Goal: Task Accomplishment & Management: Manage account settings

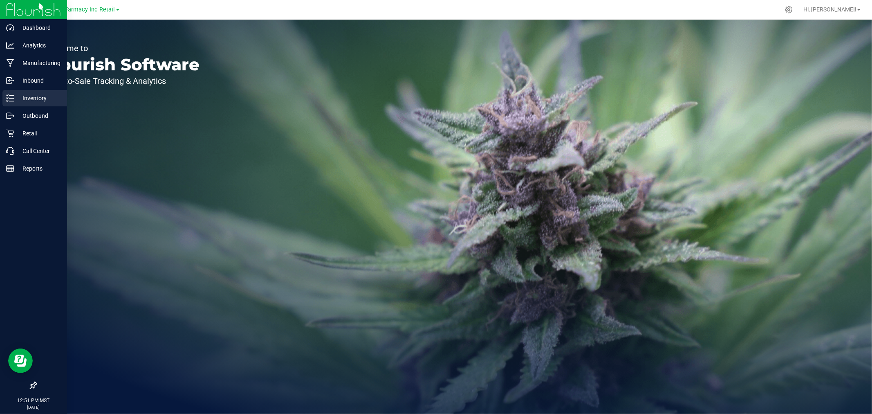
click at [9, 103] on div "Inventory" at bounding box center [34, 98] width 65 height 16
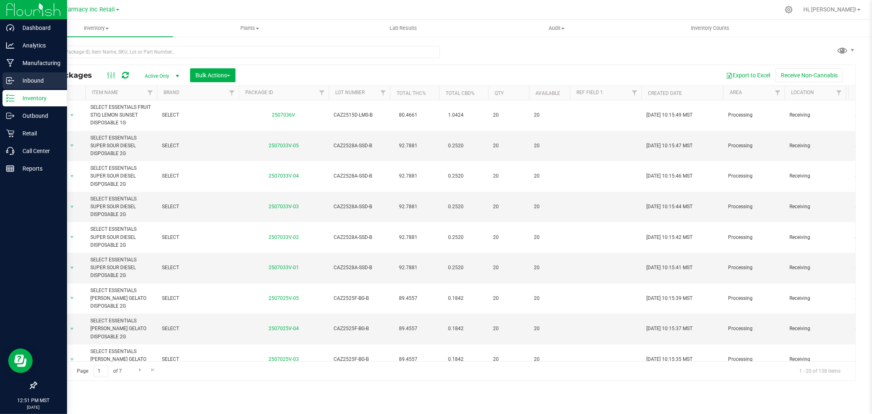
click at [11, 84] on icon at bounding box center [10, 80] width 8 height 8
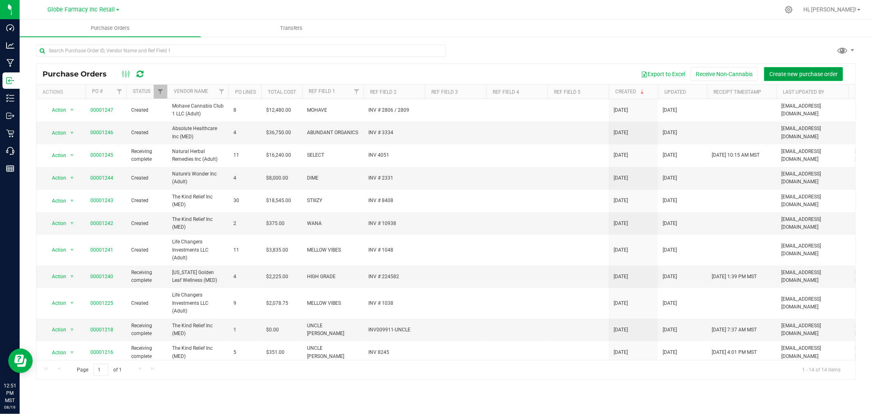
click at [831, 72] on span "Create new purchase order" at bounding box center [804, 74] width 68 height 7
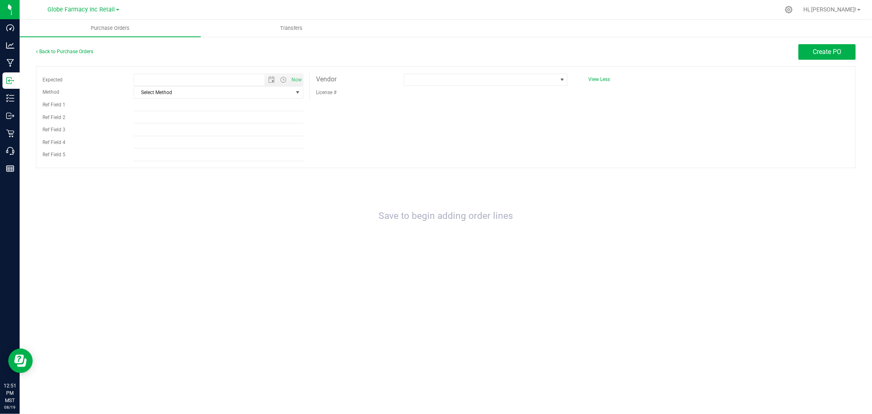
type input "8/19/2025 12:51 PM"
click at [175, 92] on span "Select Method" at bounding box center [213, 92] width 159 height 11
click at [159, 149] on li "LTL" at bounding box center [218, 143] width 169 height 12
click at [159, 92] on span "LTL" at bounding box center [213, 92] width 159 height 11
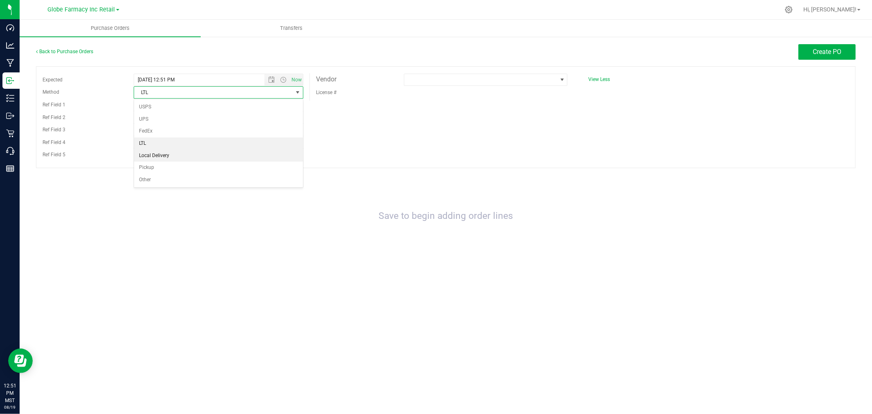
click at [158, 160] on li "Local Delivery" at bounding box center [218, 156] width 169 height 12
click at [138, 107] on input "Ref Field 1" at bounding box center [219, 105] width 170 height 12
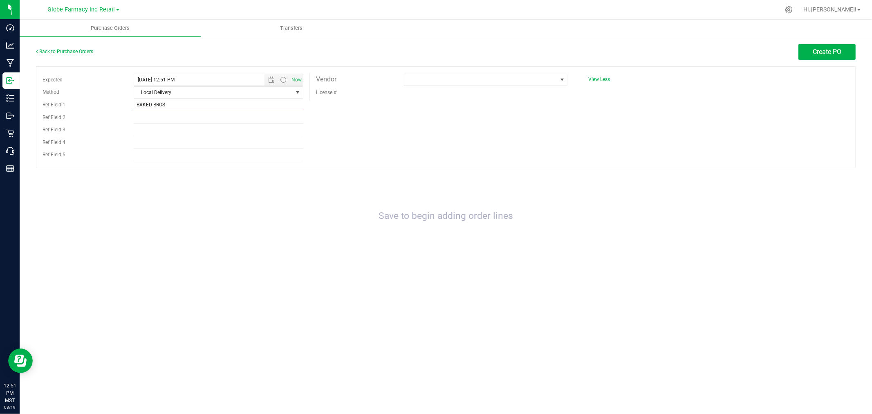
type input "BAKED BROS"
type input "INV # 7152"
click at [439, 82] on span at bounding box center [480, 79] width 153 height 11
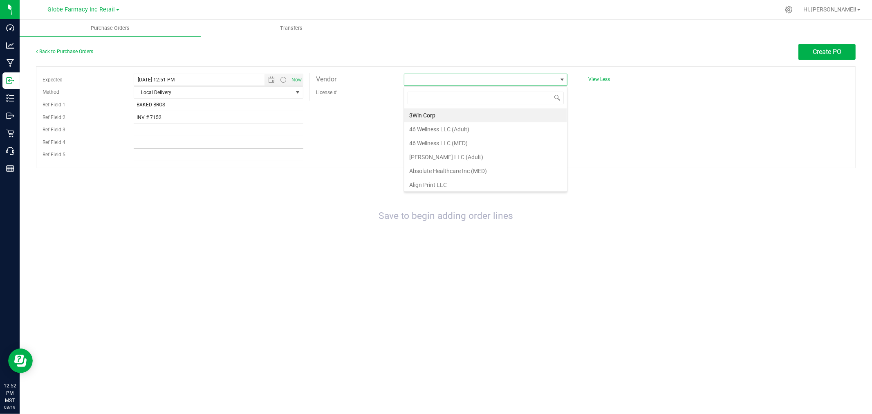
scroll to position [12, 164]
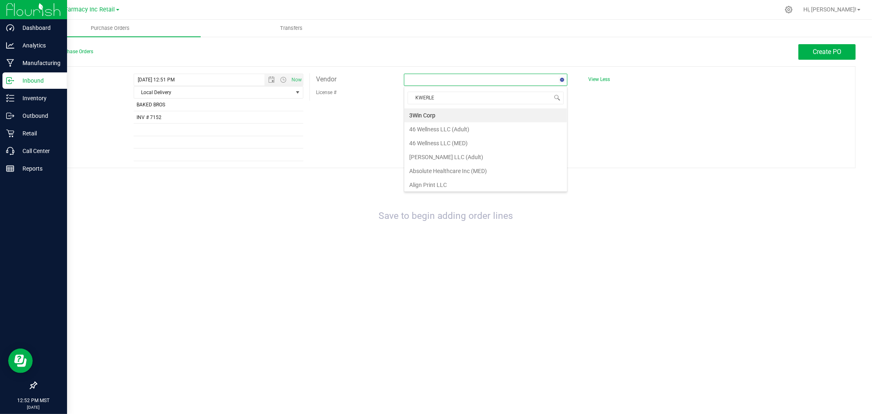
type input "KWERLES"
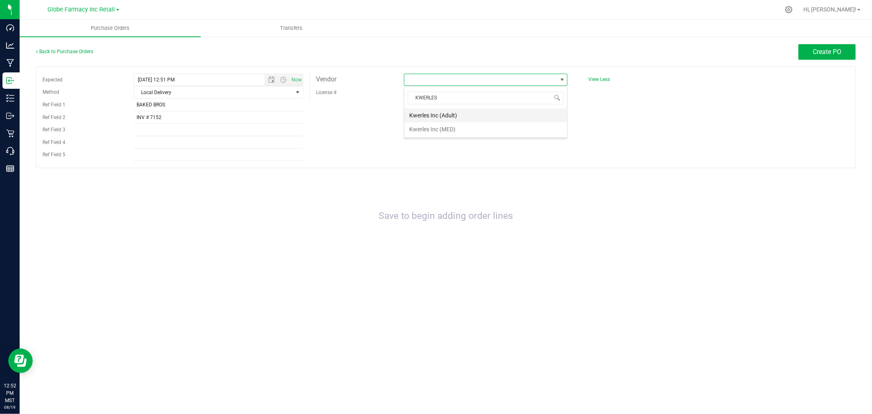
click at [463, 115] on li "Kwerles Inc (Adult)" at bounding box center [485, 115] width 163 height 14
click at [845, 47] on button "Create PO" at bounding box center [827, 52] width 57 height 16
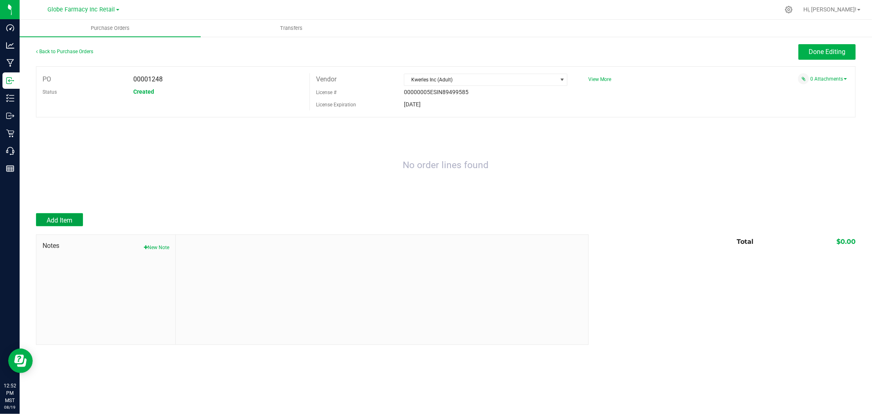
click at [68, 218] on span "Add Item" at bounding box center [60, 220] width 26 height 8
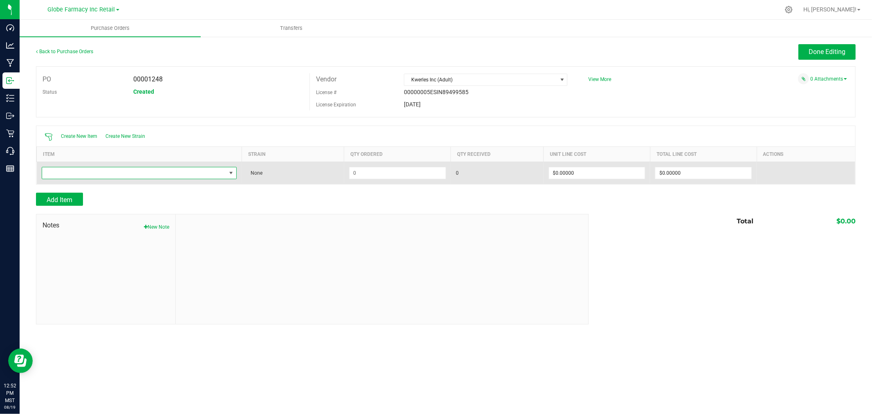
click at [193, 175] on span "NO DATA FOUND" at bounding box center [134, 172] width 184 height 11
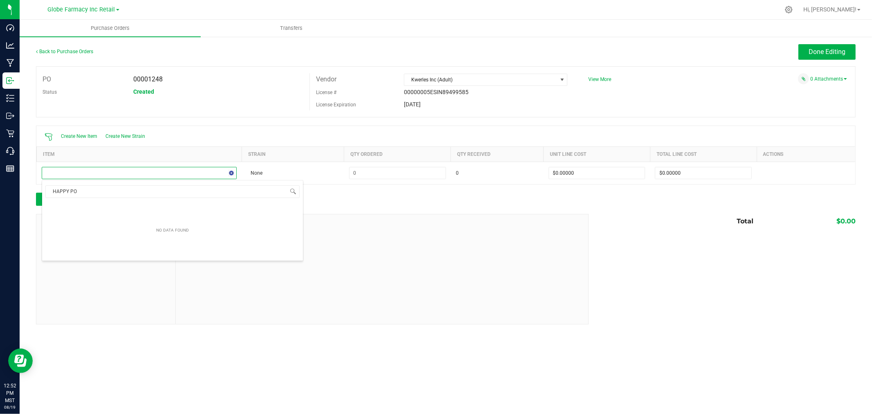
type input "HAPPY POM"
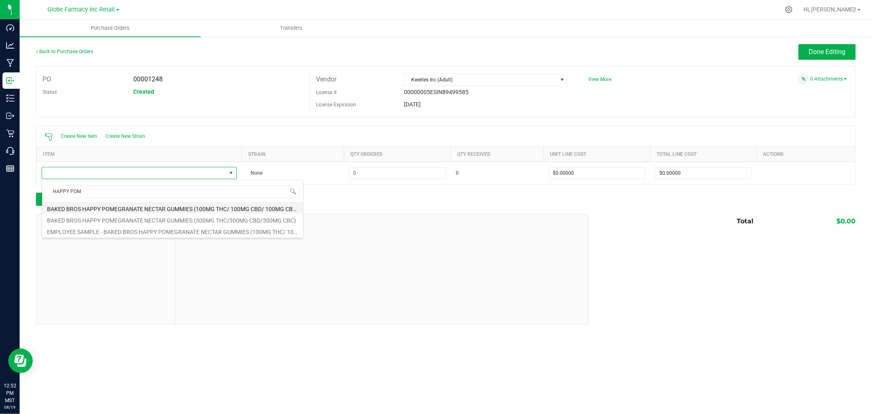
click at [176, 203] on li "BAKED BROS HAPPY POMEGRANATE NECTAR GUMMIES (100MG THC/ 100MG CBD/ 100MG CBC)" at bounding box center [172, 207] width 261 height 11
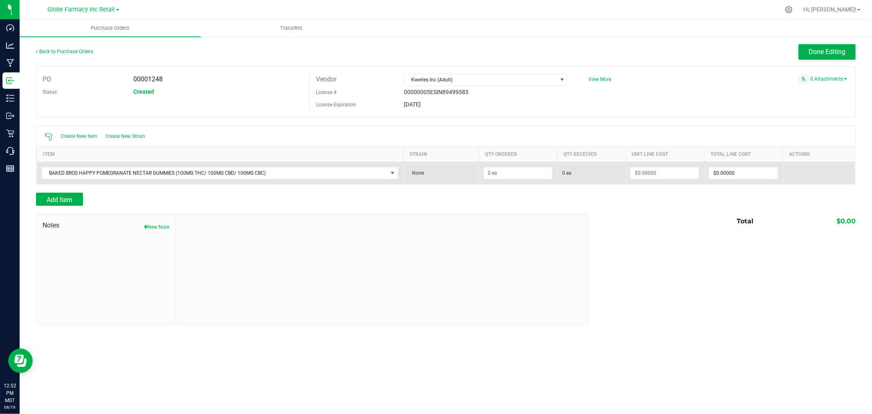
click at [517, 166] on td at bounding box center [518, 173] width 79 height 22
click at [520, 170] on input at bounding box center [518, 172] width 68 height 11
type input "144 ea"
type input "$7.00000"
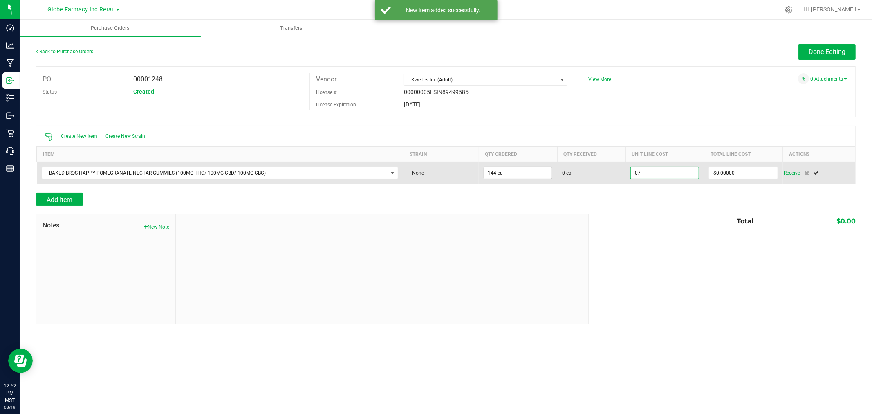
type input "0"
type input "144"
type input "1008"
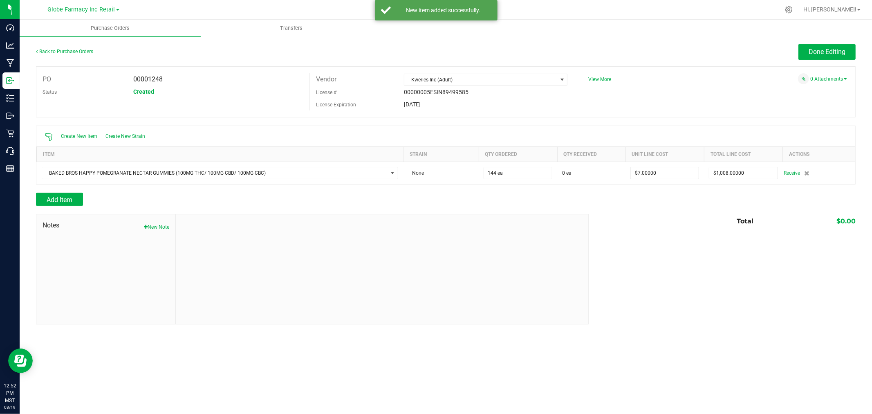
click at [58, 192] on div at bounding box center [446, 188] width 820 height 8
click at [56, 197] on span "Add Item" at bounding box center [60, 200] width 26 height 8
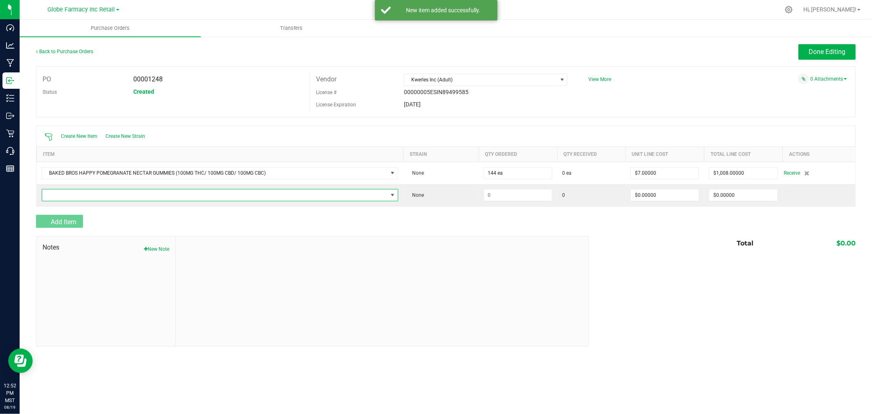
click at [57, 194] on span "NO DATA FOUND" at bounding box center [215, 194] width 346 height 11
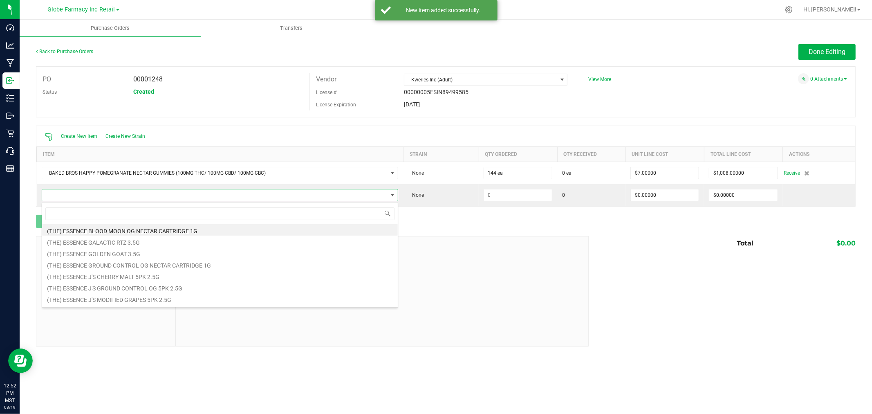
scroll to position [12, 357]
type input "PRICKLY PEAR"
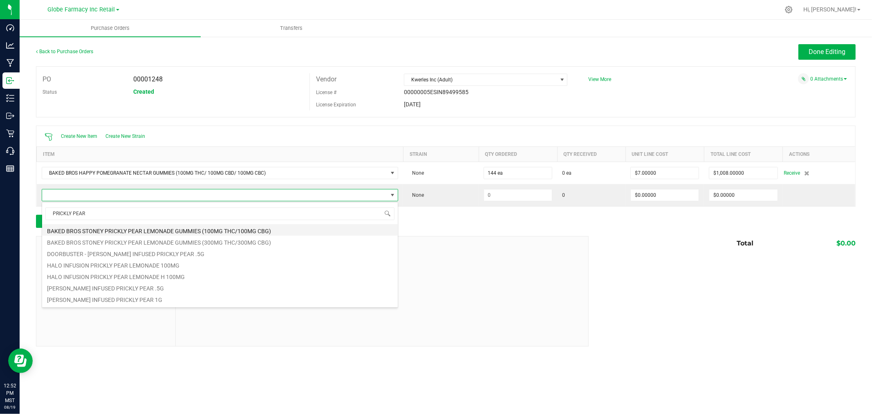
click at [208, 231] on li "BAKED BROS STONEY PRICKLY PEAR LEMONADE GUMMIES (100MG THC/100MG CBG)" at bounding box center [220, 229] width 356 height 11
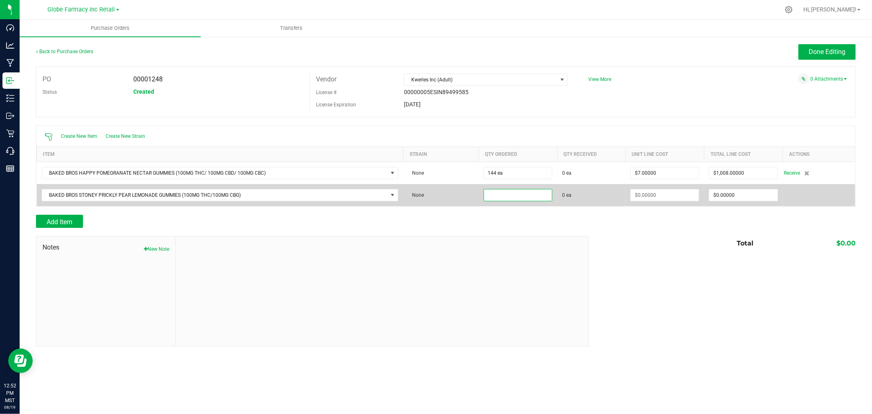
click at [491, 197] on input at bounding box center [518, 194] width 68 height 11
type input "108 ea"
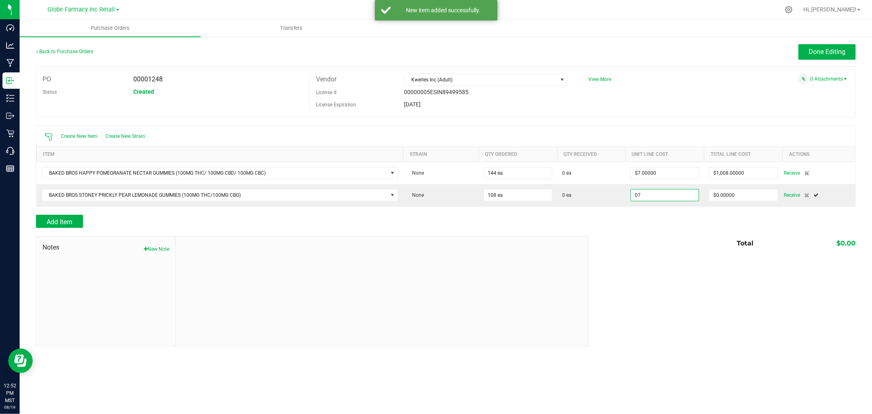
type input "$7.00000"
drag, startPoint x: 334, startPoint y: 241, endPoint x: 215, endPoint y: 220, distance: 121.7
click at [334, 240] on div at bounding box center [382, 291] width 412 height 110
type input "108"
type input "$756.00000"
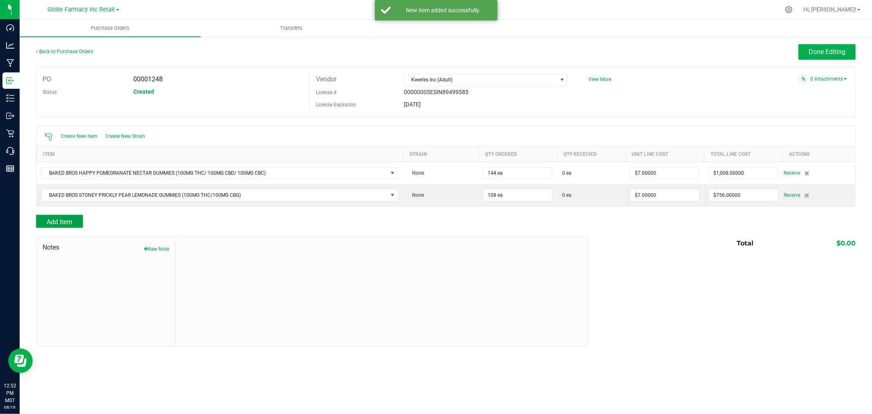
click at [60, 219] on span "Add Item" at bounding box center [60, 222] width 26 height 8
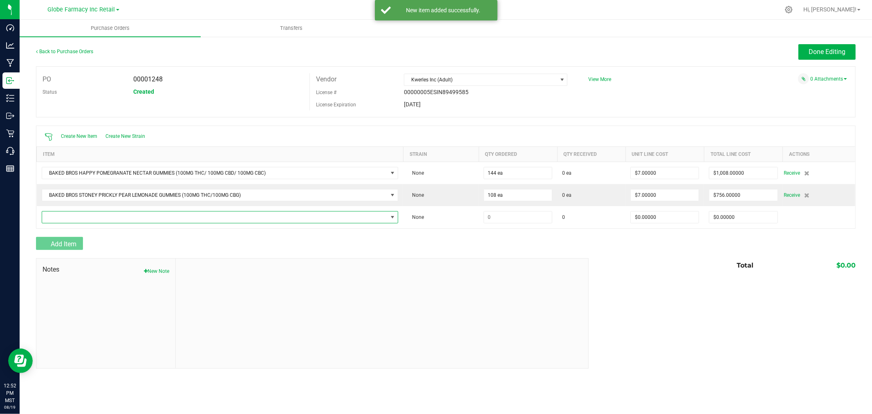
click at [60, 219] on span "NO DATA FOUND" at bounding box center [215, 216] width 346 height 11
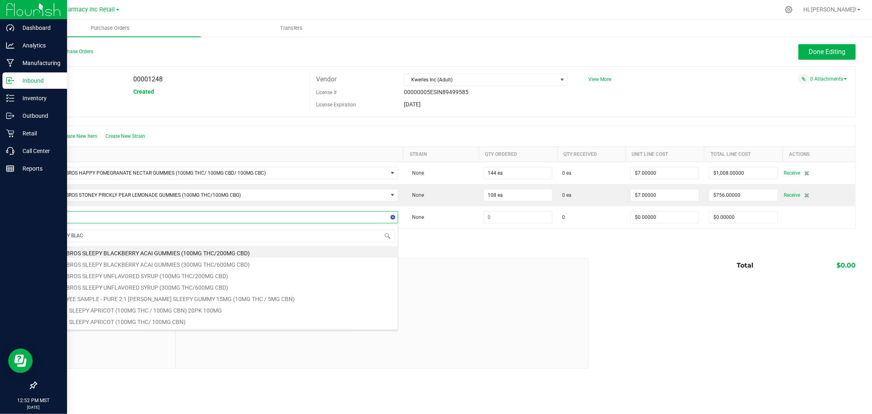
type input "SLEEPY BLACK"
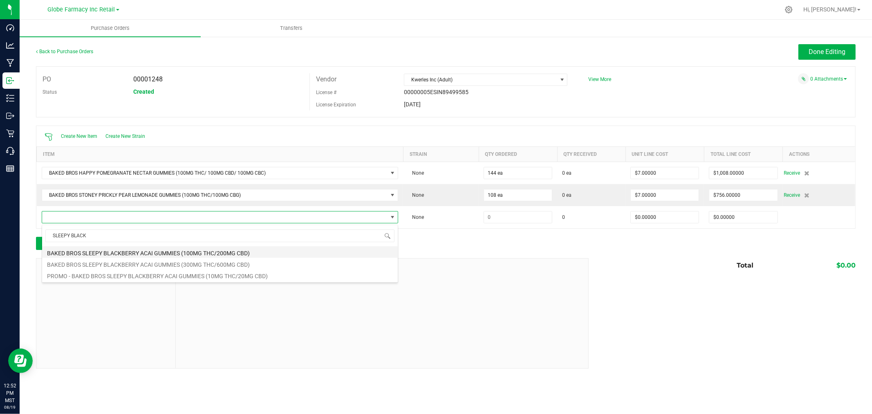
click at [252, 255] on li "BAKED BROS SLEEPY BLACKBERRY ACAI GUMMIES (100MG THC/200MG CBD)" at bounding box center [220, 251] width 356 height 11
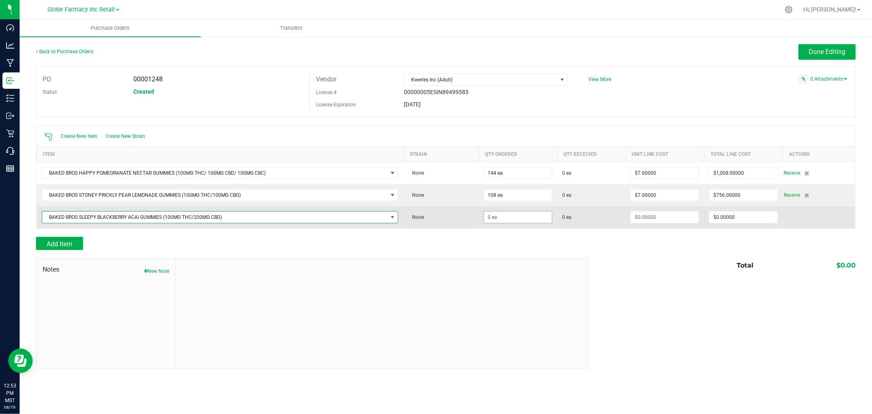
click at [477, 215] on td "None" at bounding box center [441, 217] width 76 height 22
click at [497, 219] on input at bounding box center [518, 216] width 68 height 11
type input "396 ea"
type input "$7.00000"
type input "0"
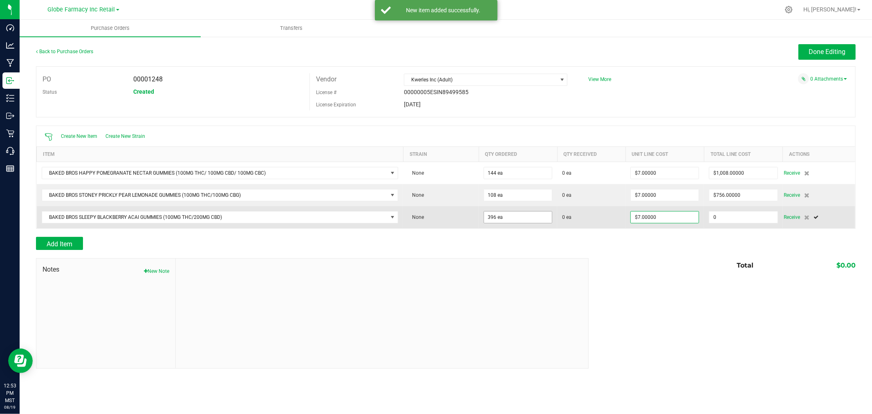
type input "396"
type input "2772"
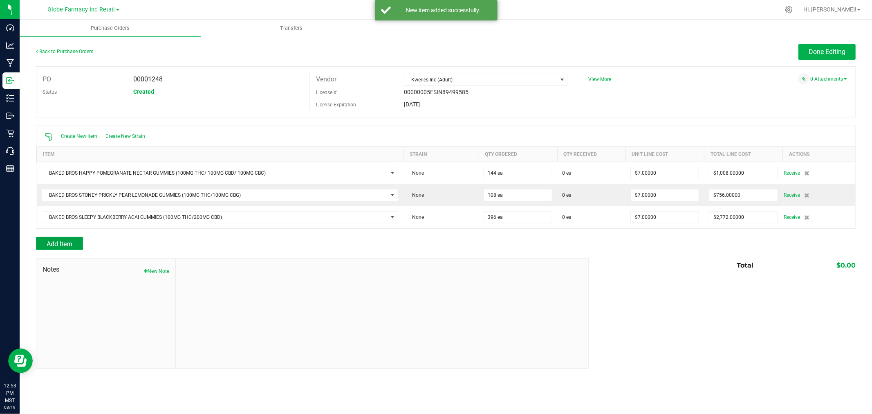
click at [76, 239] on button "Add Item" at bounding box center [59, 243] width 47 height 13
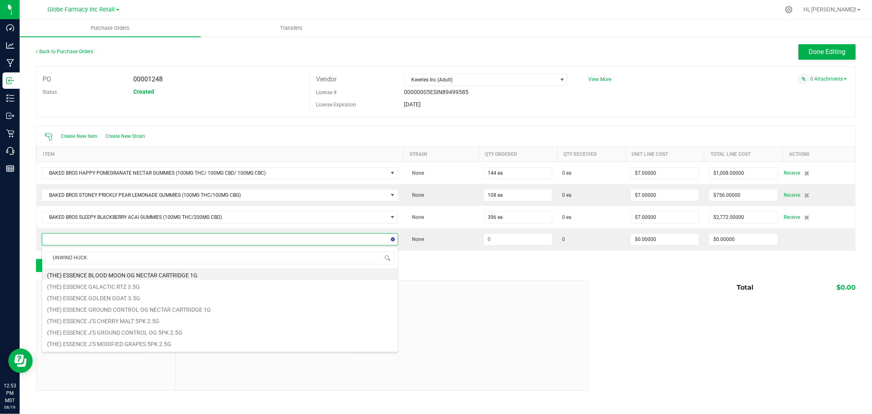
type input "UNWIND HUCKL"
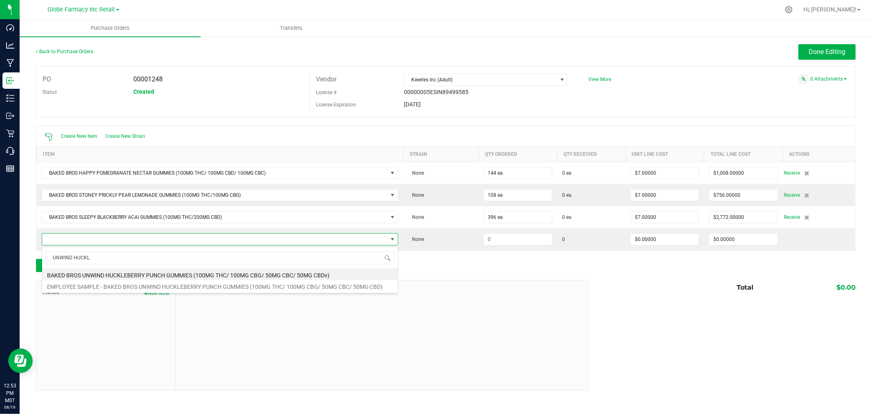
click at [142, 272] on li "BAKED BROS UNWIND HUCKLEBERRY PUNCH GUMMIES (100MG THC/ 100MG CBG/ 50MG CBC/ 50…" at bounding box center [220, 273] width 356 height 11
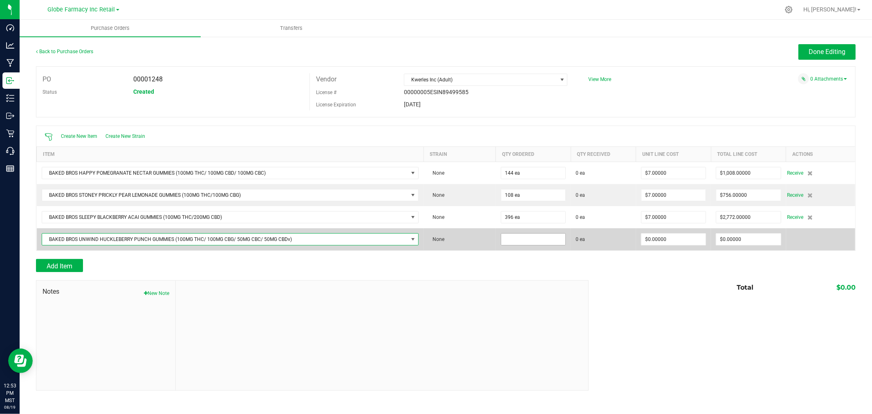
click at [502, 242] on input at bounding box center [533, 238] width 65 height 11
type input "108 ea"
type input "$7.00000"
type input "0"
type input "108"
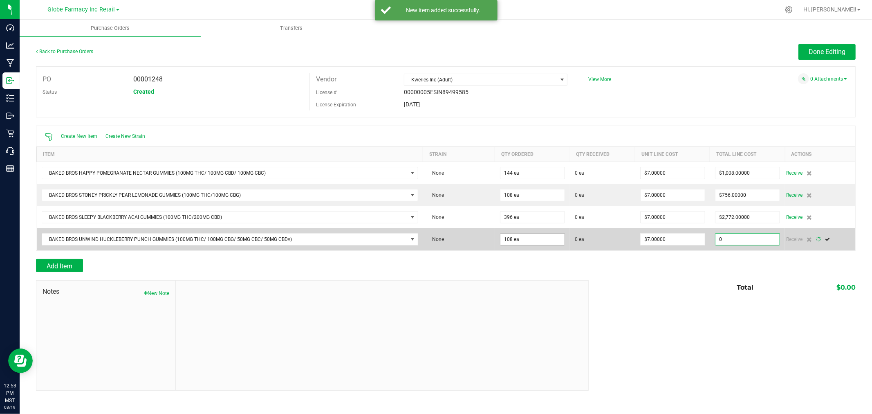
type input "756"
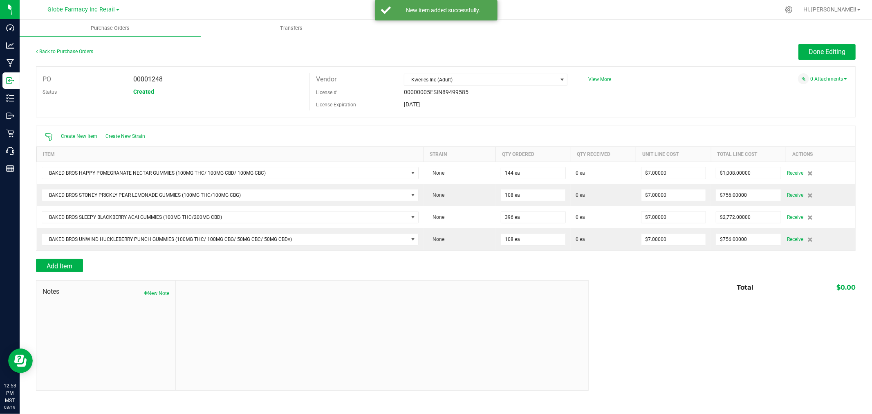
click at [94, 264] on div "Add Item" at bounding box center [309, 265] width 547 height 13
click at [47, 265] on span "Add Item" at bounding box center [60, 266] width 26 height 8
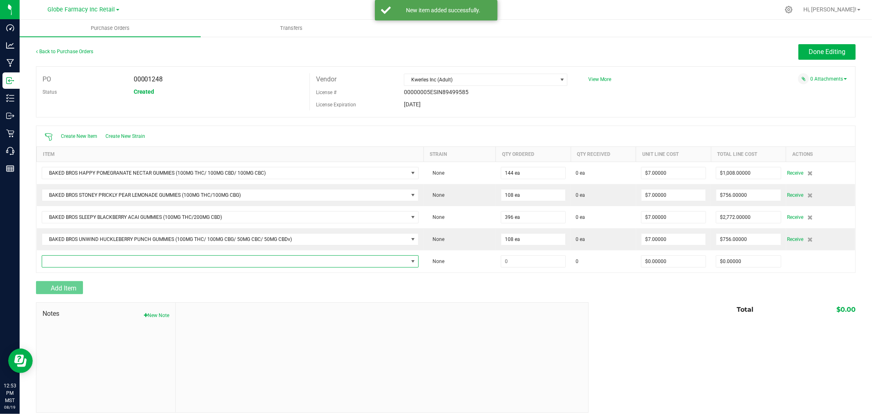
click at [46, 266] on span "NO DATA FOUND" at bounding box center [225, 261] width 366 height 11
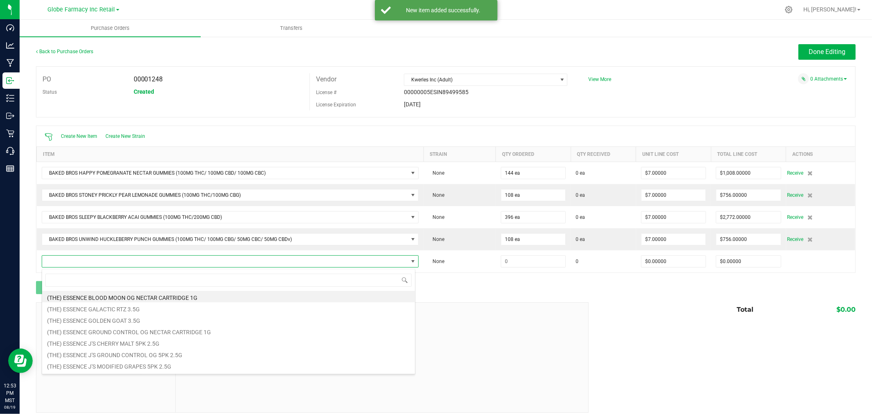
scroll to position [12, 370]
type input "BLACK RASP"
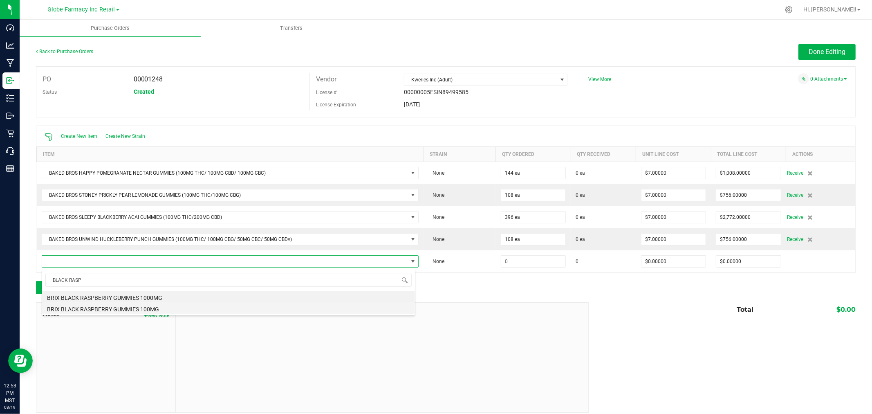
click at [137, 307] on li "BRIX BLACK RASPBERRY GUMMIES 100MG" at bounding box center [228, 307] width 373 height 11
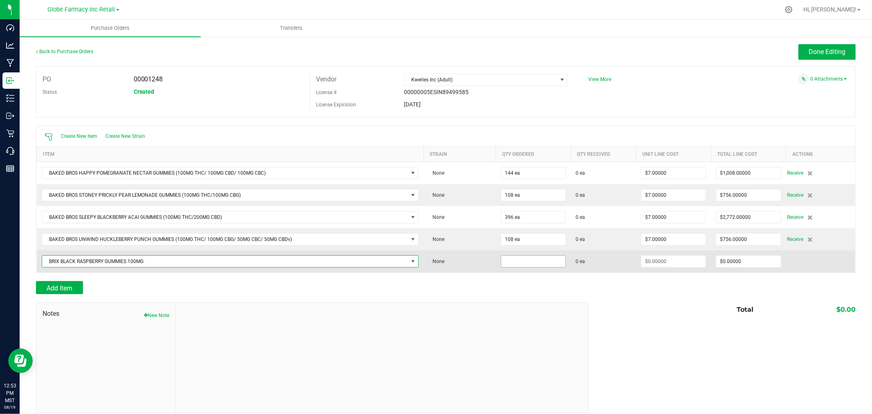
click at [541, 267] on input at bounding box center [533, 261] width 65 height 11
type input "50 ea"
type input "$3.60000"
type input "0"
type input "50"
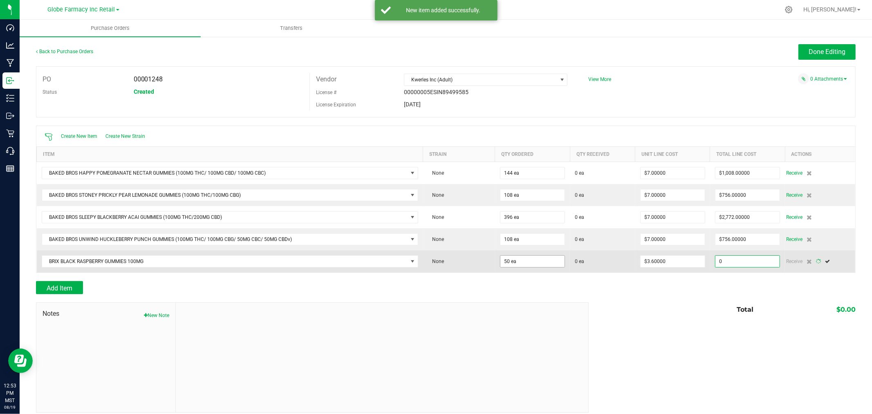
type input "180"
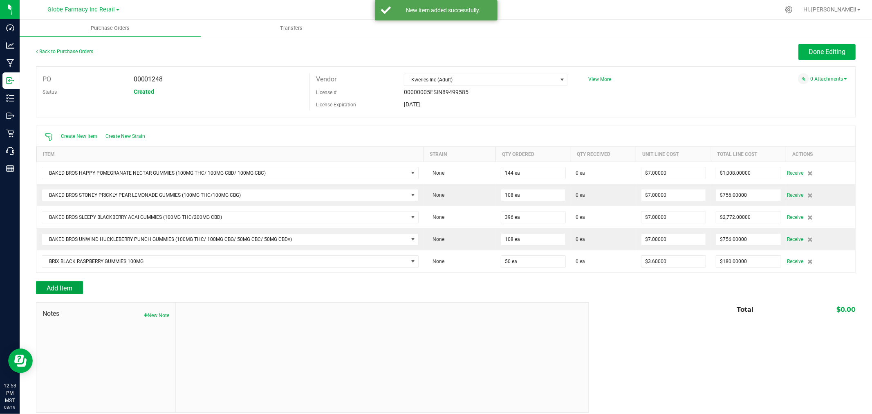
click at [62, 284] on button "Add Item" at bounding box center [59, 287] width 47 height 13
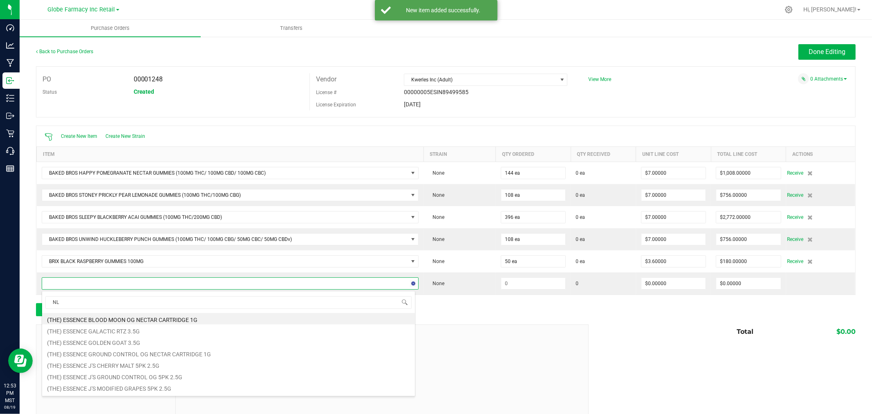
type input "N"
type input "BLUEBERRY POM"
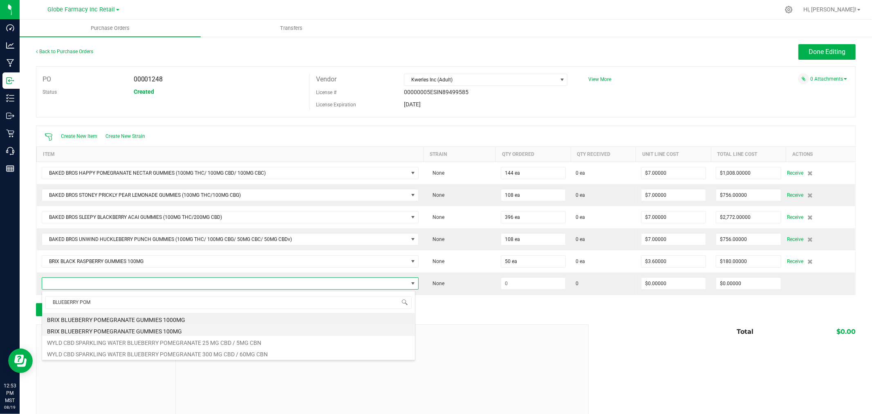
click at [188, 332] on li "BRIX BLUEBERRY POMEGRANATE GUMMIES 100MG" at bounding box center [228, 329] width 373 height 11
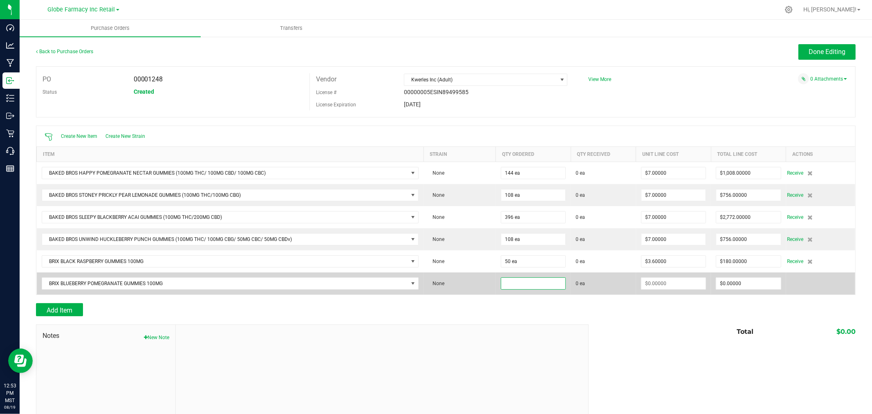
click at [515, 288] on input at bounding box center [533, 283] width 65 height 11
type input "50 ea"
type input "3"
type input "$150.00000"
type input "$3.60000"
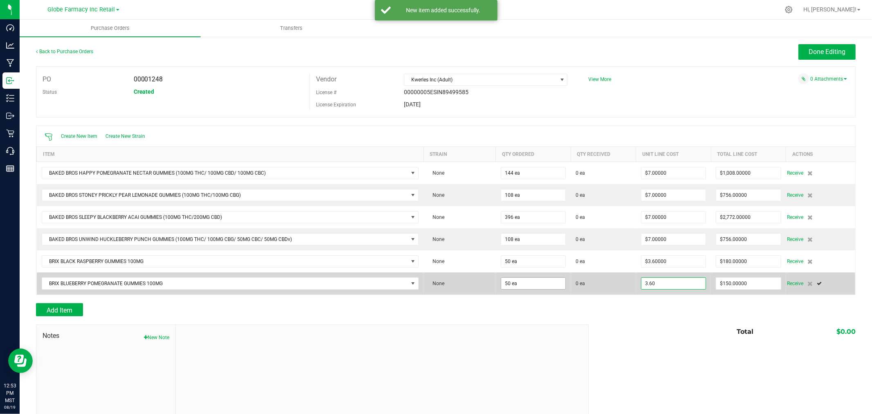
type input "150"
type input "50"
type input "180"
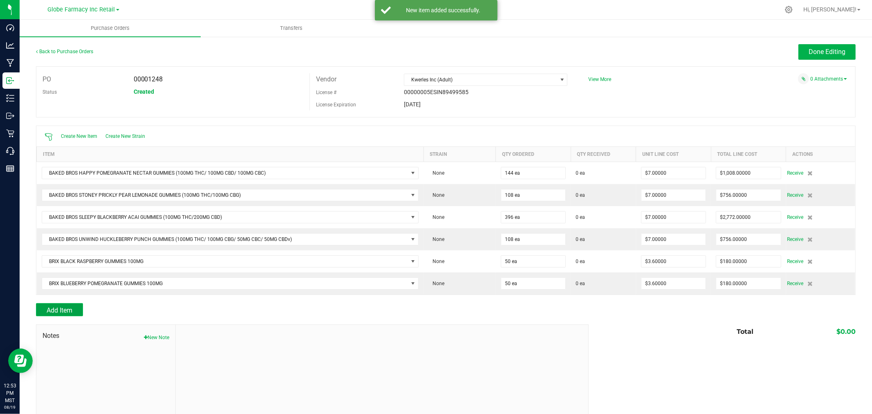
click at [69, 309] on span "Add Item" at bounding box center [60, 310] width 26 height 8
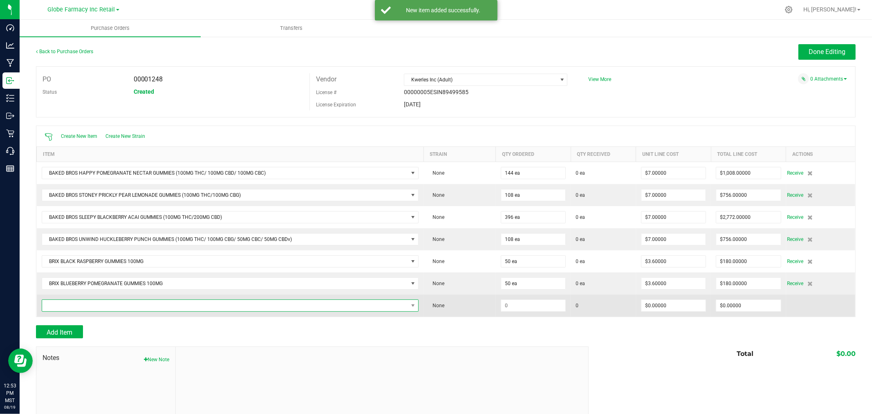
click at [145, 303] on span "NO DATA FOUND" at bounding box center [225, 305] width 366 height 11
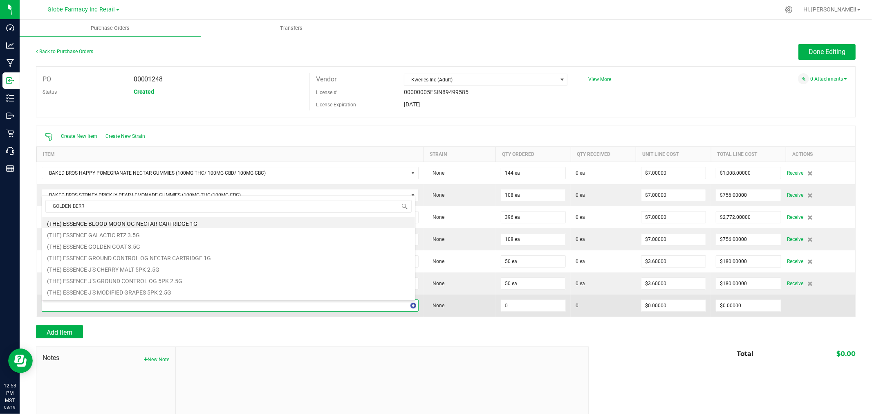
type input "GOLDEN BERRY"
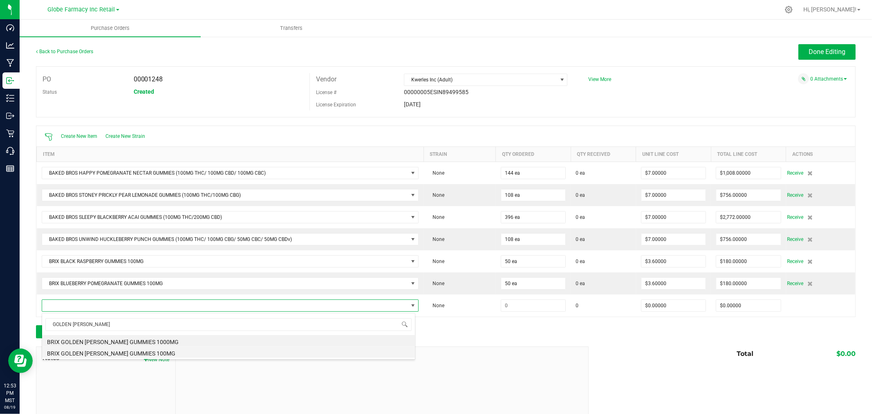
click at [103, 354] on li "BRIX GOLDEN [PERSON_NAME] GUMMIES 100MG" at bounding box center [228, 351] width 373 height 11
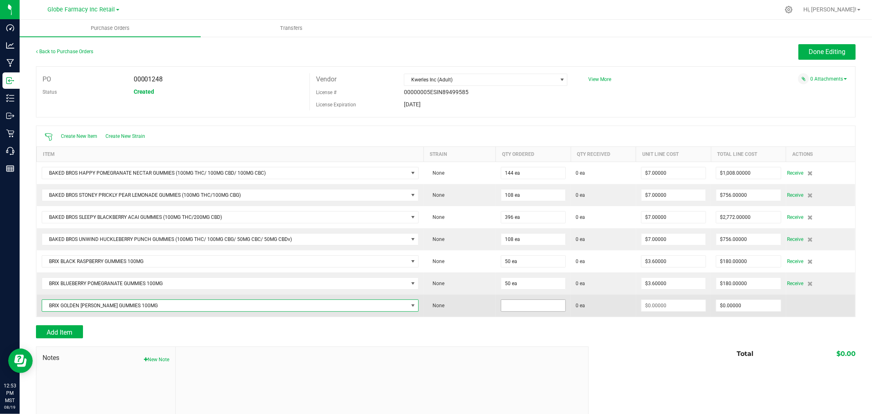
click at [553, 305] on input at bounding box center [533, 305] width 65 height 11
type input "50 ea"
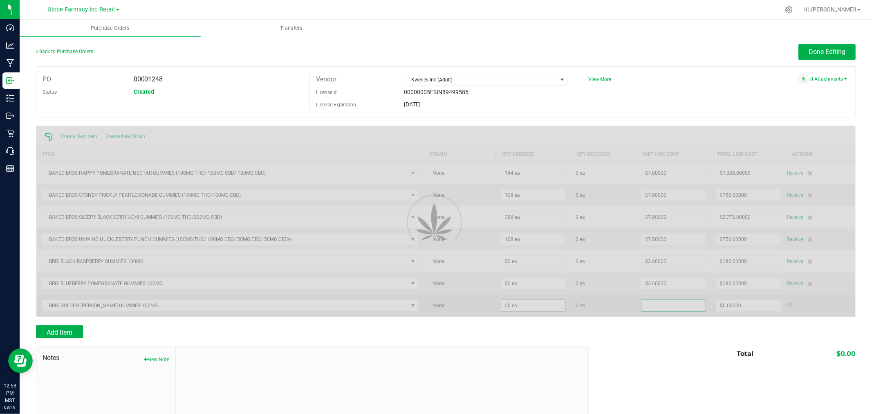
type input "0"
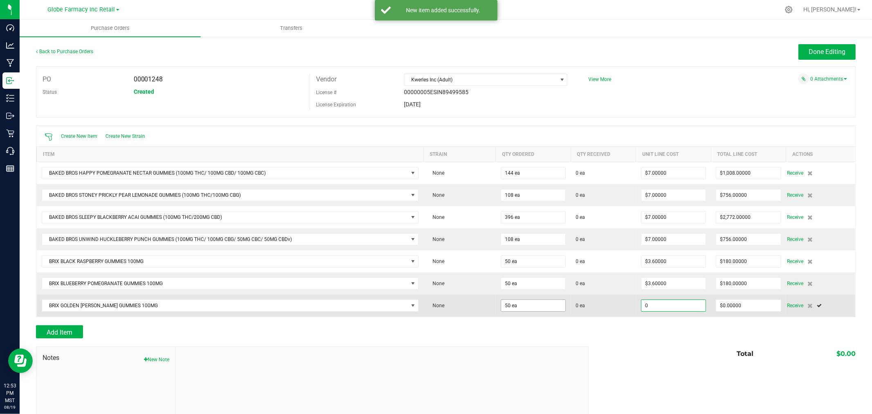
type input "50"
type input "$0.00000"
click at [503, 304] on input "50" at bounding box center [533, 305] width 65 height 11
click at [504, 304] on input "50" at bounding box center [533, 305] width 65 height 11
type input "100 ea"
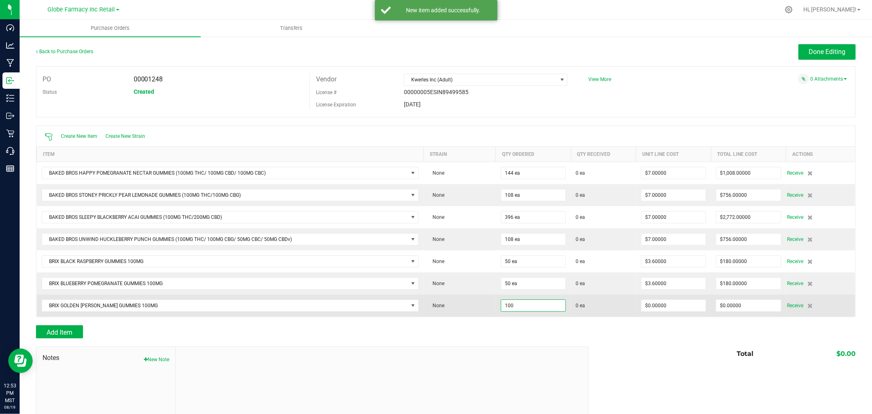
type input "0"
click at [667, 307] on input "0" at bounding box center [674, 305] width 65 height 11
type input "."
type input "$3.60000"
type input "0"
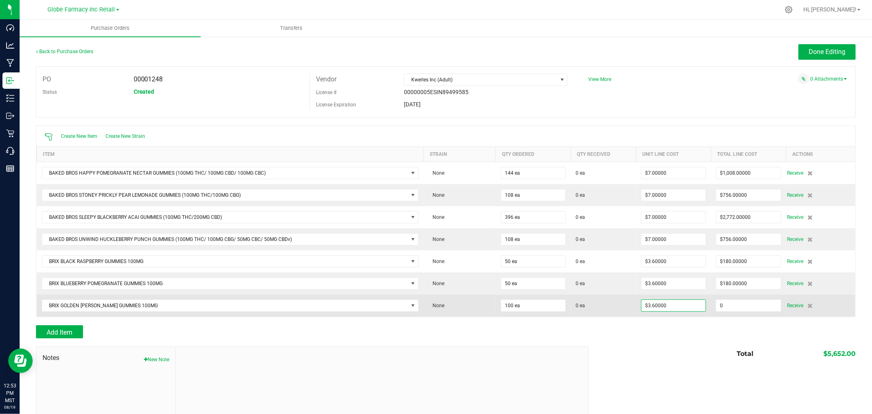
type input "100"
type input "360"
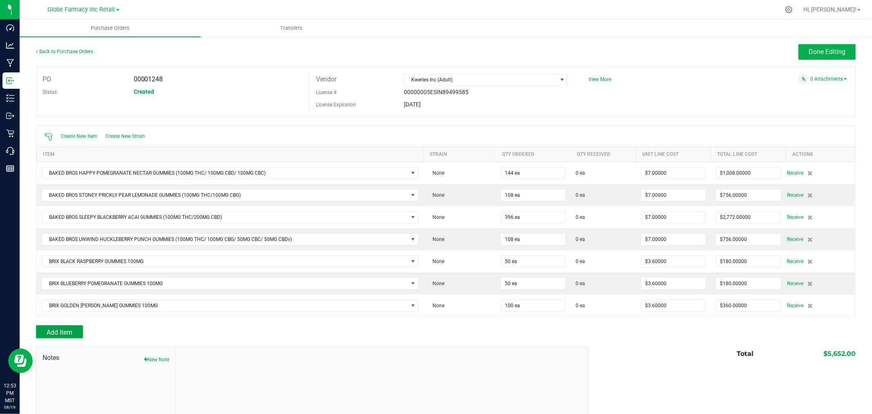
click at [45, 329] on button "Add Item" at bounding box center [59, 331] width 47 height 13
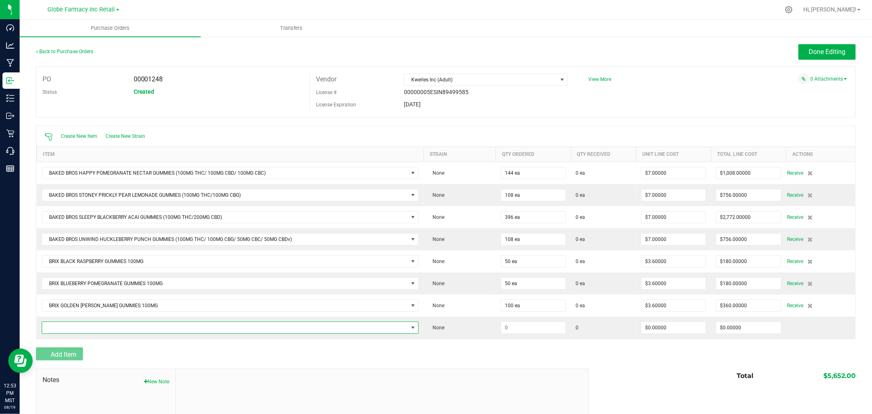
click at [45, 329] on span "NO DATA FOUND" at bounding box center [225, 327] width 366 height 11
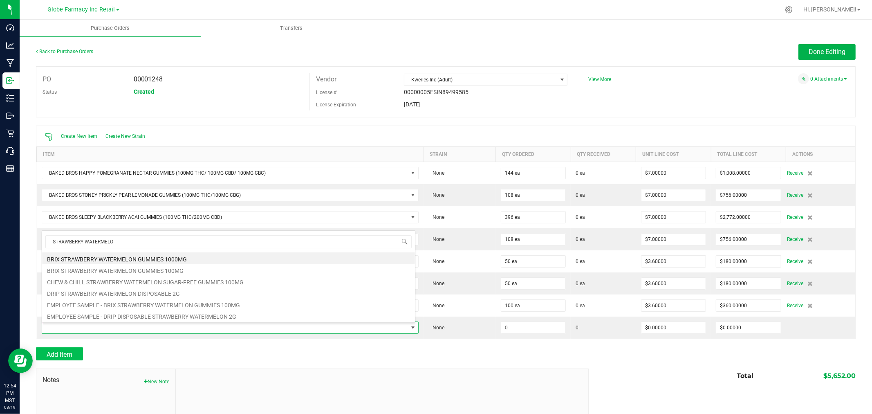
type input "STRAWBERRY WATERMELON"
click at [177, 271] on li "BRIX STRAWBERRY WATERMELON GUMMIES 100MG" at bounding box center [228, 269] width 373 height 11
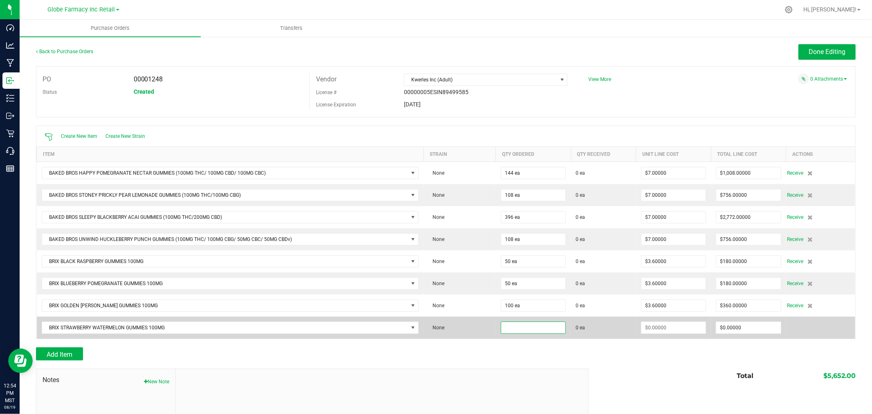
click at [514, 326] on input at bounding box center [533, 327] width 65 height 11
type input "100 ea"
type input "$3.60000"
type input "0"
type input "100"
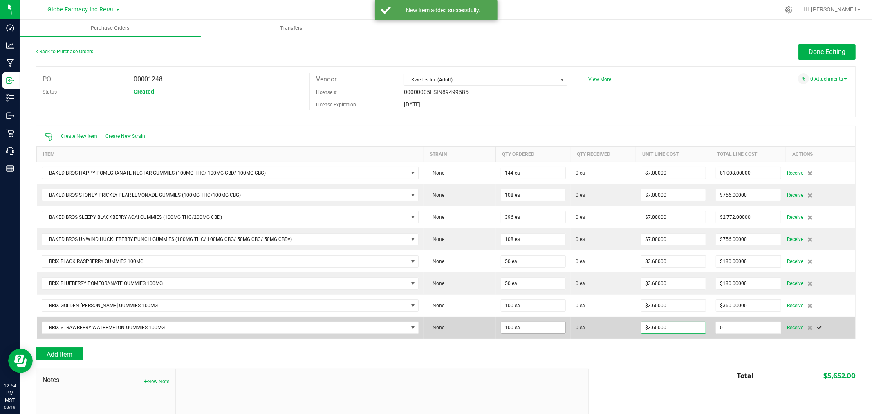
type input "360"
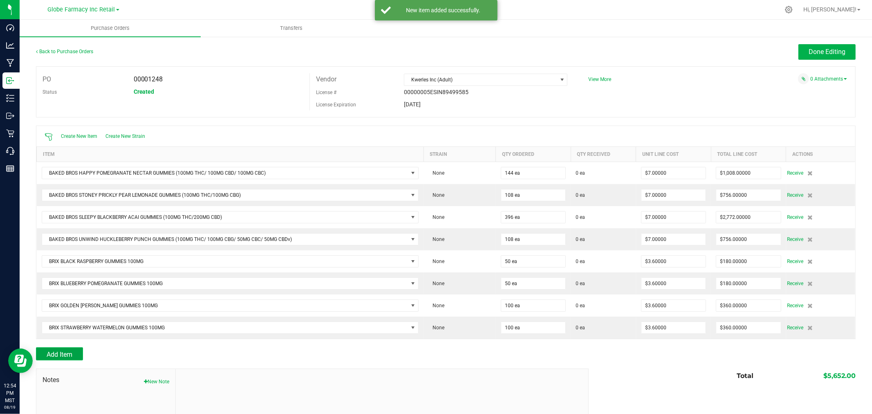
click at [76, 356] on button "Add Item" at bounding box center [59, 353] width 47 height 13
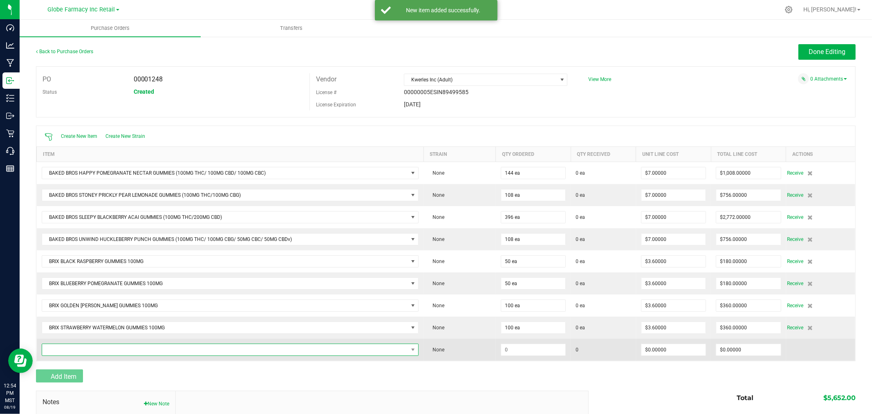
click at [67, 348] on span "NO DATA FOUND" at bounding box center [225, 349] width 366 height 11
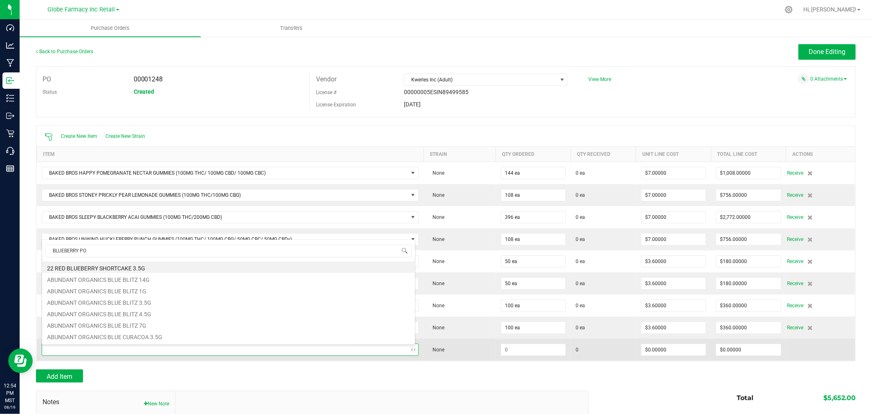
type input "BLUEBERRY POM"
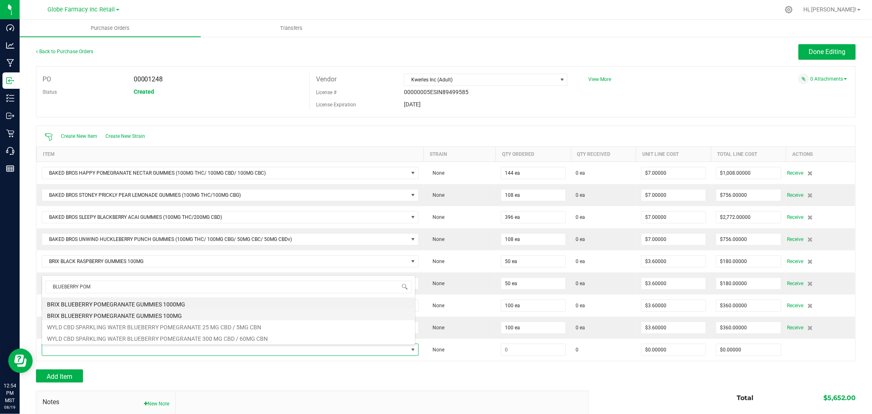
click at [160, 316] on li "BRIX BLUEBERRY POMEGRANATE GUMMIES 100MG" at bounding box center [228, 314] width 373 height 11
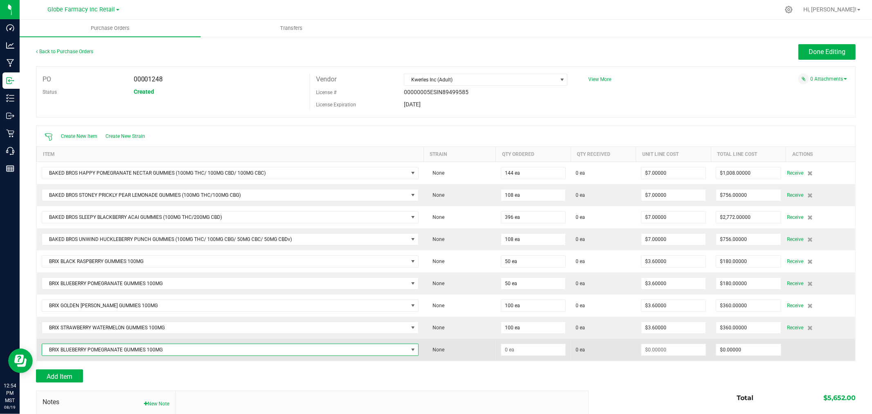
click at [212, 349] on span "BRIX BLUEBERRY POMEGRANATE GUMMIES 100MG" at bounding box center [225, 349] width 366 height 11
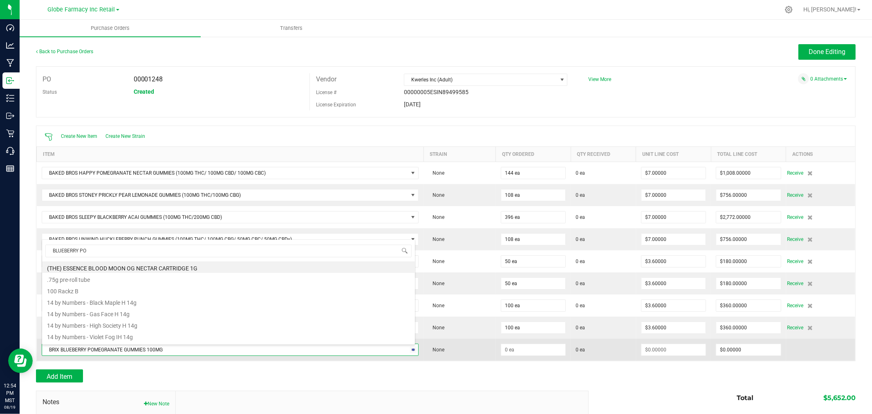
type input "BLUEBERRY POM"
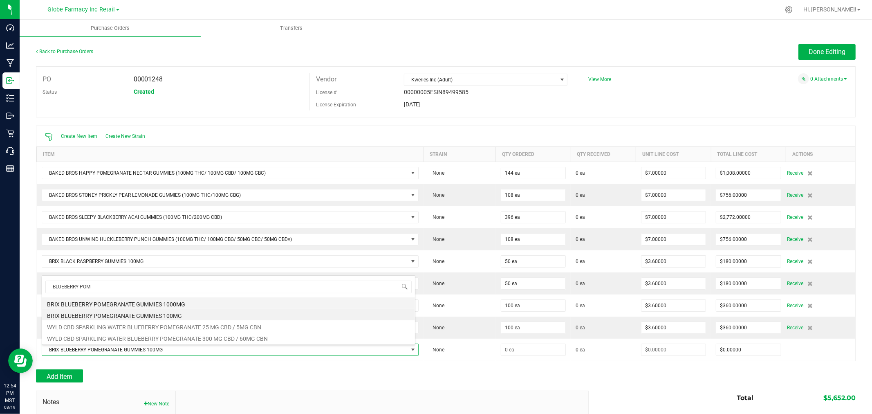
click at [157, 305] on li "BRIX BLUEBERRY POMEGRANATE GUMMIES 1000MG" at bounding box center [228, 302] width 373 height 11
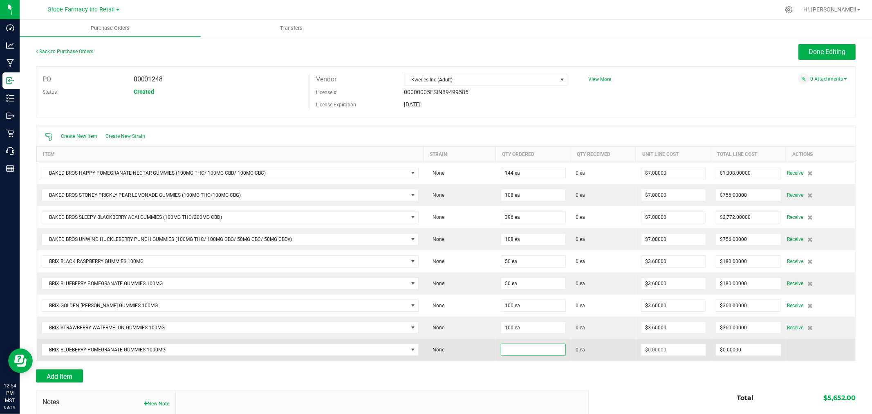
click at [522, 350] on input at bounding box center [533, 349] width 65 height 11
type input "20 ea"
type input "$22.50000"
type input "450"
type input "20"
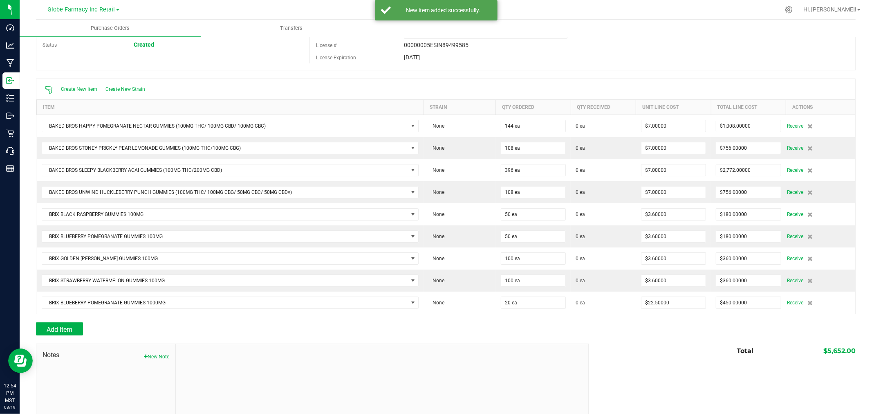
scroll to position [96, 0]
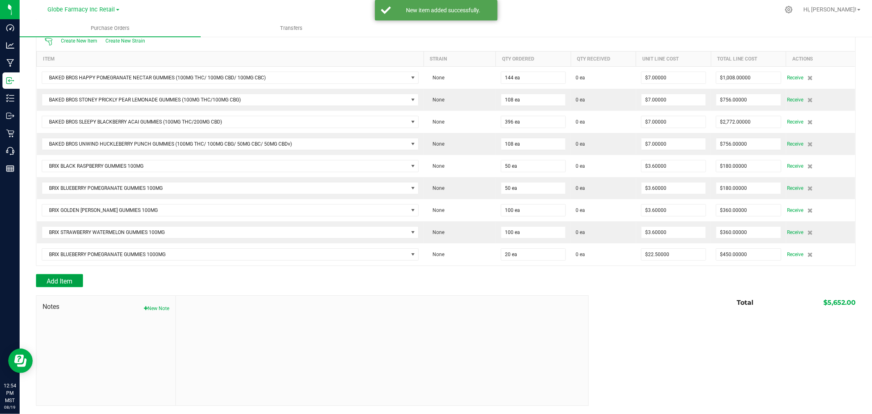
click at [66, 286] on button "Add Item" at bounding box center [59, 280] width 47 height 13
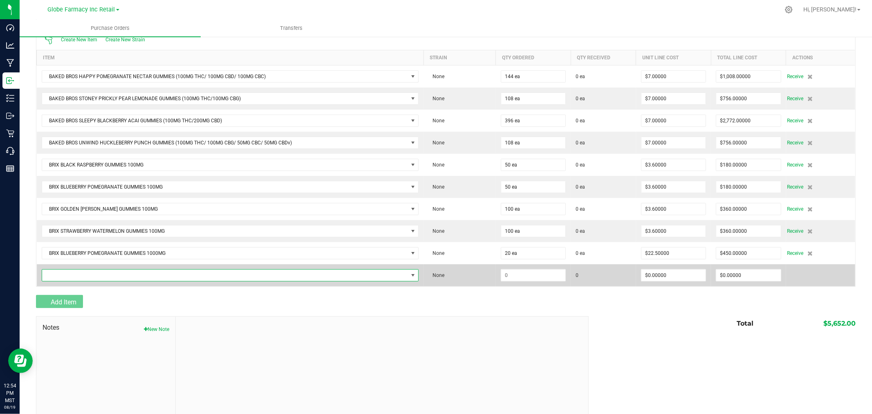
click at [65, 271] on span "NO DATA FOUND" at bounding box center [225, 274] width 366 height 11
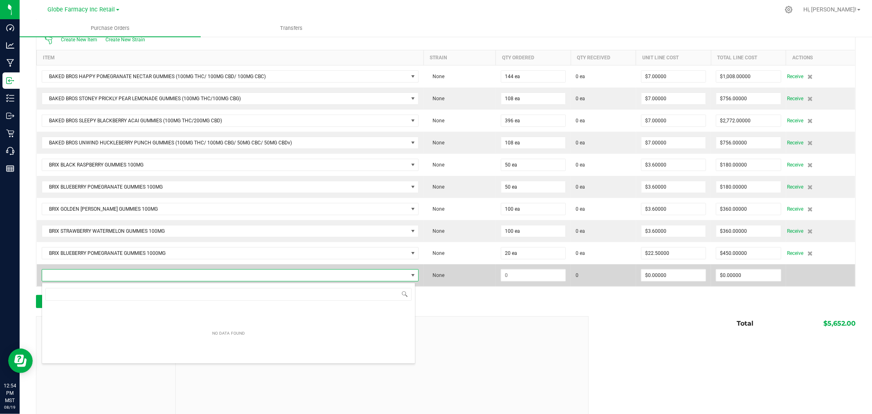
scroll to position [12, 370]
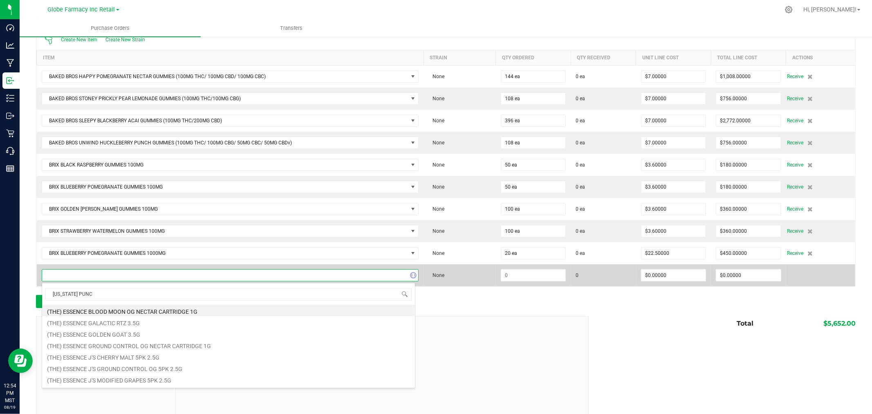
type input "ARIZONA PUNCH"
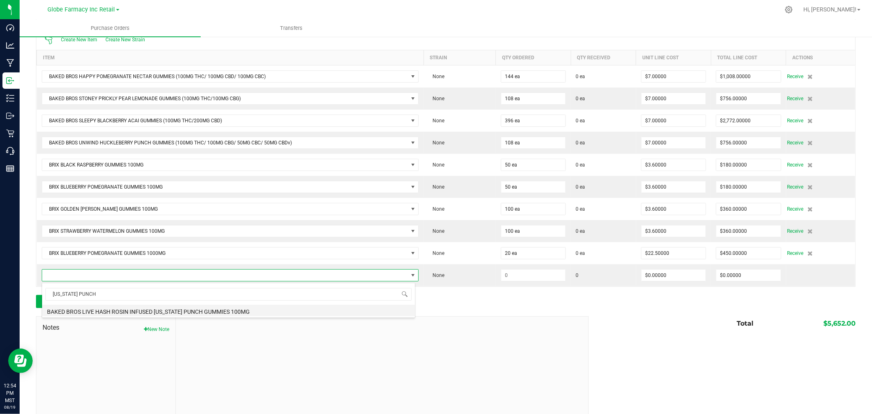
click at [172, 316] on li "BAKED BROS LIVE HASH ROSIN INFUSED [US_STATE] PUNCH GUMMIES 100MG" at bounding box center [228, 310] width 373 height 11
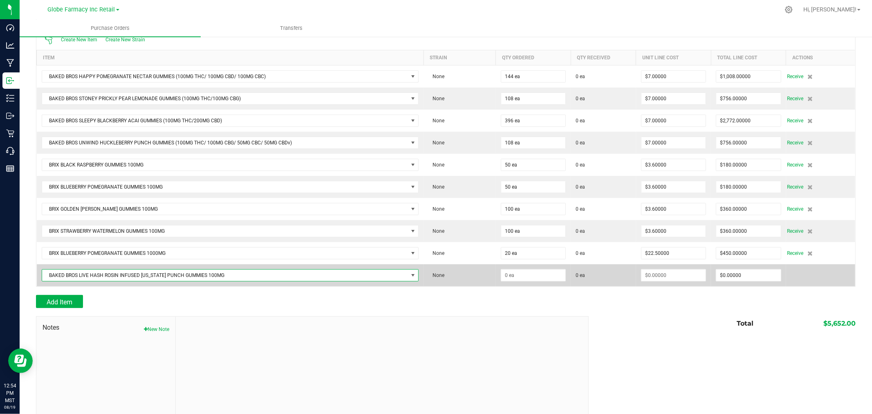
click at [530, 283] on td at bounding box center [533, 275] width 75 height 22
click at [530, 281] on input at bounding box center [533, 274] width 65 height 11
type input "120 ea"
type input "$8.80000"
type input "0"
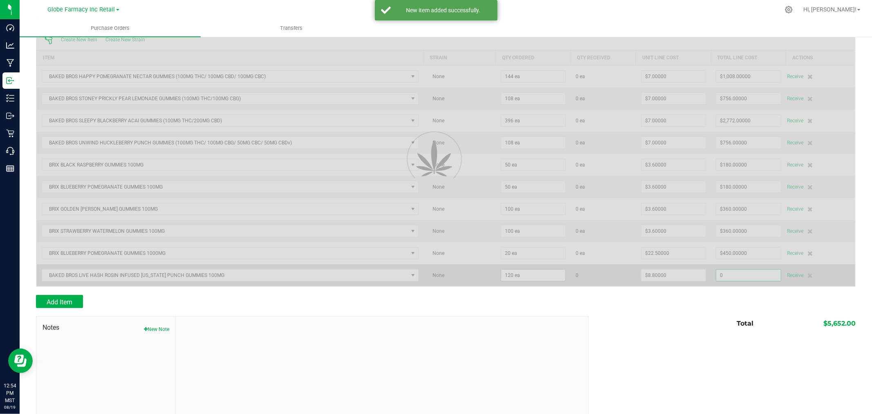
type input "120"
type input "1056"
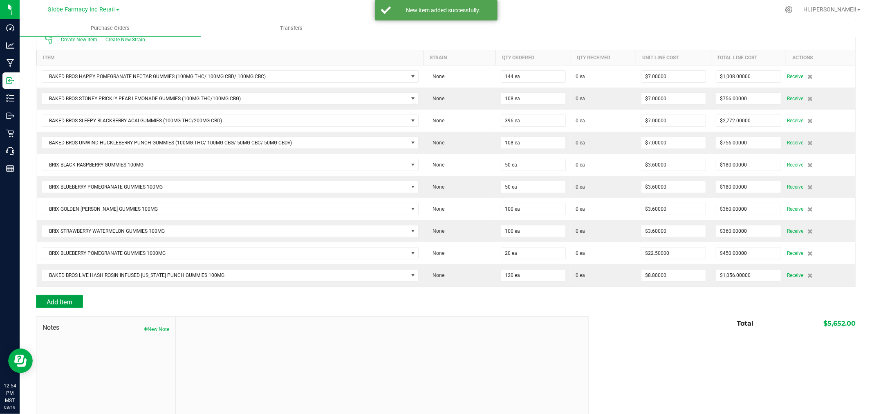
click at [74, 304] on button "Add Item" at bounding box center [59, 301] width 47 height 13
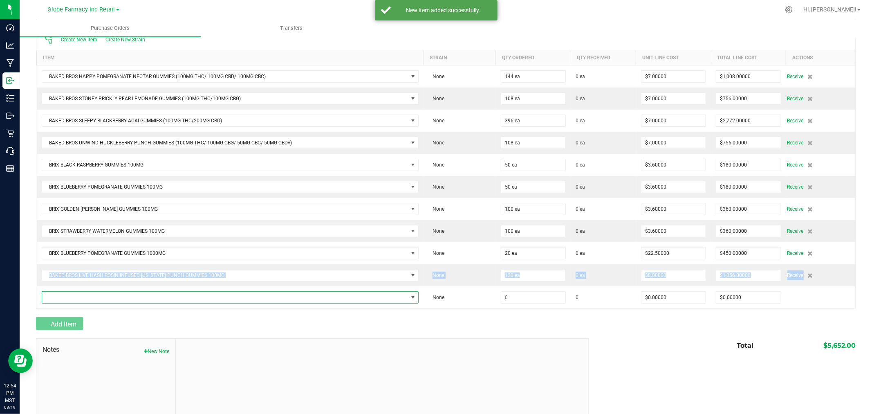
click at [74, 303] on span "NO DATA FOUND" at bounding box center [225, 297] width 366 height 11
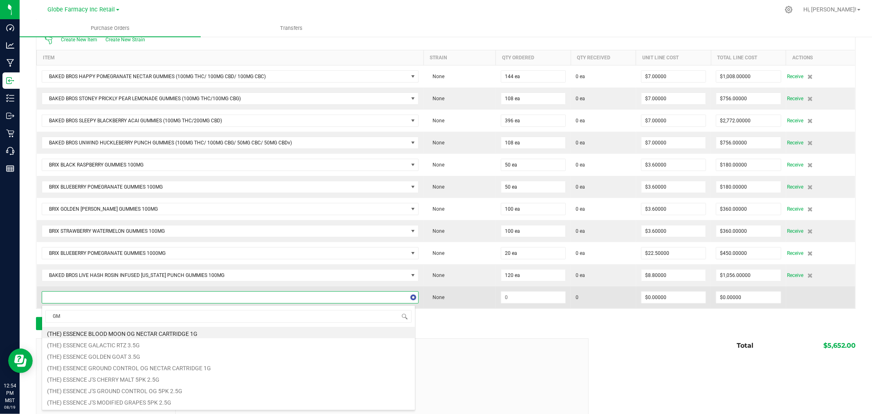
type input "G"
type input "VERY BERRY"
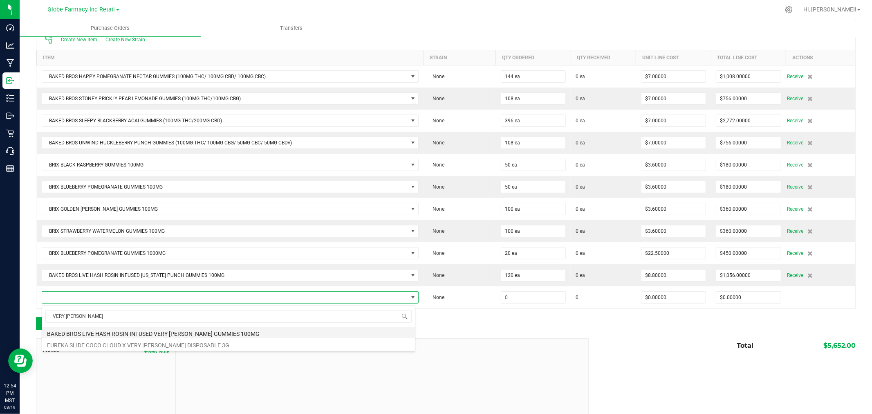
click at [162, 330] on li "BAKED BROS LIVE HASH ROSIN INFUSED VERY [PERSON_NAME] GUMMIES 100MG" at bounding box center [228, 332] width 373 height 11
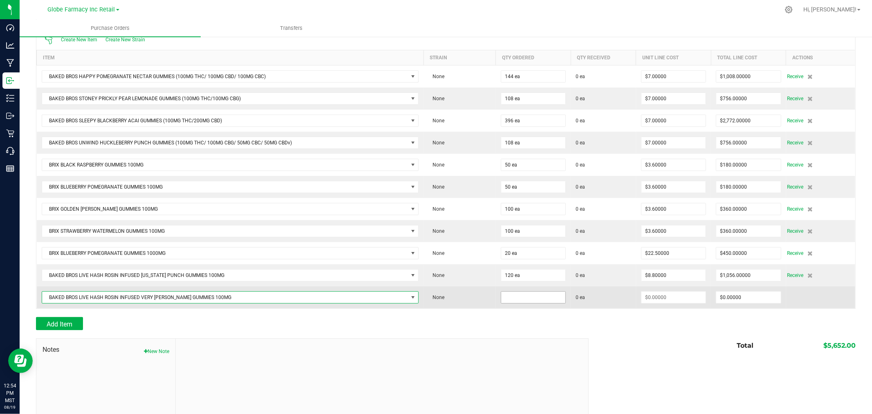
click at [534, 303] on input at bounding box center [533, 297] width 65 height 11
type input "192 ea"
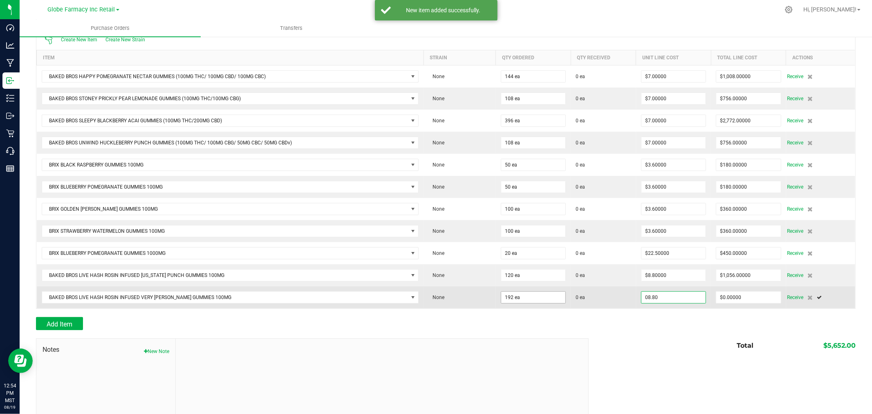
type input "$8.80000"
type input "0"
type input "192"
type input "1689.6000000000001"
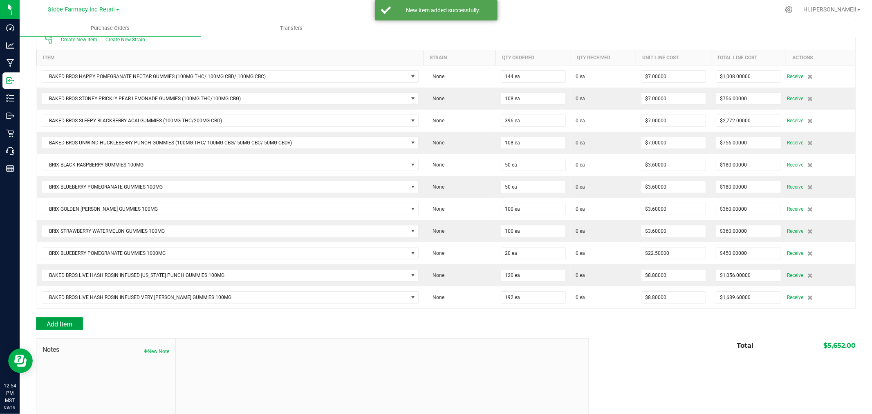
click at [50, 325] on span "Add Item" at bounding box center [60, 324] width 26 height 8
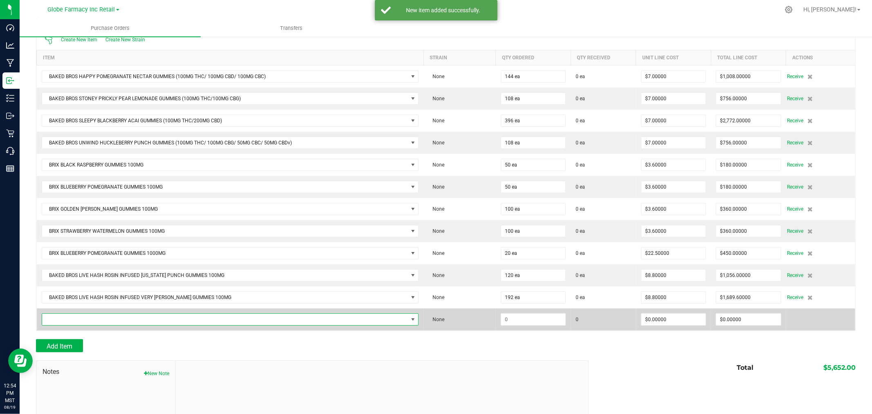
click at [58, 323] on span "NO DATA FOUND" at bounding box center [225, 319] width 366 height 11
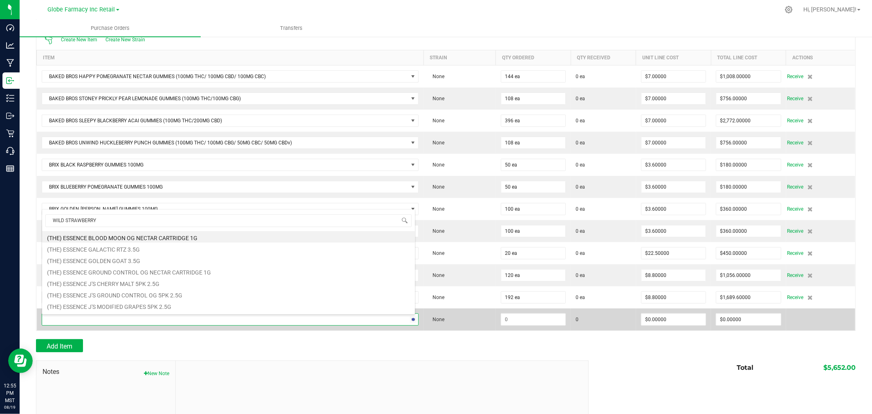
type input "WILD STRAWBERRY"
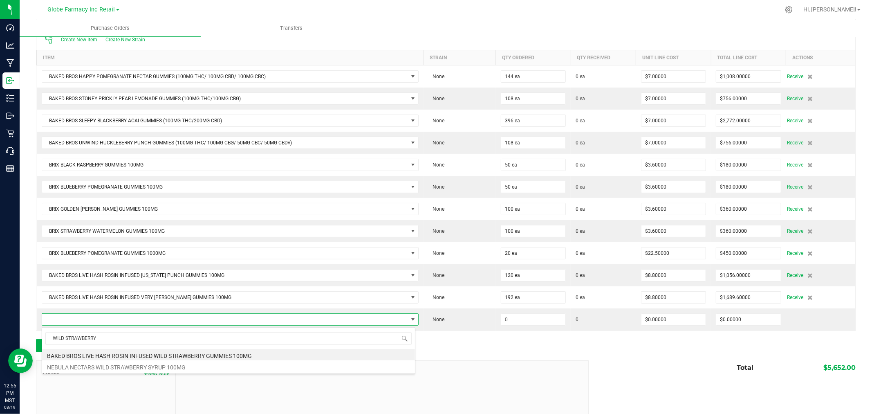
click at [210, 353] on li "BAKED BROS LIVE HASH ROSIN INFUSED WILD STRAWBERRY GUMMIES 100MG" at bounding box center [228, 354] width 373 height 11
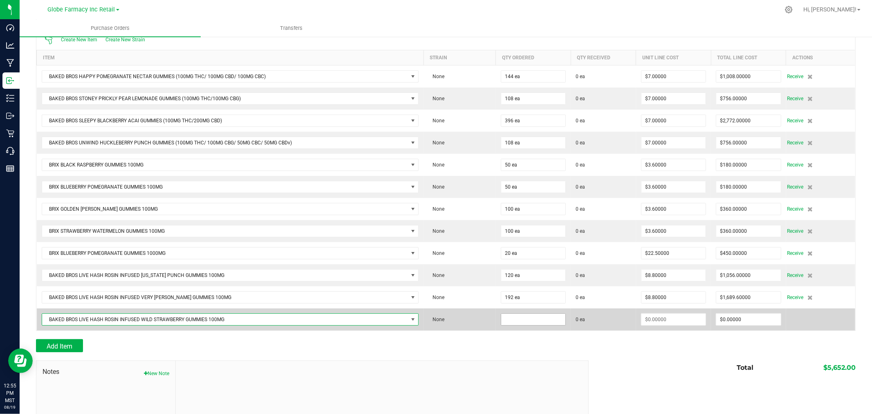
click at [536, 321] on input at bounding box center [533, 319] width 65 height 11
type input "48 ea"
type input "$8.80000"
type input "0"
type input "48"
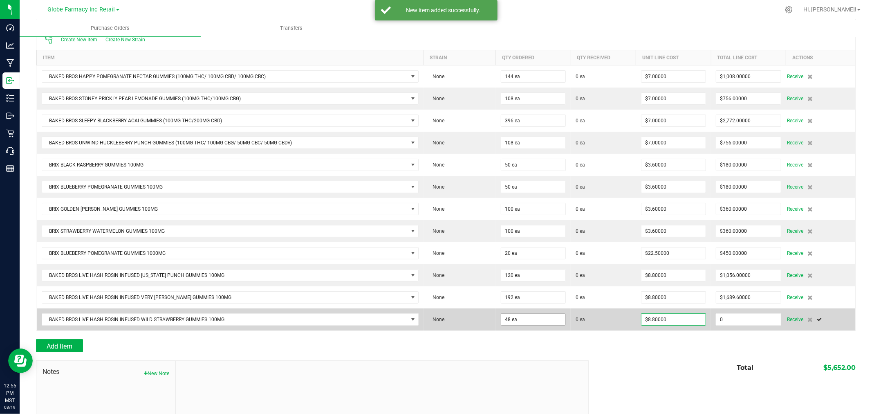
type input "422.40000000000003"
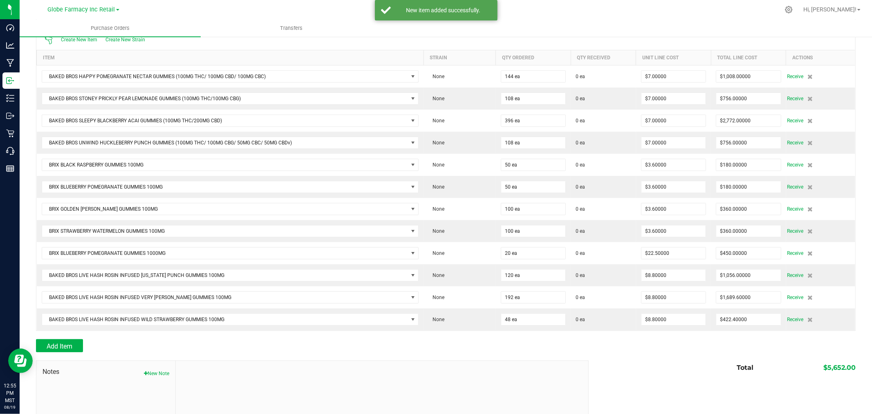
click at [611, 357] on div at bounding box center [446, 356] width 820 height 8
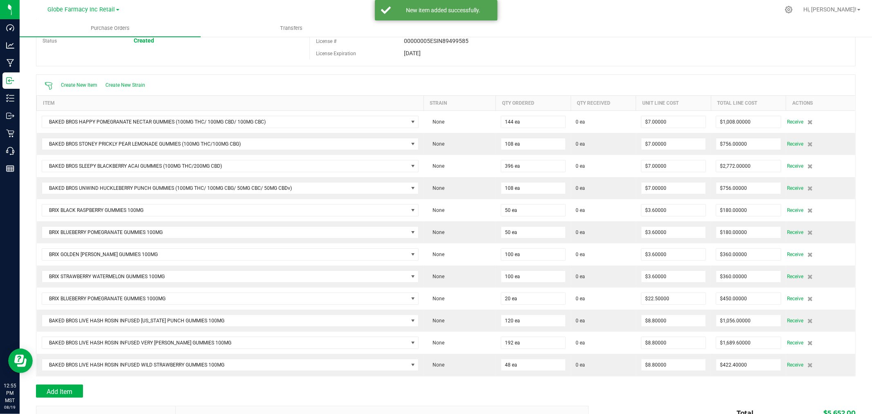
scroll to position [0, 0]
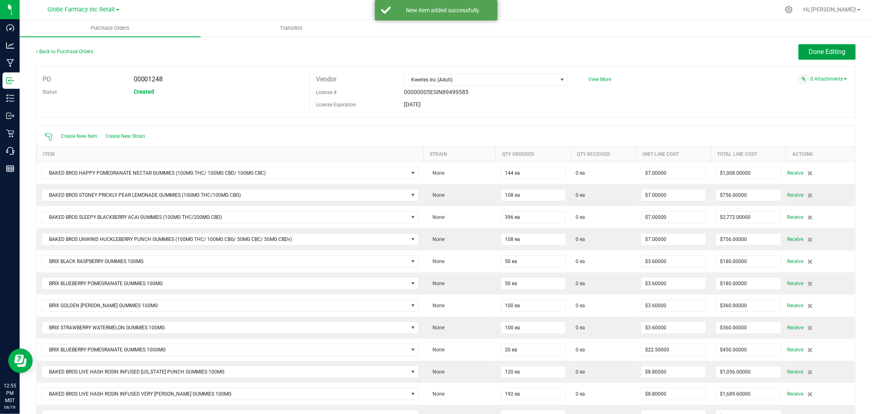
click at [801, 48] on button "Done Editing" at bounding box center [827, 52] width 57 height 16
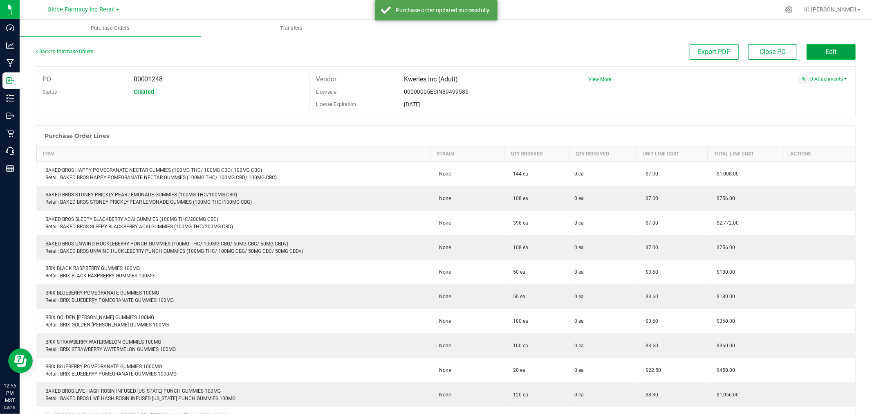
click at [826, 50] on span "Edit" at bounding box center [831, 52] width 11 height 8
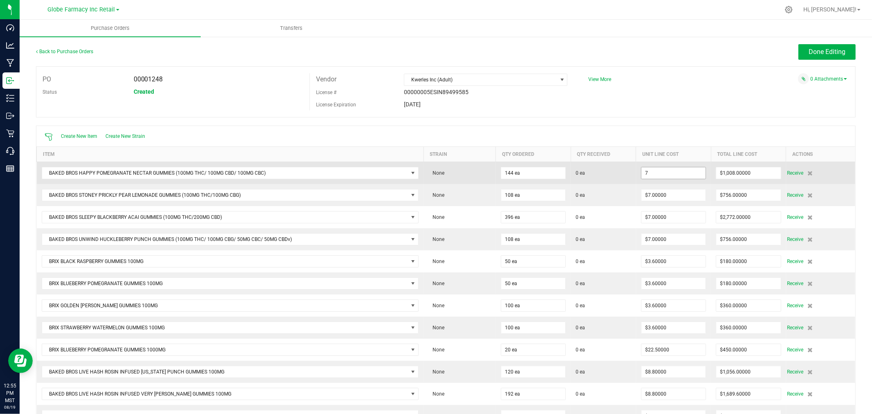
click at [673, 171] on input "7" at bounding box center [674, 172] width 65 height 11
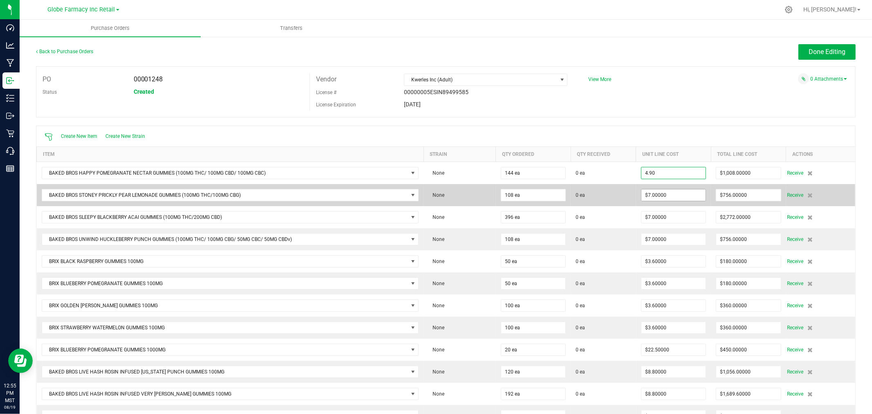
type input "$4.90000"
type input "7"
click at [667, 201] on input "7" at bounding box center [674, 194] width 65 height 11
type input "144"
type input "$705.60000"
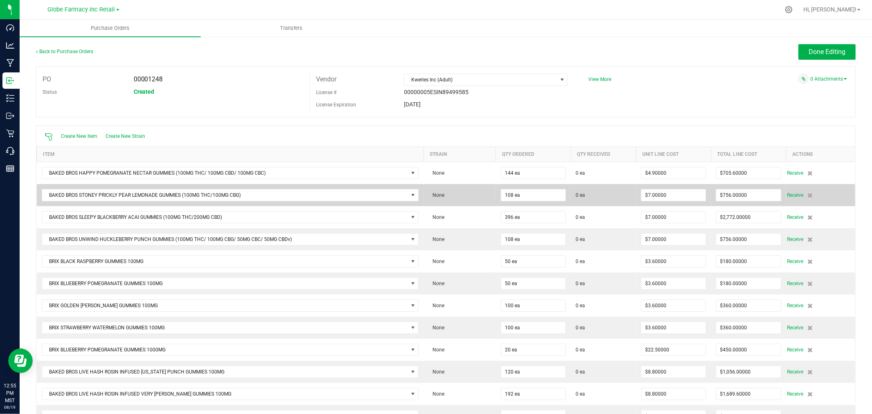
click at [668, 189] on td "$7.00000" at bounding box center [673, 195] width 75 height 22
click at [668, 189] on span "$7.00000" at bounding box center [673, 195] width 65 height 12
click at [669, 194] on input "7" at bounding box center [674, 194] width 65 height 11
paste input "4.9"
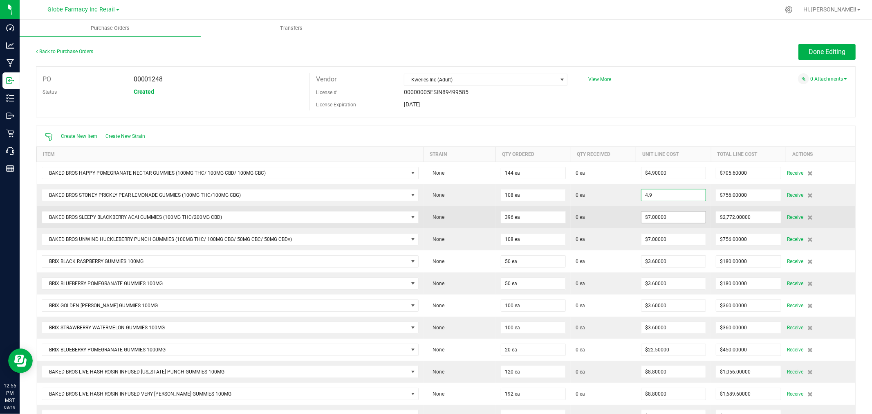
type input "$4.90000"
type input "7"
click at [675, 215] on input "7" at bounding box center [674, 216] width 65 height 11
type input "108"
type input "$529.20000"
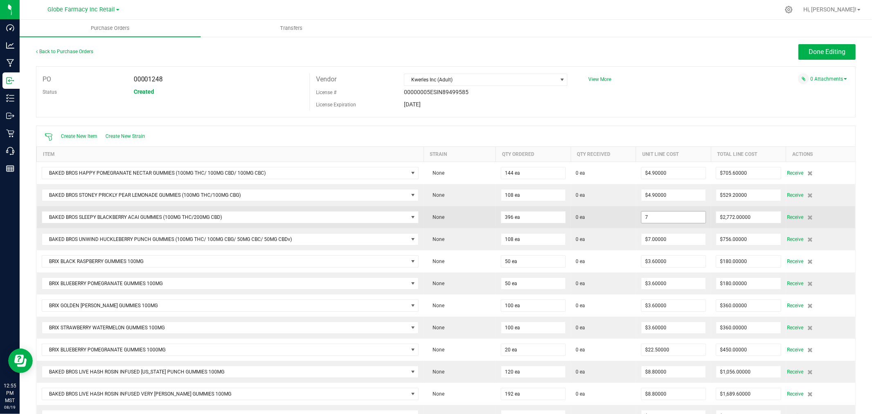
click at [675, 218] on input "7" at bounding box center [674, 216] width 65 height 11
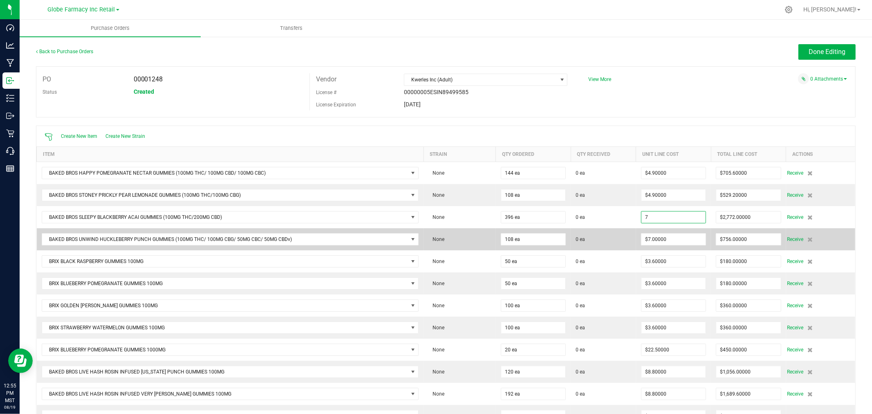
paste input "4.9"
type input "$4.90000"
type input "7"
click at [677, 235] on input "7" at bounding box center [674, 238] width 65 height 11
type input "396"
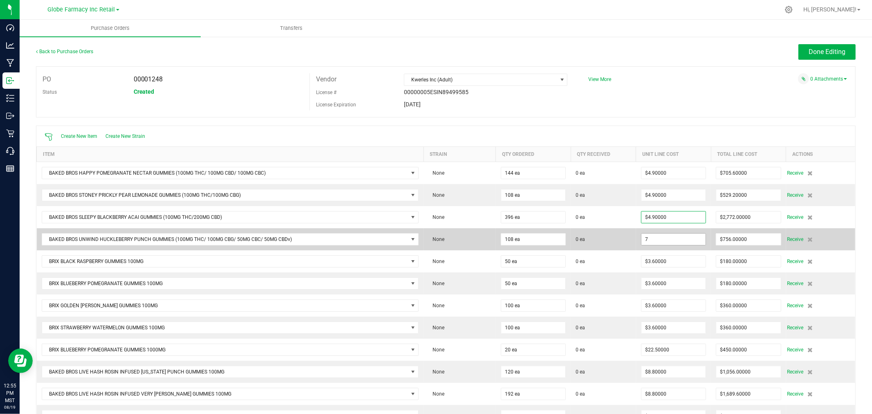
type input "$1,940.40000"
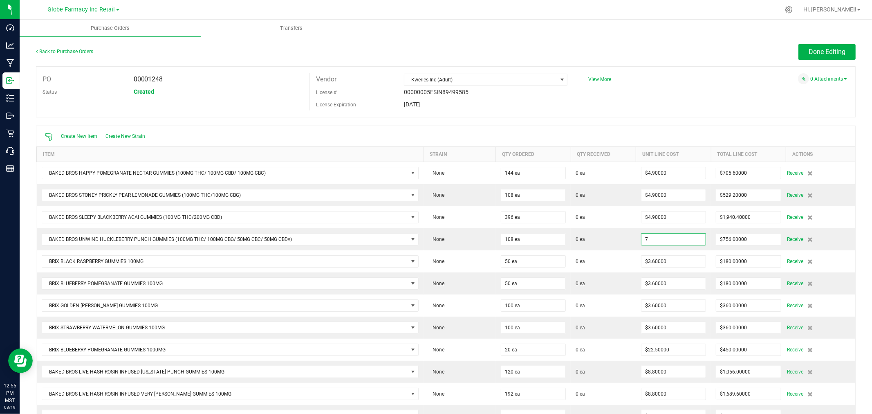
click at [677, 237] on input "7" at bounding box center [674, 238] width 65 height 11
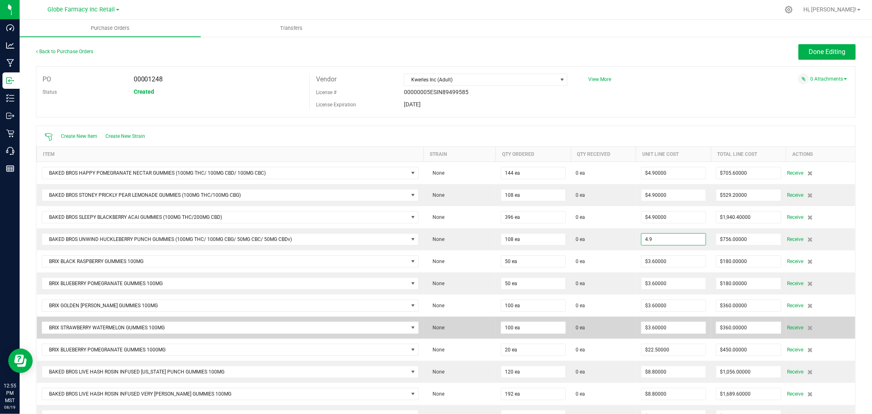
type input "$4.90000"
click at [620, 331] on span "0 ea" at bounding box center [604, 327] width 56 height 7
type input "108"
type input "$529.20000"
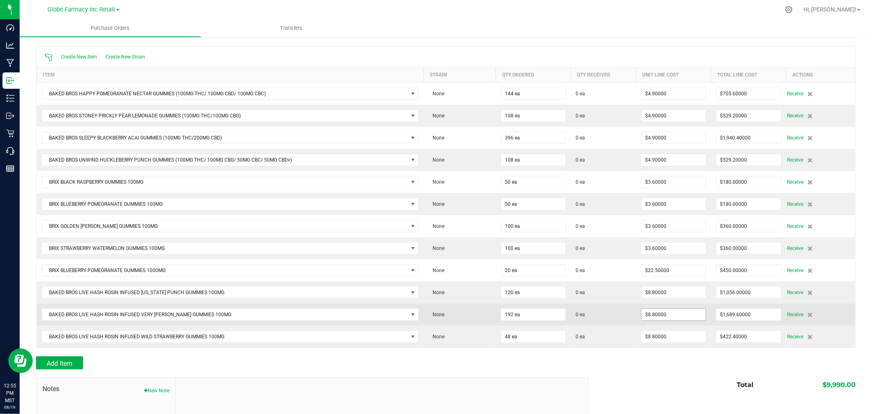
scroll to position [91, 0]
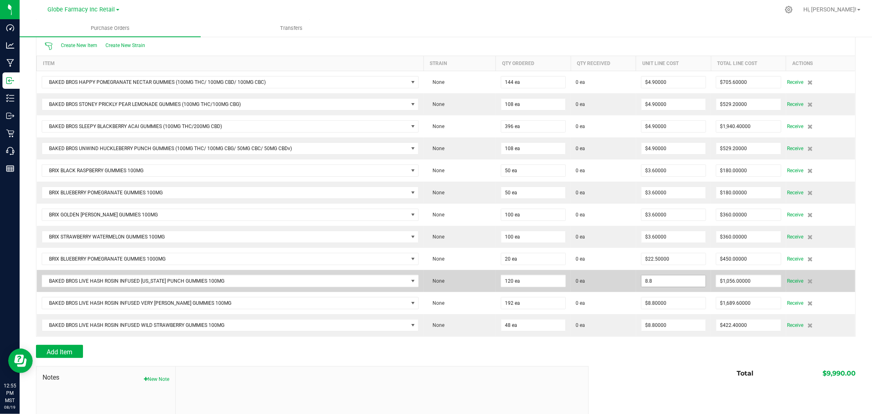
click at [673, 281] on input "8.8" at bounding box center [674, 280] width 65 height 11
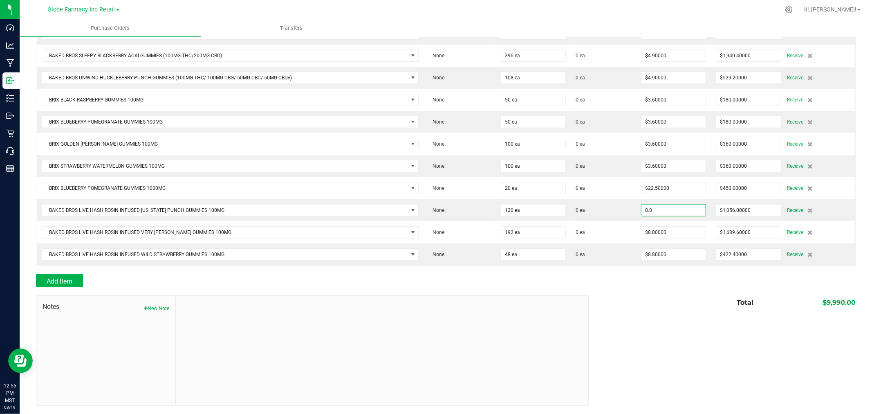
scroll to position [163, 0]
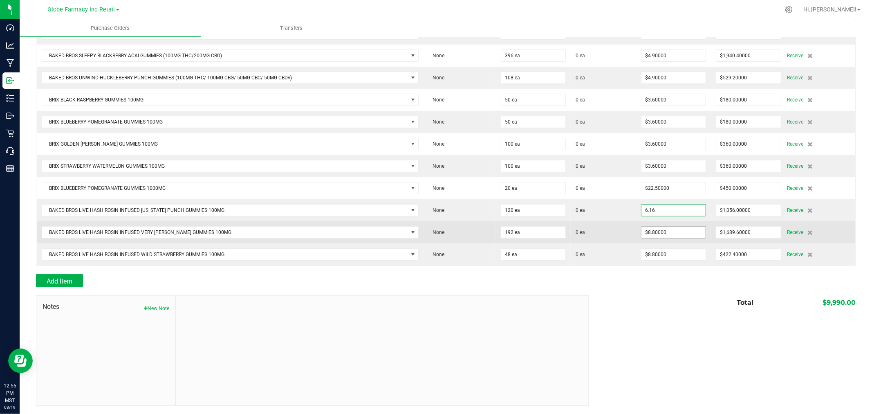
type input "$6.16000"
type input "8.8"
click at [657, 229] on input "8.8" at bounding box center [674, 232] width 65 height 11
type input "120"
type input "$739.20000"
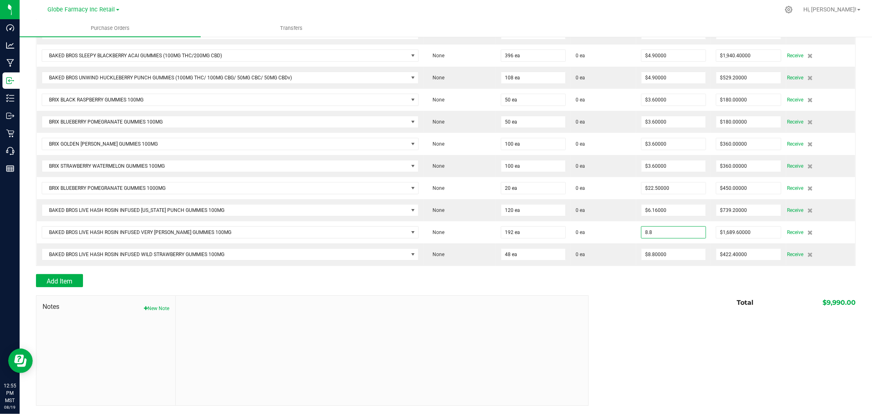
click at [657, 229] on input "8.8" at bounding box center [674, 232] width 65 height 11
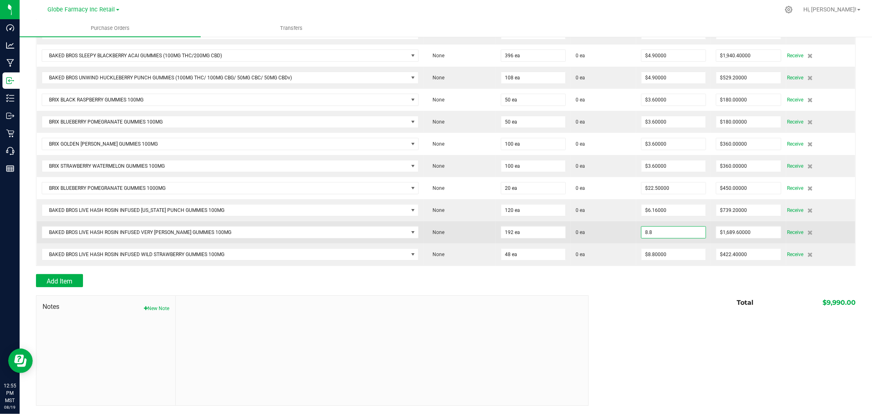
paste input "6.16"
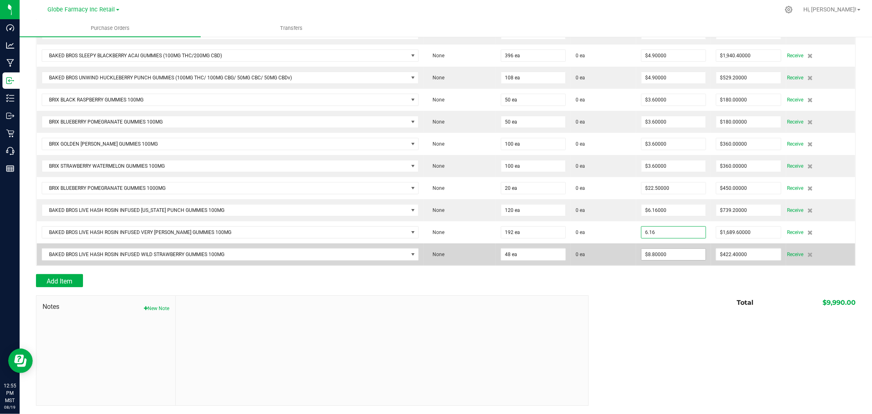
type input "$6.16000"
type input "8.8"
click at [668, 252] on input "8.8" at bounding box center [674, 254] width 65 height 11
type input "192"
type input "$1,182.72000"
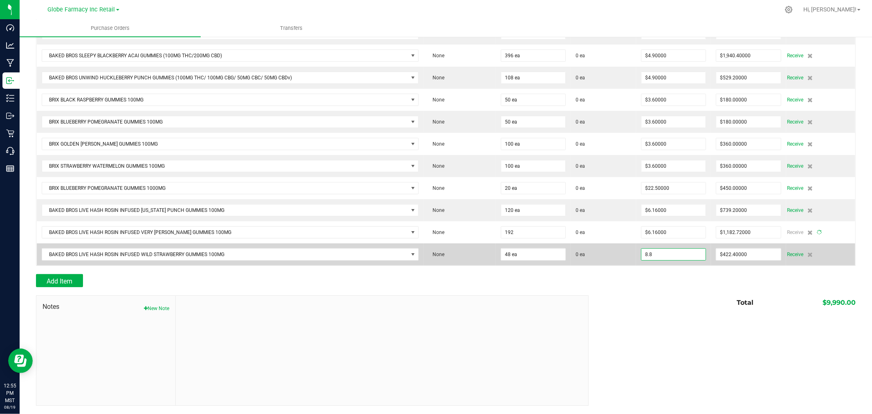
type input "$8.80000"
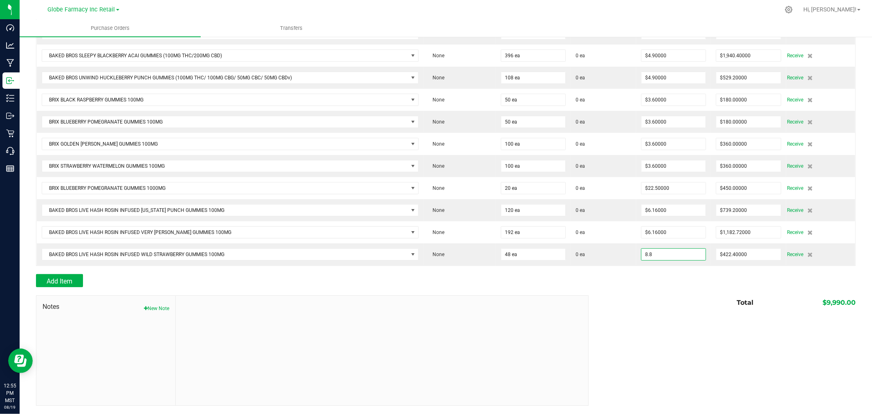
click at [668, 252] on input "8.8" at bounding box center [674, 254] width 65 height 11
paste input "6.16"
type input "$6.16000"
click at [664, 289] on div at bounding box center [446, 291] width 820 height 8
type input "48"
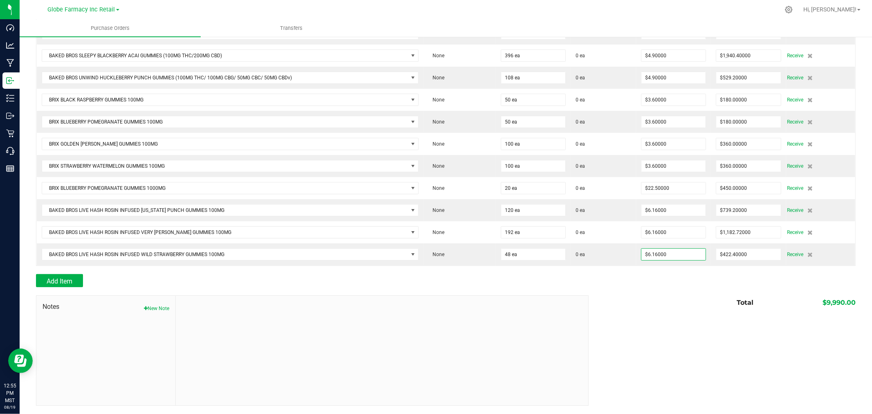
type input "$295.68000"
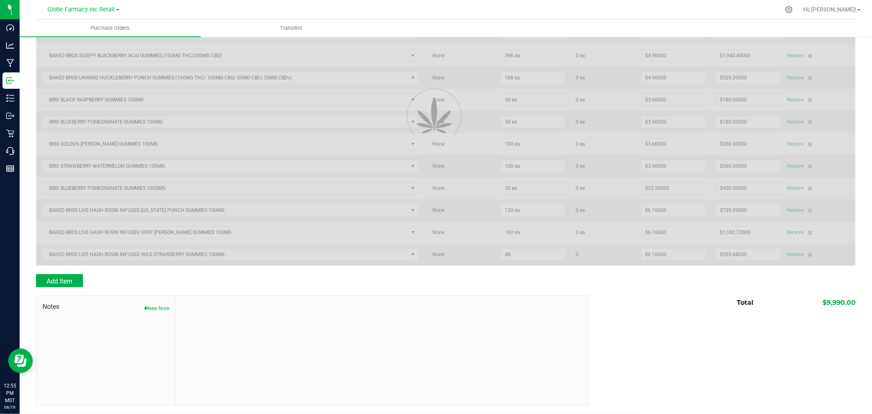
click at [664, 289] on div at bounding box center [446, 291] width 820 height 8
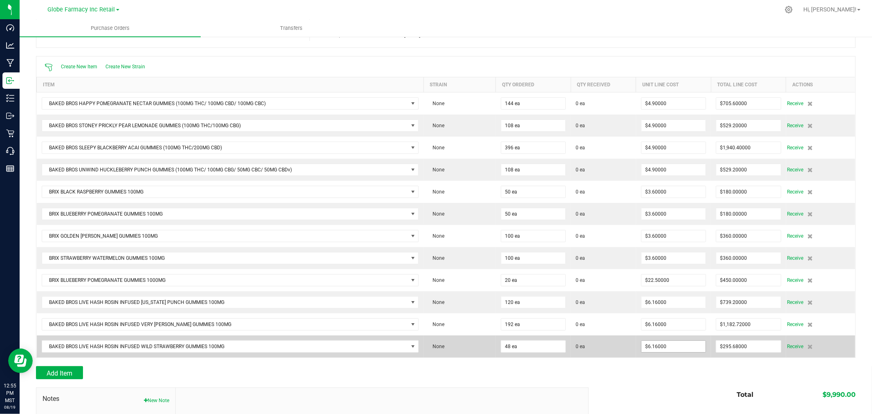
scroll to position [0, 0]
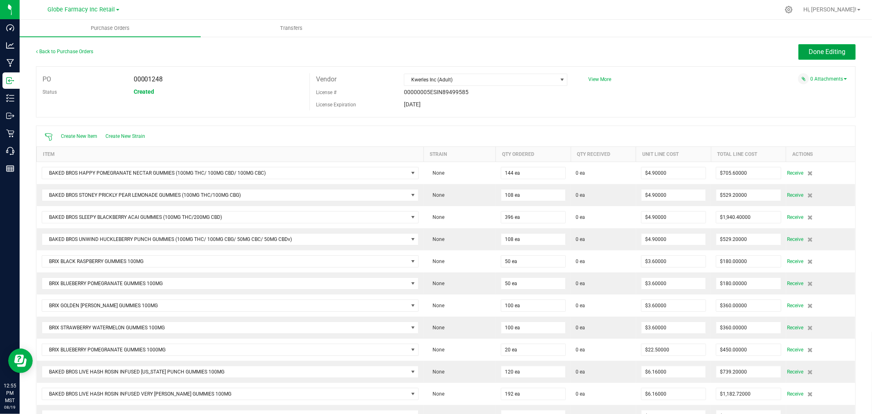
click at [809, 47] on button "Done Editing" at bounding box center [827, 52] width 57 height 16
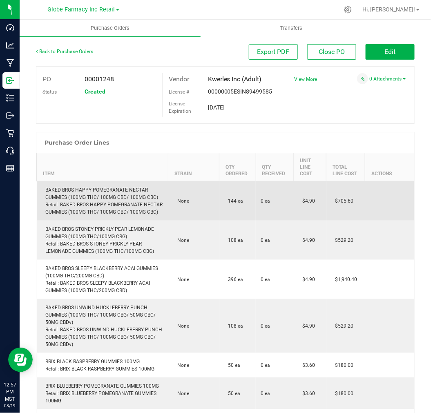
click at [74, 190] on div "BAKED BROS HAPPY POMEGRANATE NECTAR GUMMIES (100MG THC/ 100MG CBD/ 100MG CBC) R…" at bounding box center [103, 200] width 122 height 29
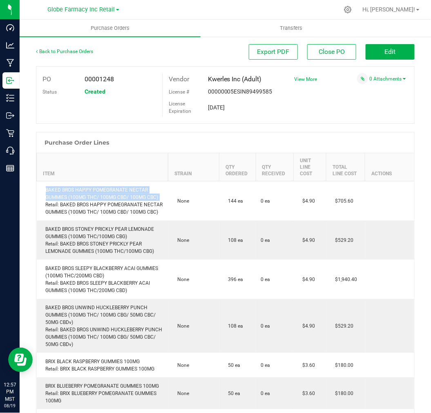
copy div "BAKED BROS HAPPY POMEGRANATE NECTAR GUMMIES (100MG THC/ 100MG CBD/ 100MG CBC)"
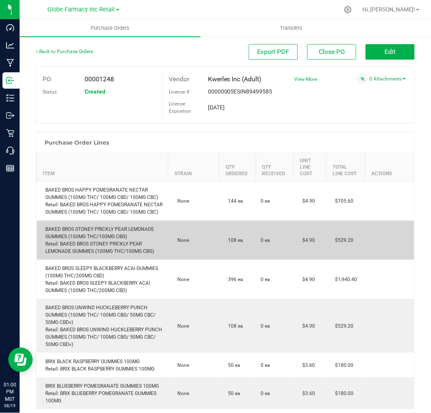
click at [110, 236] on div "BAKED BROS STONEY PRICKLY PEAR LEMONADE GUMMIES (100MG THC/100MG CBG) Retail: B…" at bounding box center [103, 240] width 122 height 29
copy div "BAKED BROS STONEY PRICKLY PEAR LEMONADE GUMMIES (100MG THC/100MG CBG)"
click at [96, 260] on td "BAKED BROS STONEY PRICKLY PEAR LEMONADE GUMMIES (100MG THC/100MG CBG) Retail: B…" at bounding box center [103, 240] width 132 height 39
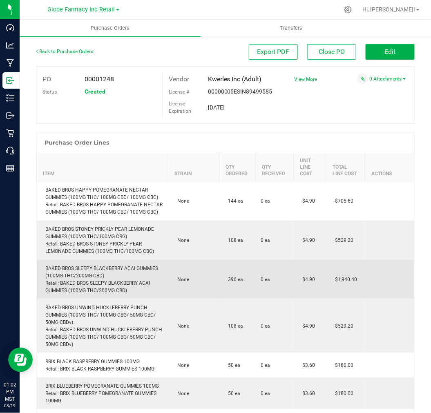
click at [95, 275] on div "BAKED BROS SLEEPY BLACKBERRY ACAI GUMMIES (100MG THC/200MG CBD) Retail: BAKED B…" at bounding box center [103, 279] width 122 height 29
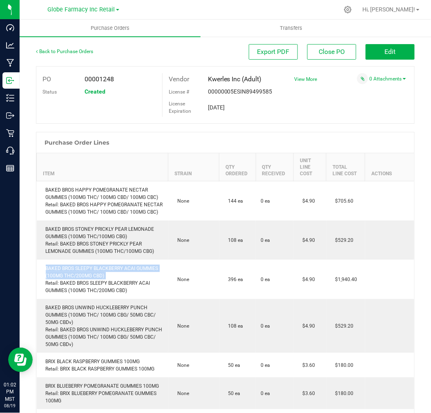
copy div "BAKED BROS SLEEPY BLACKBERRY ACAI GUMMIES (100MG THC/200MG CBD)"
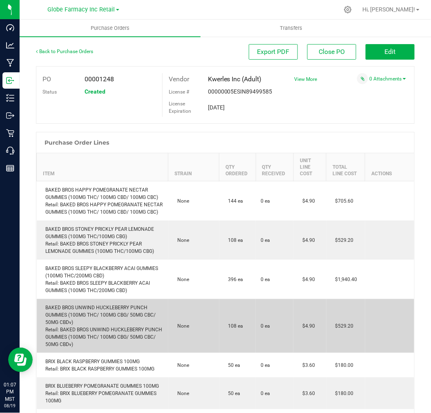
click at [128, 322] on div "BAKED BROS UNWIND HUCKLEBERRY PUNCH GUMMIES (100MG THC/ 100MG CBG/ 50MG CBC/ 50…" at bounding box center [103, 326] width 122 height 44
click at [128, 316] on div "BAKED BROS UNWIND HUCKLEBERRY PUNCH GUMMIES (100MG THC/ 100MG CBG/ 50MG CBC/ 50…" at bounding box center [103, 326] width 122 height 44
copy div "BAKED BROS UNWIND HUCKLEBERRY PUNCH GUMMIES (100MG THC/ 100MG CBG/ 50MG CBC/ 50…"
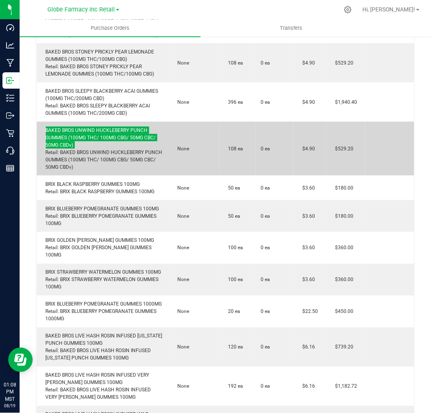
scroll to position [227, 0]
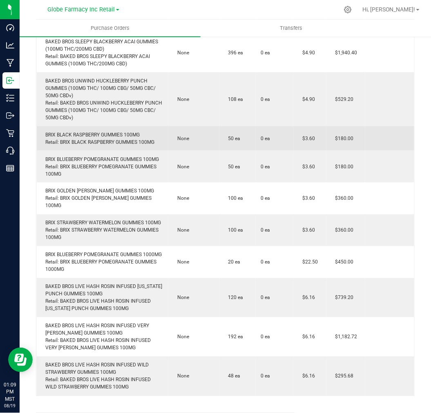
click at [105, 142] on div "BRIX BLACK RASPBERRY GUMMIES 100MG Retail: BRIX BLACK RASPBERRY GUMMIES 100MG" at bounding box center [103, 138] width 122 height 15
copy div "BRIX BLACK RASPBERRY GUMMIES 100MG"
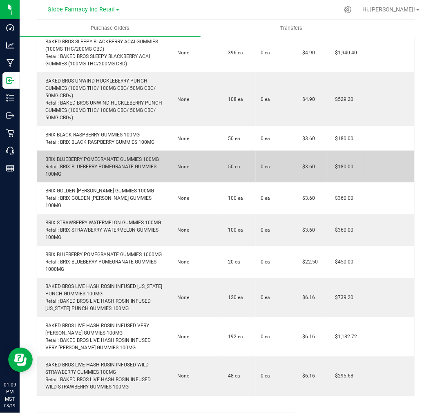
click at [97, 165] on div "BRIX BLUEBERRY POMEGRANATE GUMMIES 100MG Retail: BRIX BLUEBERRY POMEGRANATE GUM…" at bounding box center [103, 167] width 122 height 22
copy div "BRIX BLUEBERRY POMEGRANATE GUMMIES 100MG"
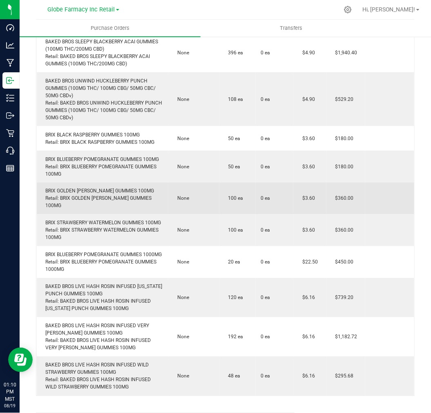
click at [112, 210] on div "BRIX GOLDEN BERRY GUMMIES 100MG Retail: BRIX GOLDEN BERRY GUMMIES 100MG" at bounding box center [103, 199] width 122 height 22
copy div "BRIX GOLDEN [PERSON_NAME] GUMMIES 100MG"
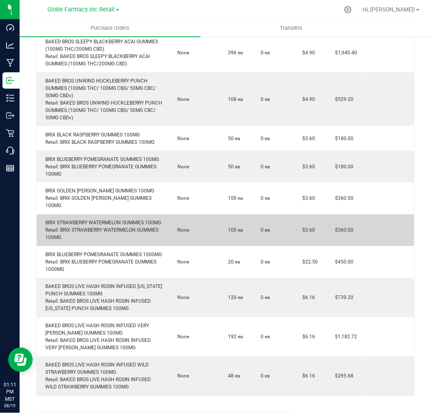
click at [101, 230] on div "BRIX STRAWBERRY WATERMELON GUMMIES 100MG Retail: BRIX STRAWBERRY WATERMELON GUM…" at bounding box center [103, 231] width 122 height 22
copy div "BRIX STRAWBERRY WATERMELON GUMMIES 100MG"
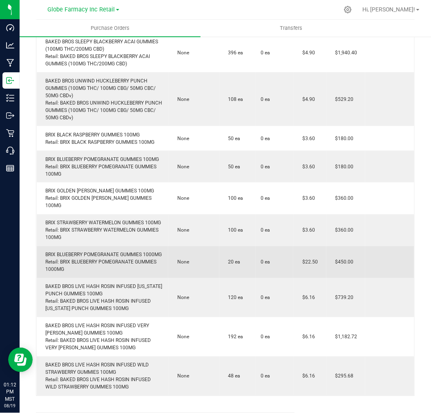
click at [70, 267] on div "BRIX BLUEBERRY POMEGRANATE GUMMIES 1000MG Retail: BRIX BLUEBERRY POMEGRANATE GU…" at bounding box center [103, 262] width 122 height 22
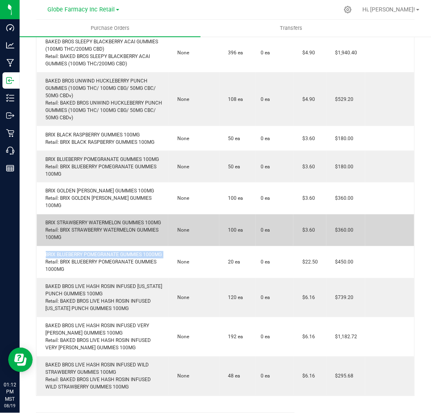
copy div "BRIX BLUEBERRY POMEGRANATE GUMMIES 1000MG"
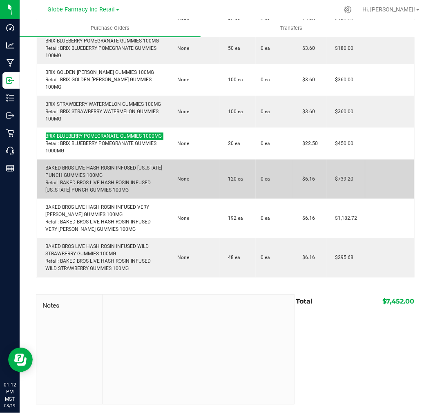
scroll to position [363, 0]
drag, startPoint x: 84, startPoint y: 157, endPoint x: 82, endPoint y: 170, distance: 13.2
click at [84, 155] on div "BRIX BLUEBERRY POMEGRANATE GUMMIES 1000MG Retail: BRIX BLUEBERRY POMEGRANATE GU…" at bounding box center [103, 144] width 122 height 22
click at [80, 176] on div "BAKED BROS LIVE HASH ROSIN INFUSED ARIZONA PUNCH GUMMIES 100MG Retail: BAKED BR…" at bounding box center [103, 179] width 122 height 29
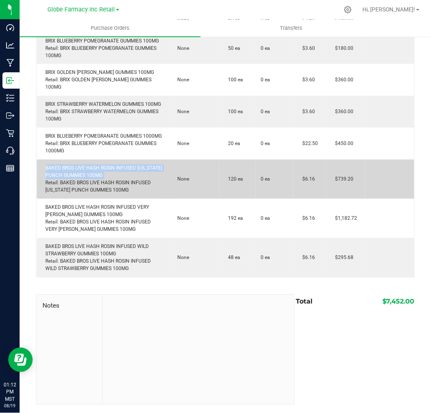
click at [80, 176] on div "BAKED BROS LIVE HASH ROSIN INFUSED ARIZONA PUNCH GUMMIES 100MG Retail: BAKED BR…" at bounding box center [103, 179] width 122 height 29
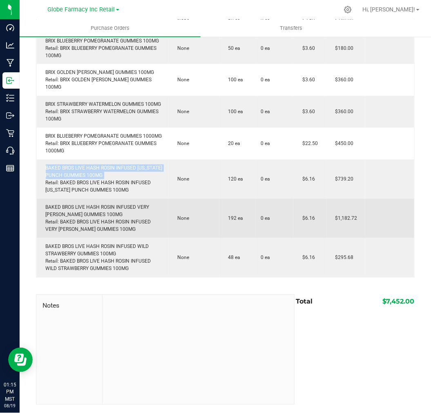
click at [88, 214] on div "BAKED BROS LIVE HASH ROSIN INFUSED VERY BERRY GUMMIES 100MG Retail: BAKED BROS …" at bounding box center [103, 218] width 122 height 29
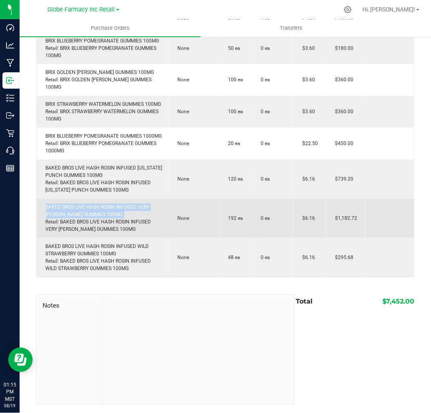
click at [88, 214] on div "BAKED BROS LIVE HASH ROSIN INFUSED VERY BERRY GUMMIES 100MG Retail: BAKED BROS …" at bounding box center [103, 218] width 122 height 29
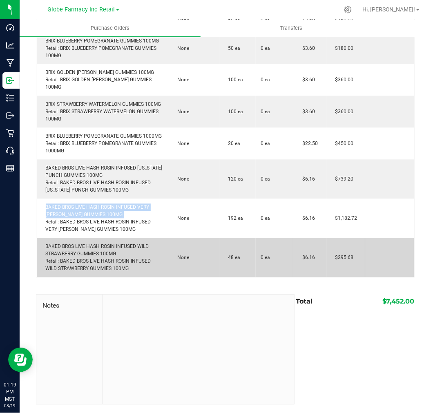
click at [104, 256] on div "BAKED BROS LIVE HASH ROSIN INFUSED WILD STRAWBERRY GUMMIES 100MG Retail: BAKED …" at bounding box center [103, 257] width 122 height 29
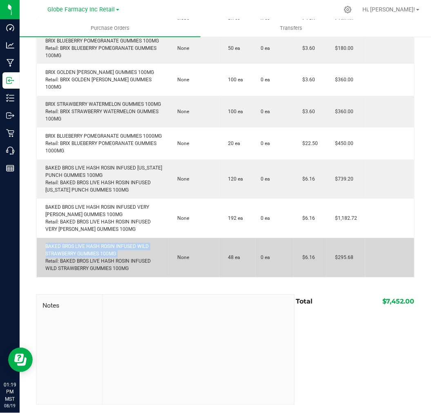
click at [104, 256] on div "BAKED BROS LIVE HASH ROSIN INFUSED WILD STRAWBERRY GUMMIES 100MG Retail: BAKED …" at bounding box center [103, 257] width 122 height 29
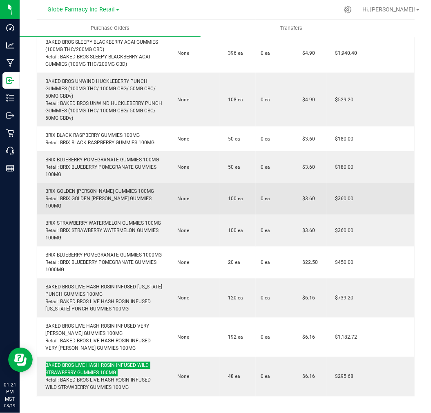
scroll to position [227, 0]
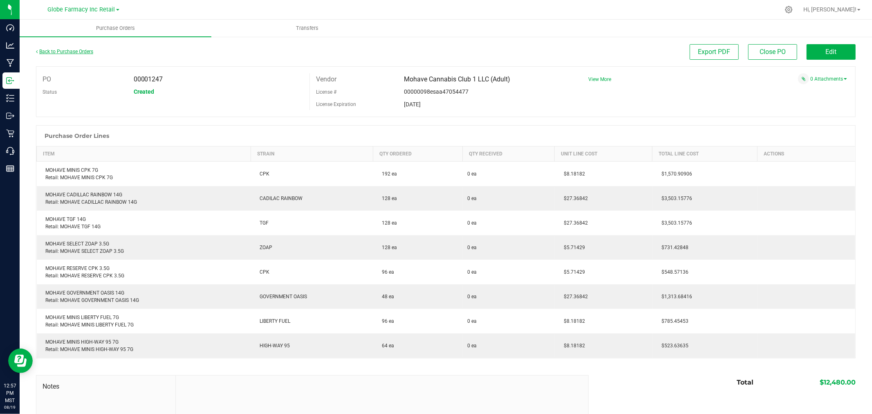
click at [69, 54] on link "Back to Purchase Orders" at bounding box center [64, 52] width 57 height 6
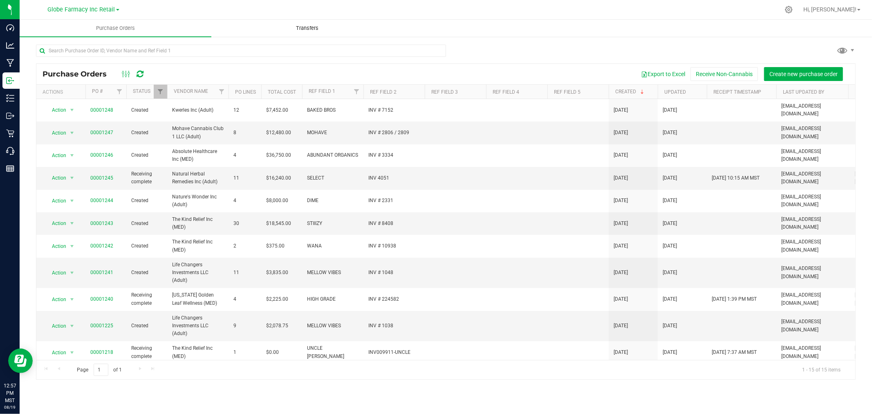
click at [286, 25] on span "Transfers" at bounding box center [307, 28] width 45 height 7
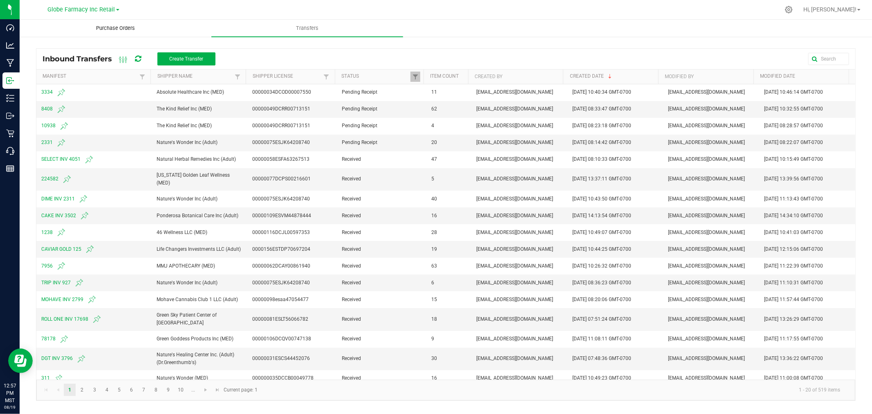
click at [99, 25] on span "Purchase Orders" at bounding box center [115, 28] width 61 height 7
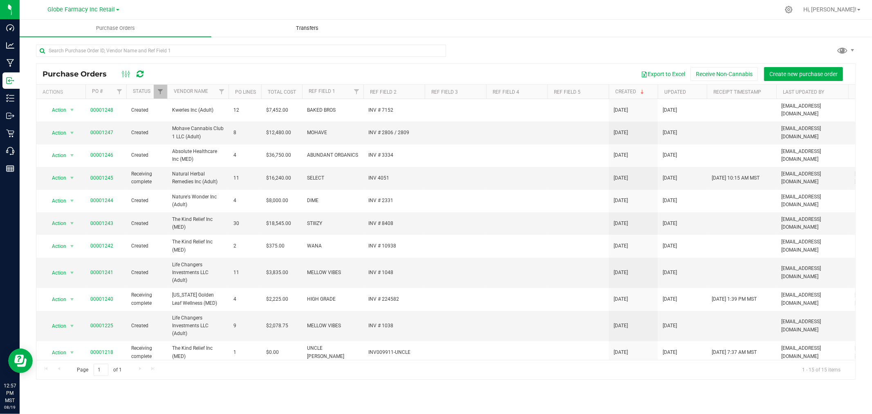
click at [276, 29] on uib-tab-heading "Transfers" at bounding box center [307, 28] width 191 height 16
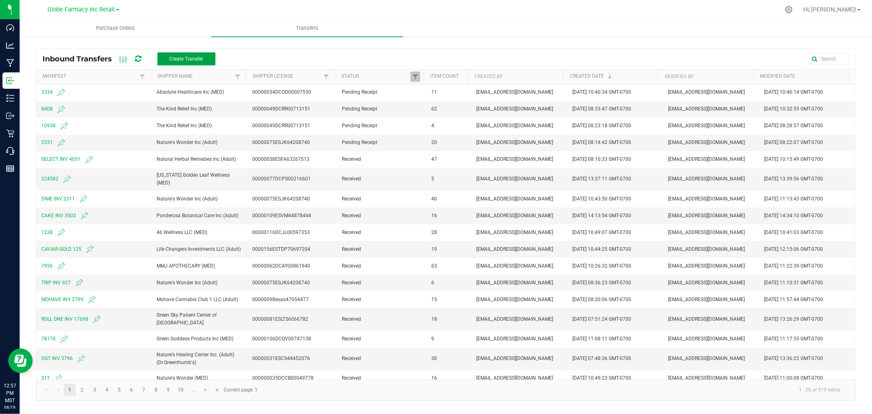
click at [161, 56] on button "Create Transfer" at bounding box center [186, 58] width 58 height 13
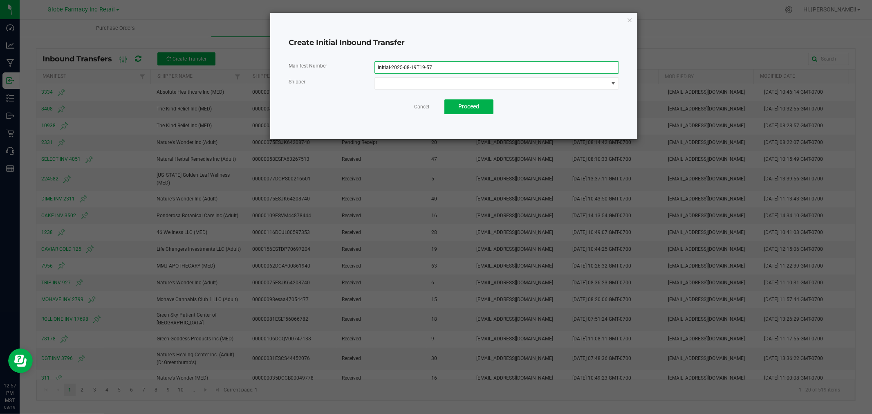
click at [422, 66] on input "Initial-2025-08-19T19-57" at bounding box center [497, 67] width 245 height 12
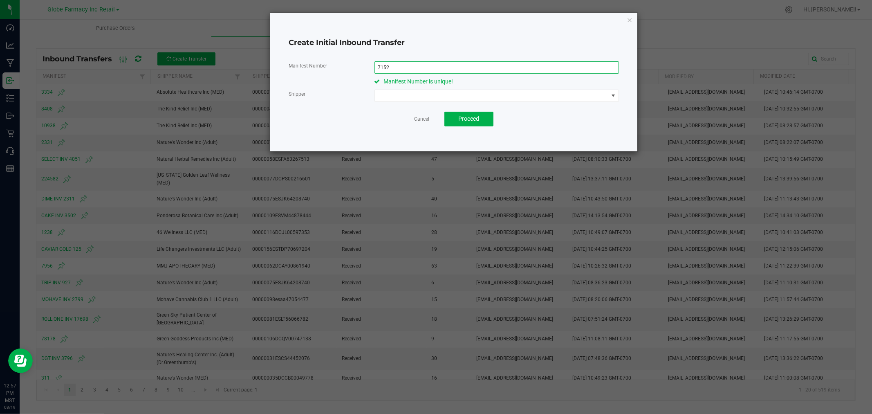
type input "7152"
click at [437, 94] on span at bounding box center [492, 95] width 234 height 11
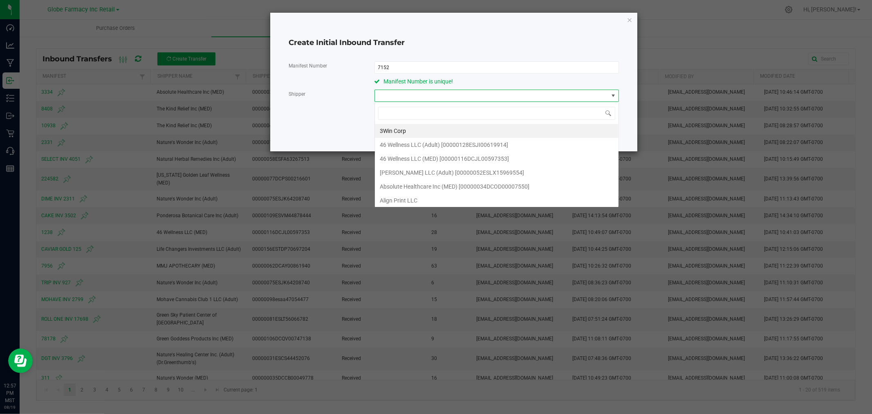
scroll to position [12, 244]
type input "kwer"
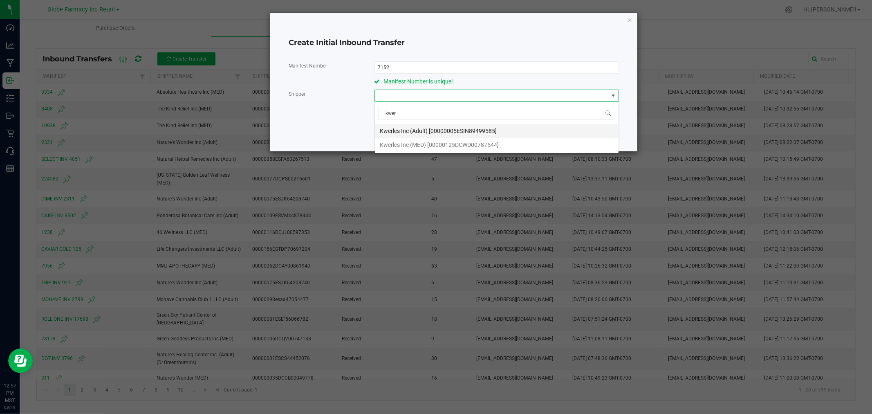
click at [417, 130] on span "Kwerles Inc (Adult) [00000005ESIN89499585]" at bounding box center [438, 131] width 117 height 12
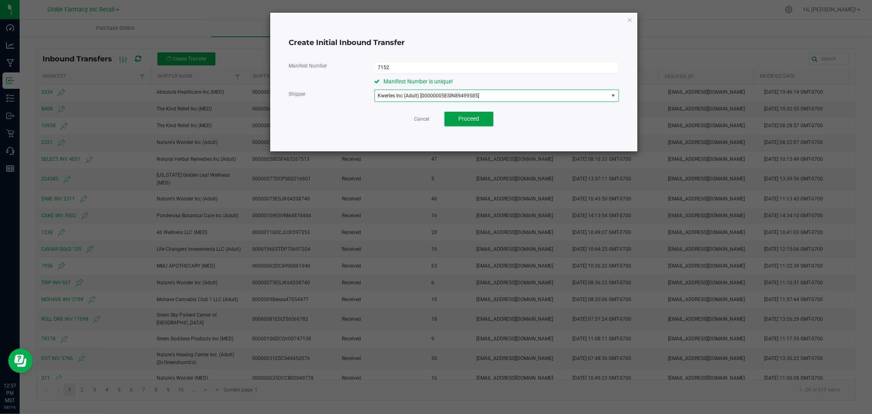
click at [471, 119] on span "Proceed" at bounding box center [468, 118] width 21 height 7
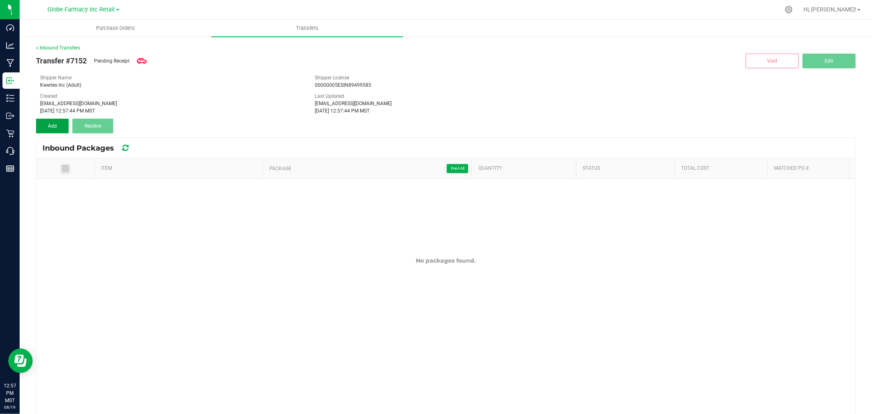
click at [38, 123] on button "Add" at bounding box center [52, 126] width 33 height 15
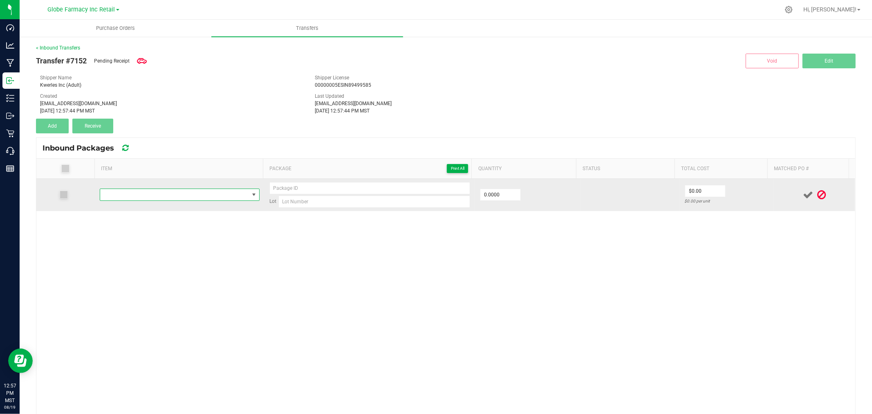
click at [154, 191] on span "NO DATA FOUND" at bounding box center [174, 194] width 149 height 11
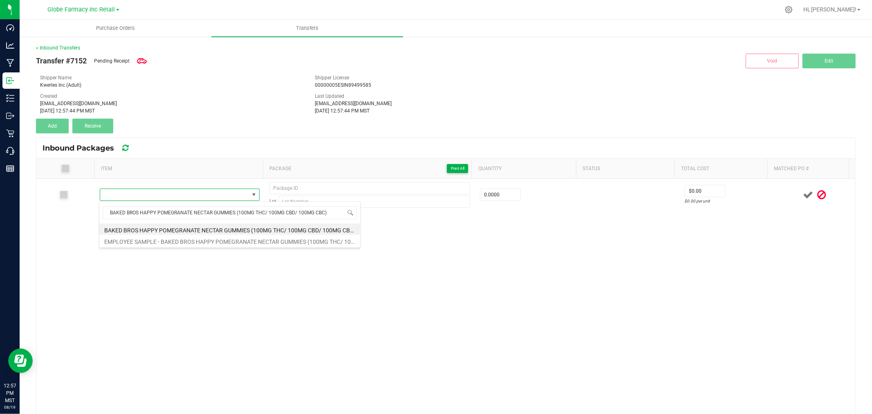
click at [207, 228] on li "BAKED BROS HAPPY POMEGRANATE NECTAR GUMMIES (100MG THC/ 100MG CBD/ 100MG CBC)" at bounding box center [229, 228] width 261 height 11
type input "0 ea"
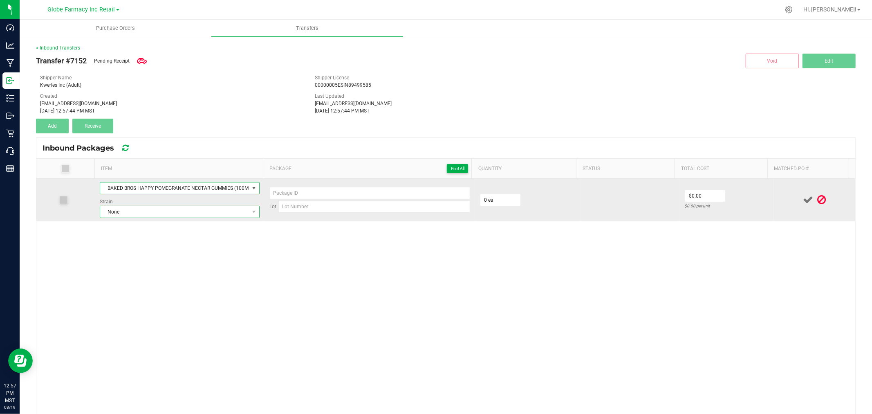
click at [170, 213] on span "None" at bounding box center [174, 211] width 149 height 11
type input "herer"
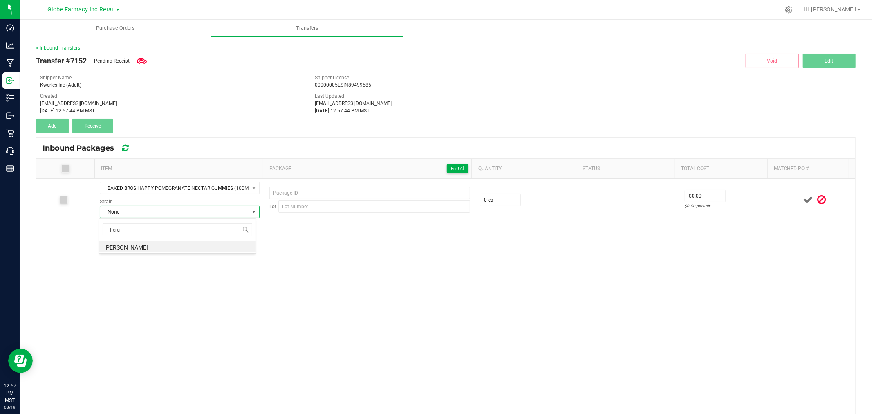
click at [125, 246] on li "[PERSON_NAME]" at bounding box center [177, 245] width 156 height 11
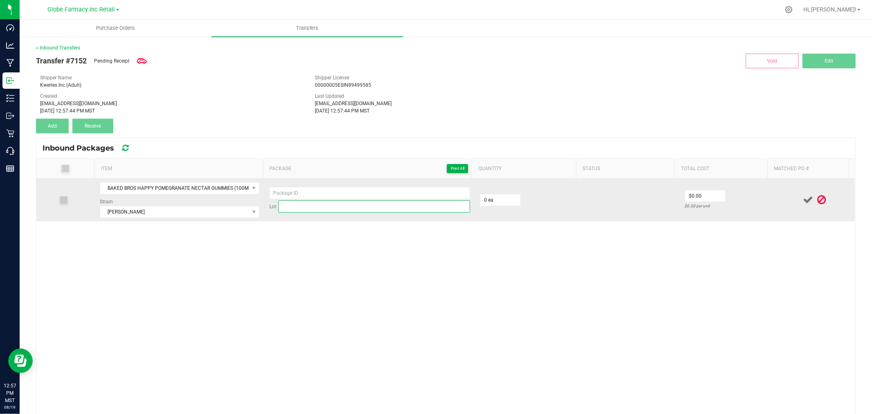
click at [393, 209] on input at bounding box center [374, 206] width 192 height 12
paste input "HY100G-"
type input "HY100G-45"
click at [361, 195] on input at bounding box center [369, 193] width 201 height 12
paste input "HY100G-"
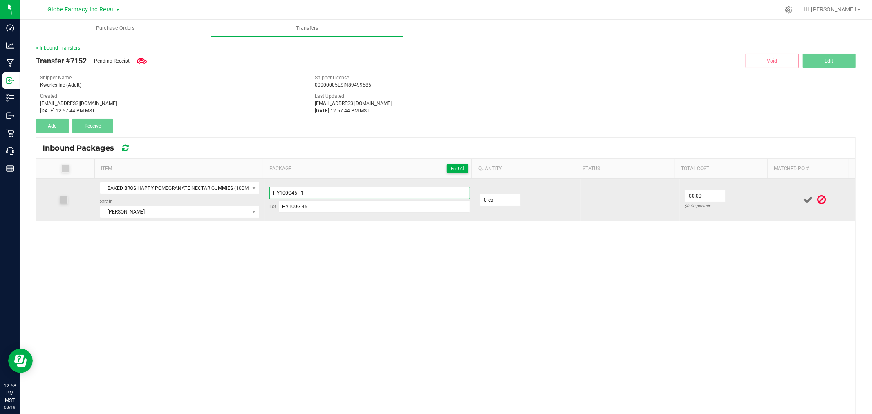
type input "HY100G45 - 1"
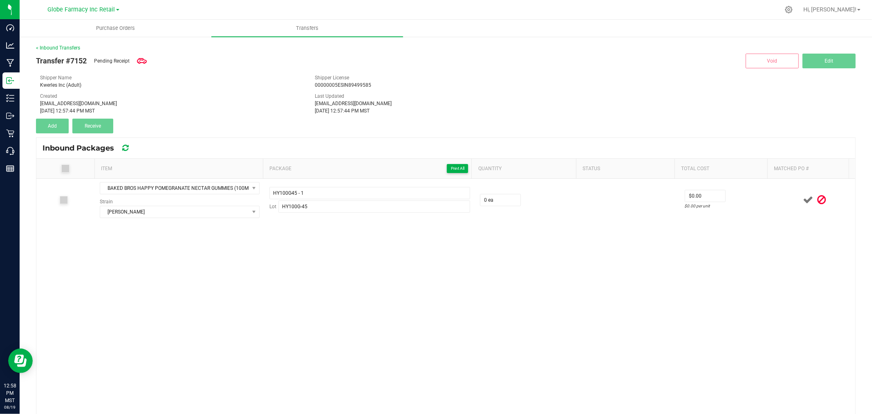
click at [406, 337] on div "BAKED BROS HAPPY POMEGRANATE NECTAR GUMMIES (100MG THC/ 100MG CBD/ 100MG CBC) S…" at bounding box center [445, 338] width 819 height 319
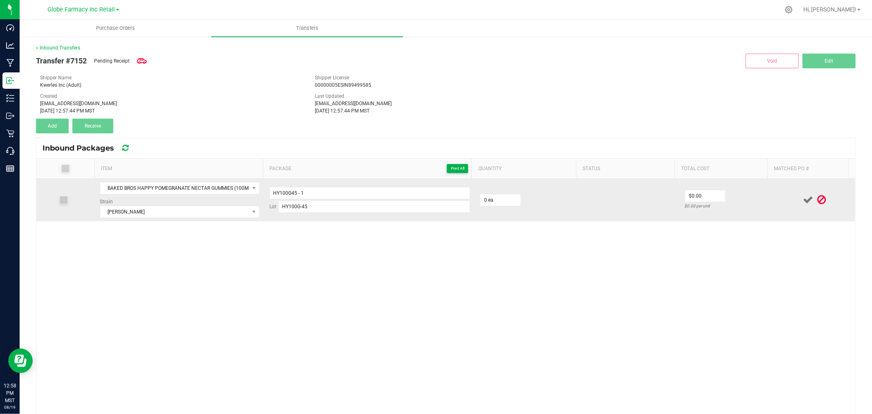
click at [518, 198] on td "0 ea" at bounding box center [527, 200] width 105 height 43
click at [503, 198] on input "0" at bounding box center [500, 199] width 40 height 11
type input "36 ea"
type input "$4.90"
click at [774, 211] on td at bounding box center [815, 200] width 82 height 43
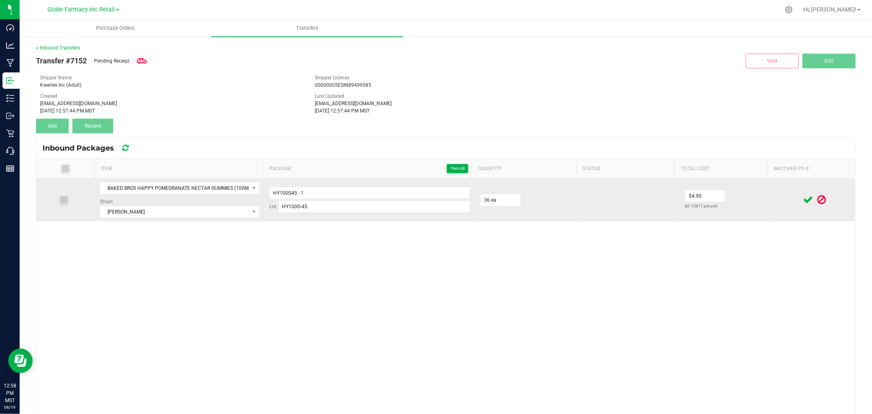
click at [803, 197] on icon at bounding box center [808, 200] width 10 height 10
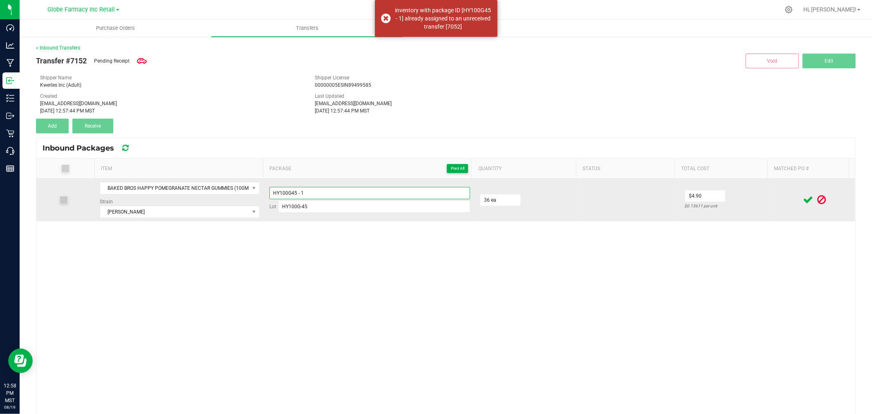
click at [355, 188] on input "HY100G45 - 1" at bounding box center [369, 193] width 201 height 12
type input "HY100G45 - 1"
click at [750, 193] on td "$4.90 $0.13611 per unit" at bounding box center [727, 200] width 94 height 43
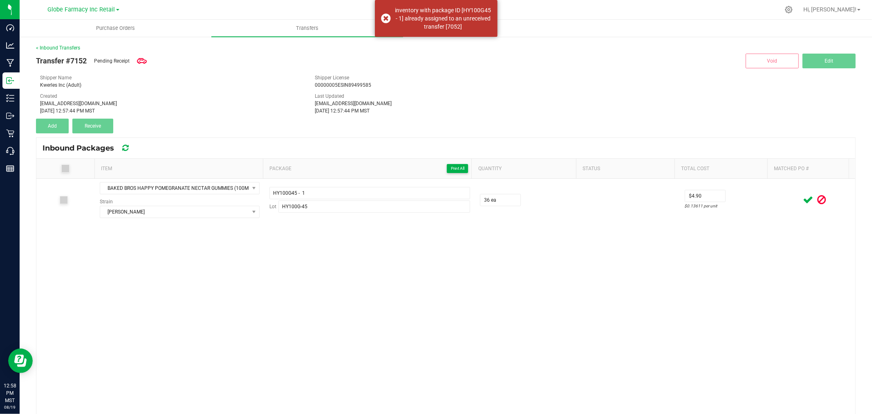
click at [803, 198] on icon at bounding box center [808, 200] width 10 height 10
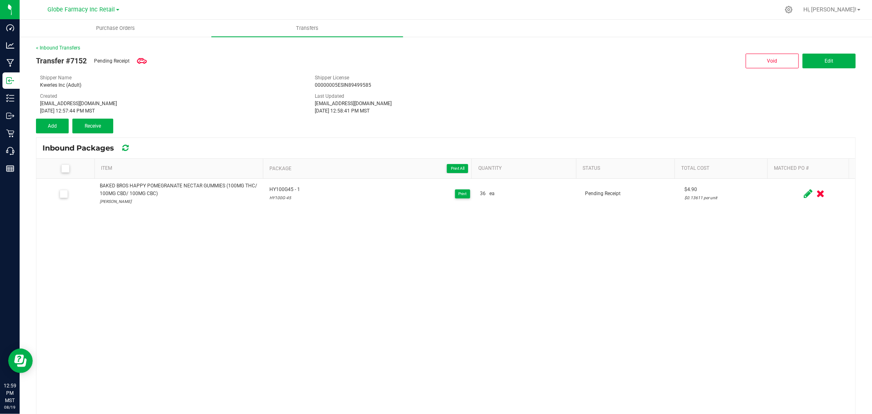
click at [407, 301] on div "BAKED BROS HAPPY POMEGRANATE NECTAR GUMMIES (100MG THC/ 100MG CBD/ 100MG CBC) […" at bounding box center [445, 338] width 819 height 319
click at [54, 124] on span "Add" at bounding box center [52, 126] width 9 height 6
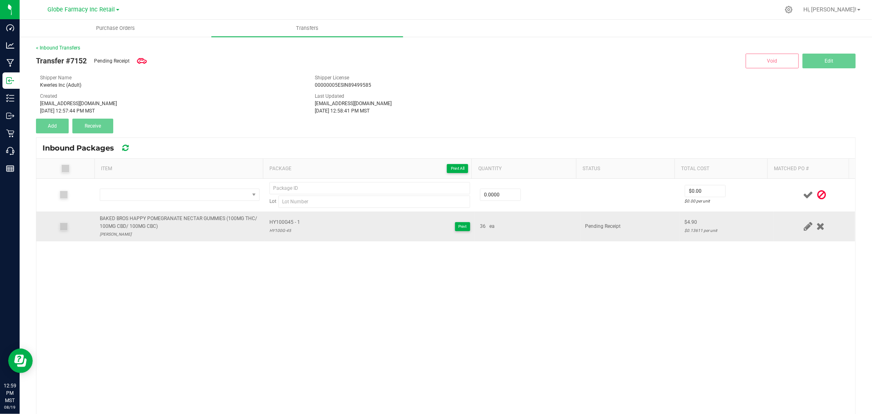
click at [124, 220] on div "BAKED BROS HAPPY POMEGRANATE NECTAR GUMMIES (100MG THC/ 100MG CBD/ 100MG CBC)" at bounding box center [180, 223] width 160 height 16
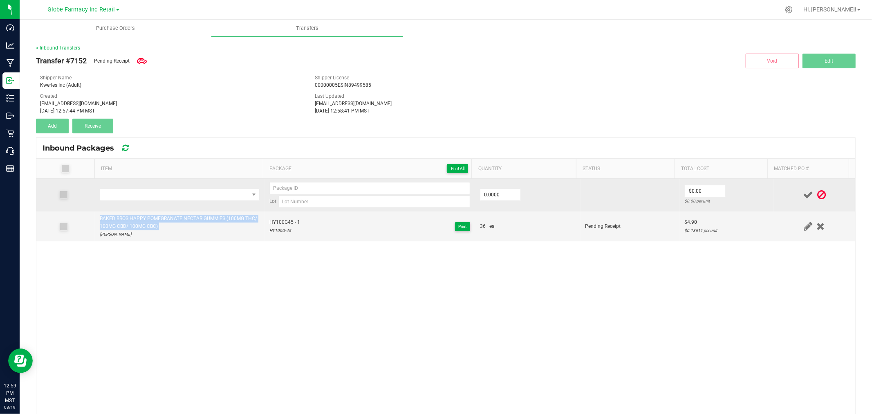
copy div "BAKED BROS HAPPY POMEGRANATE NECTAR GUMMIES (100MG THC/ 100MG CBD/ 100MG CBC)"
click at [148, 186] on td at bounding box center [180, 195] width 170 height 33
click at [152, 197] on span "NO DATA FOUND" at bounding box center [174, 194] width 149 height 11
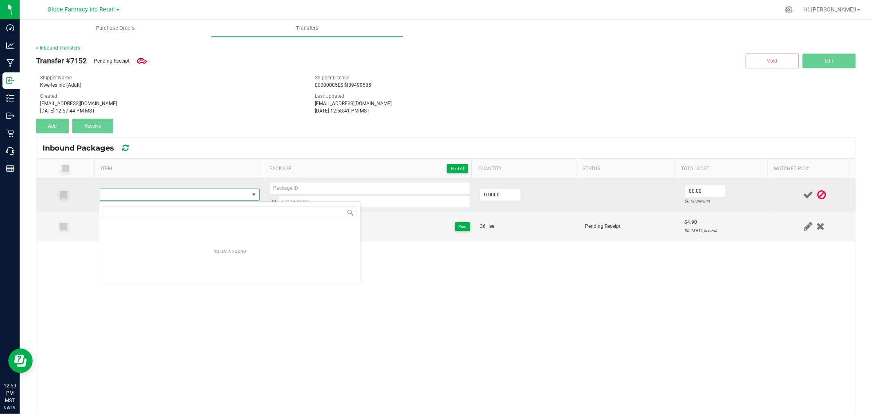
type input "BAKED BROS HAPPY POMEGRANATE NECTAR GUMMIES (100MG THC/ 100MG CBD/ 100MG CBC)"
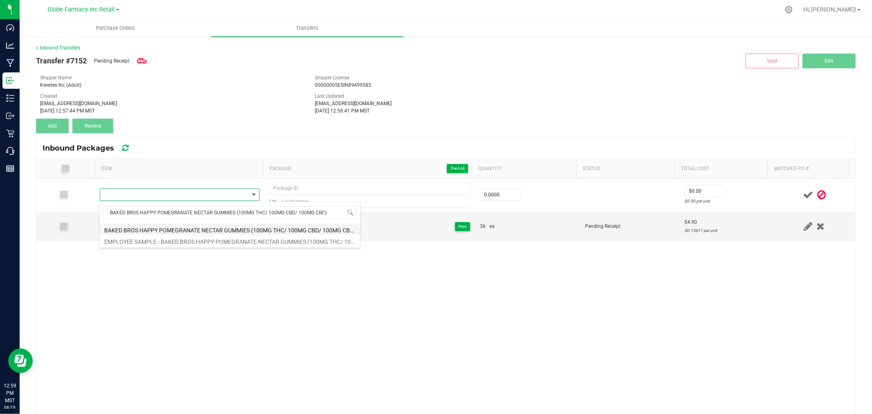
click at [198, 231] on li "BAKED BROS HAPPY POMEGRANATE NECTAR GUMMIES (100MG THC/ 100MG CBD/ 100MG CBC)" at bounding box center [229, 228] width 261 height 11
type input "0 ea"
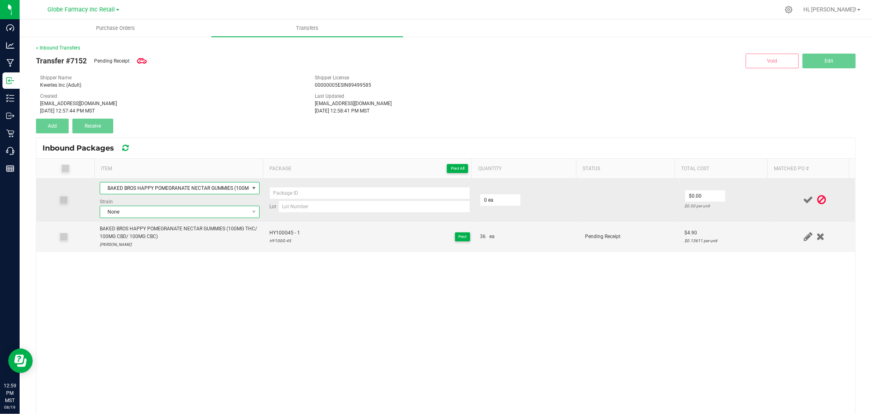
click at [175, 215] on span "None" at bounding box center [174, 211] width 149 height 11
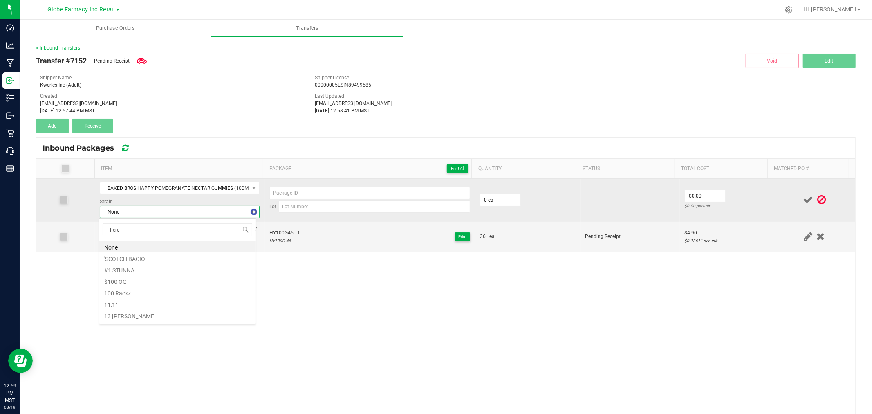
type input "herer"
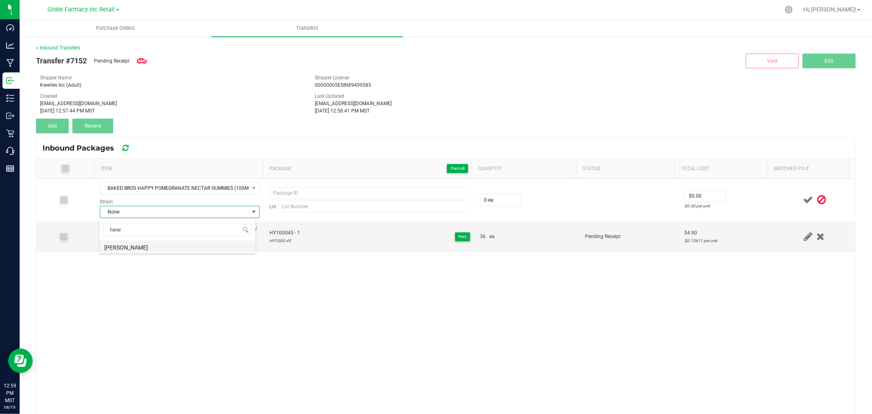
click at [137, 247] on li "[PERSON_NAME]" at bounding box center [177, 245] width 156 height 11
click at [281, 231] on span "HY100G45 - 1" at bounding box center [284, 233] width 31 height 8
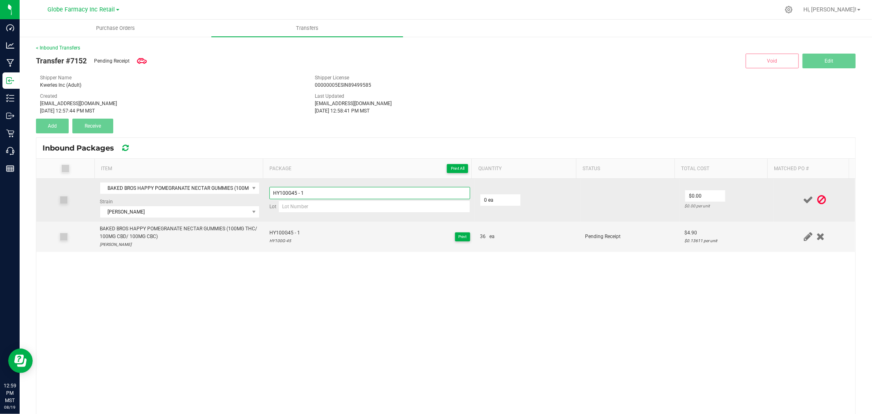
click at [312, 189] on input "HY100G45 - 1" at bounding box center [369, 193] width 201 height 12
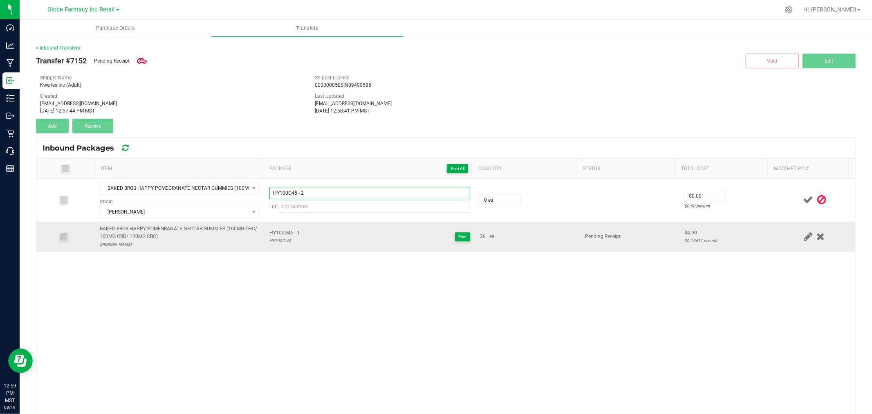
type input "HY100G45 - 2"
click at [276, 242] on div "HY100G-45" at bounding box center [284, 241] width 31 height 8
click at [270, 242] on div "HY100G-45" at bounding box center [284, 241] width 31 height 8
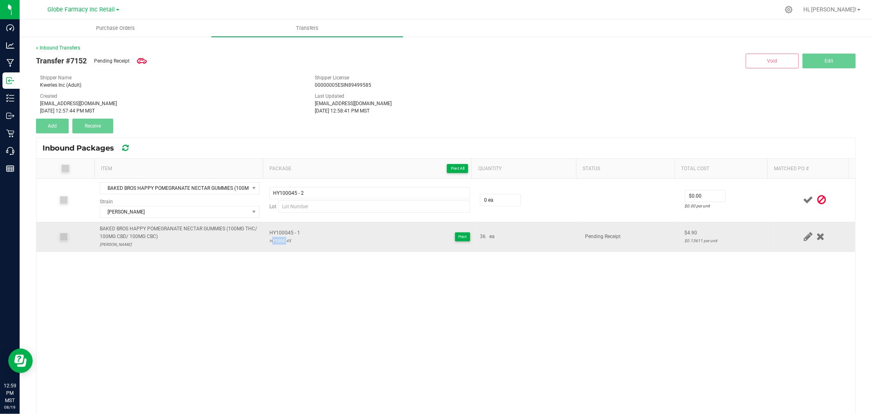
click at [279, 242] on div "HY100G-45" at bounding box center [284, 241] width 31 height 8
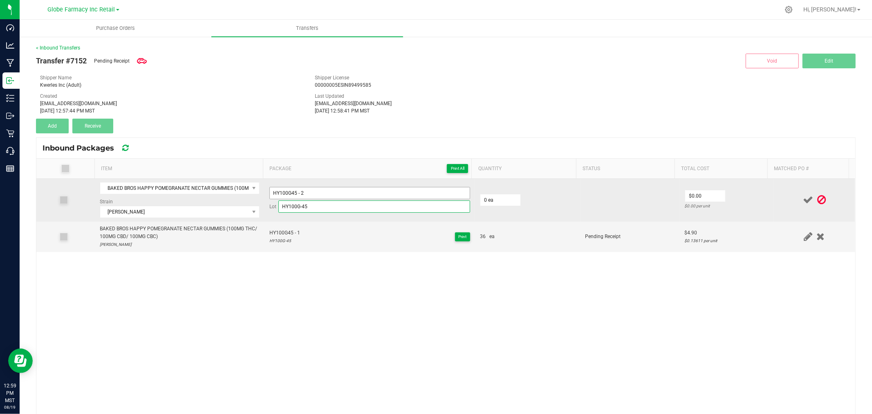
type input "HY100G-45"
click at [298, 193] on input "HY100G45 - 2" at bounding box center [369, 193] width 201 height 12
type input "HY100G45 - 2"
click at [505, 199] on input "0" at bounding box center [500, 199] width 40 height 11
type input "36 ea"
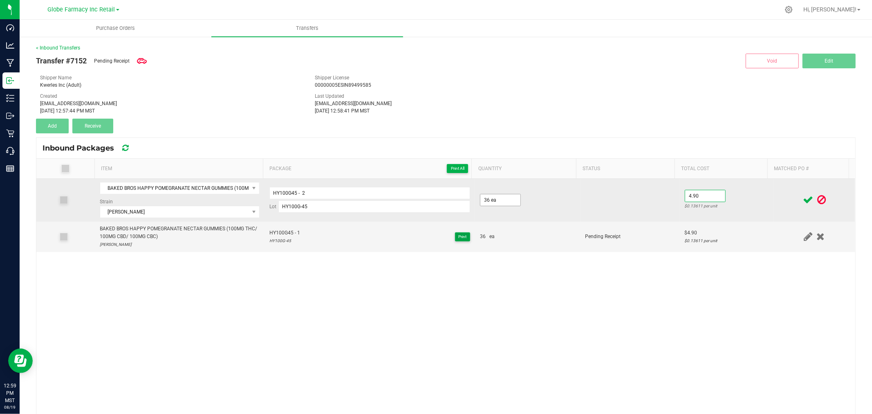
type input "$4.90"
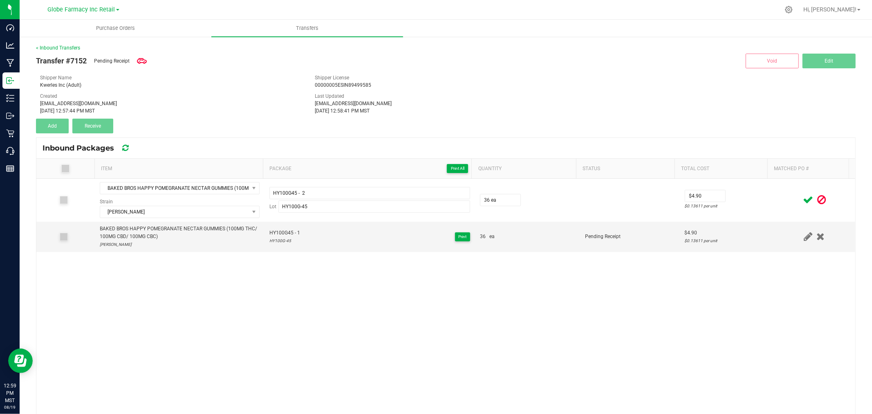
click at [801, 193] on span at bounding box center [808, 200] width 14 height 16
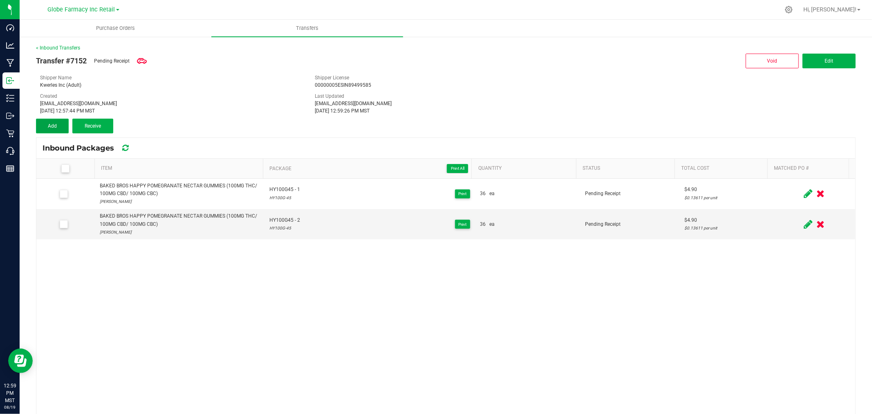
click at [47, 121] on button "Add" at bounding box center [52, 126] width 33 height 15
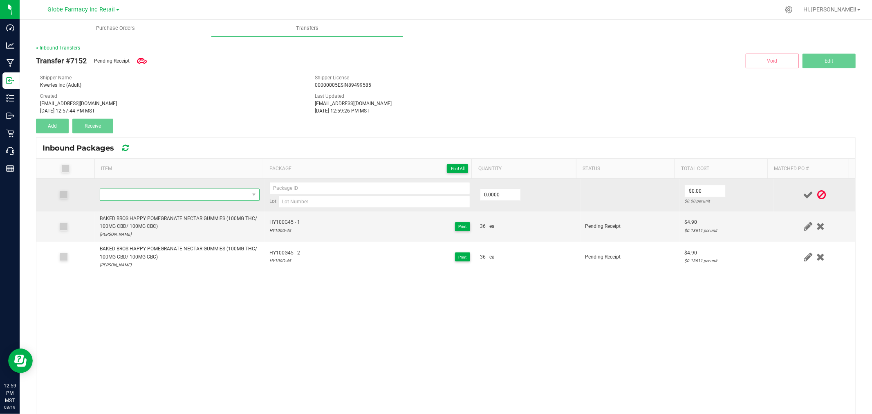
click at [176, 200] on span "NO DATA FOUND" at bounding box center [174, 194] width 149 height 11
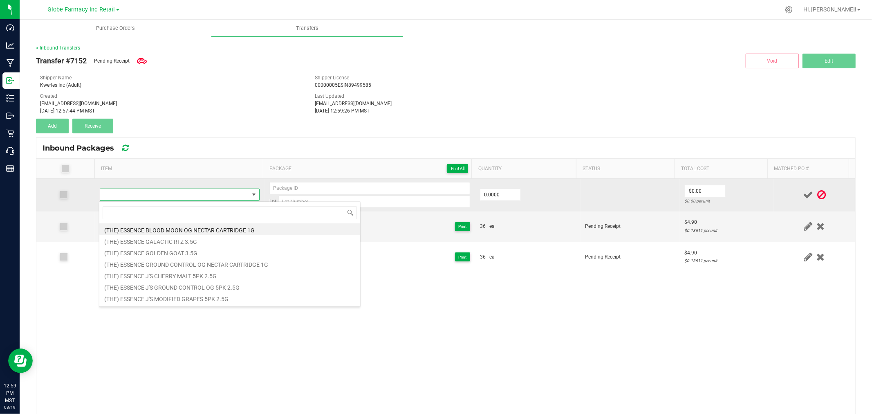
type input "BAKED BROS HAPPY POMEGRANATE NECTAR GUMMIES (100MG THC/ 100MG CBD/ 100MG CBC)"
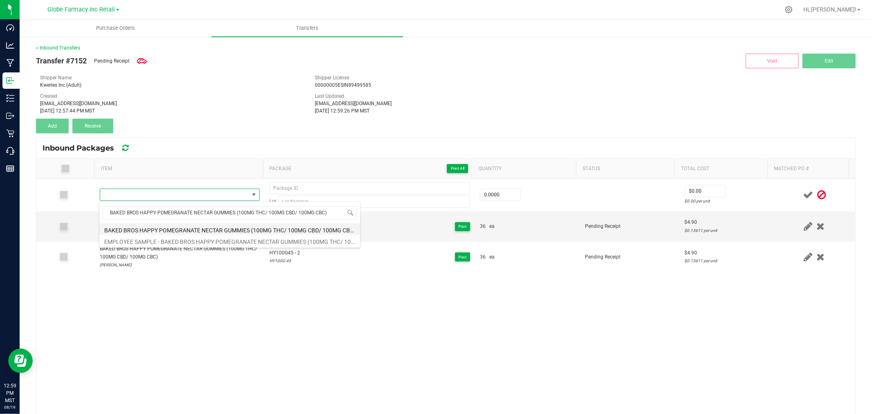
click at [171, 227] on li "BAKED BROS HAPPY POMEGRANATE NECTAR GUMMIES (100MG THC/ 100MG CBD/ 100MG CBC)" at bounding box center [229, 228] width 261 height 11
type input "0 ea"
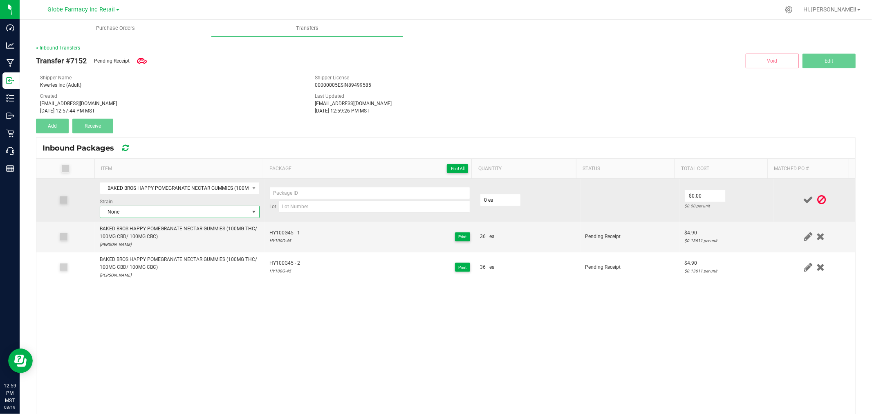
click at [168, 213] on span "None" at bounding box center [174, 211] width 149 height 11
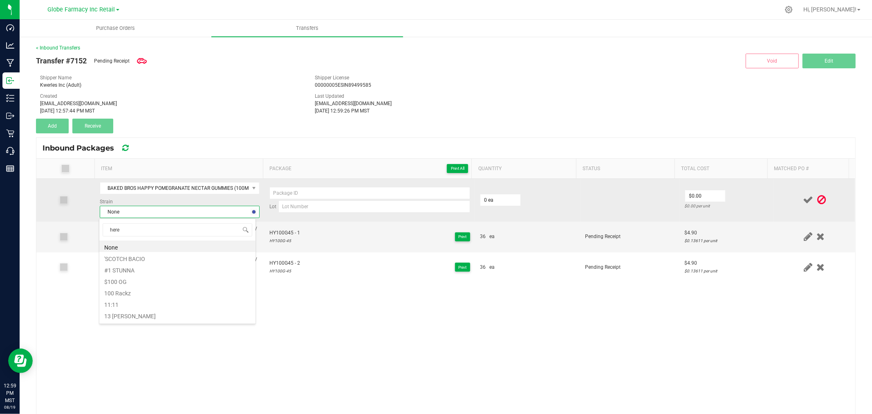
type input "herer"
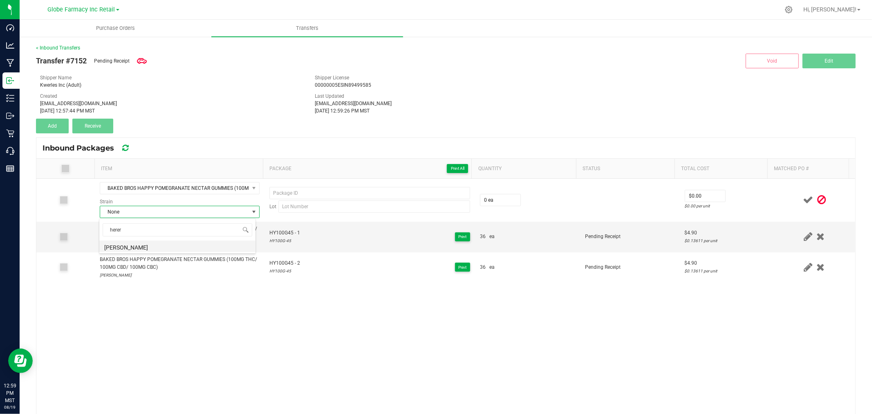
click at [192, 248] on li "[PERSON_NAME]" at bounding box center [177, 245] width 156 height 11
click at [289, 231] on span "HY100G45 - 1" at bounding box center [284, 233] width 31 height 8
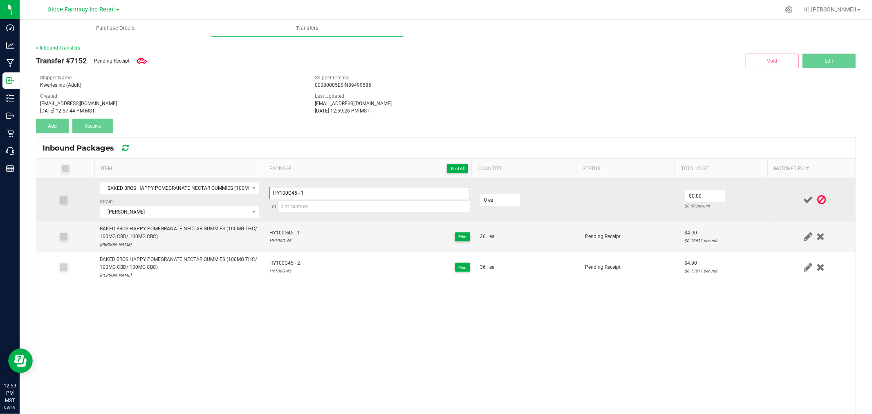
click at [309, 193] on input "HY100G45 - 1" at bounding box center [369, 193] width 201 height 12
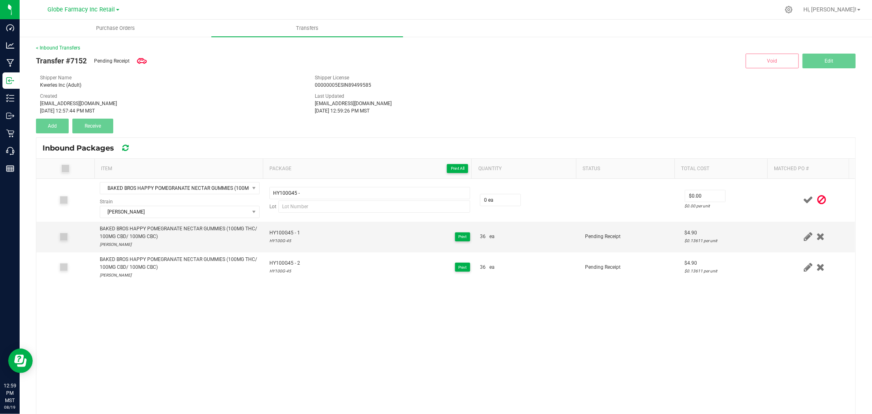
click at [363, 169] on span "Package Print All" at bounding box center [368, 169] width 199 height 10
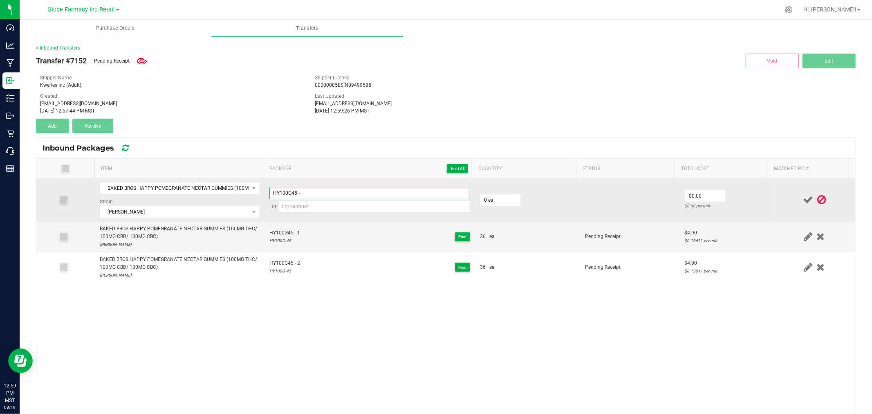
click at [312, 193] on input "HY100G45 -" at bounding box center [369, 193] width 201 height 12
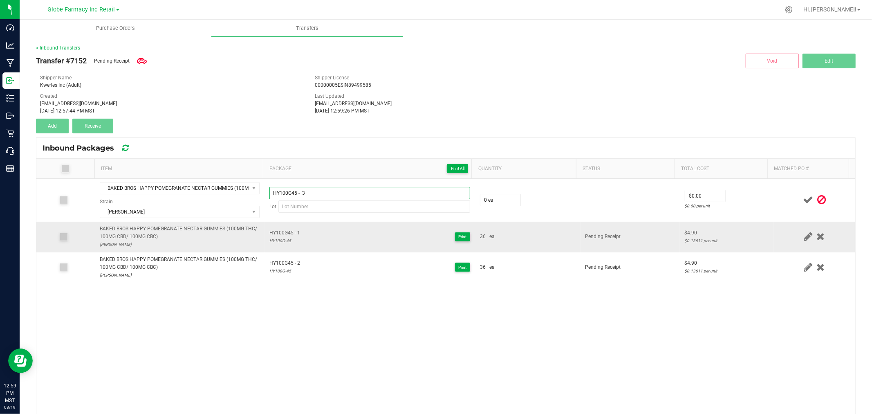
type input "HY100G45 - 3"
click at [278, 242] on div "HY100G-45" at bounding box center [284, 241] width 31 height 8
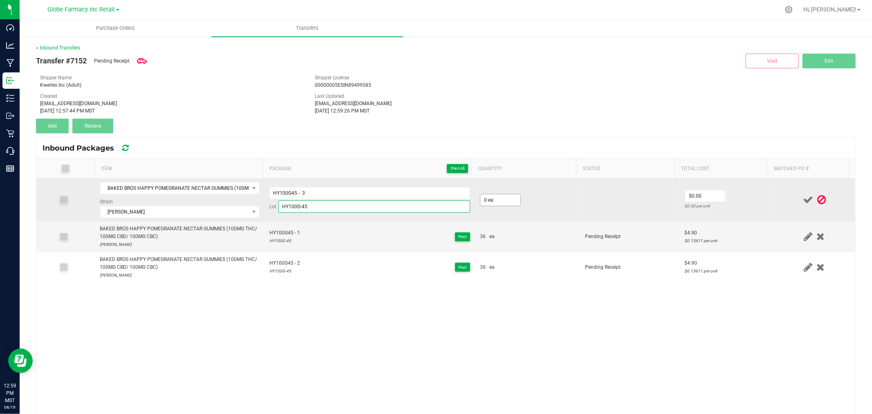
type input "HY100G-45"
click at [503, 202] on input "0" at bounding box center [500, 199] width 40 height 11
type input "36 ea"
type input "$4.90"
click at [774, 206] on td at bounding box center [815, 200] width 82 height 43
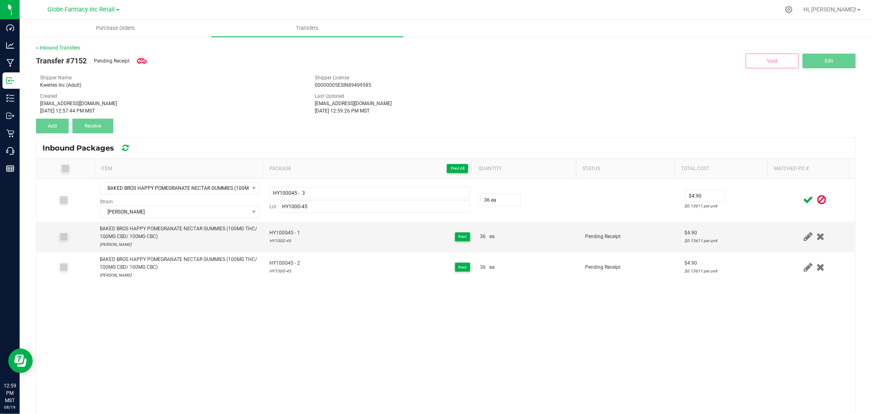
click at [803, 201] on icon at bounding box center [808, 200] width 10 height 10
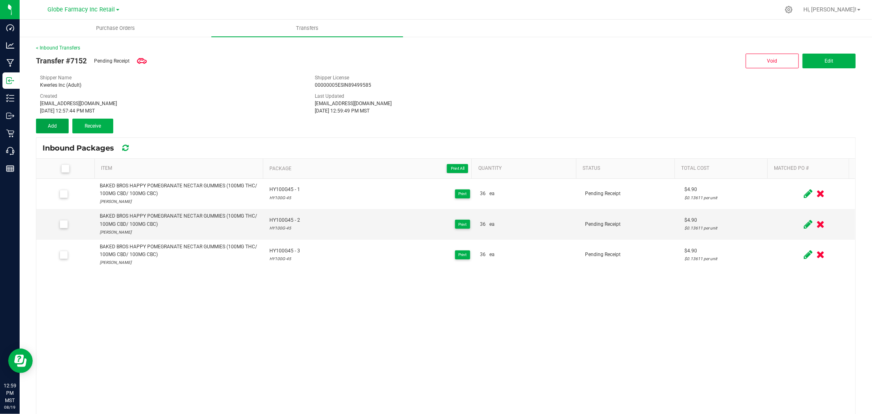
click at [51, 125] on span "Add" at bounding box center [52, 126] width 9 height 6
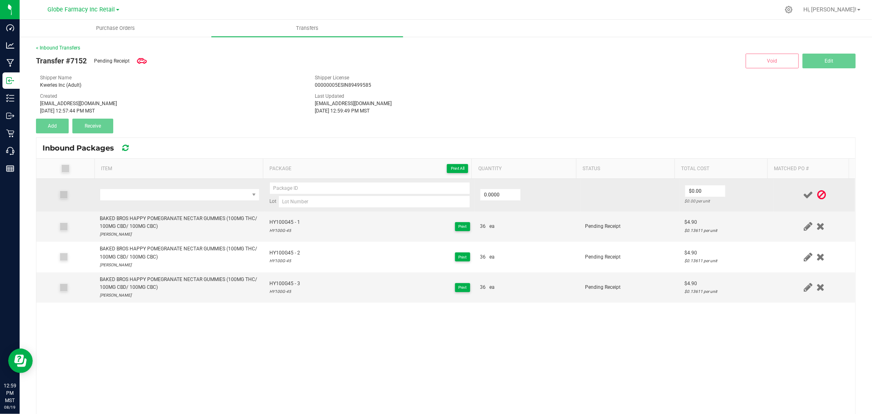
drag, startPoint x: 186, startPoint y: 209, endPoint x: 176, endPoint y: 197, distance: 15.7
click at [186, 209] on td at bounding box center [180, 195] width 170 height 33
click at [175, 196] on span "NO DATA FOUND" at bounding box center [174, 194] width 149 height 11
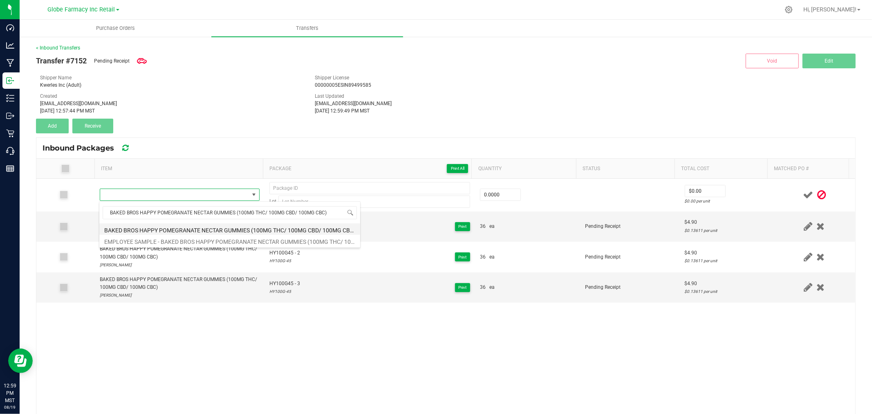
click at [206, 226] on li "BAKED BROS HAPPY POMEGRANATE NECTAR GUMMIES (100MG THC/ 100MG CBD/ 100MG CBC)" at bounding box center [229, 228] width 261 height 11
type input "0 ea"
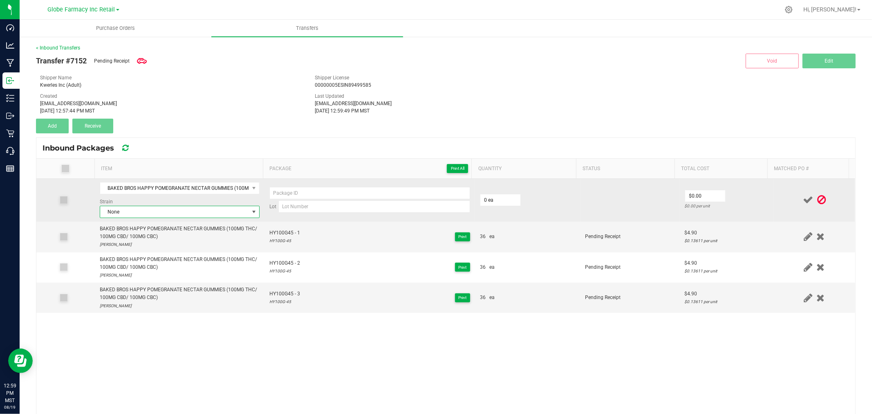
click at [163, 209] on span "None" at bounding box center [174, 211] width 149 height 11
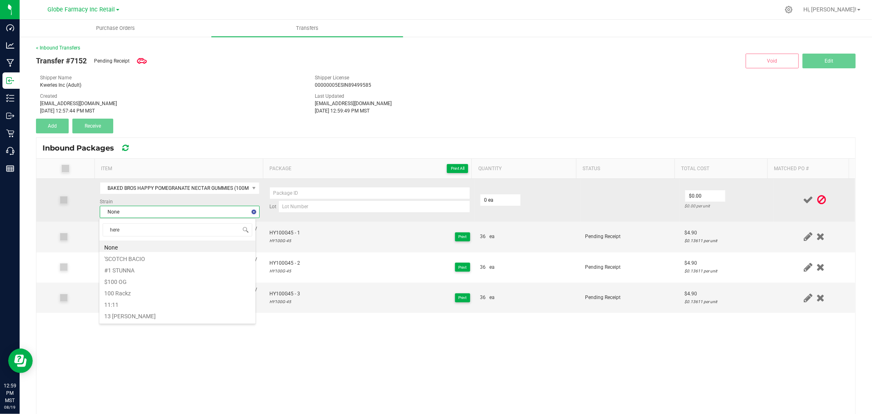
type input "herer"
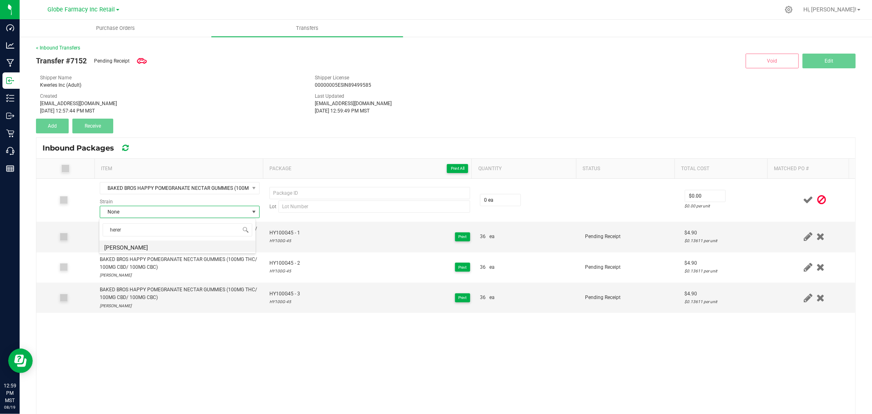
click at [126, 247] on li "[PERSON_NAME]" at bounding box center [177, 245] width 156 height 11
click at [280, 235] on span "HY100G45 - 1" at bounding box center [284, 233] width 31 height 8
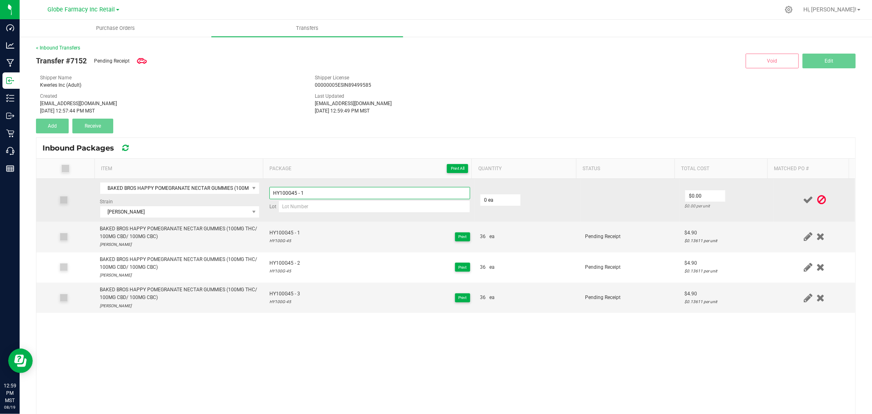
click at [298, 191] on input "HY100G45 - 1" at bounding box center [369, 193] width 201 height 12
click at [315, 191] on input "HY100G45 - 1" at bounding box center [369, 193] width 201 height 12
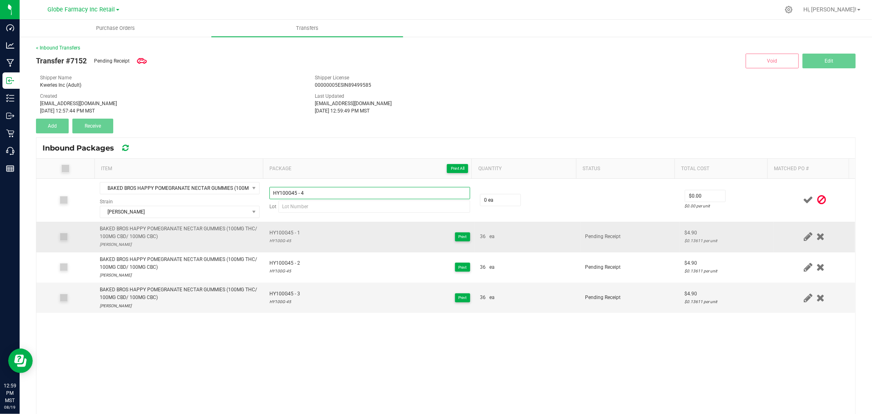
type input "HY100G45 - 4"
click at [280, 239] on div "HY100G-45" at bounding box center [284, 241] width 31 height 8
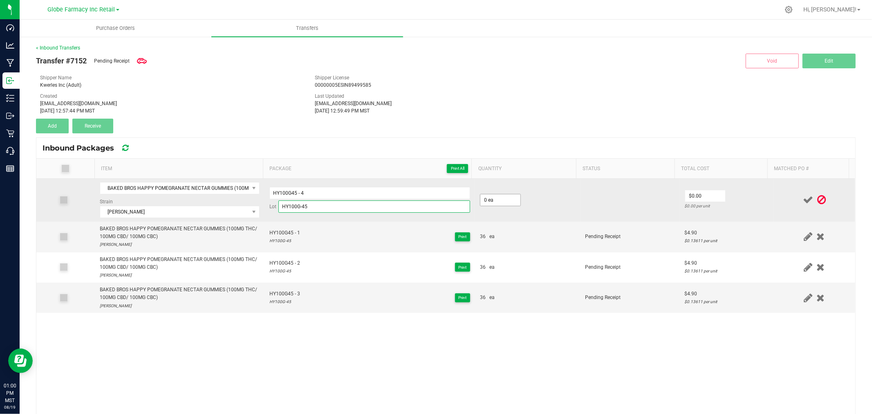
type input "HY100G-45"
click at [484, 201] on input "0" at bounding box center [500, 199] width 40 height 11
type input "36 ea"
type input "$4.90"
click at [738, 195] on td "$4.90 $0.13611 per unit" at bounding box center [727, 200] width 94 height 43
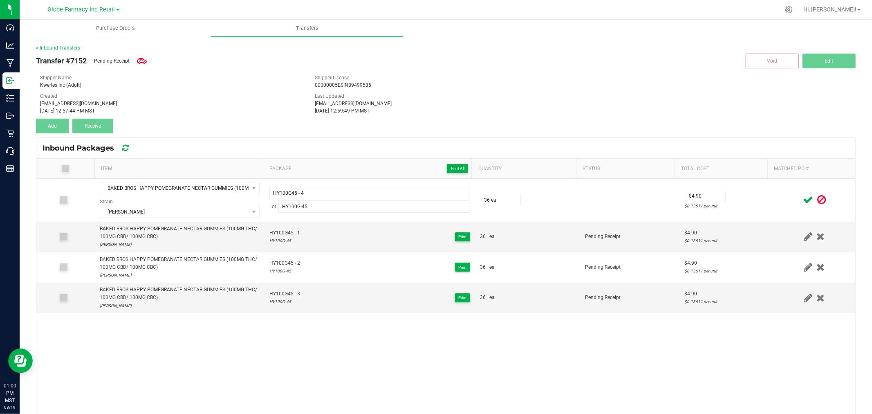
click at [803, 201] on icon at bounding box center [808, 200] width 10 height 10
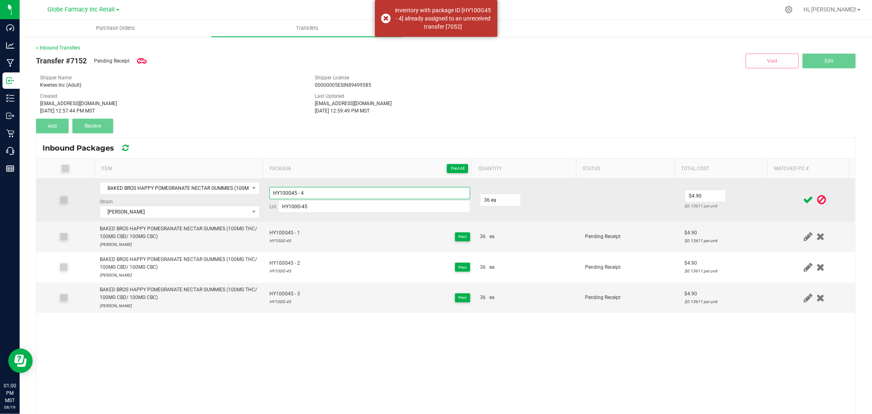
click at [297, 193] on input "HY100G45 - 4" at bounding box center [369, 193] width 201 height 12
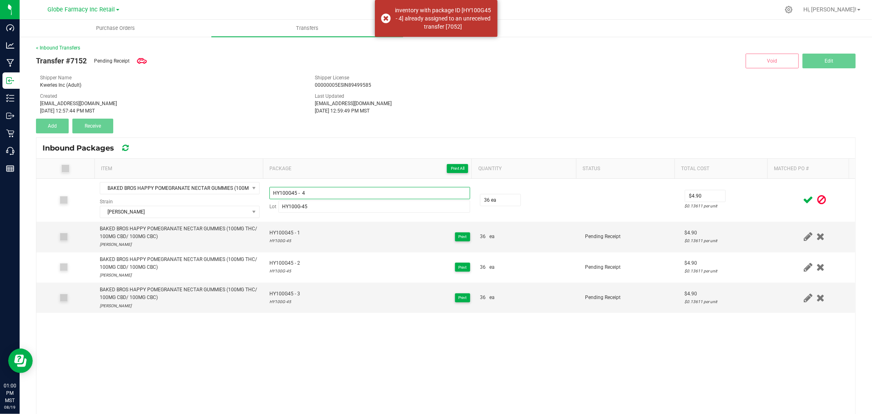
type input "HY100G45 - 4"
click at [779, 198] on div at bounding box center [815, 200] width 72 height 10
click at [803, 202] on icon at bounding box center [808, 200] width 10 height 10
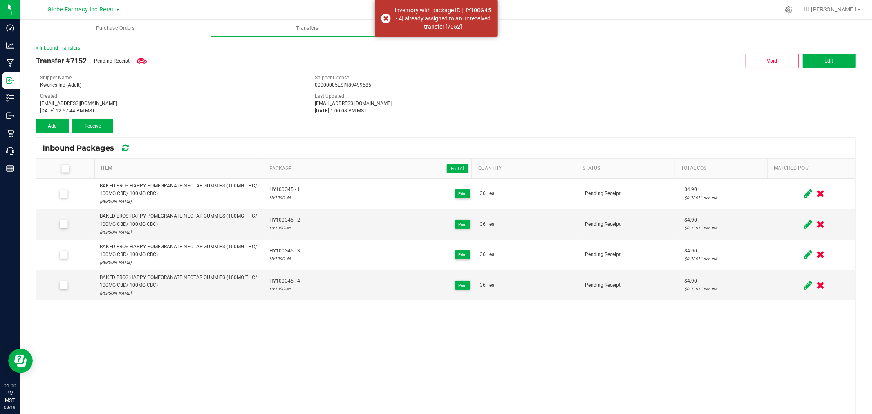
click at [69, 122] on div "Add" at bounding box center [54, 126] width 36 height 15
click at [63, 123] on button "Add" at bounding box center [52, 126] width 33 height 15
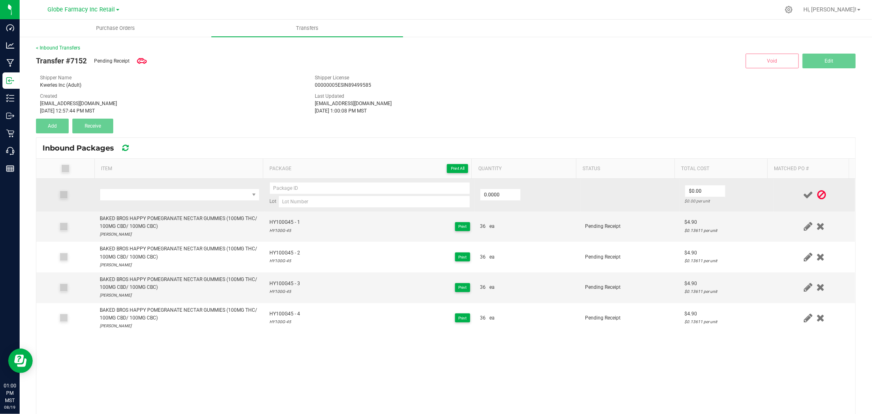
click at [152, 186] on td at bounding box center [180, 195] width 170 height 33
click at [152, 198] on span "NO DATA FOUND" at bounding box center [174, 194] width 149 height 11
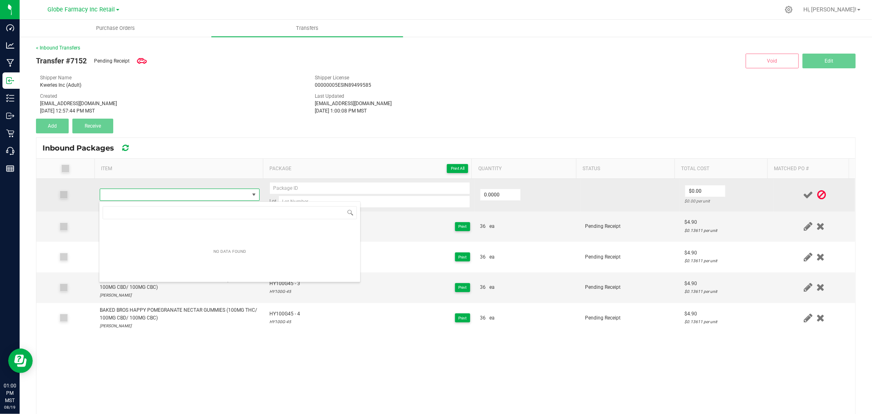
type input "BAKED BROS STONEY PRICKLY PEAR LEMONADE GUMMIES (100MG THC/100MG CBG)"
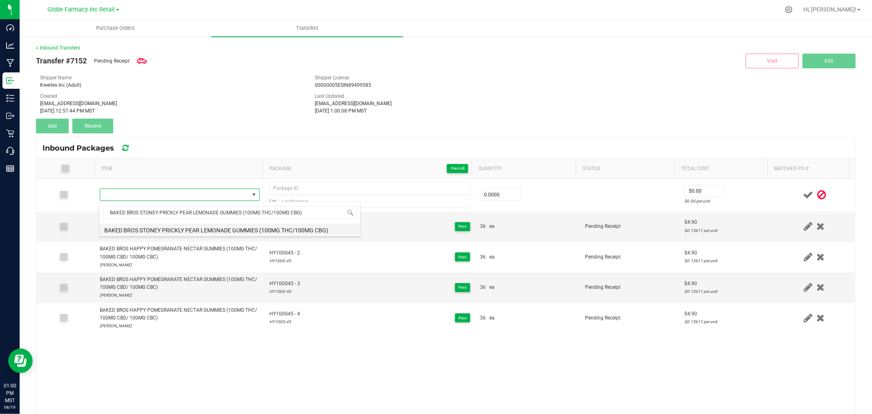
click at [174, 227] on li "BAKED BROS STONEY PRICKLY PEAR LEMONADE GUMMIES (100MG THC/100MG CBG)" at bounding box center [229, 228] width 261 height 11
type input "0 ea"
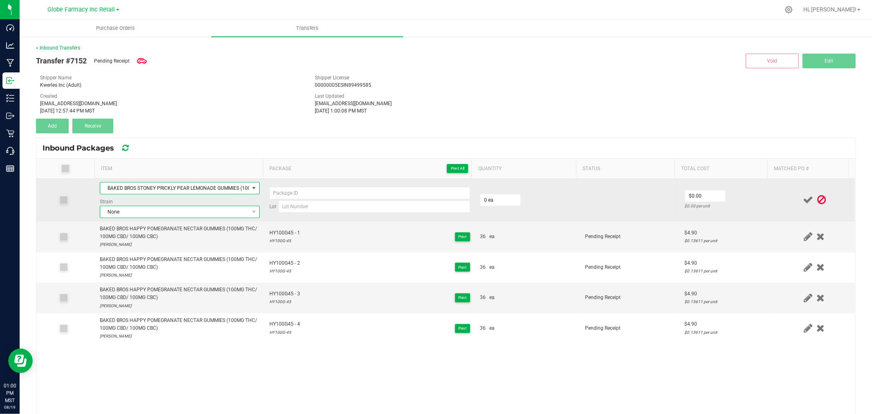
click at [135, 213] on span "None" at bounding box center [174, 211] width 149 height 11
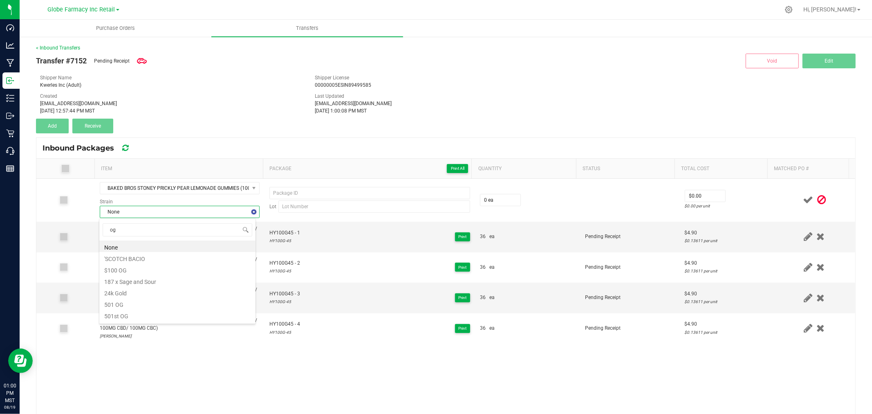
type input "og k"
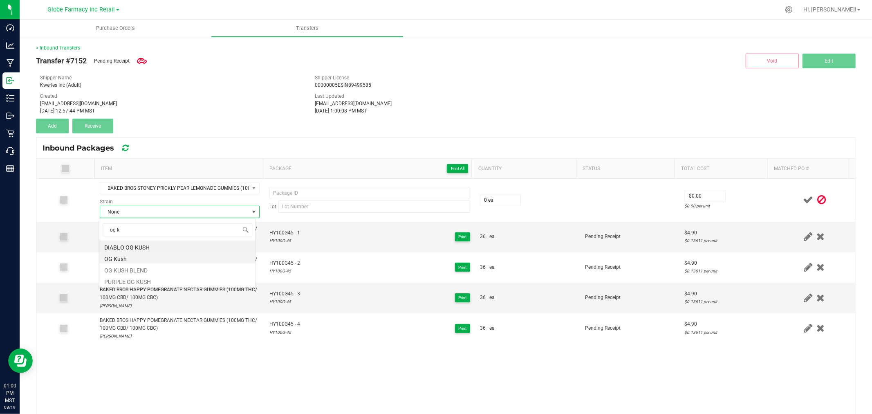
click at [123, 259] on li "OG Kush" at bounding box center [177, 257] width 156 height 11
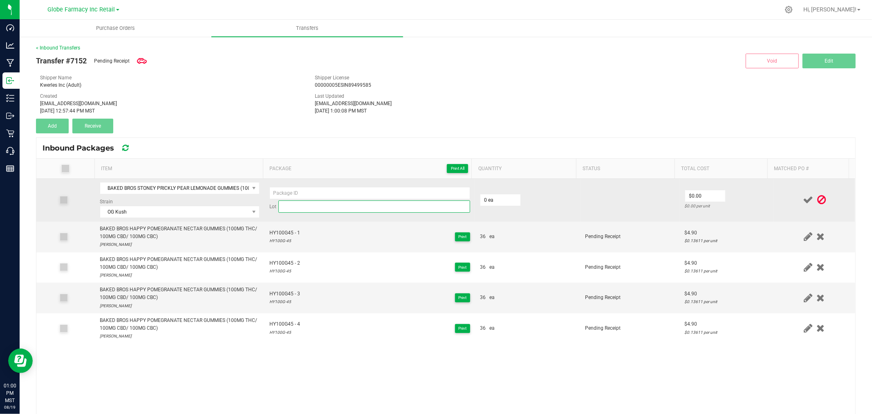
drag, startPoint x: 308, startPoint y: 211, endPoint x: 305, endPoint y: 205, distance: 7.0
click at [308, 211] on input at bounding box center [374, 206] width 192 height 12
paste input "ST100G-36"
type input "ST100G-36"
click at [305, 195] on input at bounding box center [369, 193] width 201 height 12
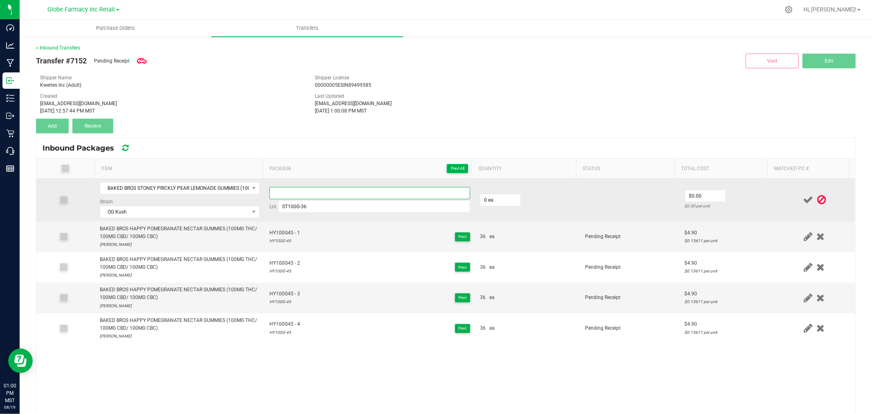
paste input "ST100G-36"
type input "ST100G36"
click at [500, 203] on input "0" at bounding box center [500, 199] width 40 height 11
type input "36 ea"
type input "$4.90"
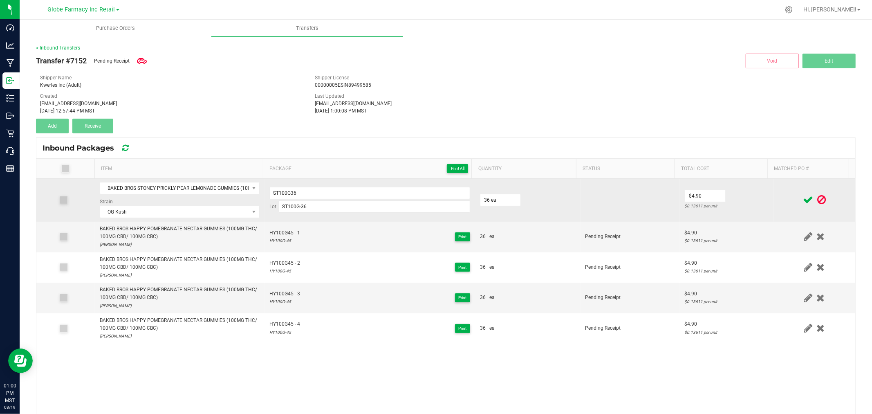
click at [737, 201] on td "$4.90 $0.13611 per unit" at bounding box center [727, 200] width 94 height 43
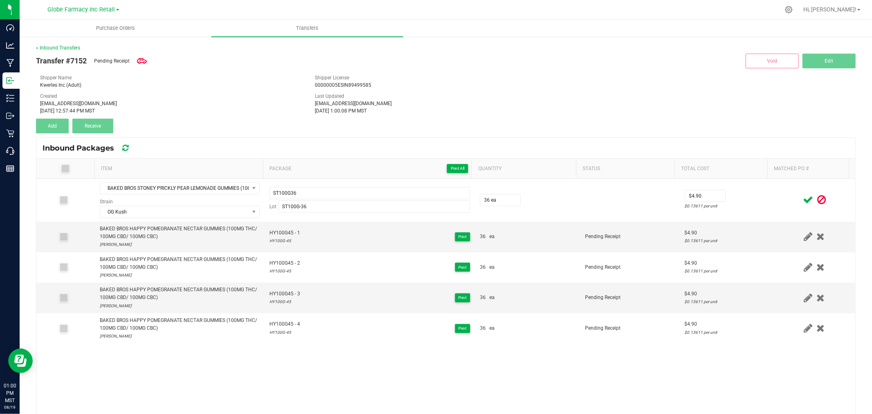
click at [803, 202] on icon at bounding box center [808, 200] width 10 height 10
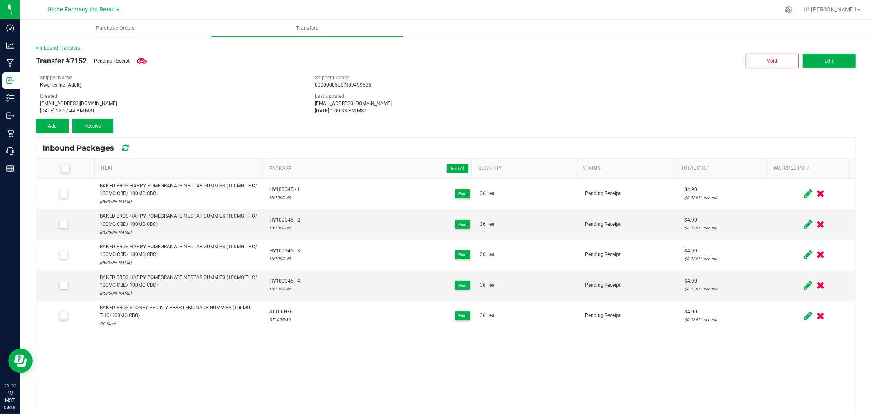
click at [480, 120] on div "Transfer #7152 Pending Receipt Void Edit Shipper Name Kwerles Inc (Adult) Shipp…" at bounding box center [446, 93] width 820 height 82
click at [43, 127] on button "Add" at bounding box center [52, 126] width 33 height 15
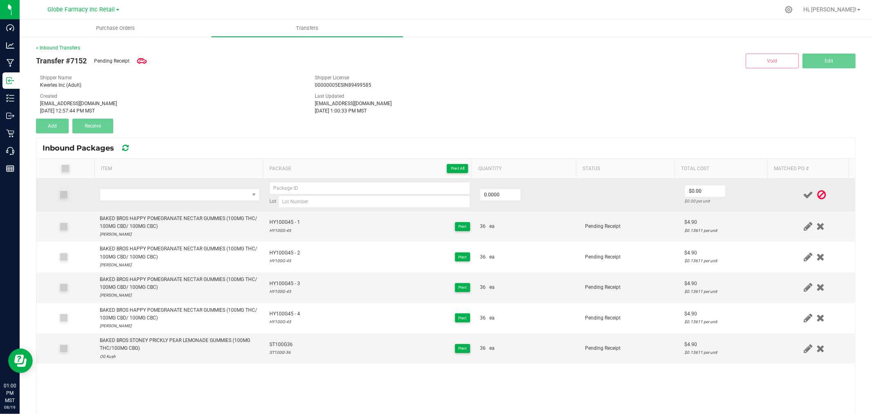
click at [191, 205] on td at bounding box center [180, 195] width 170 height 33
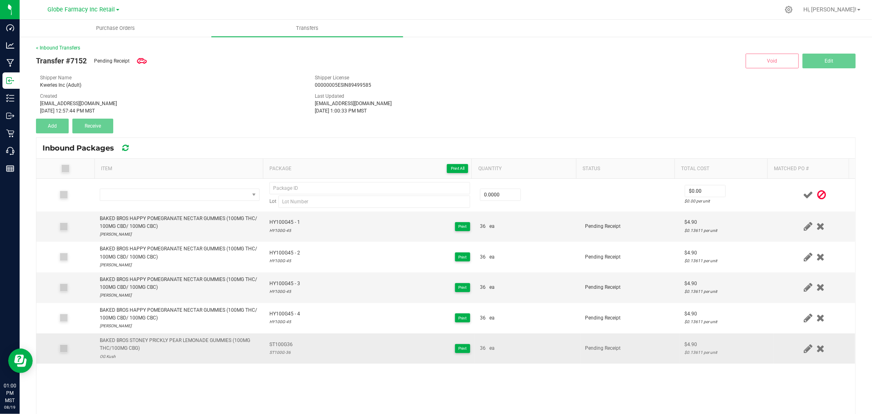
click at [194, 334] on td "BAKED BROS STONEY PRICKLY PEAR LEMONADE GUMMIES (100MG THC/100MG CBG) OG Kush" at bounding box center [180, 348] width 170 height 30
click at [194, 344] on div "BAKED BROS STONEY PRICKLY PEAR LEMONADE GUMMIES (100MG THC/100MG CBG)" at bounding box center [180, 345] width 160 height 16
copy div "BAKED BROS STONEY PRICKLY PEAR LEMONADE GUMMIES (100MG THC/100MG CBG)"
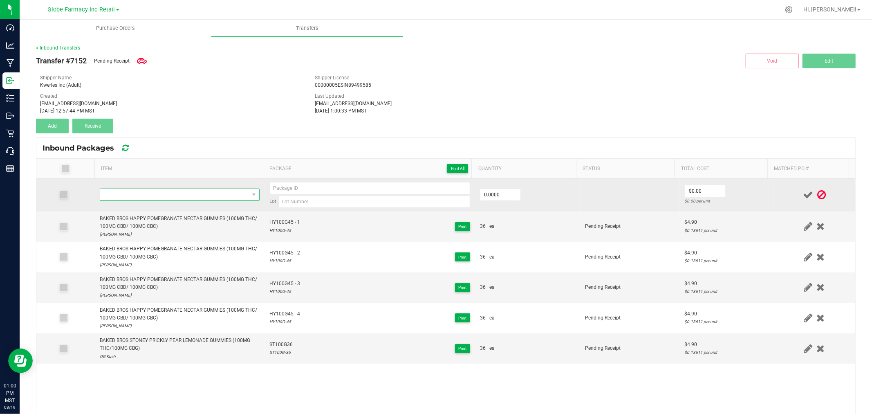
click at [175, 197] on span "NO DATA FOUND" at bounding box center [174, 194] width 149 height 11
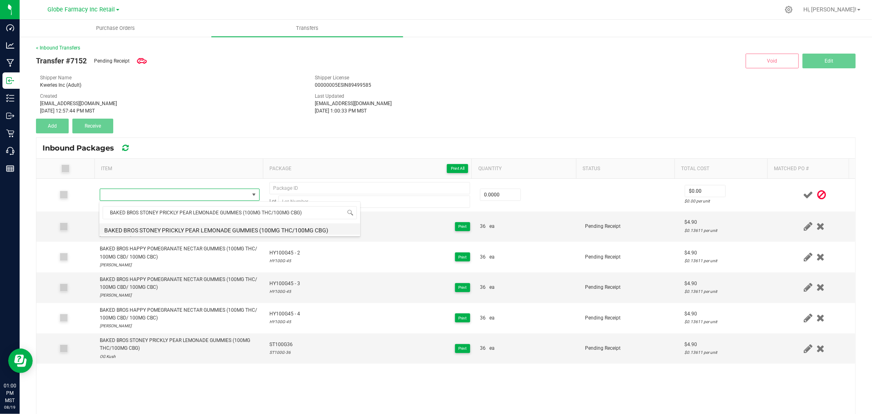
click at [185, 227] on li "BAKED BROS STONEY PRICKLY PEAR LEMONADE GUMMIES (100MG THC/100MG CBG)" at bounding box center [229, 228] width 261 height 11
type input "0 ea"
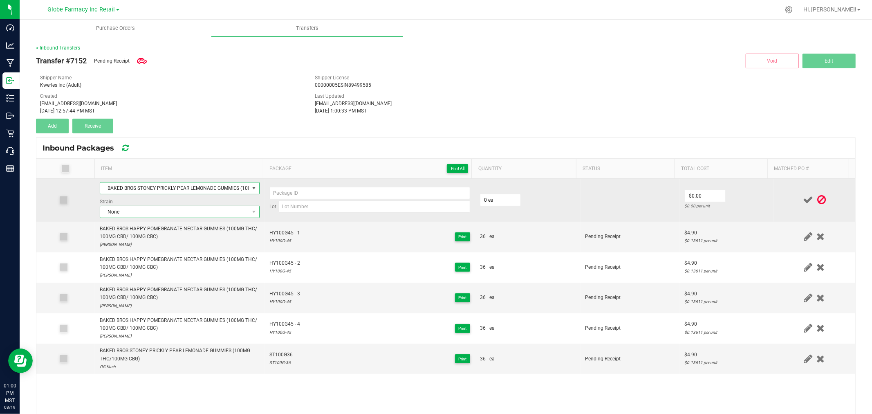
click at [132, 212] on span "None" at bounding box center [174, 211] width 149 height 11
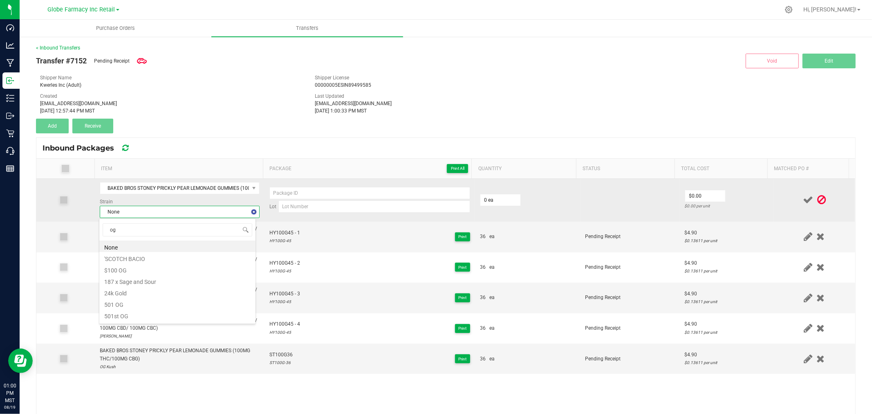
type input "og k"
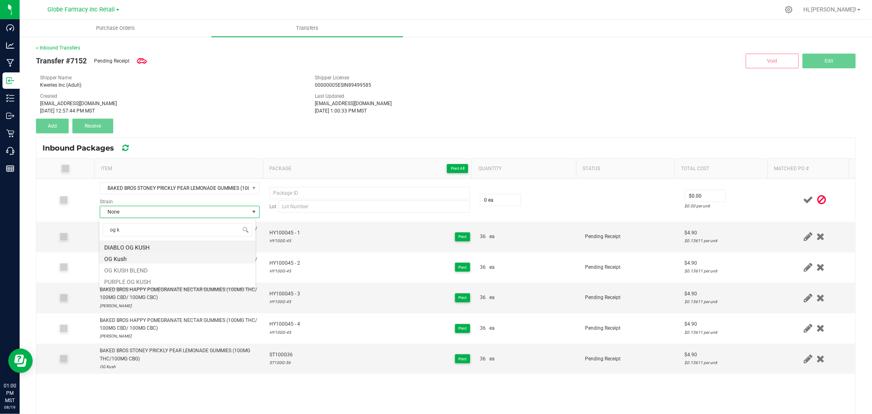
click at [121, 262] on li "OG Kush" at bounding box center [177, 257] width 156 height 11
click at [275, 357] on span "ST100G36" at bounding box center [280, 355] width 23 height 8
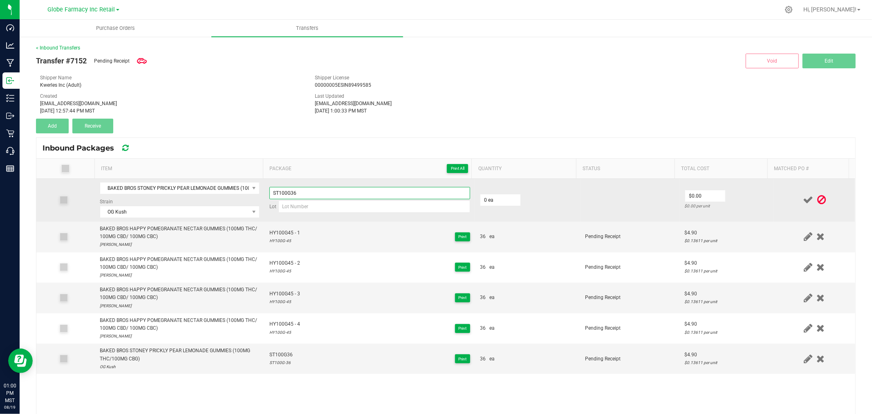
click at [320, 193] on input "ST100G36" at bounding box center [369, 193] width 201 height 12
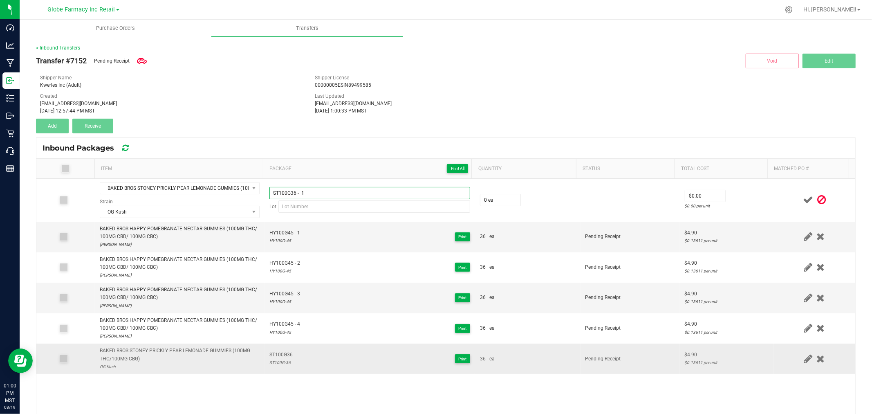
type input "ST100G36 - 1"
click at [273, 364] on div "ST100G-36" at bounding box center [280, 363] width 23 height 8
click at [275, 363] on div "ST100G-36" at bounding box center [280, 363] width 23 height 8
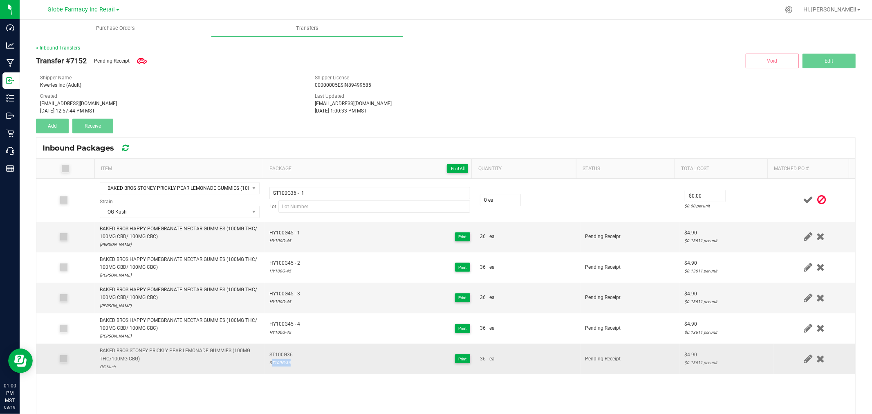
click at [275, 363] on div "ST100G-36" at bounding box center [280, 363] width 23 height 8
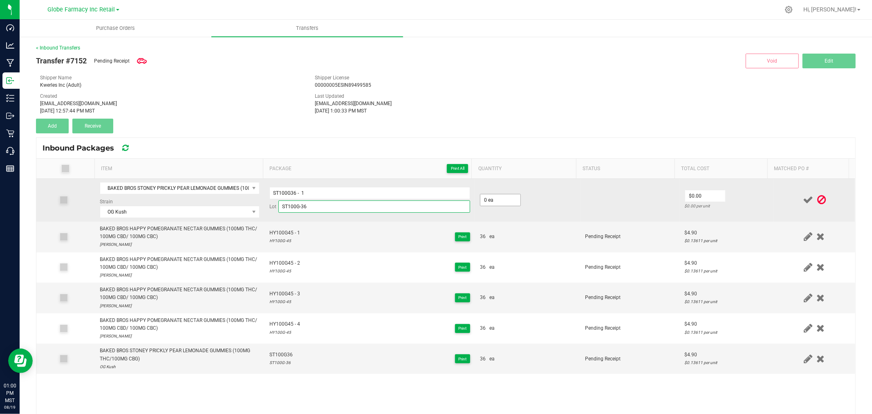
type input "ST100G-36"
click at [507, 200] on input "0" at bounding box center [500, 199] width 40 height 11
type input "36 ea"
type input "$4.90"
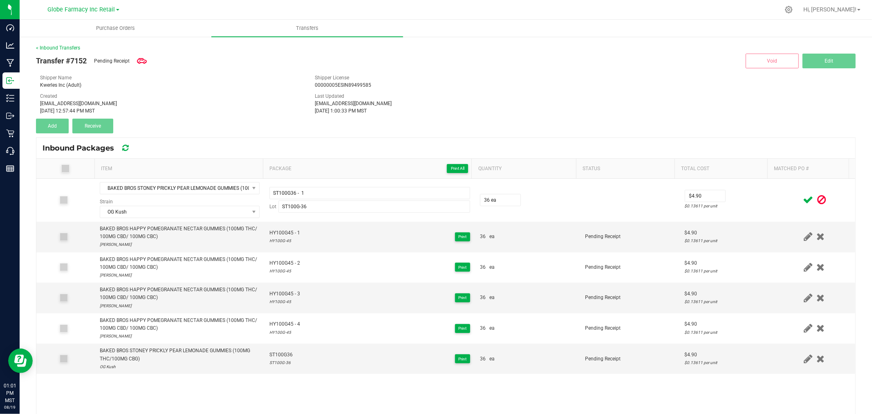
click at [803, 199] on icon at bounding box center [808, 200] width 10 height 10
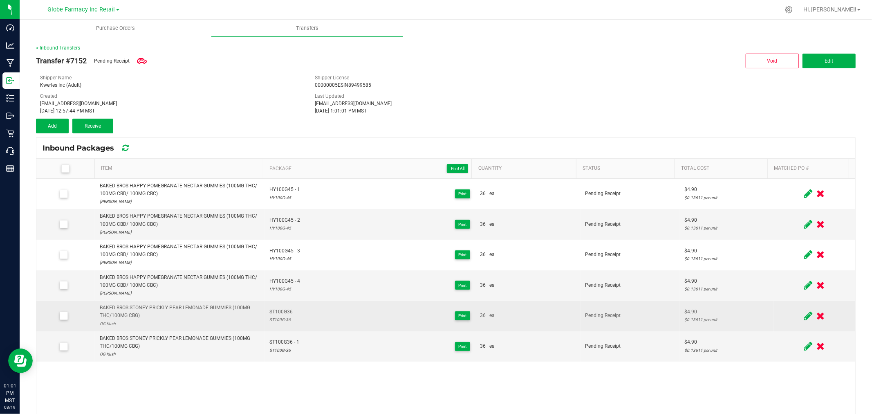
click at [804, 312] on icon at bounding box center [808, 316] width 9 height 10
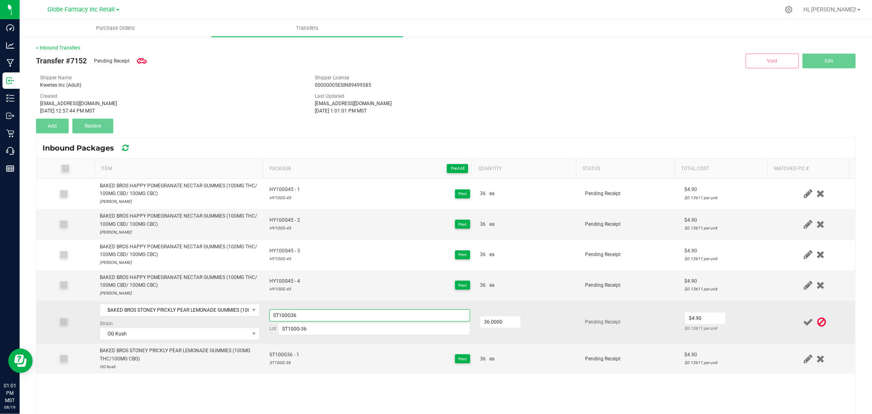
click at [296, 315] on input "ST100G36" at bounding box center [369, 315] width 201 height 12
type input "ST100G36 - 2"
click at [745, 321] on td "$4.90 $0.13611 per unit" at bounding box center [727, 322] width 94 height 43
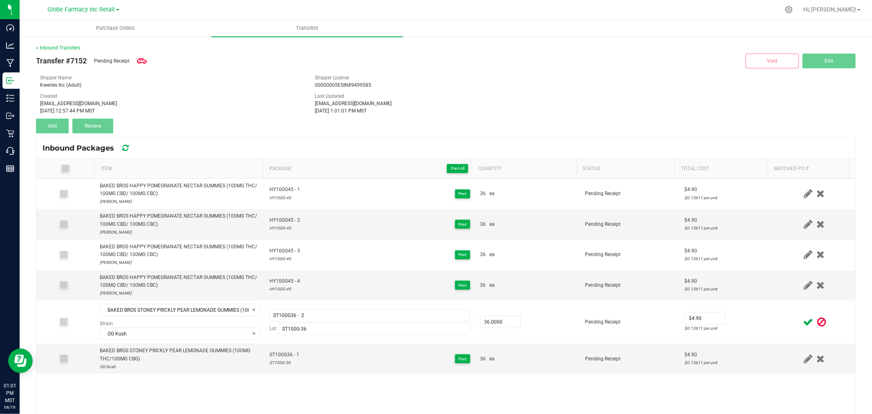
click at [803, 321] on icon at bounding box center [808, 322] width 10 height 10
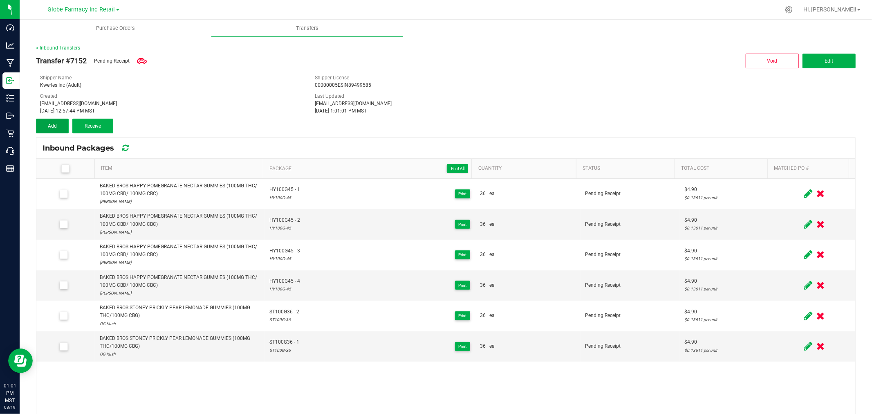
click at [56, 130] on button "Add" at bounding box center [52, 126] width 33 height 15
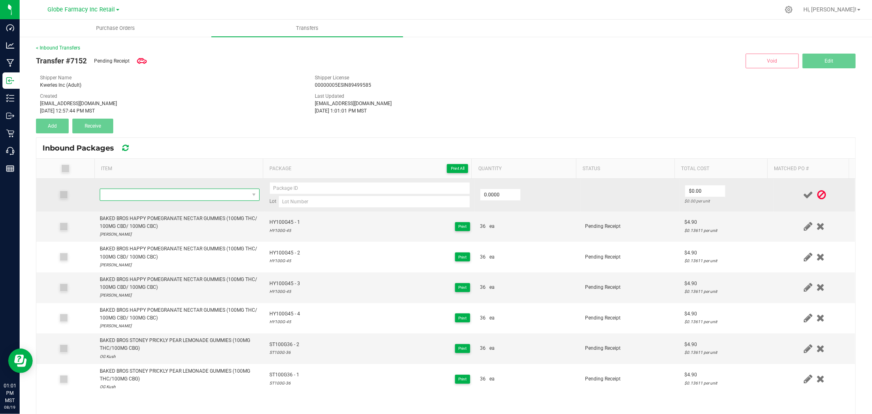
click at [142, 195] on span "NO DATA FOUND" at bounding box center [174, 194] width 149 height 11
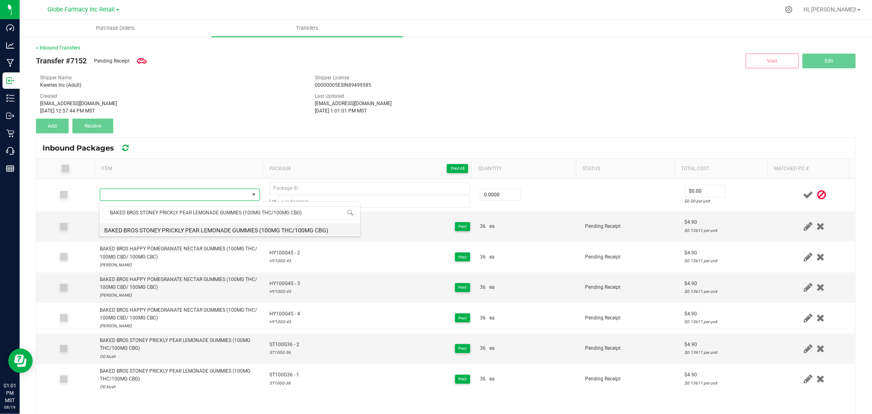
click at [193, 227] on li "BAKED BROS STONEY PRICKLY PEAR LEMONADE GUMMIES (100MG THC/100MG CBG)" at bounding box center [229, 228] width 261 height 11
type input "0 ea"
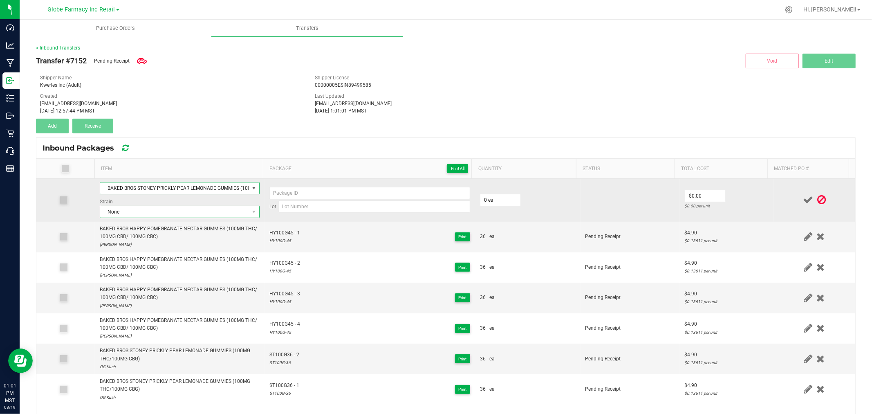
click at [151, 209] on span "None" at bounding box center [174, 211] width 149 height 11
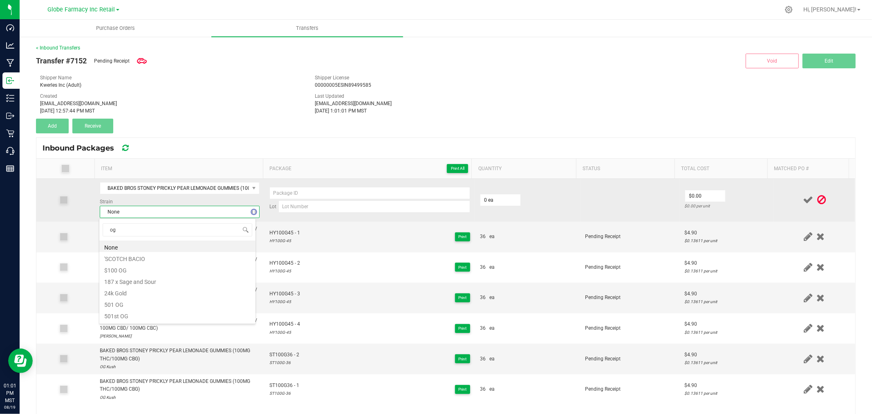
type input "og k"
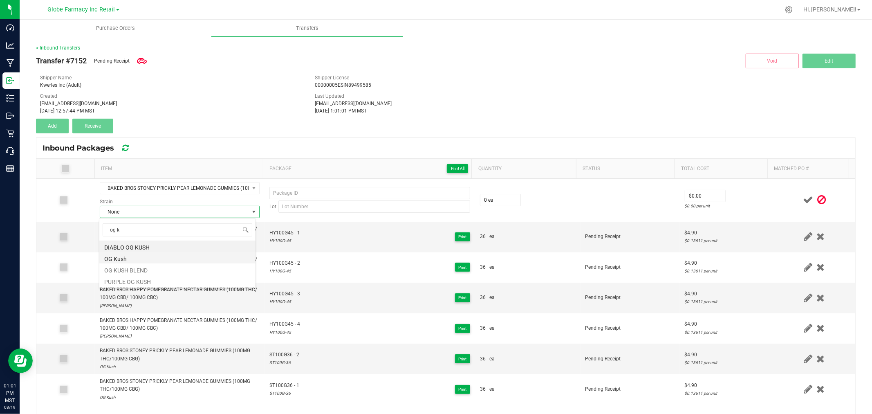
click at [121, 256] on li "OG Kush" at bounding box center [177, 257] width 156 height 11
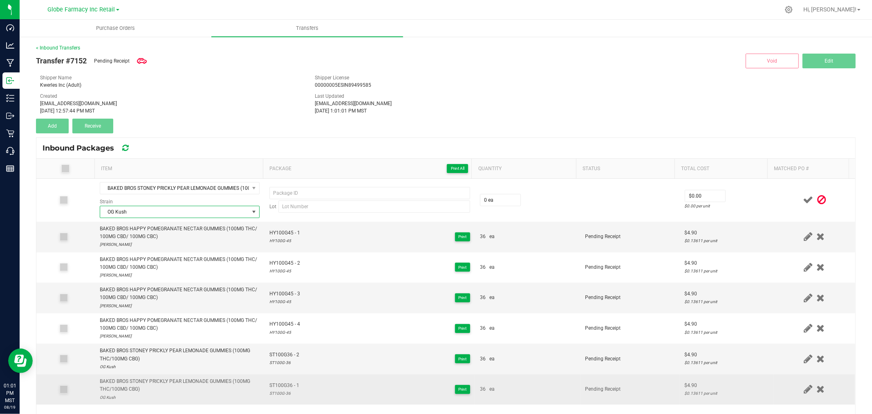
click at [280, 385] on span "ST100G36 - 1" at bounding box center [284, 385] width 30 height 8
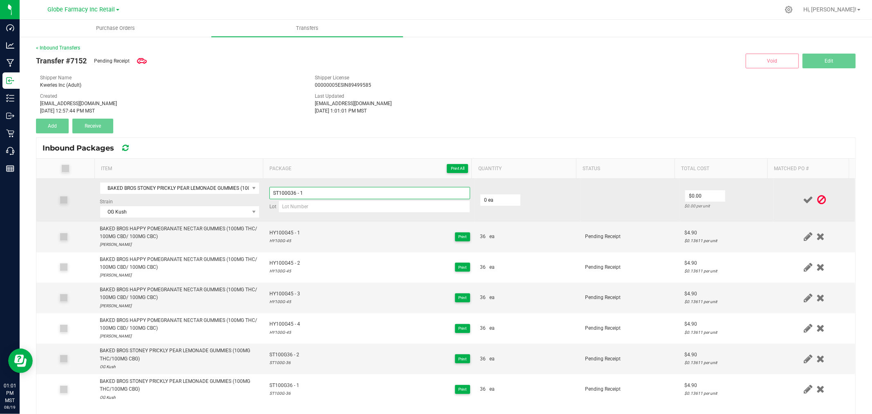
click at [312, 192] on input "ST100G36 - 1" at bounding box center [369, 193] width 201 height 12
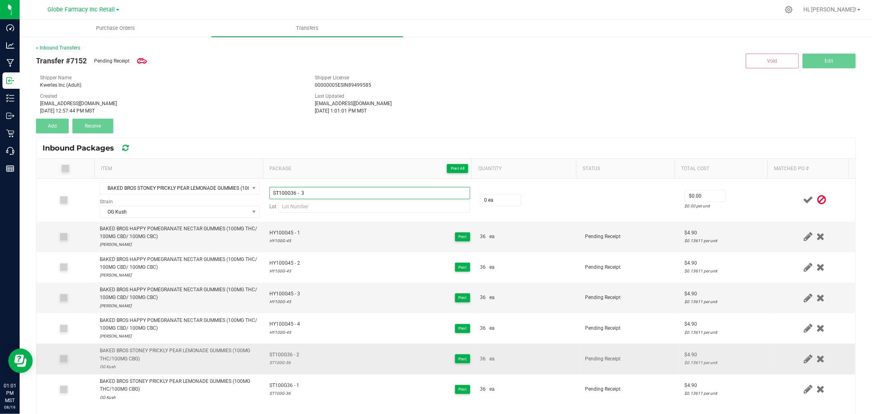
type input "ST100G36 - 3"
click at [280, 361] on div "ST100G-36" at bounding box center [284, 363] width 30 height 8
drag, startPoint x: 280, startPoint y: 361, endPoint x: 273, endPoint y: 362, distance: 7.1
click at [280, 361] on div "ST100G-36" at bounding box center [284, 363] width 30 height 8
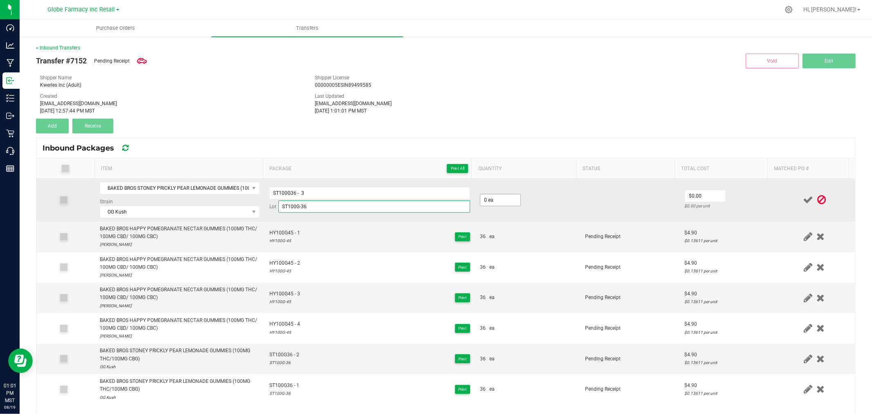
type input "ST100G-36"
click at [485, 204] on input "0" at bounding box center [500, 199] width 40 height 11
type input "36 ea"
type input "$4.90"
click at [752, 191] on td "$4.90 $0.13611 per unit" at bounding box center [727, 200] width 94 height 43
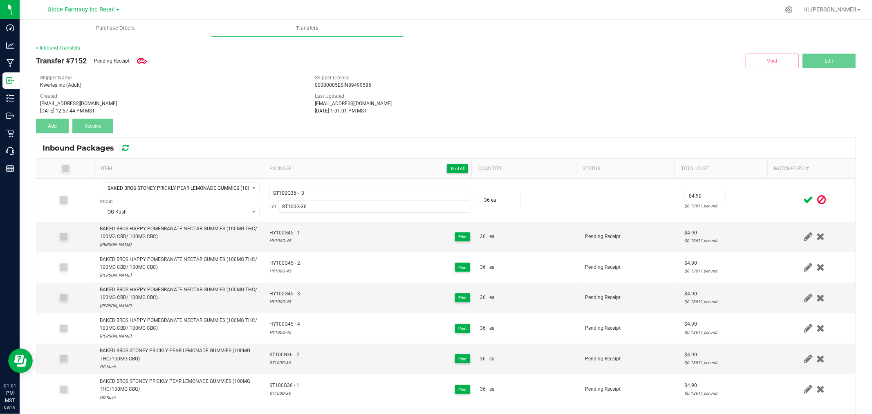
click at [803, 198] on icon at bounding box center [808, 200] width 10 height 10
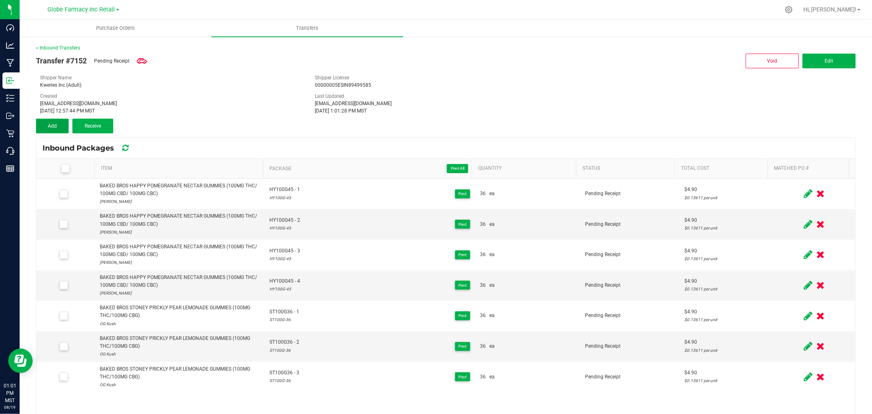
click at [58, 121] on button "Add" at bounding box center [52, 126] width 33 height 15
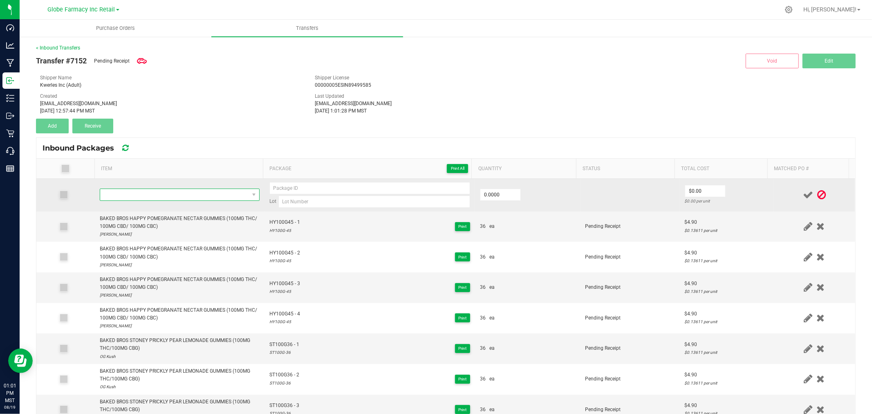
click at [206, 200] on span "NO DATA FOUND" at bounding box center [174, 194] width 149 height 11
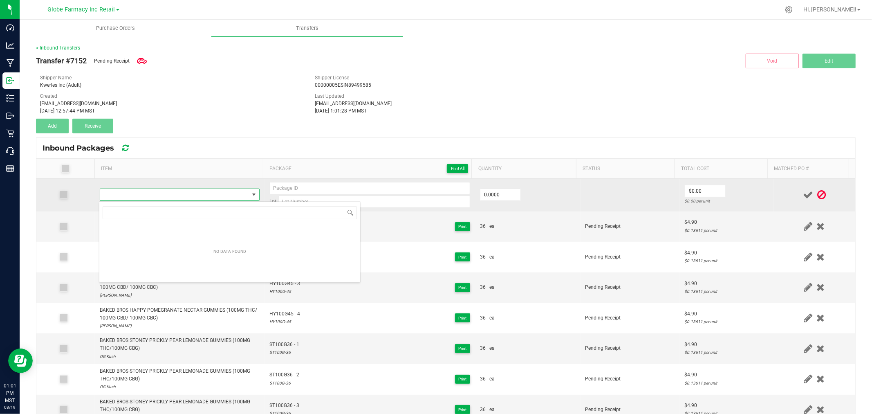
type input "BAKED BROS STONEY PRICKLY PEAR LEMONADE GUMMIES (100MG THC/100MG CBG)"
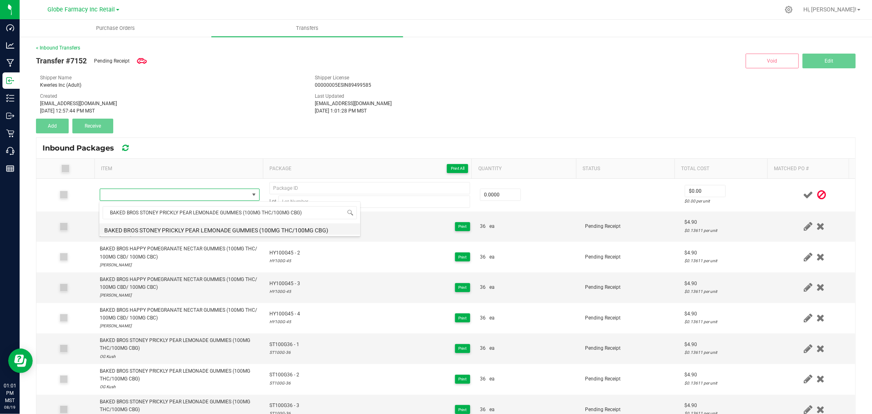
click at [205, 229] on li "BAKED BROS STONEY PRICKLY PEAR LEMONADE GUMMIES (100MG THC/100MG CBG)" at bounding box center [229, 228] width 261 height 11
type input "0 ea"
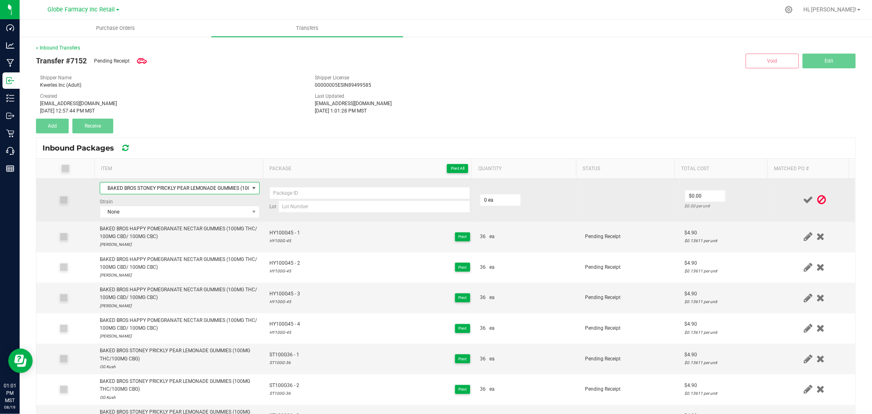
click at [132, 203] on div "Strain None" at bounding box center [180, 208] width 160 height 20
click at [132, 211] on span "None" at bounding box center [174, 211] width 149 height 11
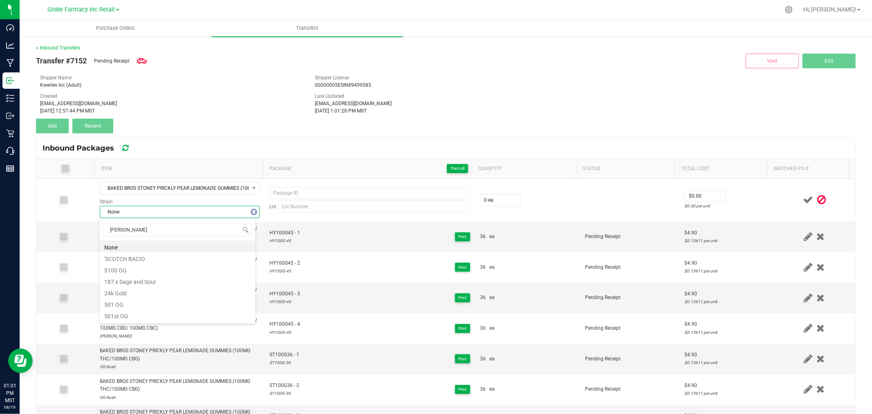
type input "og kush"
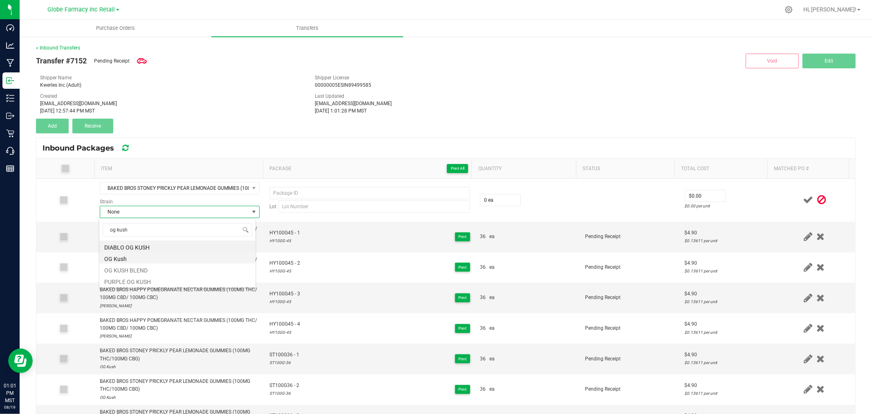
click at [122, 256] on li "OG Kush" at bounding box center [177, 257] width 156 height 11
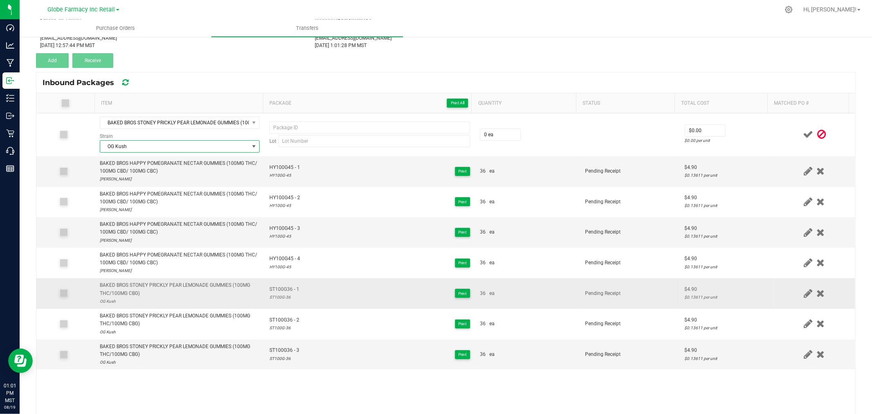
scroll to position [45, 0]
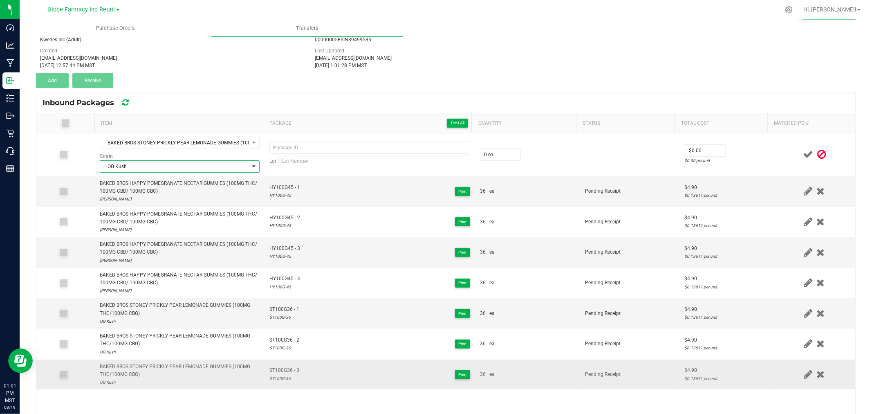
click at [279, 370] on span "ST100G36 - 3" at bounding box center [284, 370] width 30 height 8
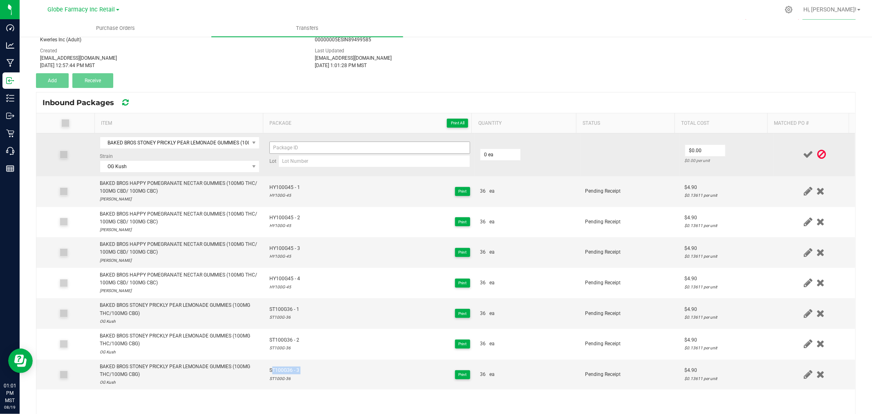
copy span "ST100G36 - 3"
click at [303, 147] on input at bounding box center [369, 147] width 201 height 12
paste input "ST100G36 - 3"
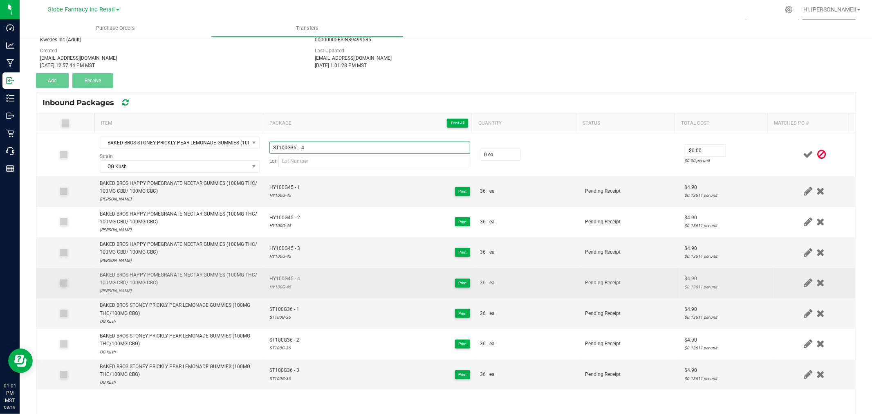
type input "ST100G36 - 4"
click at [280, 290] on div "HY100G-45" at bounding box center [284, 287] width 31 height 8
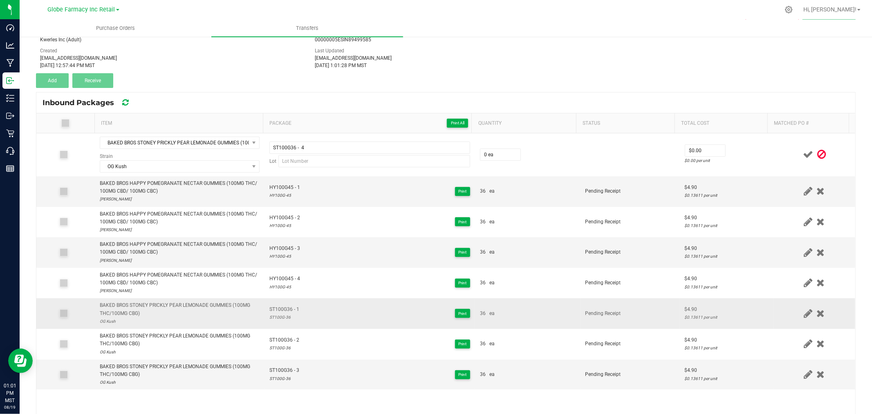
click at [275, 312] on span "ST100G36 - 1" at bounding box center [284, 309] width 30 height 8
click at [275, 314] on div "ST100G-36" at bounding box center [284, 317] width 30 height 8
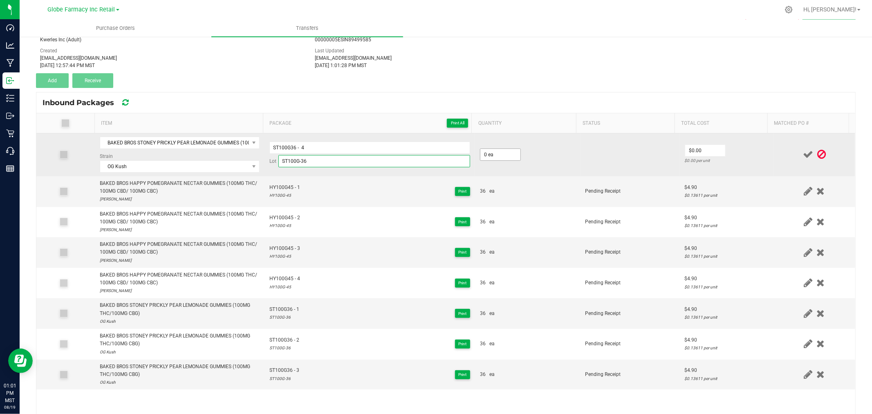
type input "ST100G-36"
click at [506, 158] on input "0" at bounding box center [500, 154] width 40 height 11
type input "36 ea"
click at [709, 159] on div "$0.13333 per unit" at bounding box center [727, 161] width 84 height 8
click at [699, 151] on input "4.8" at bounding box center [705, 150] width 40 height 11
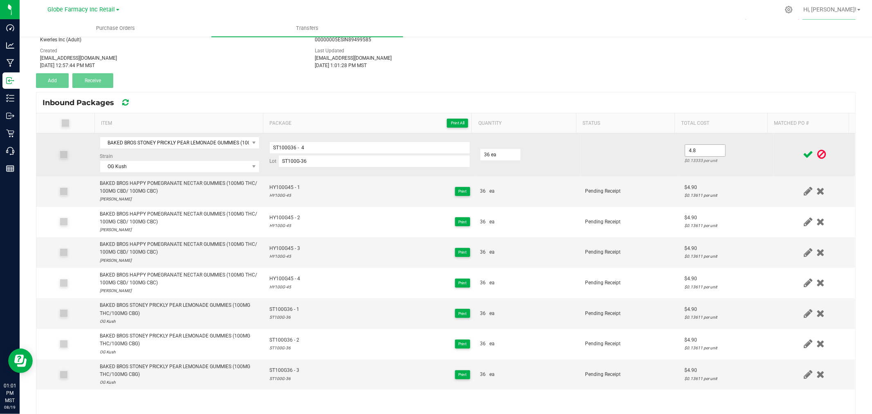
click at [687, 151] on input "4.8" at bounding box center [705, 150] width 40 height 11
type input "$4.90"
click at [731, 148] on td "$4.90 $0.13611 per unit" at bounding box center [727, 154] width 94 height 43
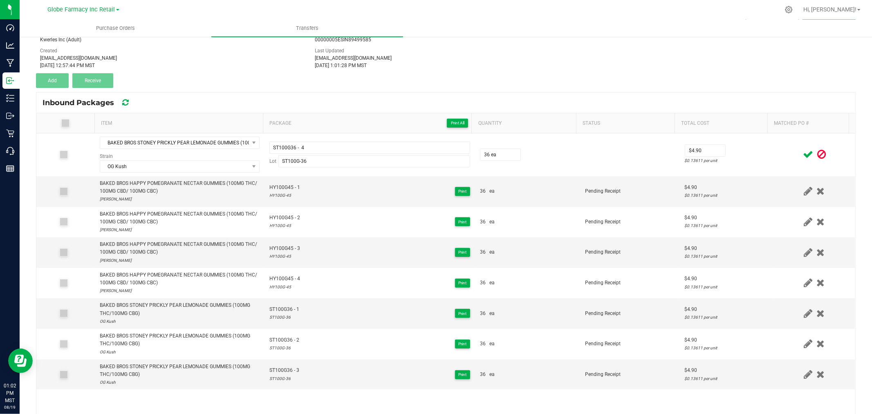
click at [801, 153] on span at bounding box center [808, 154] width 14 height 16
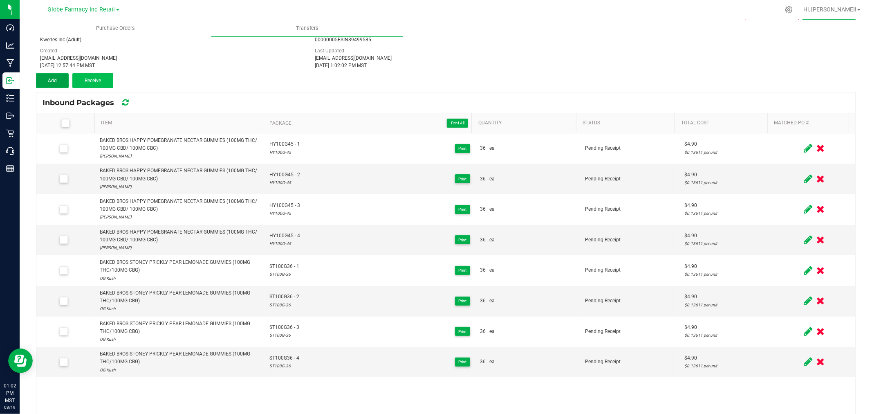
drag, startPoint x: 65, startPoint y: 78, endPoint x: 88, endPoint y: 83, distance: 23.1
click at [65, 78] on button "Add" at bounding box center [52, 80] width 33 height 15
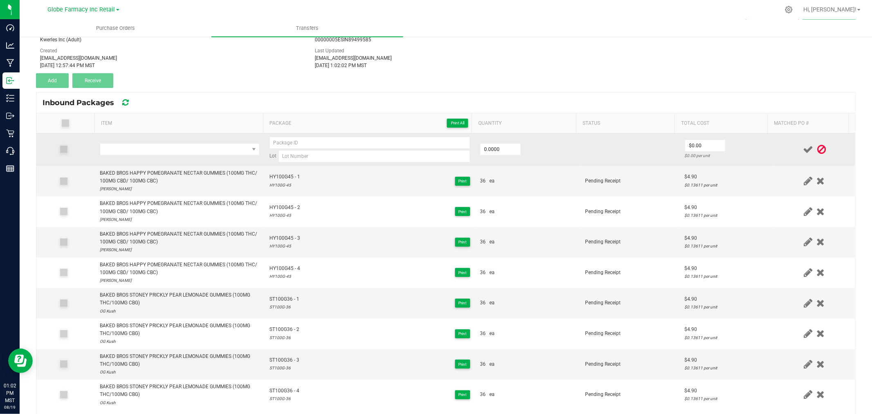
drag, startPoint x: 163, startPoint y: 164, endPoint x: 157, endPoint y: 159, distance: 7.0
click at [162, 165] on td at bounding box center [180, 149] width 170 height 33
click at [155, 157] on td at bounding box center [180, 149] width 170 height 33
click at [154, 149] on span "NO DATA FOUND" at bounding box center [174, 149] width 149 height 11
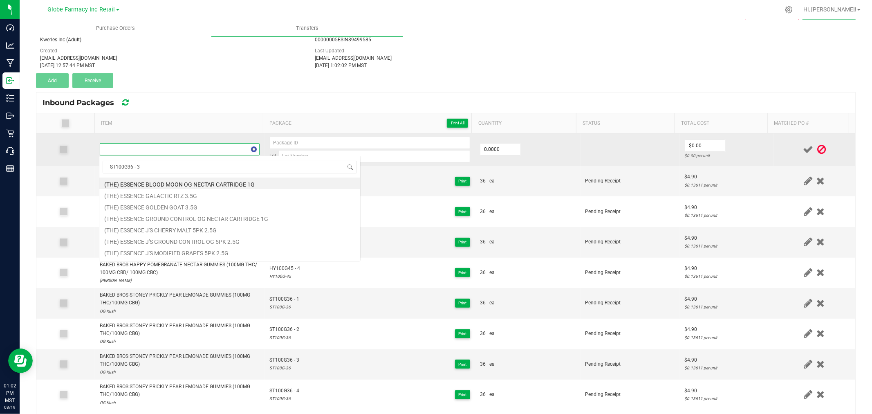
scroll to position [12, 157]
type input "ST100G36 - 3"
click at [238, 145] on span "NO DATA FOUND" at bounding box center [174, 149] width 149 height 11
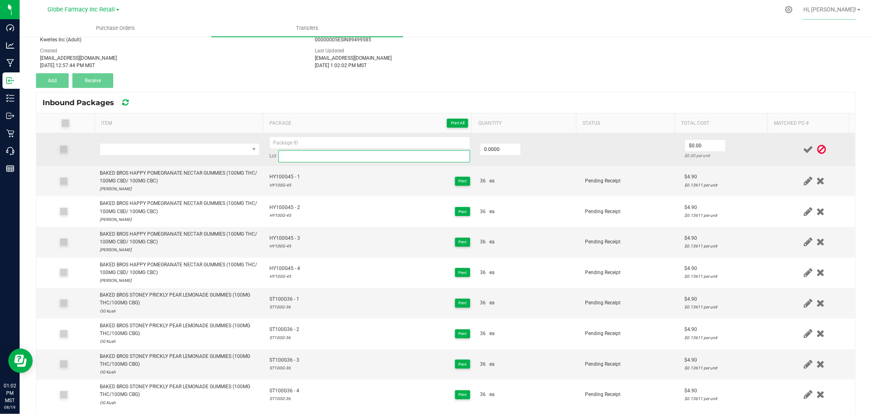
click at [309, 161] on input at bounding box center [374, 156] width 192 height 12
paste input "ST100G36 - 3"
type input "ST100G36 - 3"
click at [321, 144] on input at bounding box center [369, 143] width 201 height 12
paste input "ST100G36 - 3"
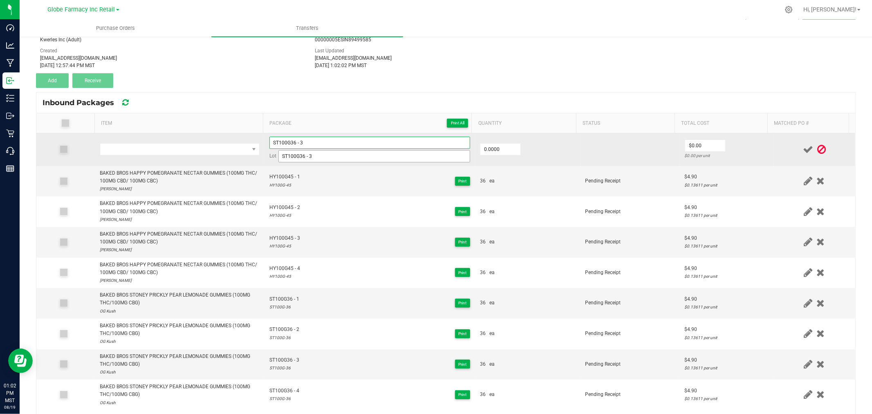
type input "ST100G36 - 3"
click at [312, 155] on input "ST100G36 - 3" at bounding box center [374, 156] width 192 height 12
type input "ST100G36"
click at [316, 141] on input "ST100G36 - 3" at bounding box center [369, 143] width 201 height 12
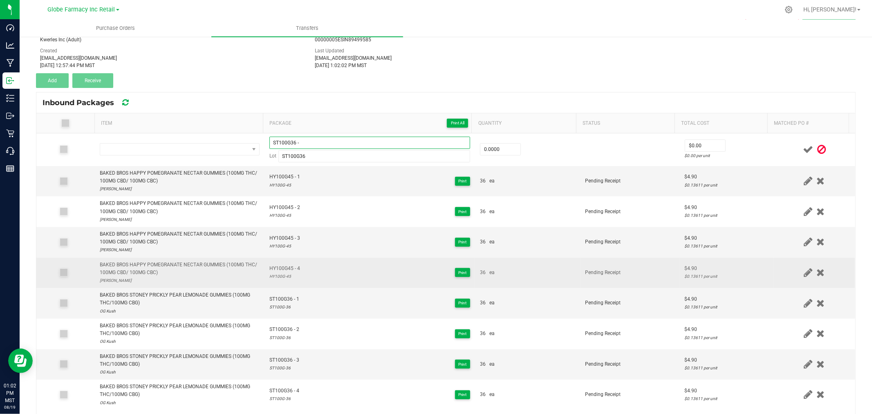
type input "ST100G36 -"
click at [390, 263] on td "HY100G45 - 4 HY100G-45 Print" at bounding box center [370, 273] width 211 height 31
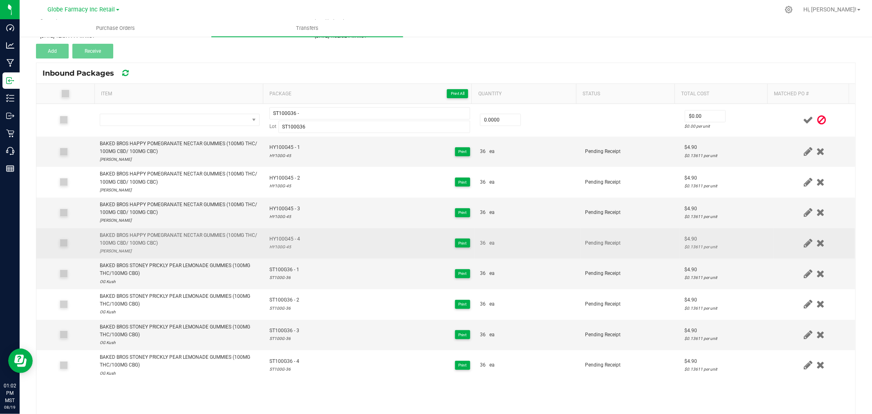
scroll to position [91, 0]
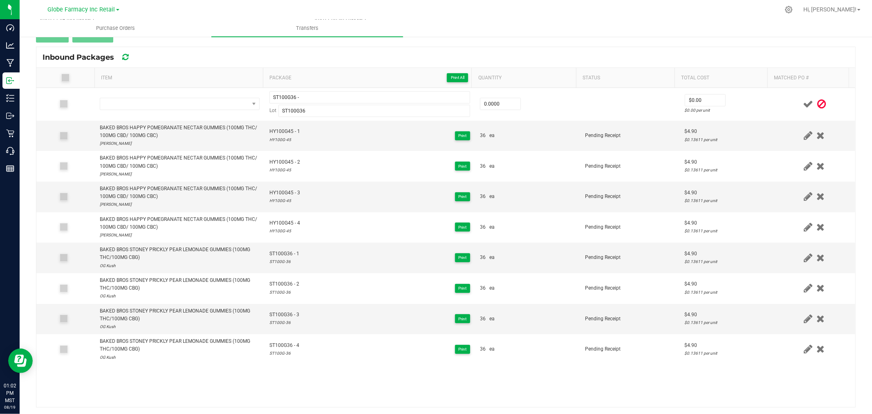
click at [817, 104] on icon at bounding box center [821, 104] width 9 height 10
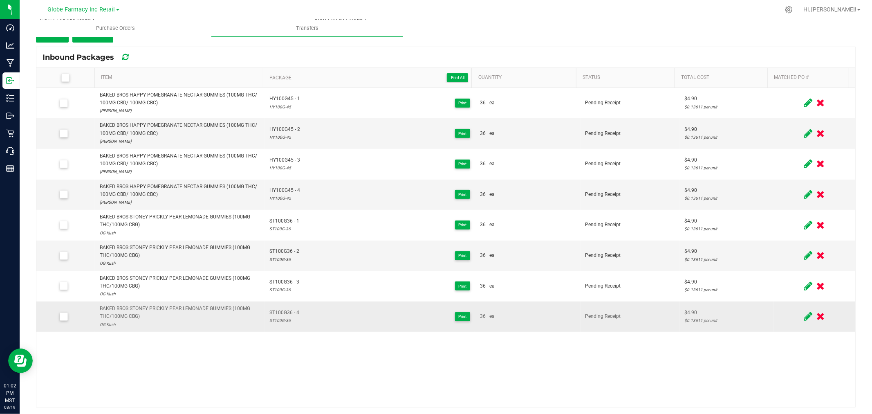
click at [815, 318] on span at bounding box center [821, 316] width 12 height 16
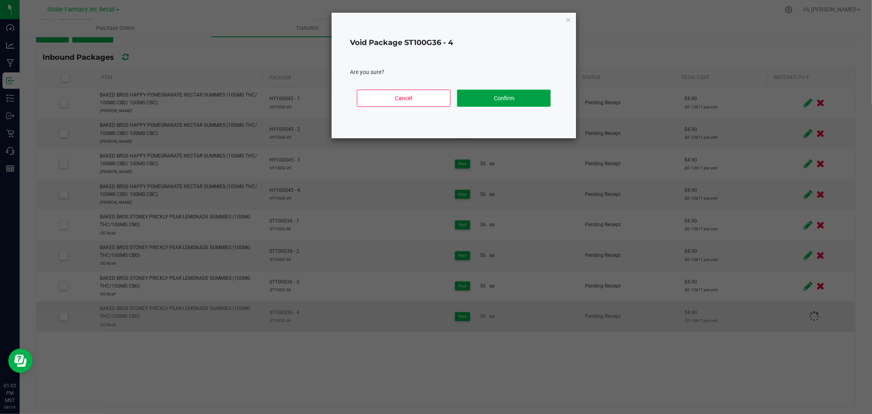
click at [499, 100] on button "Confirm" at bounding box center [504, 98] width 94 height 17
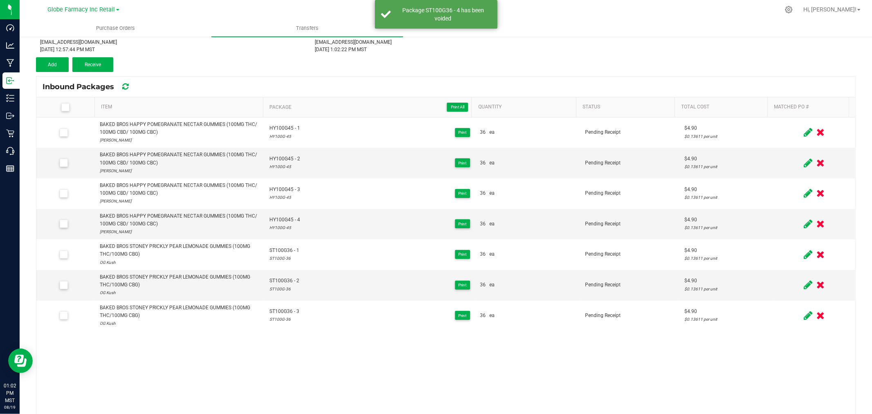
scroll to position [45, 0]
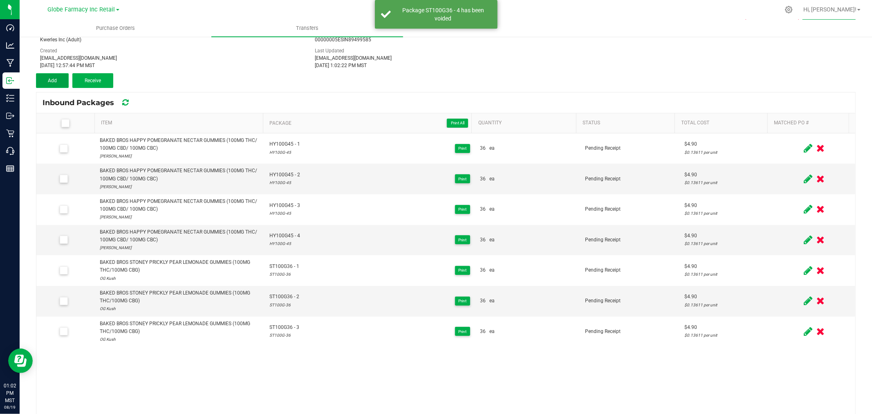
drag, startPoint x: 52, startPoint y: 81, endPoint x: 49, endPoint y: 86, distance: 6.1
click at [52, 81] on span "Add" at bounding box center [52, 81] width 9 height 6
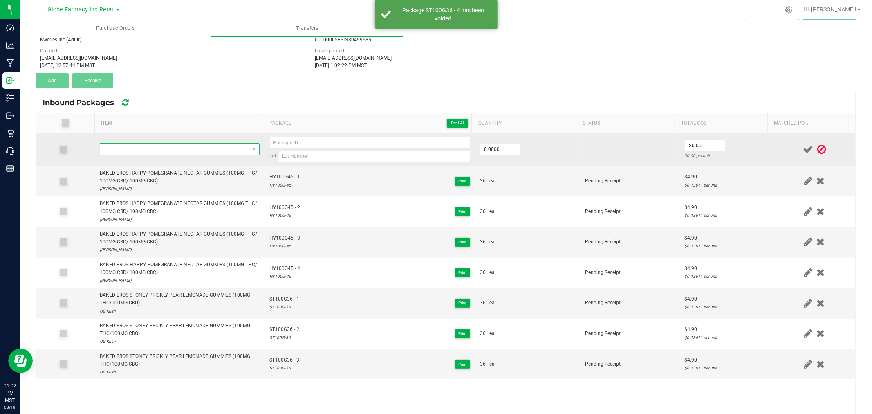
click at [227, 146] on span "NO DATA FOUND" at bounding box center [174, 149] width 149 height 11
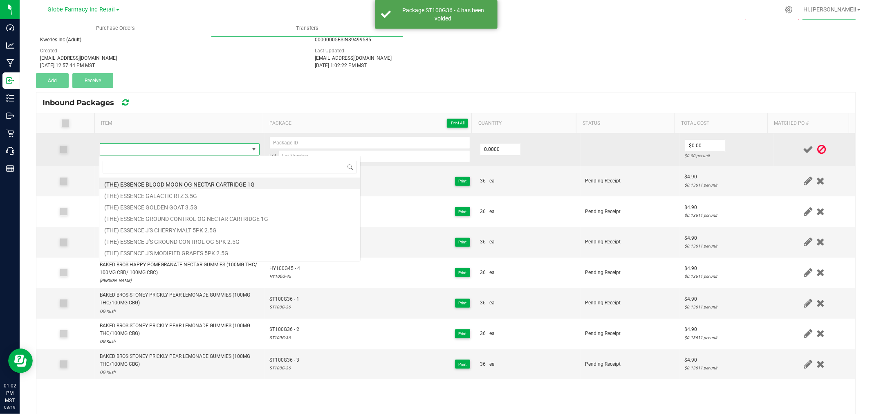
scroll to position [12, 157]
type input "BAKED BROS SLEEPY BLACKBERRY ACAI GUMMIES (100MG THC/200MG CBD)"
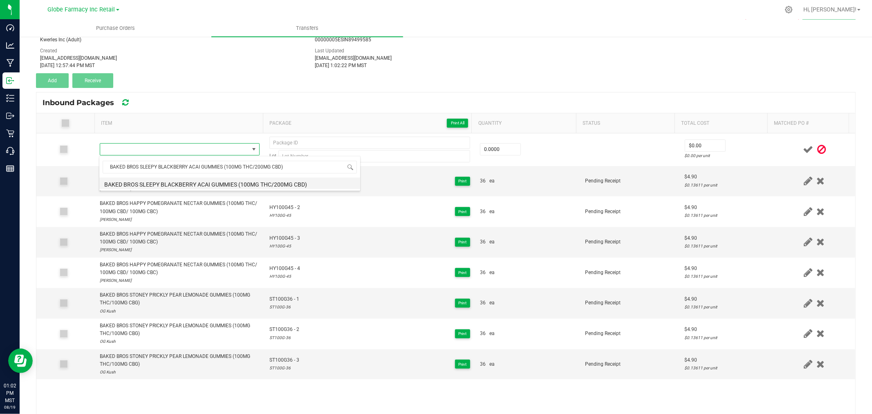
click at [191, 180] on li "BAKED BROS SLEEPY BLACKBERRY ACAI GUMMIES (100MG THC/200MG CBD)" at bounding box center [229, 182] width 261 height 11
type input "0 ea"
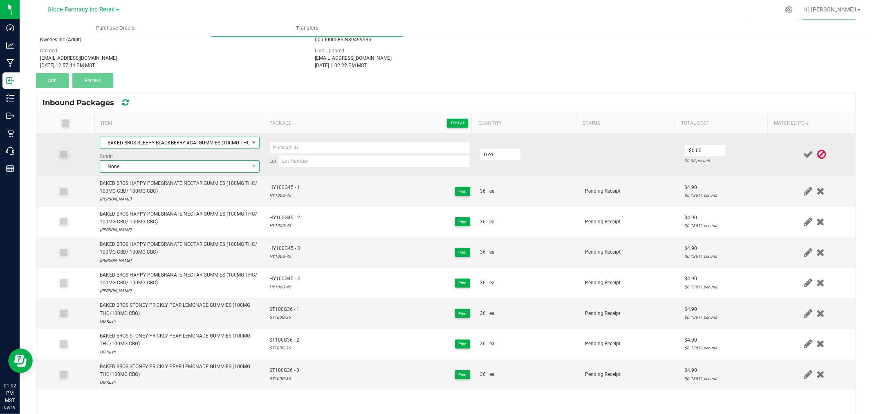
click at [146, 165] on span "None" at bounding box center [174, 166] width 149 height 11
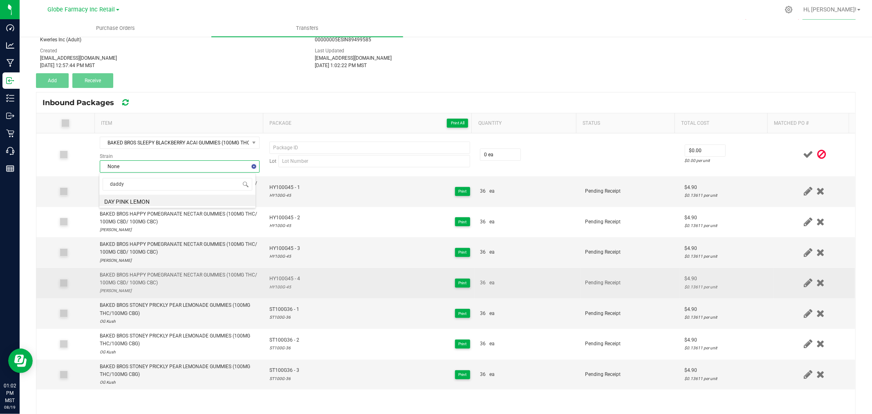
type input "daddy p"
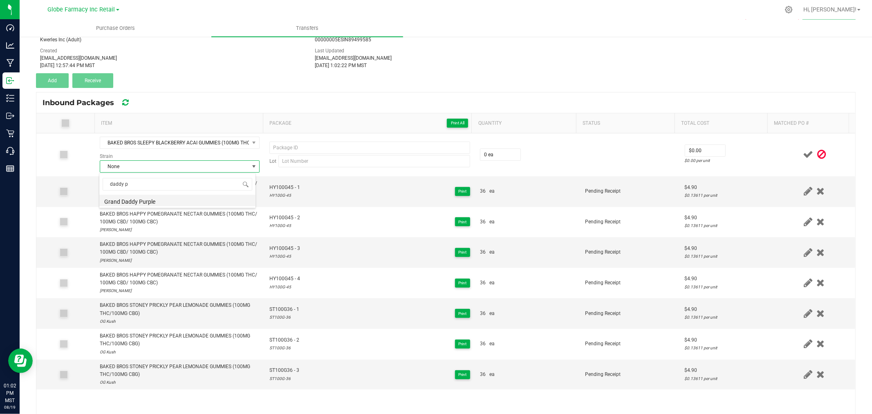
click at [121, 203] on li "Grand Daddy Purple" at bounding box center [177, 200] width 156 height 11
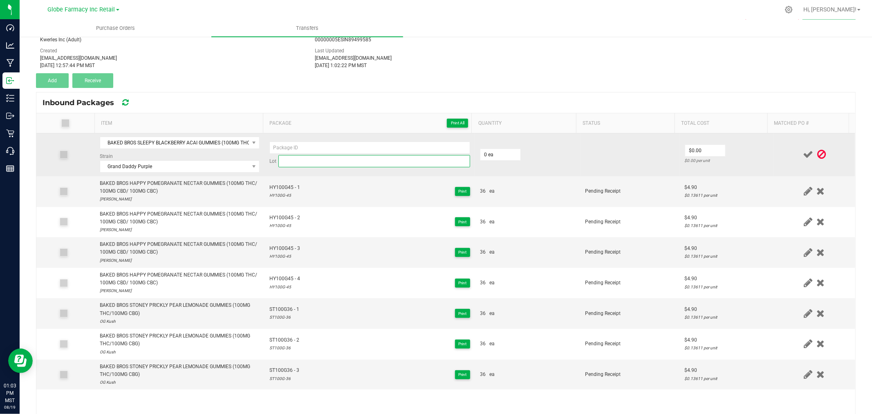
click at [304, 157] on input at bounding box center [374, 161] width 192 height 12
paste input "SL100G-58"
type input "SL100G-58"
click at [303, 148] on input at bounding box center [369, 147] width 201 height 12
paste input "SL100G-58"
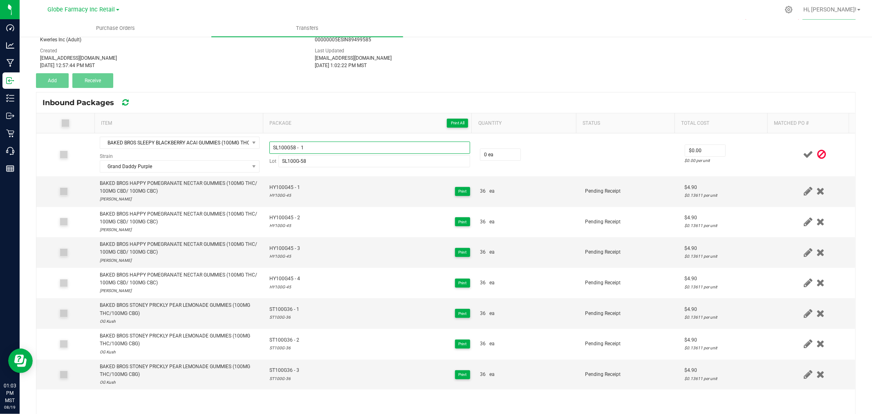
type input "SL100G58 - 1"
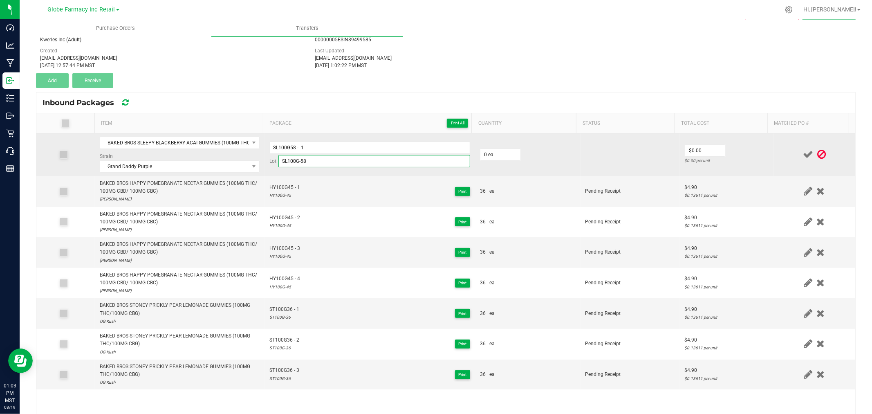
click at [424, 160] on input "SL100G-58" at bounding box center [374, 161] width 192 height 12
click at [518, 152] on td "0 ea" at bounding box center [527, 154] width 105 height 43
click at [502, 150] on input "0" at bounding box center [500, 154] width 40 height 11
type input "36 ea"
type input "$4.90"
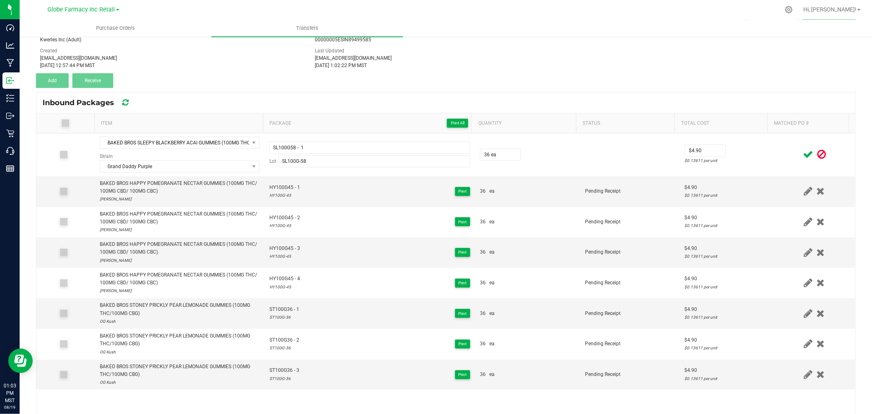
drag, startPoint x: 778, startPoint y: 161, endPoint x: 788, endPoint y: 155, distance: 12.1
click at [778, 161] on td at bounding box center [815, 154] width 82 height 43
click at [803, 151] on icon at bounding box center [808, 154] width 10 height 10
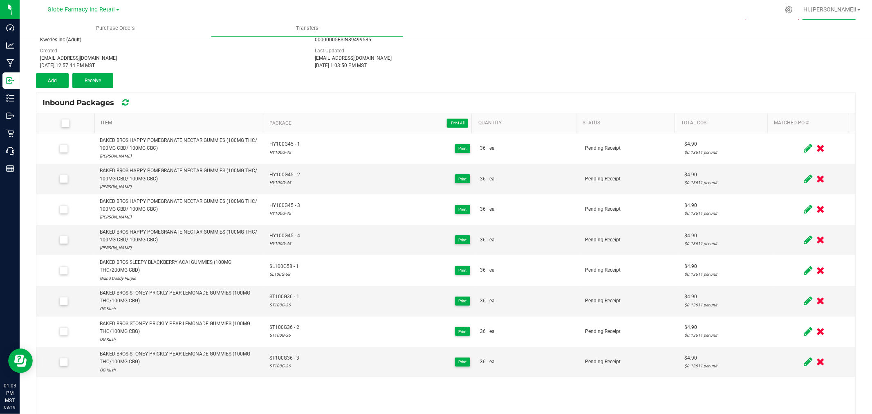
click at [213, 124] on link "Item" at bounding box center [180, 123] width 159 height 7
click at [309, 122] on span "Package Print All" at bounding box center [368, 123] width 199 height 10
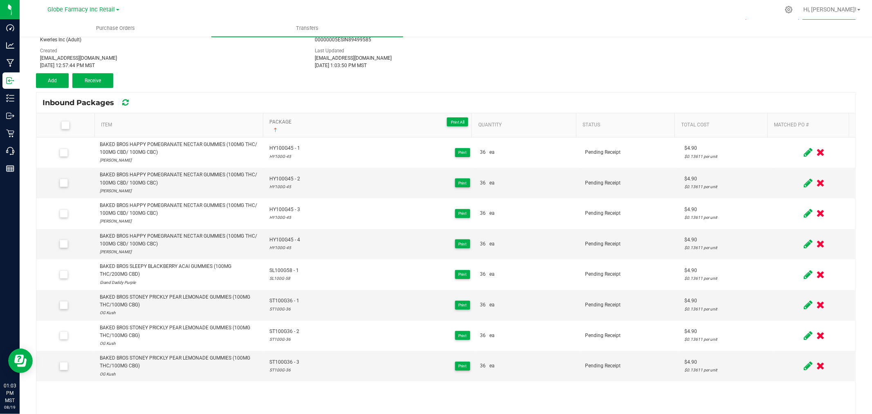
click at [309, 122] on span "Package Print All" at bounding box center [368, 122] width 199 height 10
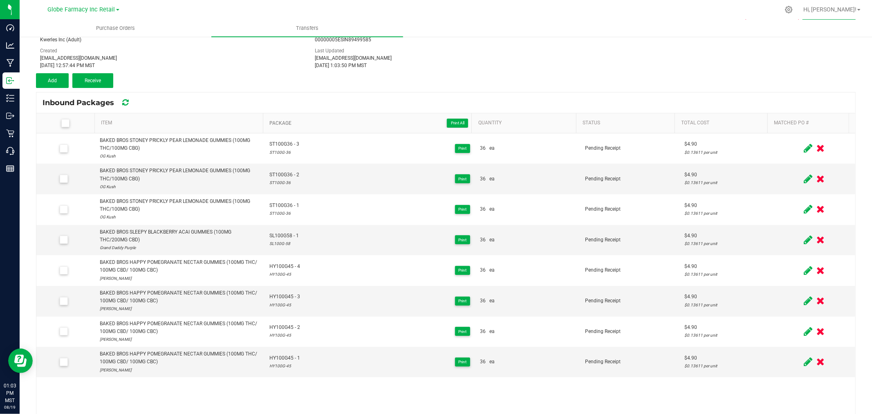
click at [309, 122] on span "Package Print All" at bounding box center [368, 123] width 199 height 10
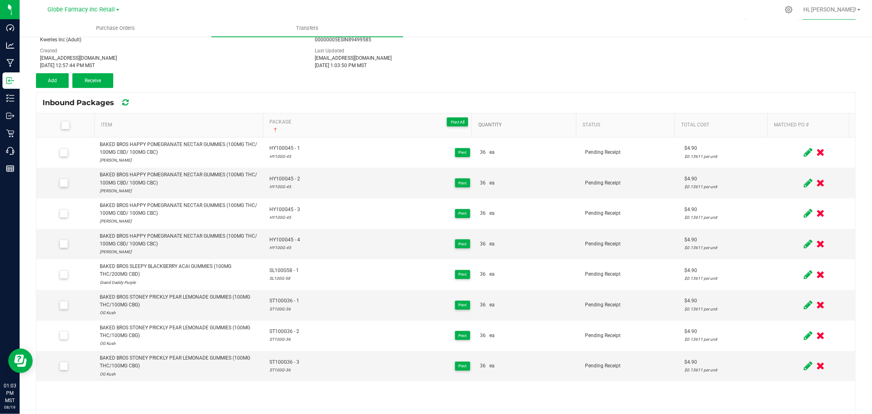
click at [525, 125] on link "Quantity" at bounding box center [525, 125] width 95 height 7
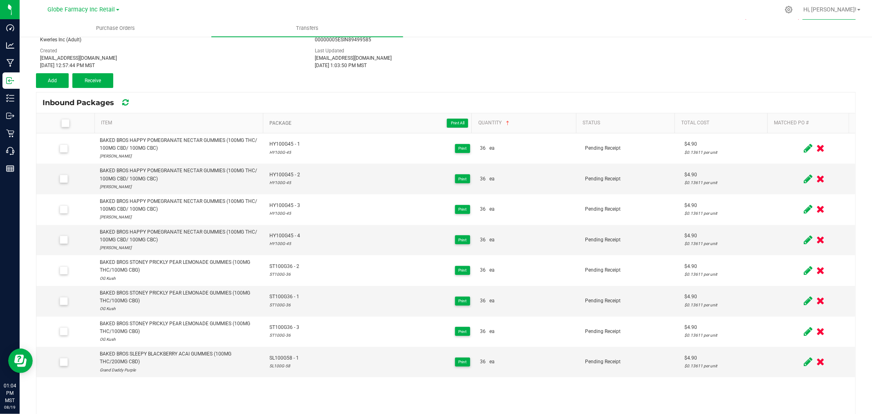
click at [367, 124] on span "Package Print All" at bounding box center [368, 123] width 199 height 10
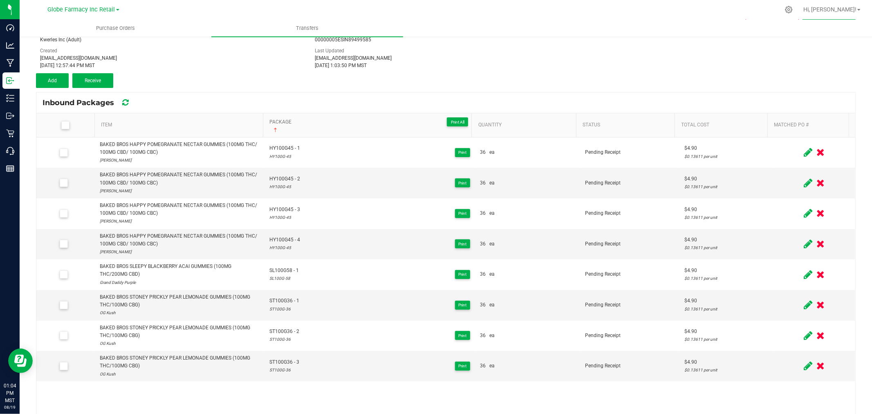
click at [367, 124] on span "Package Print All" at bounding box center [368, 122] width 199 height 10
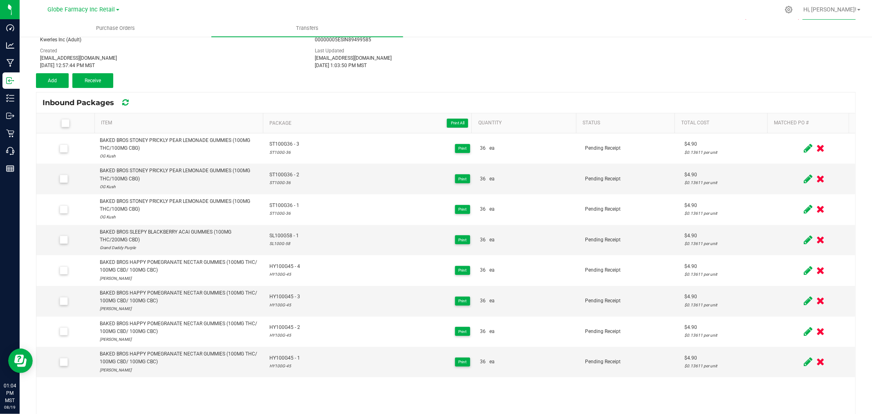
click at [44, 72] on div "Transfer #7152 Pending Receipt Void Edit Shipper Name Kwerles Inc (Adult) Shipp…" at bounding box center [446, 47] width 820 height 82
click at [59, 90] on div "< Inbound Transfers Transfer #7152 Pending Receipt Void Edit Shipper Name Kwerl…" at bounding box center [446, 226] width 820 height 454
click at [60, 79] on button "Add" at bounding box center [52, 80] width 33 height 15
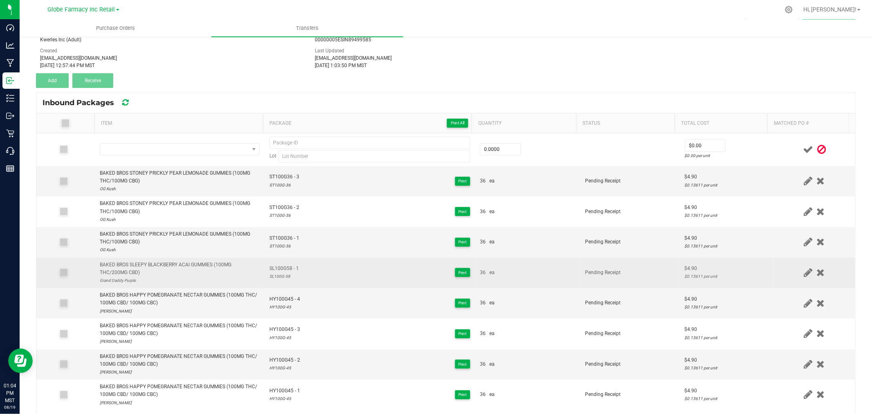
click at [175, 258] on tbody "Lot 0.0000 $0.00 $0.00 per unit BAKED BROS STONEY PRICKLY PEAR LEMONADE GUMMIES…" at bounding box center [445, 271] width 819 height 276
click at [175, 267] on div "BAKED BROS SLEEPY BLACKBERRY ACAI GUMMIES (100MG THC/200MG CBD)" at bounding box center [180, 269] width 160 height 16
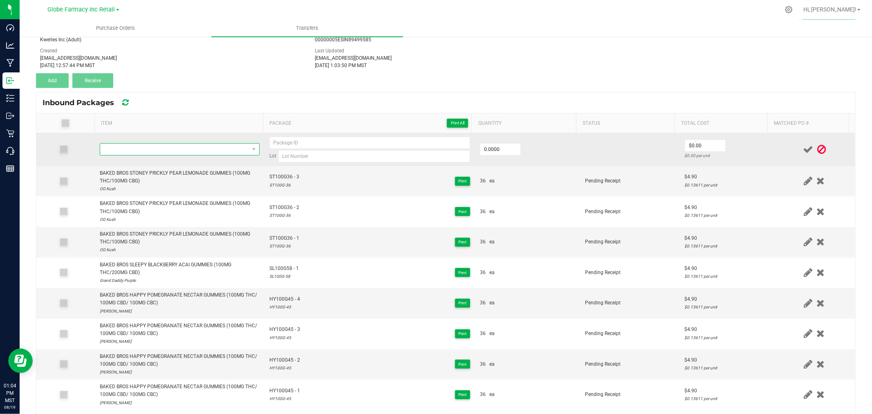
click at [166, 154] on span "NO DATA FOUND" at bounding box center [174, 149] width 149 height 11
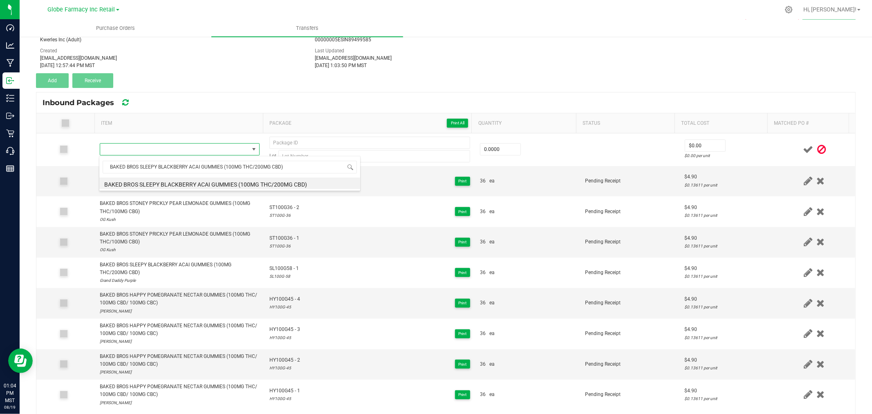
click at [182, 184] on li "BAKED BROS SLEEPY BLACKBERRY ACAI GUMMIES (100MG THC/200MG CBD)" at bounding box center [229, 182] width 261 height 11
type input "0 ea"
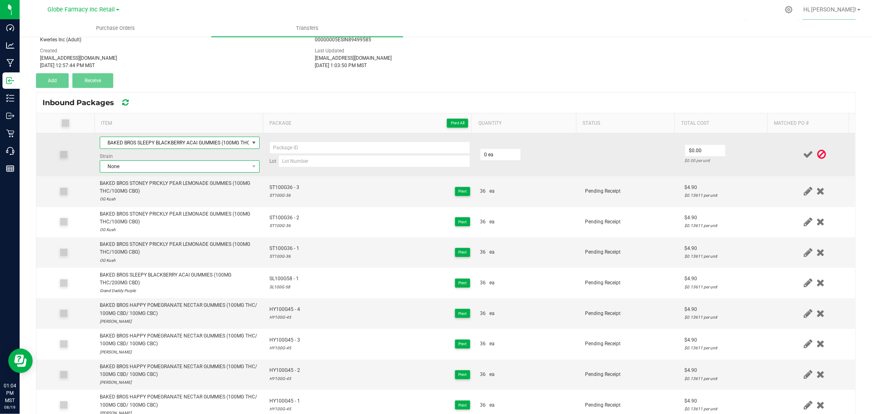
click at [145, 166] on span "None" at bounding box center [174, 166] width 149 height 11
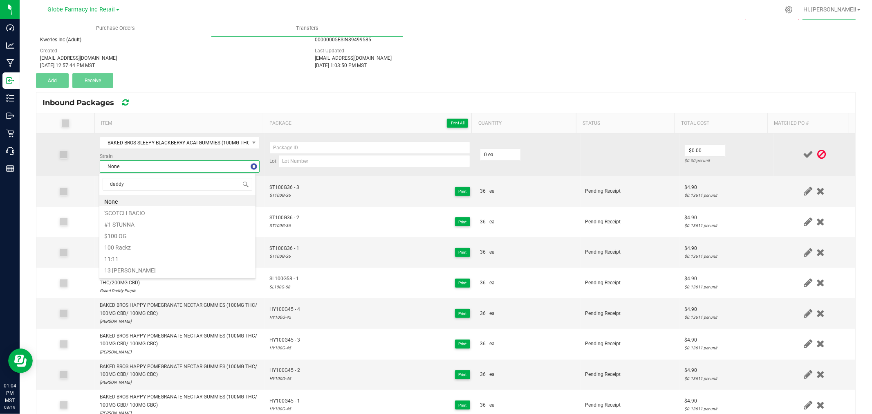
type input "daddy p"
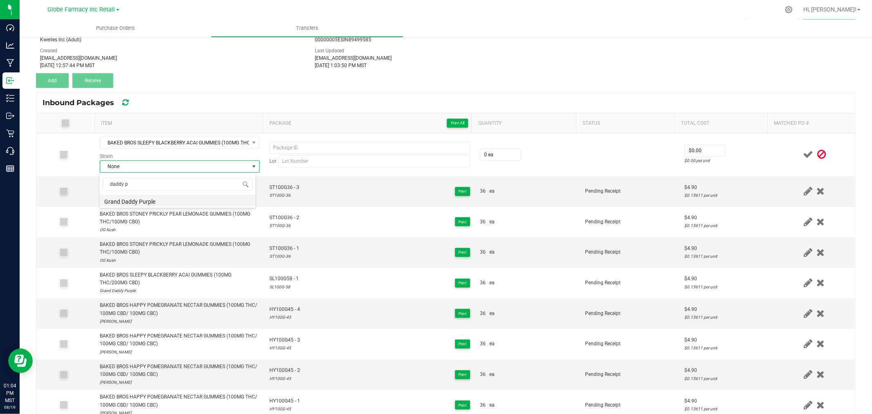
click at [126, 202] on li "Grand Daddy Purple" at bounding box center [177, 200] width 156 height 11
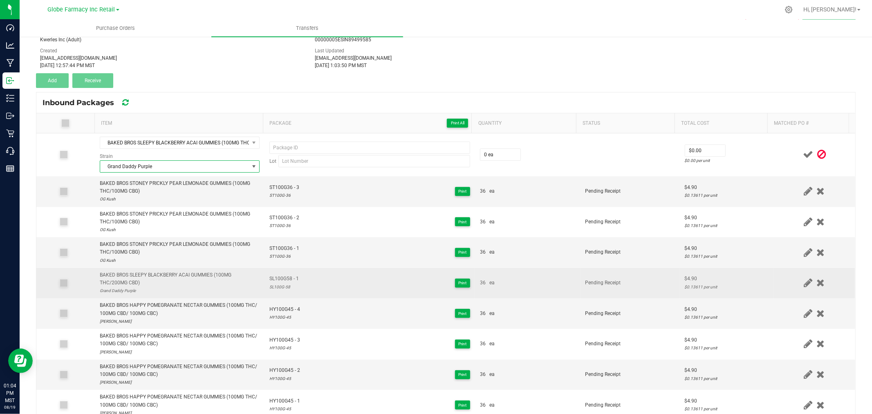
click at [276, 283] on span "SL100G58 - 1" at bounding box center [283, 279] width 29 height 8
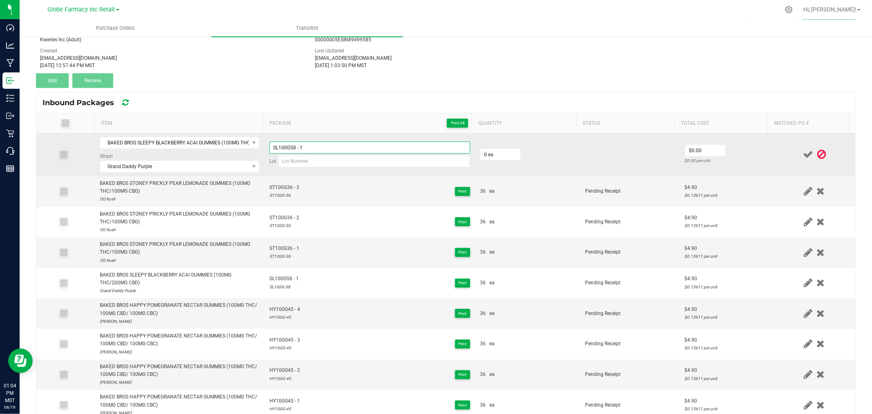
click at [324, 147] on input "SL100G58 - 1" at bounding box center [369, 147] width 201 height 12
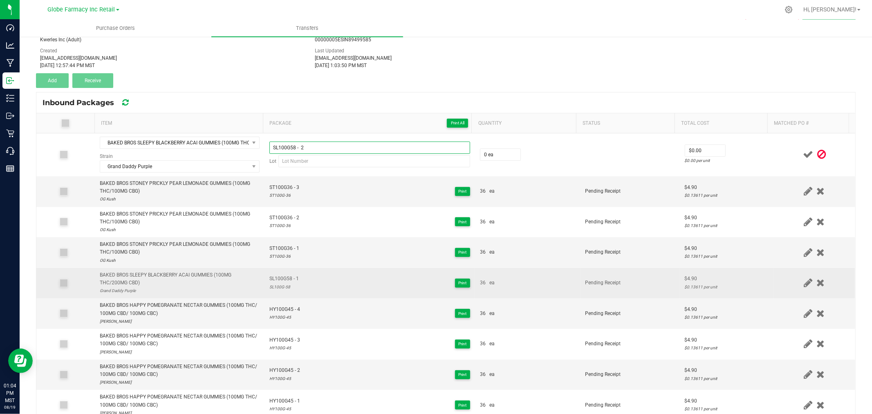
type input "SL100G58 - 2"
click at [276, 290] on div "SL100G-58" at bounding box center [283, 287] width 29 height 8
click at [280, 288] on div "SL100G-58" at bounding box center [283, 287] width 29 height 8
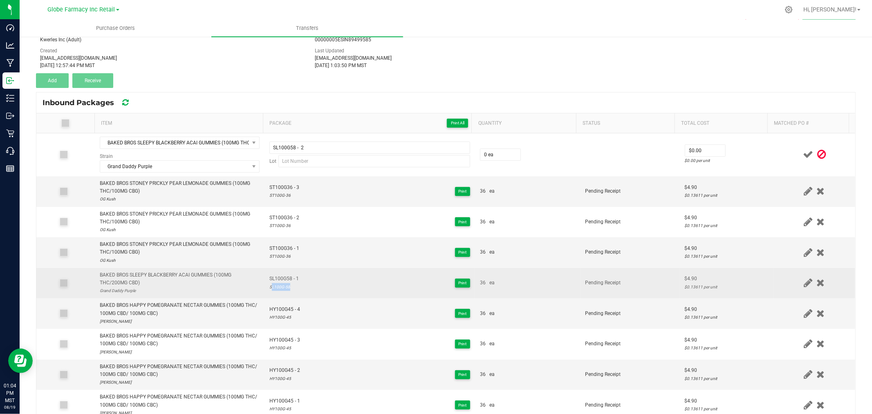
click at [280, 288] on div "SL100G-58" at bounding box center [283, 287] width 29 height 8
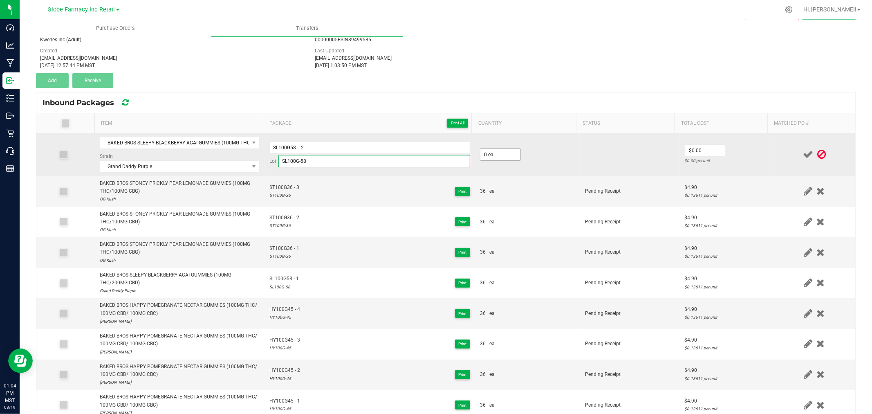
type input "SL100G-58"
click at [491, 157] on input "0" at bounding box center [500, 154] width 40 height 11
type input "36 ea"
type input "$4.90"
drag, startPoint x: 739, startPoint y: 148, endPoint x: 745, endPoint y: 150, distance: 6.6
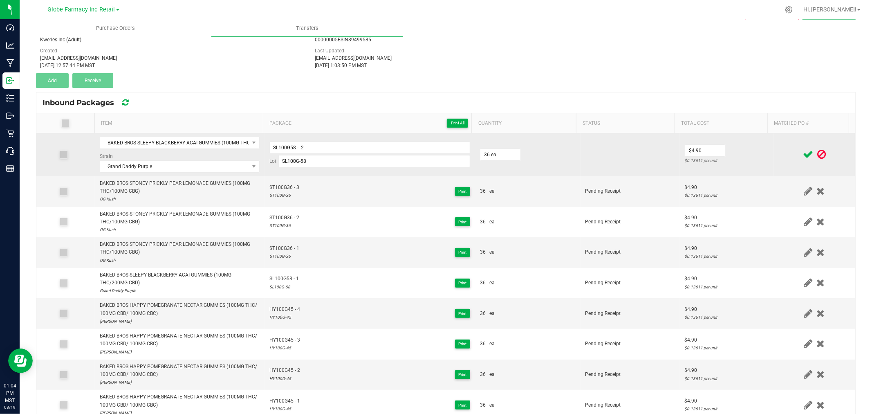
click at [739, 150] on td "$4.90 $0.13611 per unit" at bounding box center [727, 154] width 94 height 43
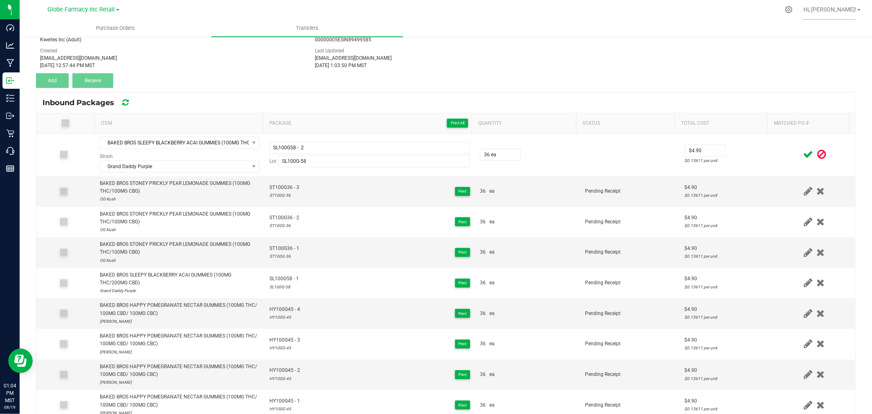
click at [803, 153] on icon at bounding box center [808, 154] width 10 height 10
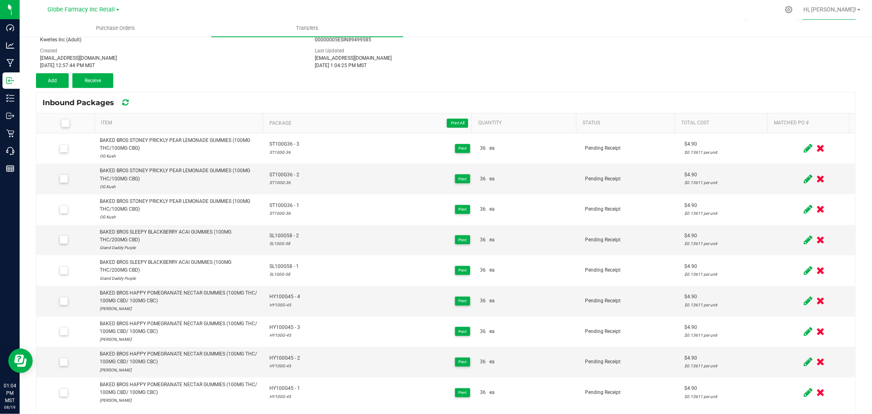
click at [38, 71] on div "Transfer #7152 Pending Receipt Void Edit Shipper Name Kwerles Inc (Adult) Shipp…" at bounding box center [446, 47] width 820 height 82
click at [49, 78] on span "Add" at bounding box center [52, 81] width 9 height 6
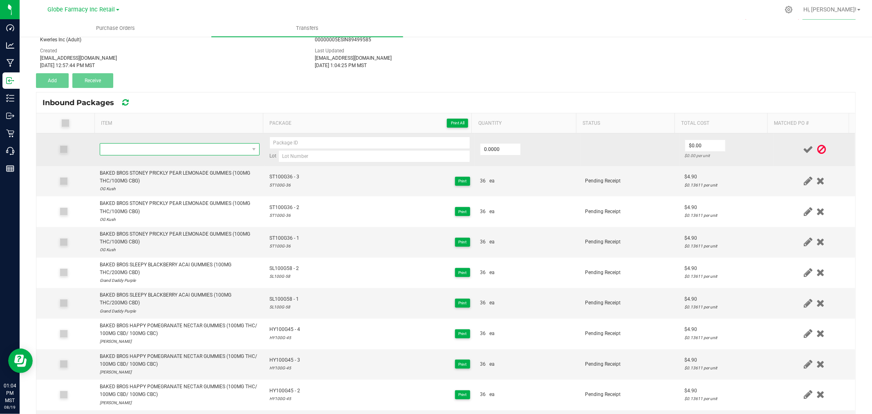
click at [160, 144] on span "NO DATA FOUND" at bounding box center [174, 149] width 149 height 11
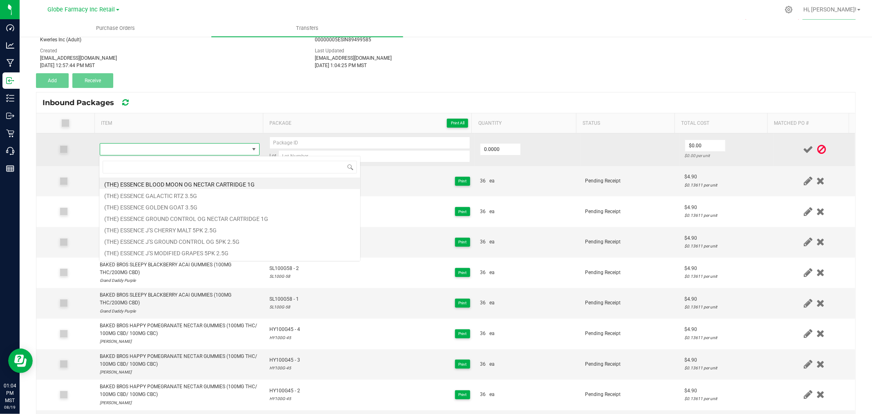
type input "BAKED BROS SLEEPY BLACKBERRY ACAI GUMMIES (100MG THC/200MG CBD)"
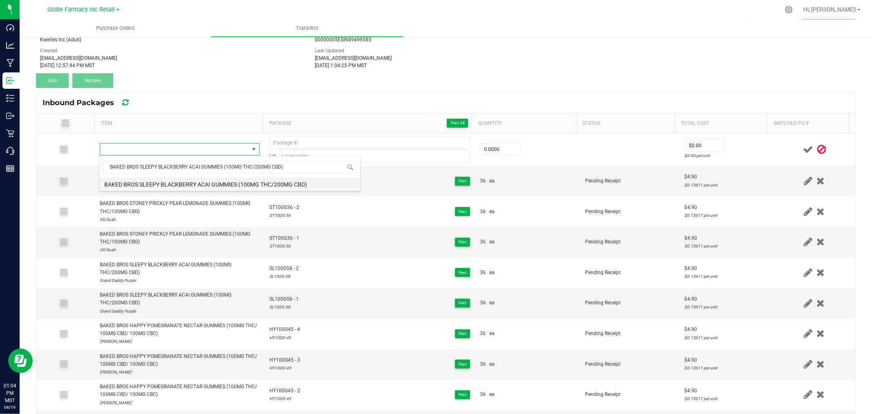
click at [190, 186] on li "BAKED BROS SLEEPY BLACKBERRY ACAI GUMMIES (100MG THC/200MG CBD)" at bounding box center [229, 182] width 261 height 11
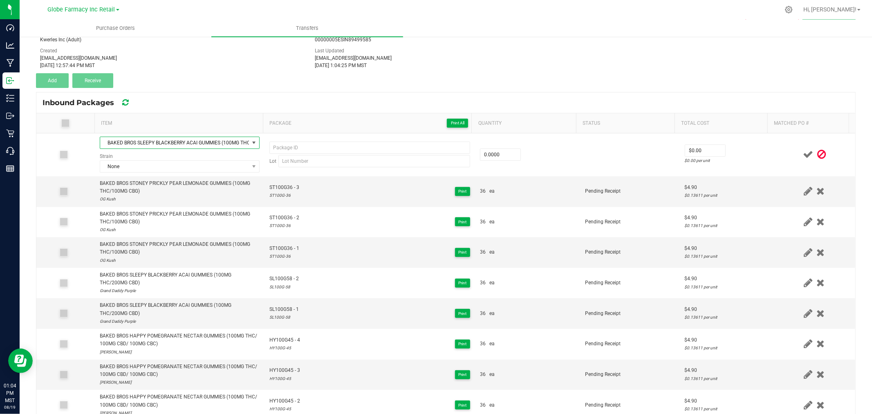
type input "0 ea"
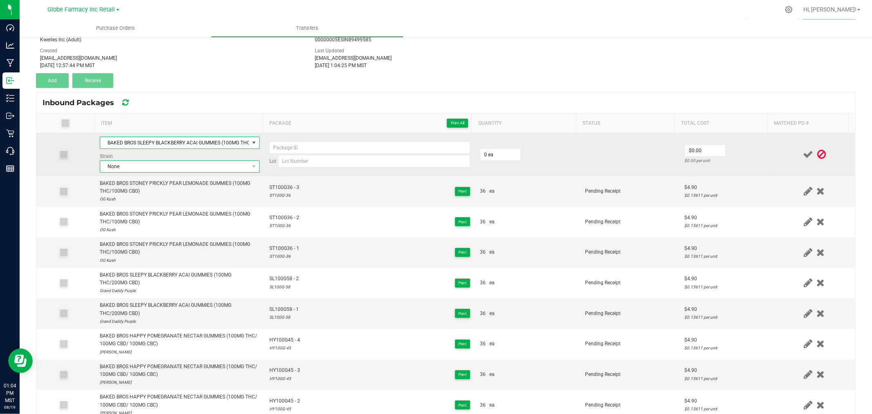
click at [152, 165] on span "None" at bounding box center [174, 166] width 149 height 11
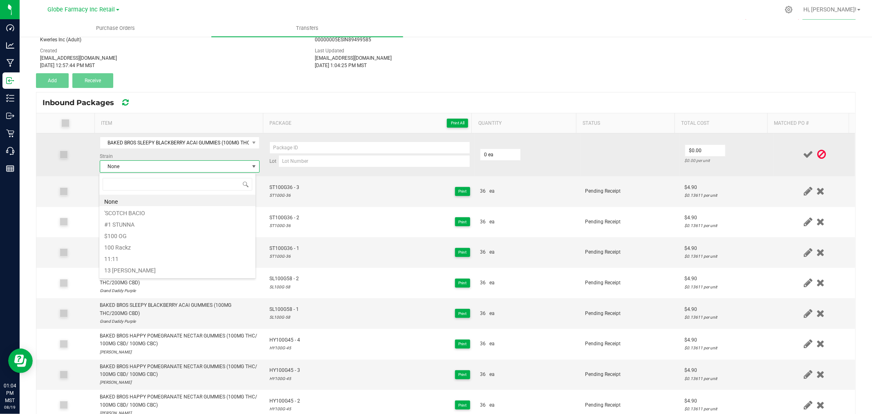
type input "f"
type input "addy p"
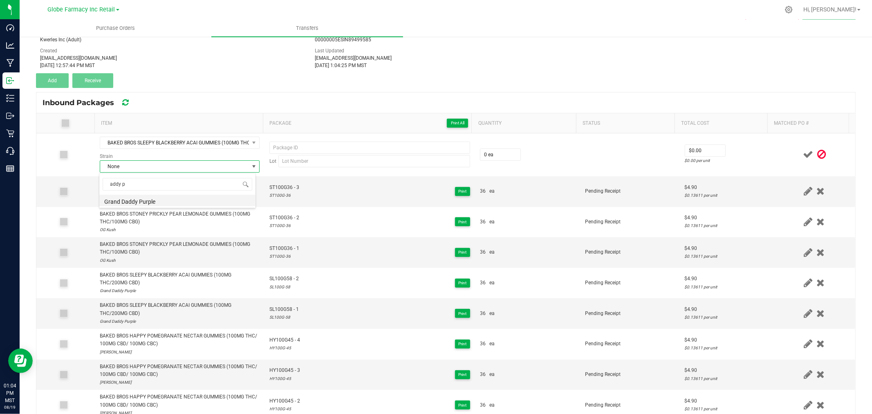
click at [137, 197] on li "Grand Daddy Purple" at bounding box center [177, 200] width 156 height 11
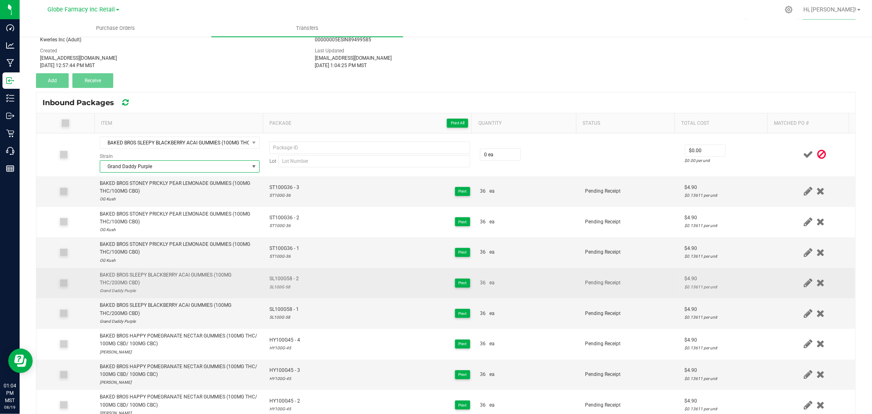
click at [289, 280] on span "SL100G58 - 2" at bounding box center [283, 279] width 29 height 8
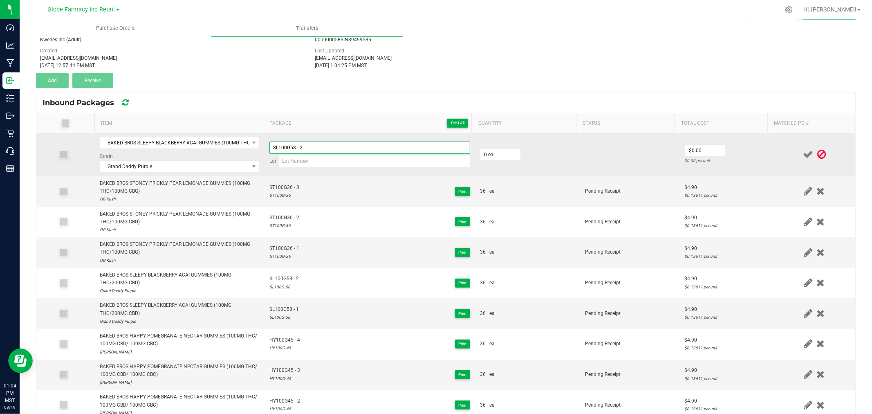
click at [316, 145] on input "SL100G58 - 2" at bounding box center [369, 147] width 201 height 12
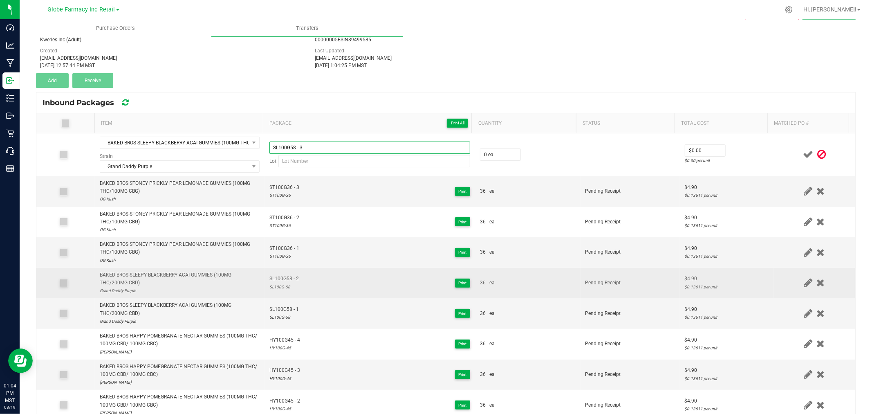
type input "SL100G58 - 3"
click at [274, 289] on div "SL100G-58" at bounding box center [283, 287] width 29 height 8
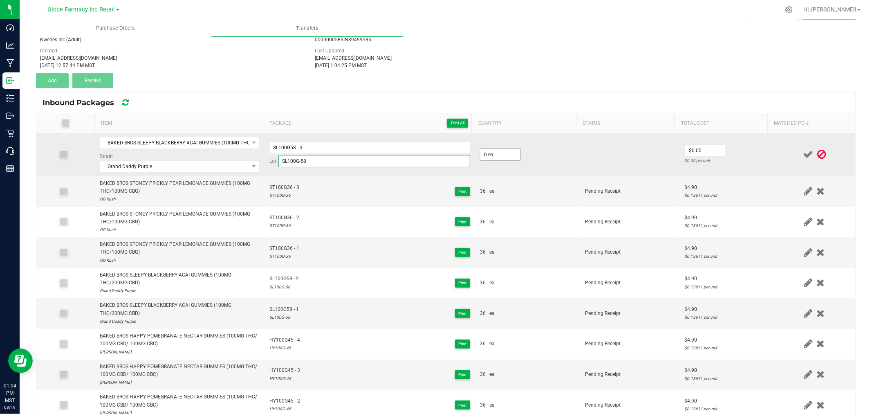
type input "SL100G-58"
click at [499, 157] on input "0" at bounding box center [500, 154] width 40 height 11
type input "36 ea"
type input "$4.90"
click at [725, 148] on td "$4.90 $0.13611 per unit" at bounding box center [727, 154] width 94 height 43
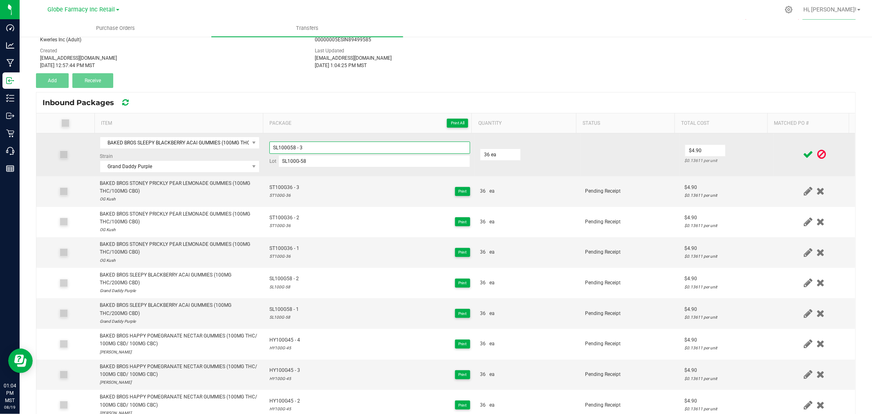
click at [294, 144] on input "SL100G58 - 3" at bounding box center [369, 147] width 201 height 12
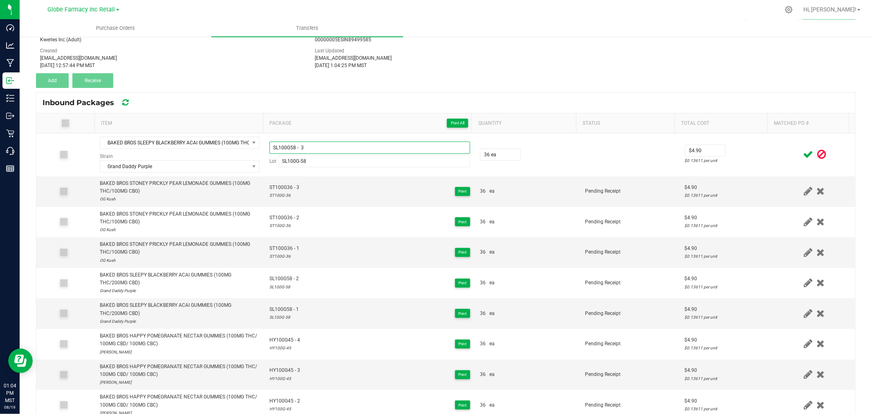
type input "SL100G58 - 3"
click at [779, 154] on div at bounding box center [815, 154] width 72 height 10
click at [803, 153] on icon at bounding box center [808, 154] width 10 height 10
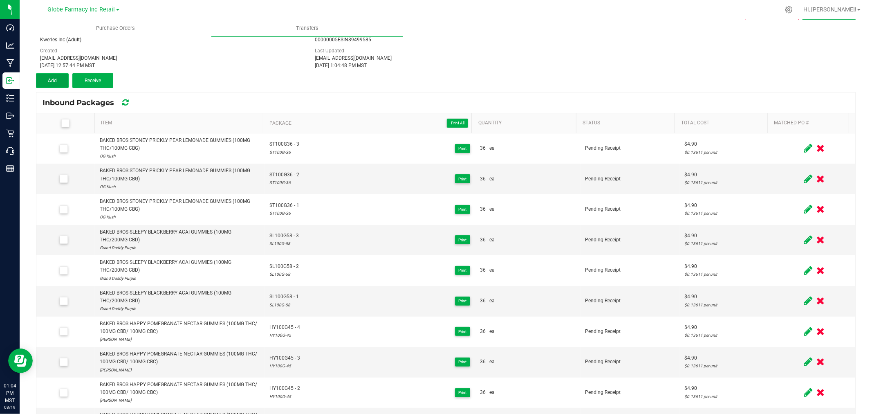
click at [54, 78] on span "Add" at bounding box center [52, 81] width 9 height 6
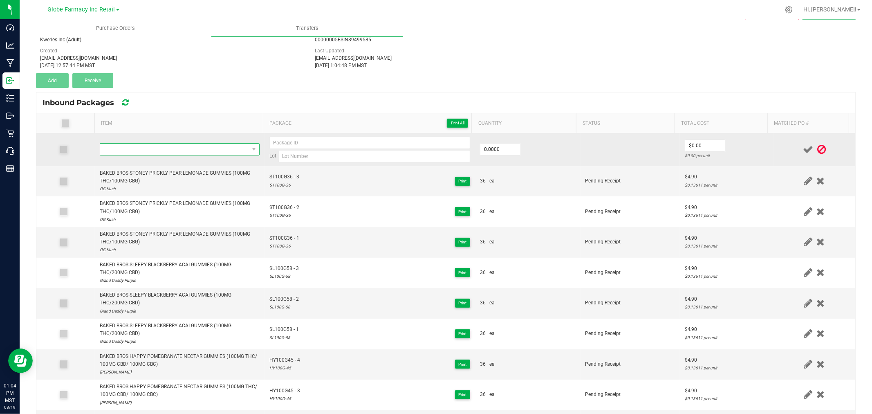
click at [157, 150] on span "NO DATA FOUND" at bounding box center [174, 149] width 149 height 11
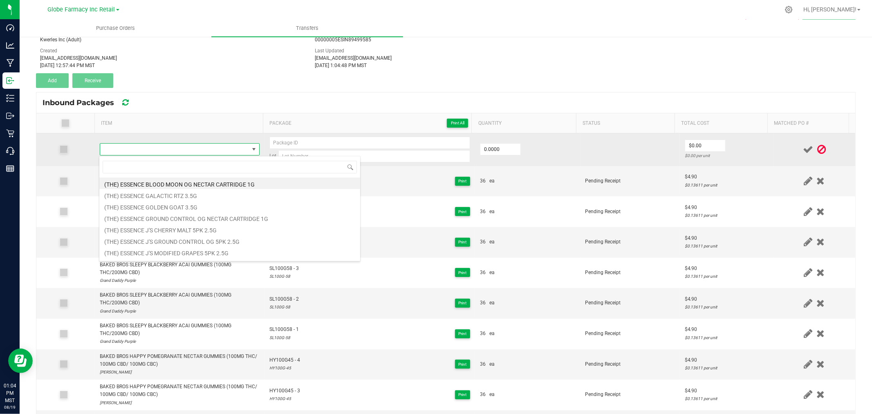
type input "BAKED BROS SLEEPY BLACKBERRY ACAI GUMMIES (100MG THC/200MG CBD)"
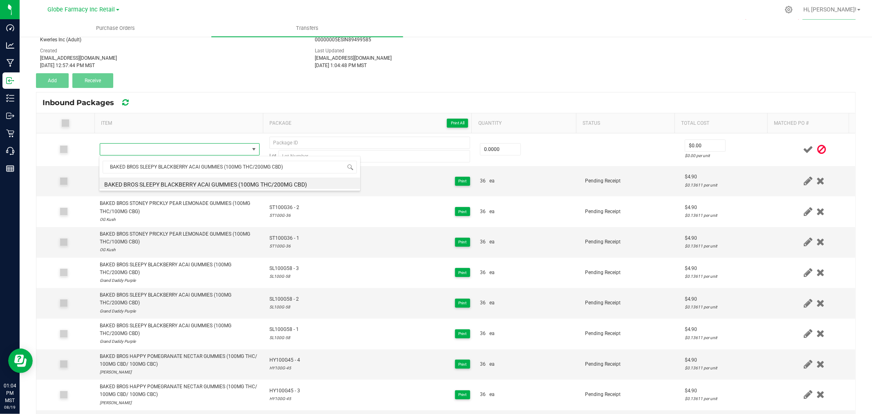
click at [193, 181] on li "BAKED BROS SLEEPY BLACKBERRY ACAI GUMMIES (100MG THC/200MG CBD)" at bounding box center [229, 182] width 261 height 11
type input "0 ea"
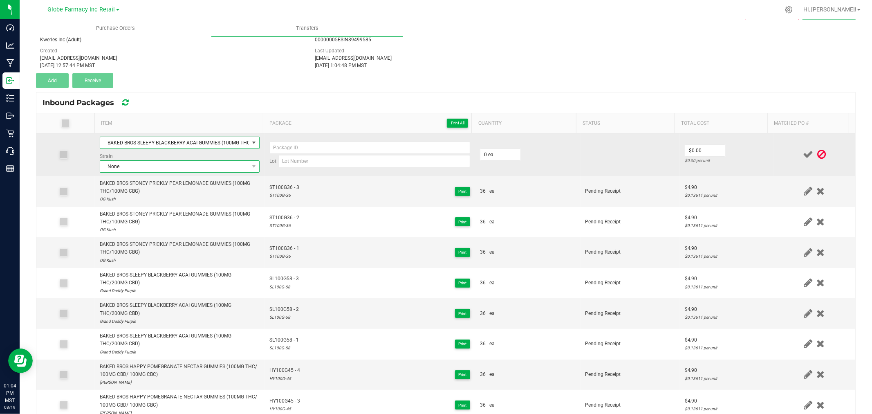
click at [134, 166] on span "None" at bounding box center [174, 166] width 149 height 11
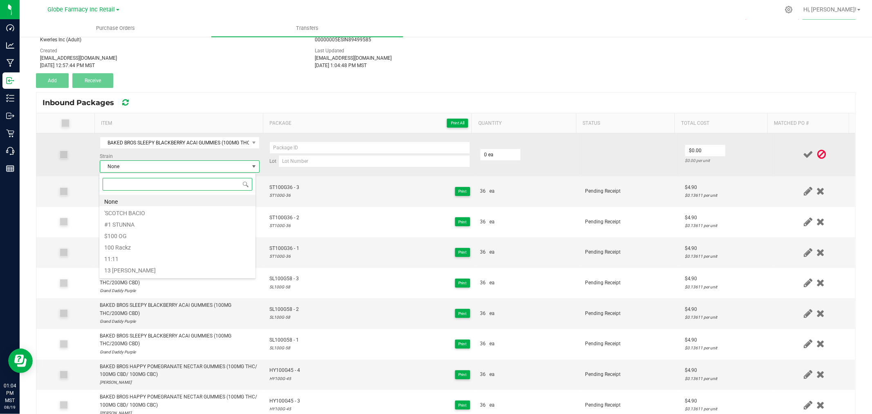
type input "a"
type input "daddy p"
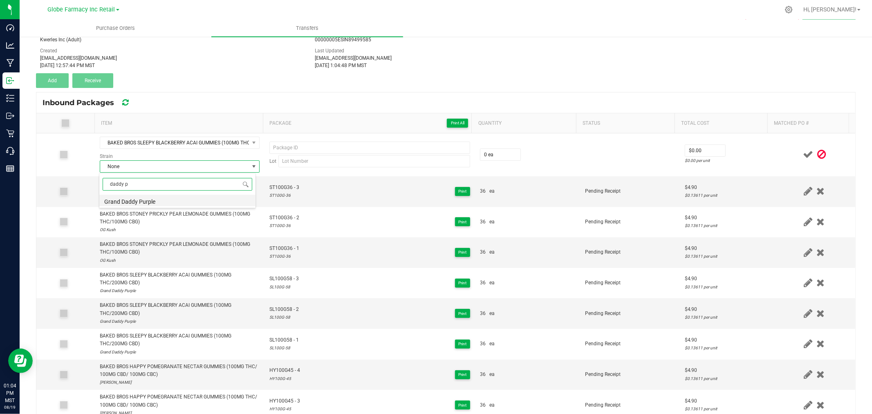
click at [150, 204] on li "Grand Daddy Purple" at bounding box center [177, 200] width 156 height 11
click at [297, 302] on td "SL100G58 - 2 SL100G-58 Print" at bounding box center [370, 313] width 211 height 31
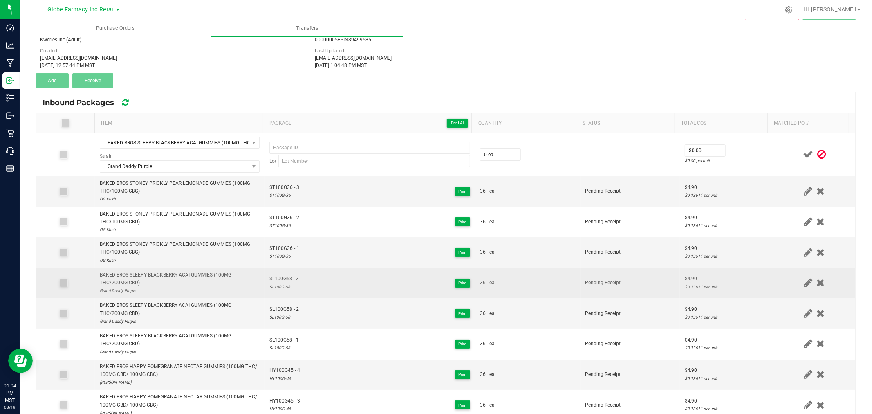
click at [289, 281] on span "SL100G58 - 3" at bounding box center [283, 279] width 29 height 8
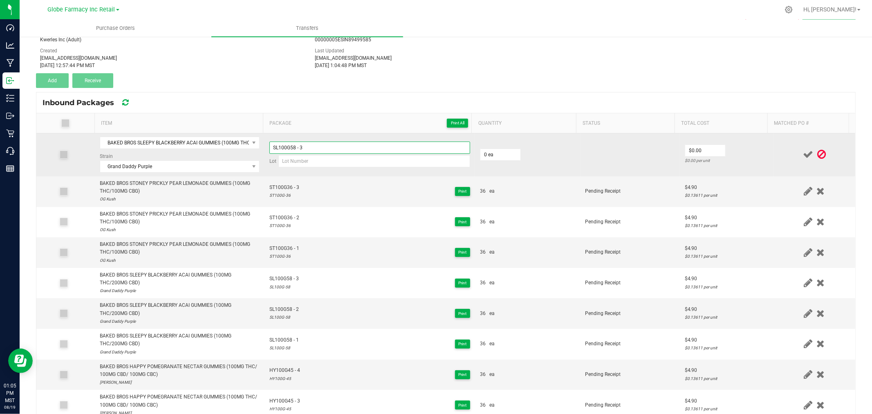
click at [319, 148] on input "SL100G58 - 3" at bounding box center [369, 147] width 201 height 12
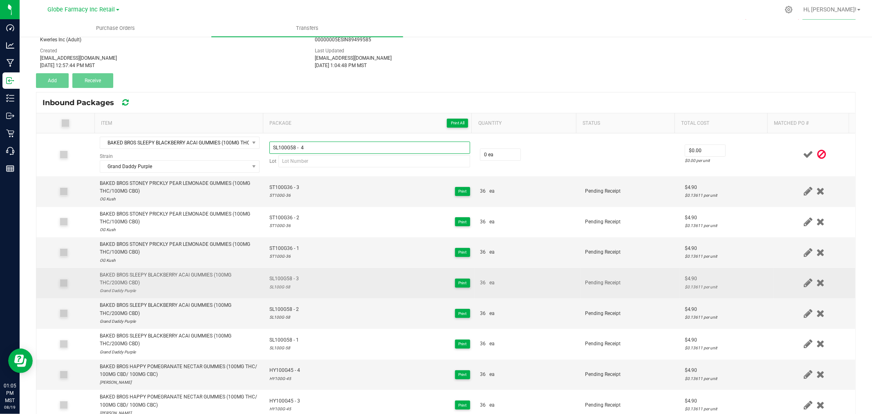
type input "SL100G58 - 4"
click at [281, 285] on div "SL100G-58" at bounding box center [283, 287] width 29 height 8
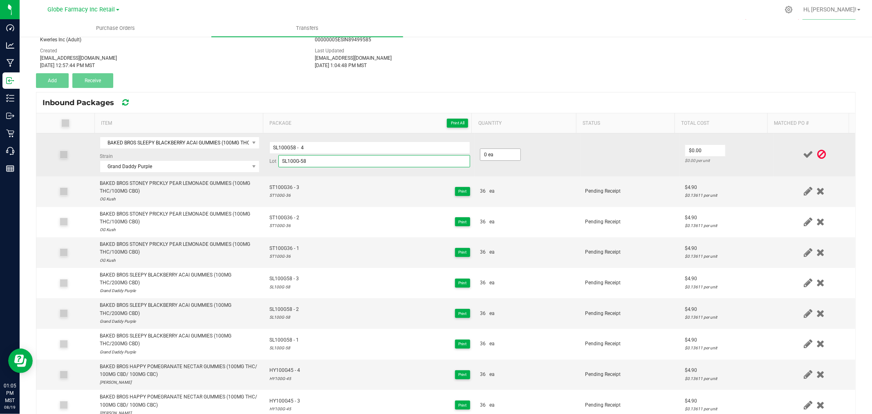
type input "SL100G-58"
click at [481, 158] on input "0" at bounding box center [500, 154] width 40 height 11
type input "36 ea"
type input "$4.90"
click at [734, 155] on td "$4.90 $0.13611 per unit" at bounding box center [727, 154] width 94 height 43
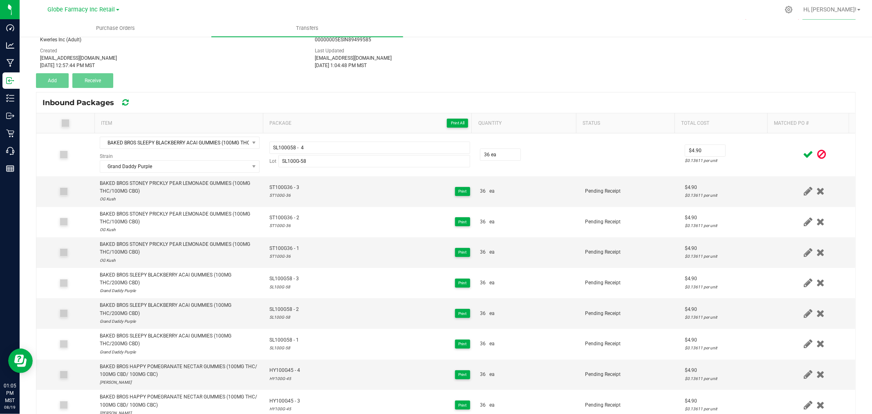
click at [803, 153] on icon at bounding box center [808, 154] width 10 height 10
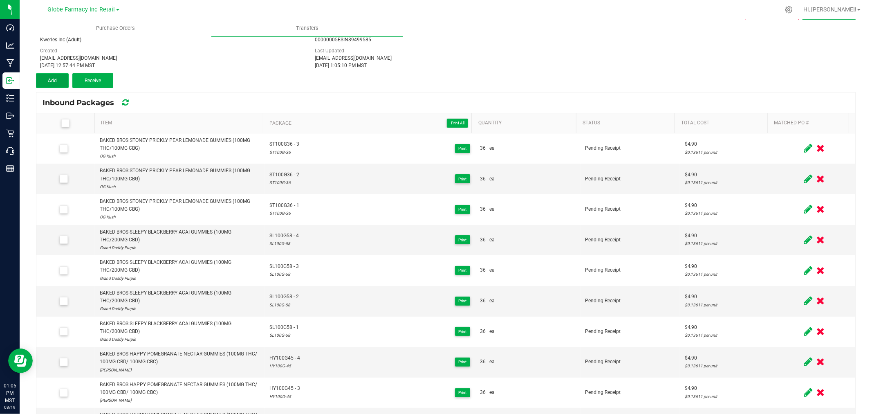
click at [55, 81] on span "Add" at bounding box center [52, 81] width 9 height 6
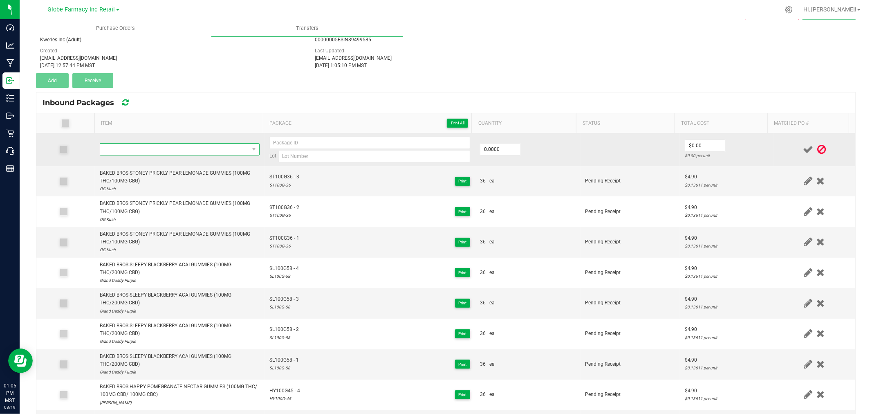
click at [116, 148] on span "NO DATA FOUND" at bounding box center [174, 149] width 149 height 11
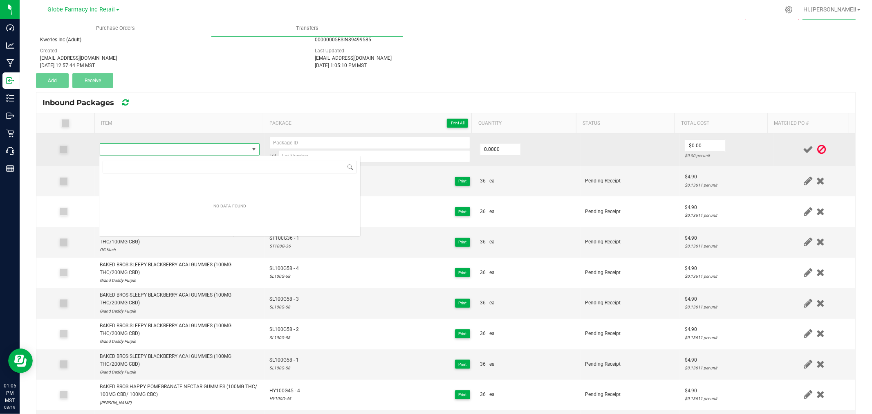
type input "BAKED BROS SLEEPY BLACKBERRY ACAI GUMMIES (100MG THC/200MG CBD)"
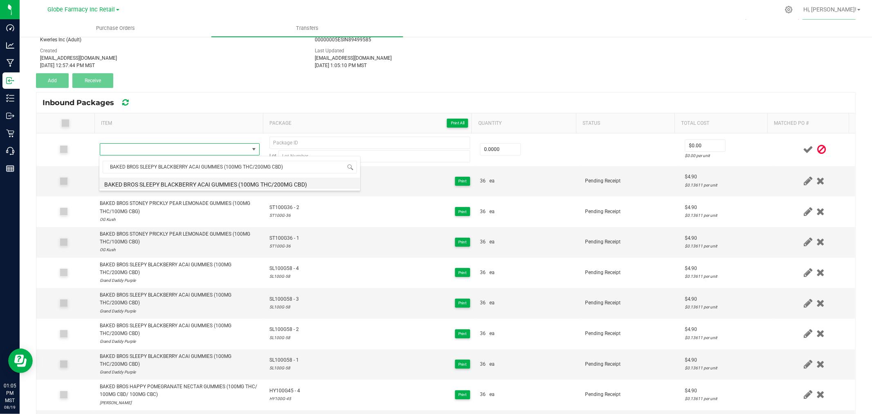
click at [240, 182] on li "BAKED BROS SLEEPY BLACKBERRY ACAI GUMMIES (100MG THC/200MG CBD)" at bounding box center [229, 182] width 261 height 11
type input "0 ea"
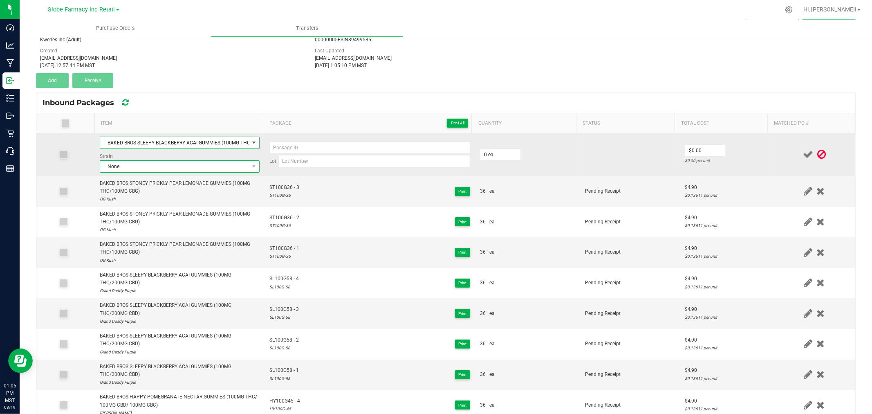
click at [152, 161] on span "None" at bounding box center [174, 166] width 149 height 11
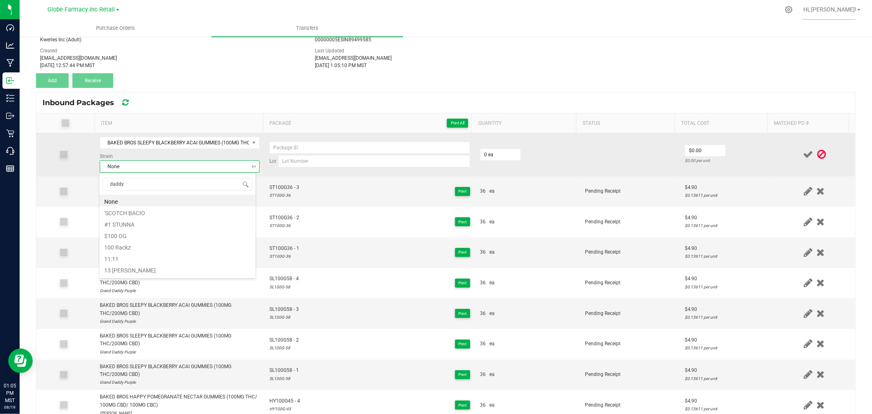
type input "daddy p"
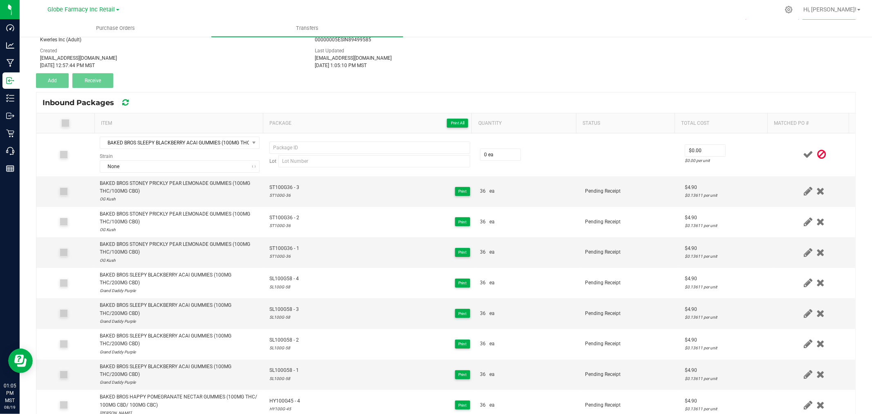
click at [131, 213] on div "BAKED BROS STONEY PRICKLY PEAR LEMONADE GUMMIES (100MG THC/100MG CBG)" at bounding box center [180, 218] width 160 height 16
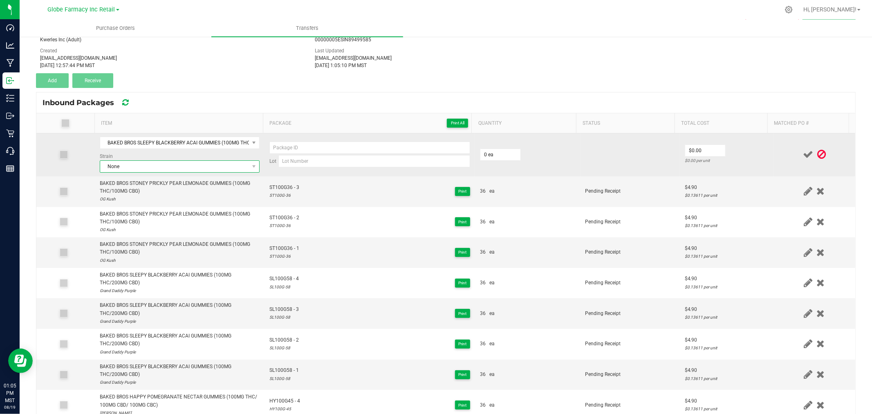
click at [127, 169] on span "None" at bounding box center [174, 166] width 149 height 11
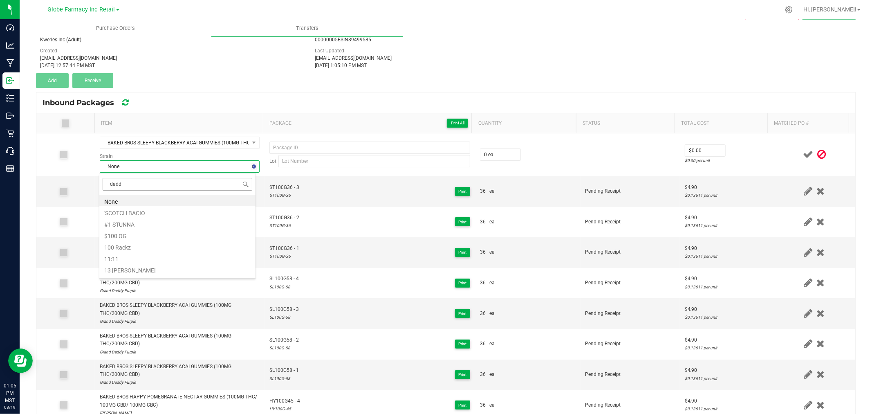
type input "daddy"
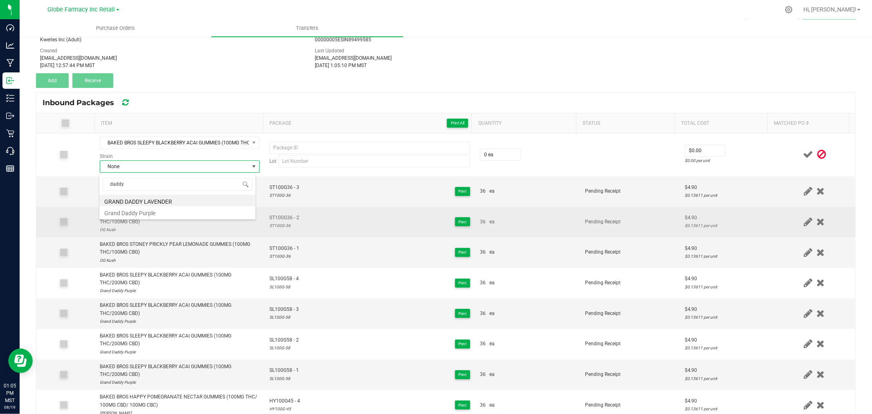
click at [153, 213] on li "Grand Daddy Purple" at bounding box center [177, 211] width 156 height 11
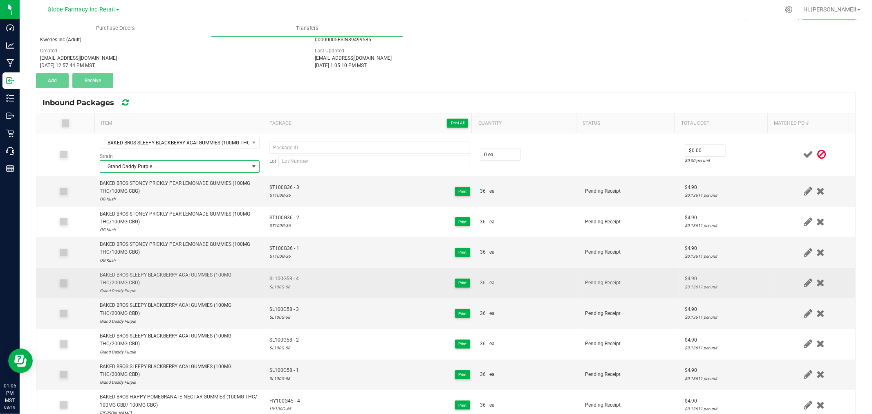
click at [279, 276] on span "SL100G58 - 4" at bounding box center [283, 279] width 29 height 8
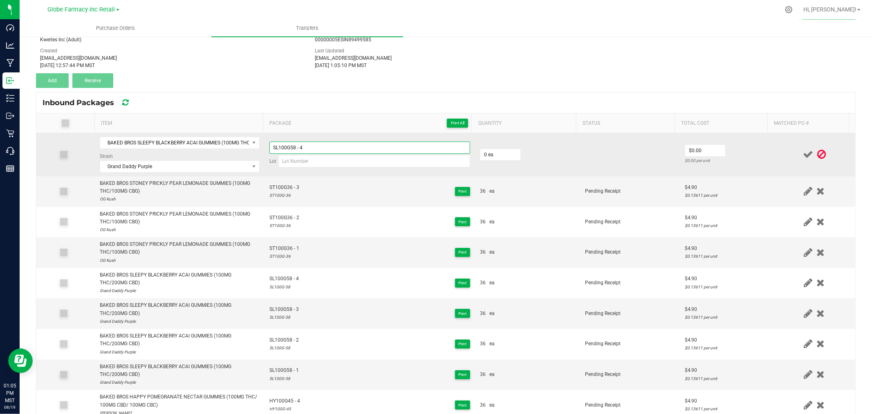
click at [328, 147] on input "SL100G58 - 4" at bounding box center [369, 147] width 201 height 12
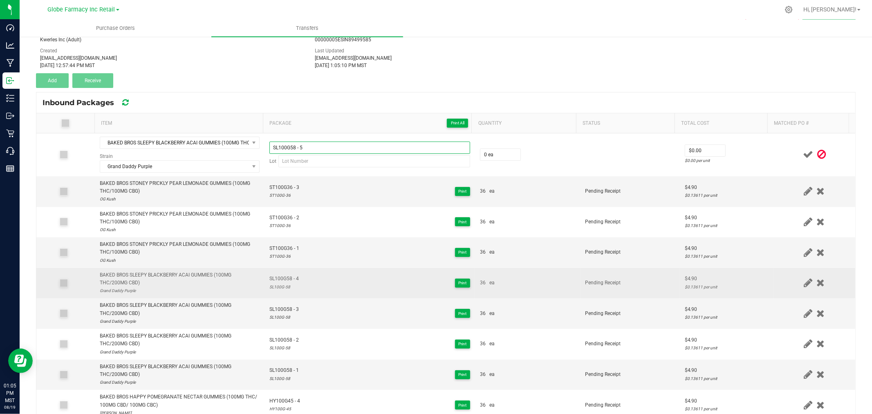
type input "SL100G58 - 5"
click at [276, 288] on div "SL100G-58" at bounding box center [283, 287] width 29 height 8
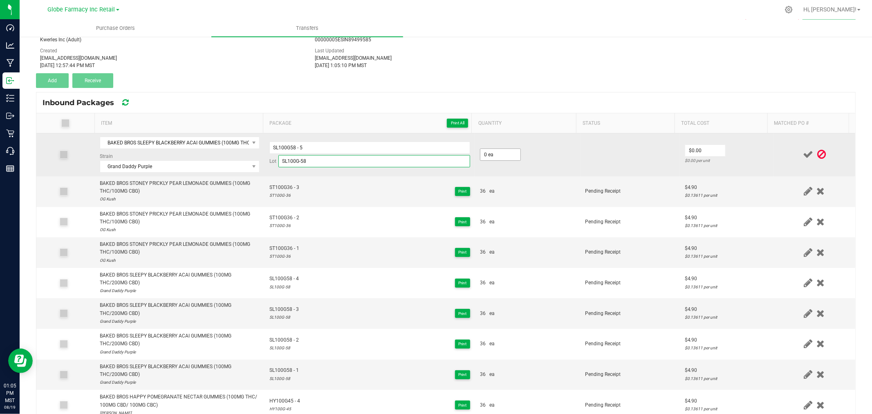
type input "SL100G-58"
click at [481, 155] on input "0" at bounding box center [500, 154] width 40 height 11
type input "36 ea"
type input "$4.90"
click at [774, 162] on td at bounding box center [815, 154] width 82 height 43
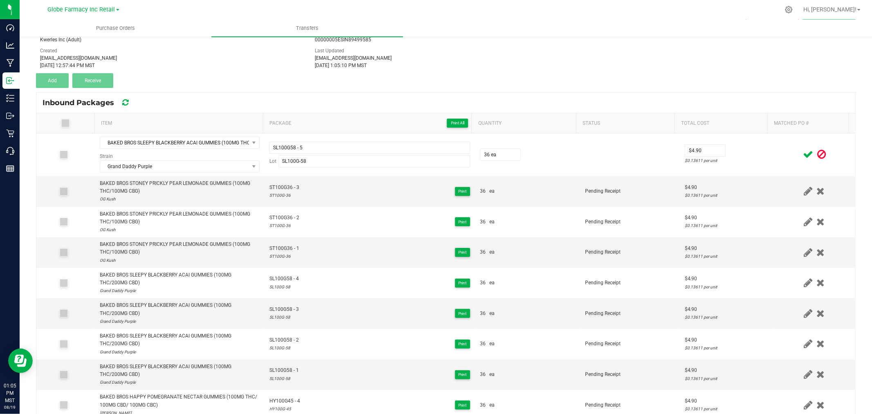
click at [803, 150] on icon at bounding box center [808, 154] width 10 height 10
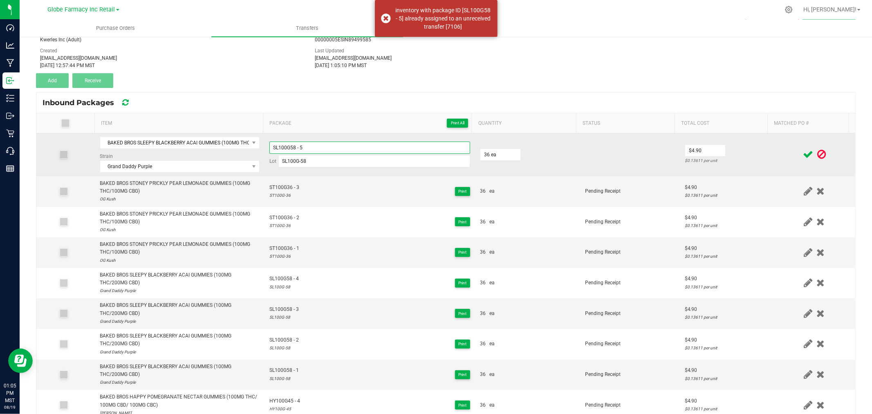
click at [331, 148] on input "SL100G58 - 5" at bounding box center [369, 147] width 201 height 12
click at [296, 148] on input "SL100G58 - 5" at bounding box center [369, 147] width 201 height 12
type input "SL100G58 - 5"
click at [753, 145] on td "$4.90 $0.13611 per unit" at bounding box center [727, 154] width 94 height 43
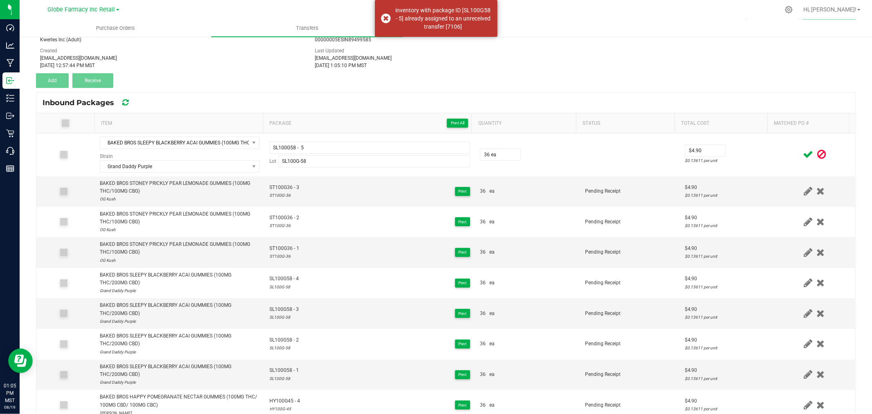
click at [803, 150] on icon at bounding box center [808, 154] width 10 height 10
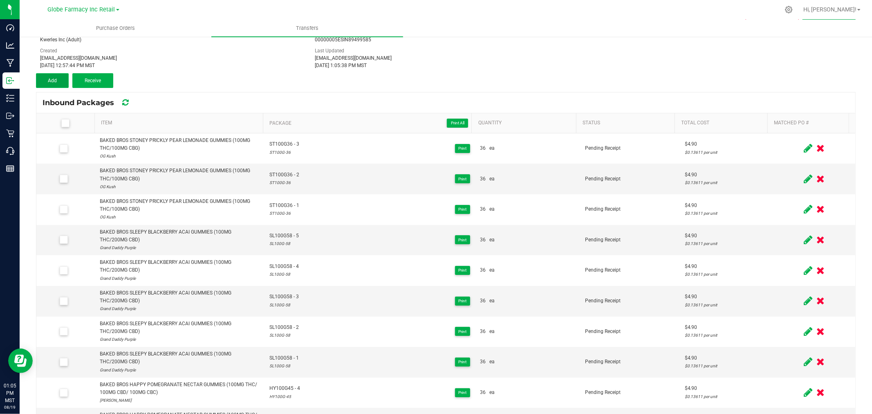
click at [48, 78] on span "Add" at bounding box center [52, 81] width 9 height 6
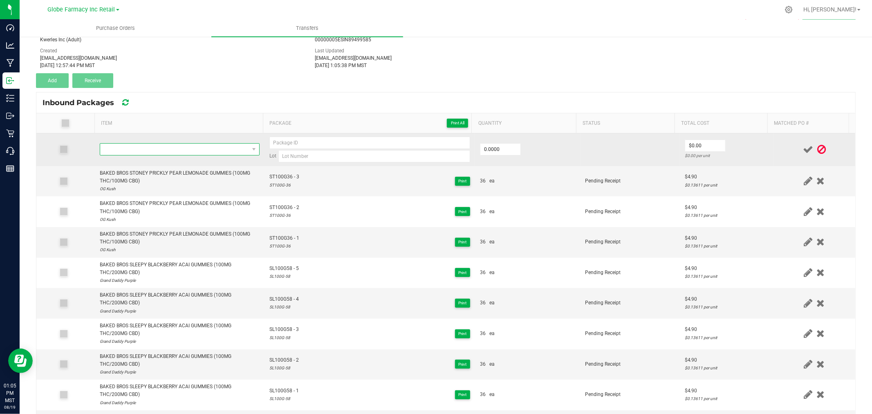
click at [221, 148] on span "NO DATA FOUND" at bounding box center [174, 149] width 149 height 11
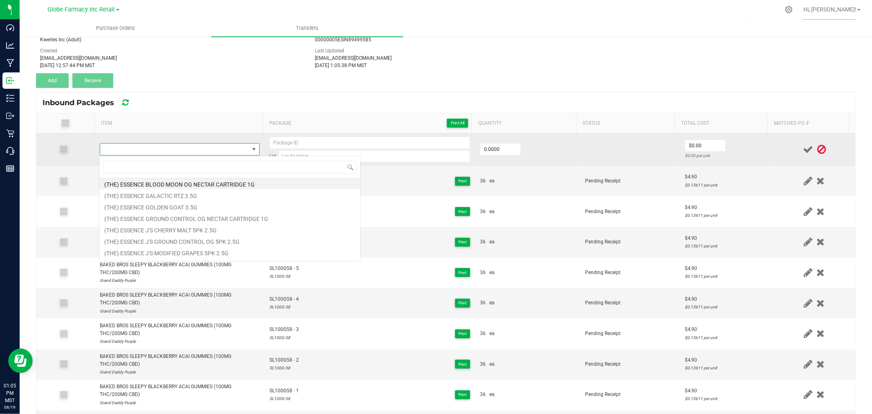
type input "BAKED BROS SLEEPY BLACKBERRY ACAI GUMMIES (100MG THC/200MG CBD)"
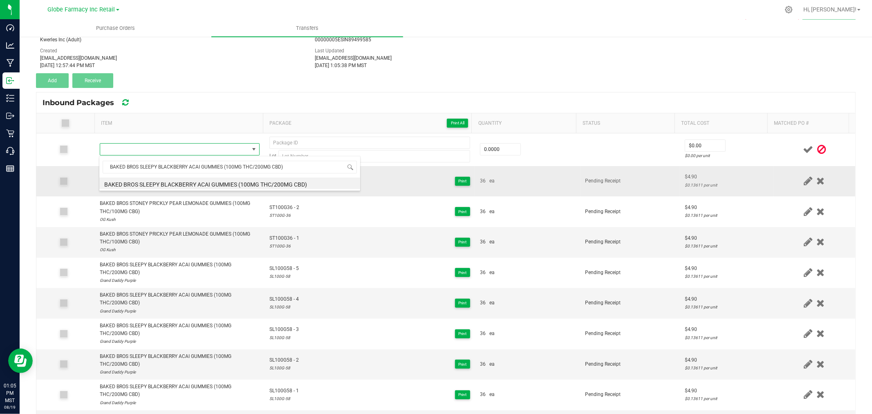
click at [229, 183] on li "BAKED BROS SLEEPY BLACKBERRY ACAI GUMMIES (100MG THC/200MG CBD)" at bounding box center [229, 182] width 261 height 11
type input "0 ea"
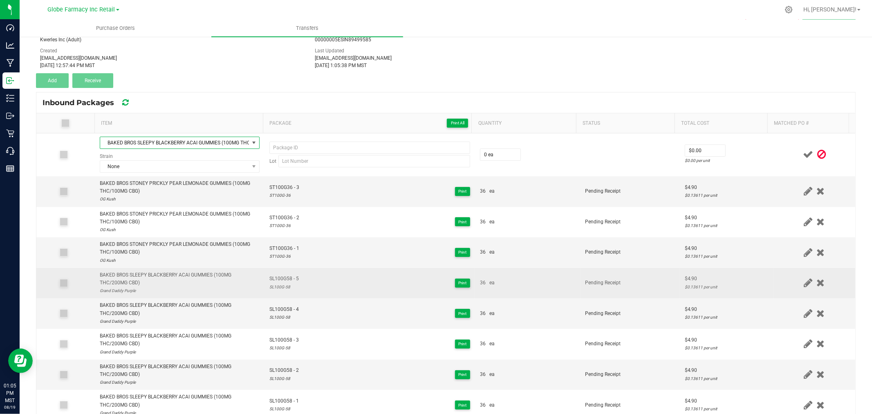
click at [283, 280] on span "SL100G58 - 5" at bounding box center [283, 279] width 29 height 8
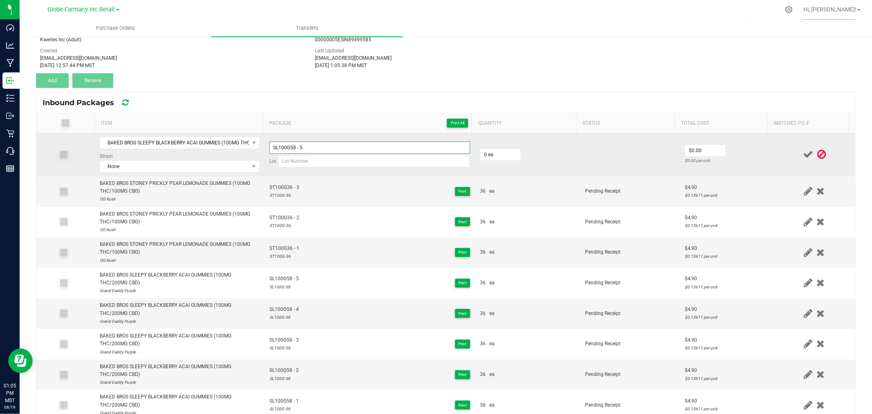
click at [319, 147] on input "SL100G58 - 5" at bounding box center [369, 147] width 201 height 12
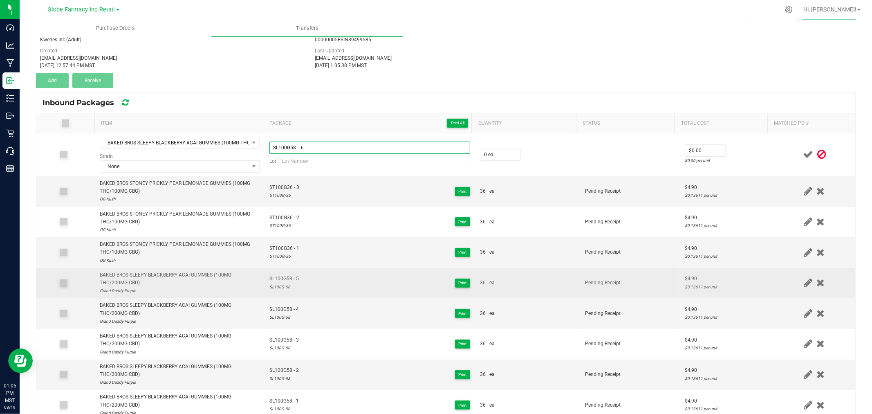
type input "SL100G58 - 6"
click at [280, 283] on div "SL100G-58" at bounding box center [283, 287] width 29 height 8
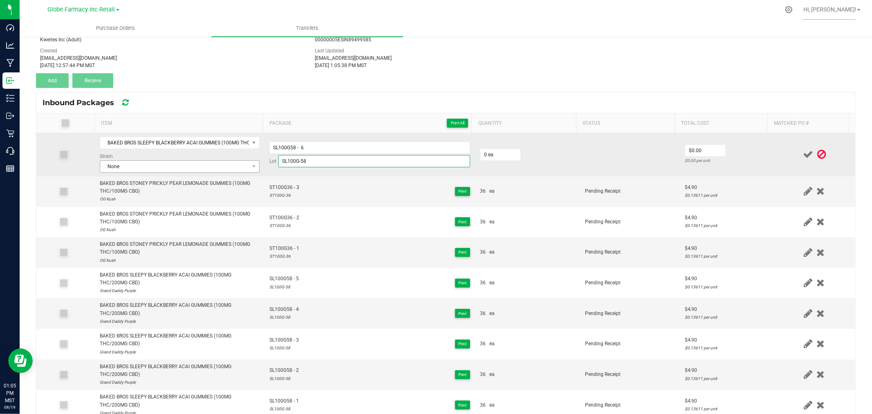
type input "SL100G-58"
click at [206, 162] on span "None" at bounding box center [174, 166] width 149 height 11
type input "daddy p"
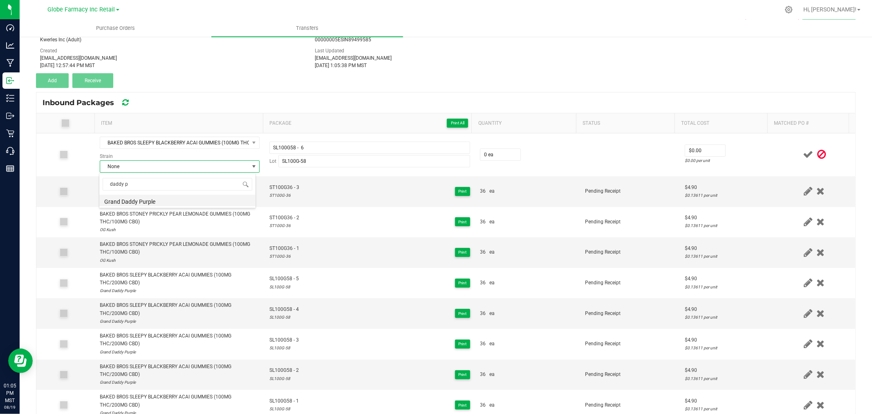
click at [137, 201] on li "Grand Daddy Purple" at bounding box center [177, 200] width 156 height 11
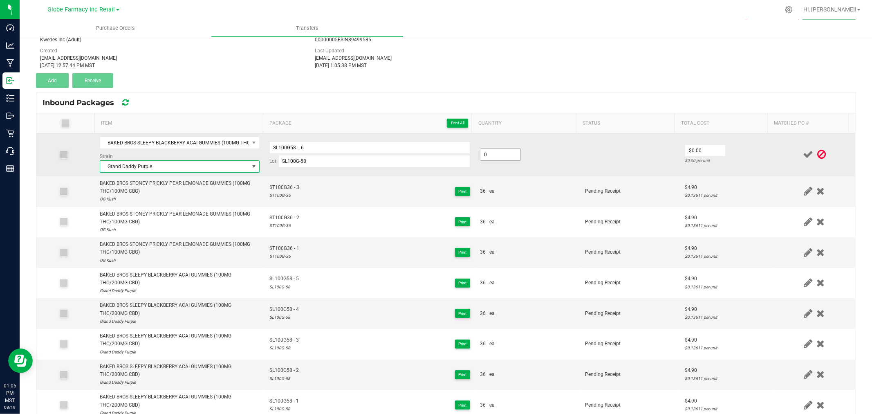
click at [504, 155] on input "0" at bounding box center [500, 154] width 40 height 11
type input "36 ea"
type input "$4.90"
click at [721, 159] on div "$0.13611 per unit" at bounding box center [727, 161] width 84 height 8
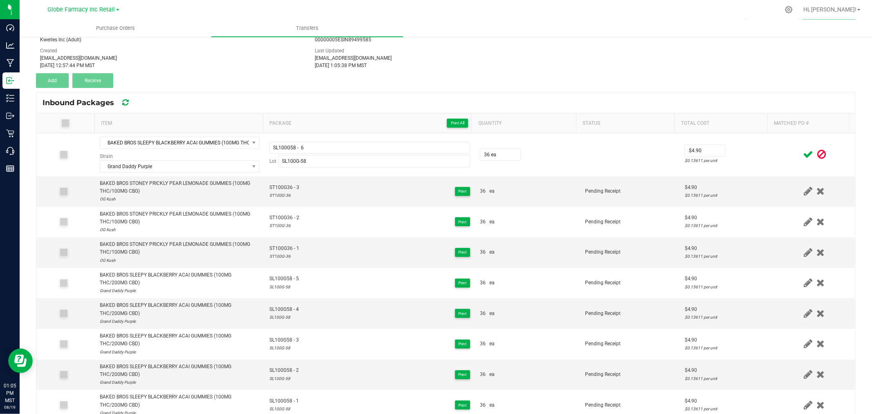
click at [803, 150] on icon at bounding box center [808, 154] width 10 height 10
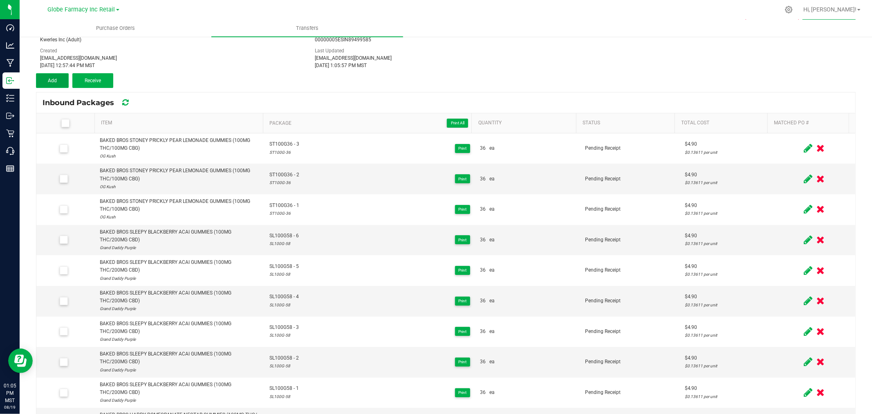
click at [45, 77] on button "Add" at bounding box center [52, 80] width 33 height 15
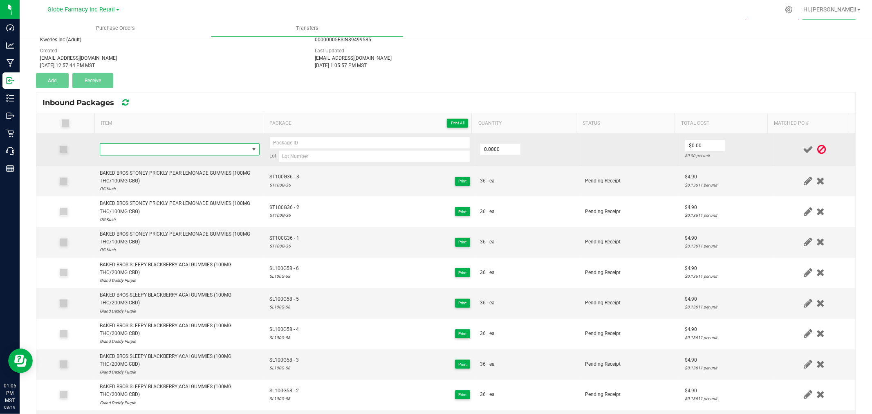
click at [174, 149] on span "NO DATA FOUND" at bounding box center [174, 149] width 149 height 11
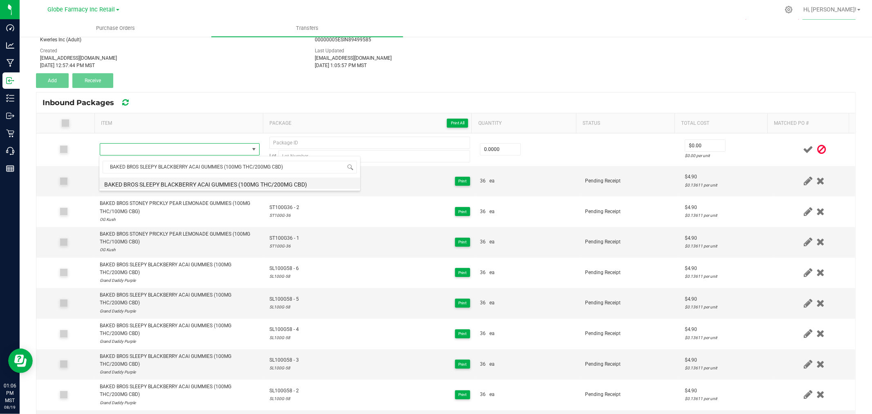
click at [182, 180] on li "BAKED BROS SLEEPY BLACKBERRY ACAI GUMMIES (100MG THC/200MG CBD)" at bounding box center [229, 182] width 261 height 11
type input "0 ea"
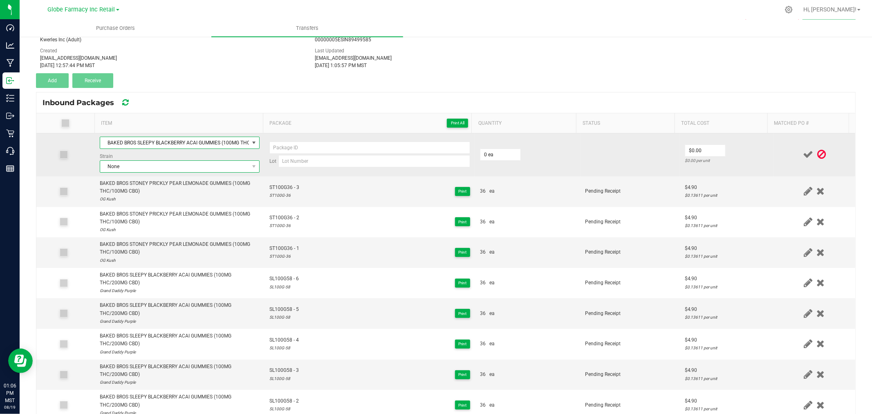
click at [178, 168] on span "None" at bounding box center [174, 166] width 149 height 11
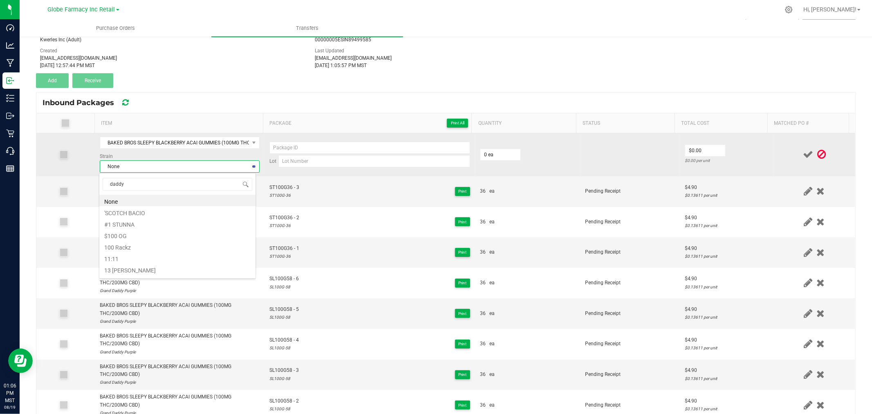
type input "daddy p"
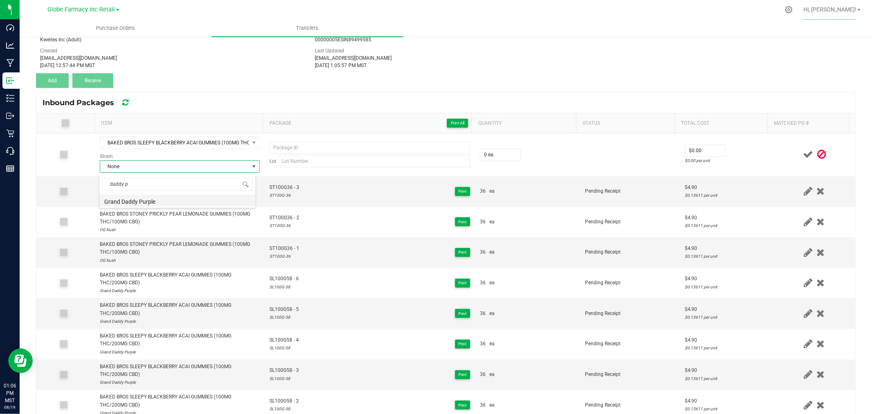
click at [123, 201] on li "Grand Daddy Purple" at bounding box center [177, 200] width 156 height 11
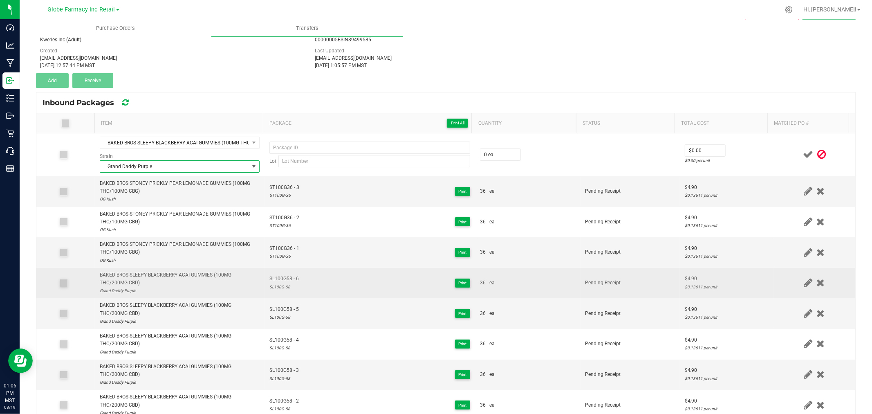
click at [281, 273] on td "SL100G58 - 6 SL100G-58 Print" at bounding box center [370, 283] width 211 height 31
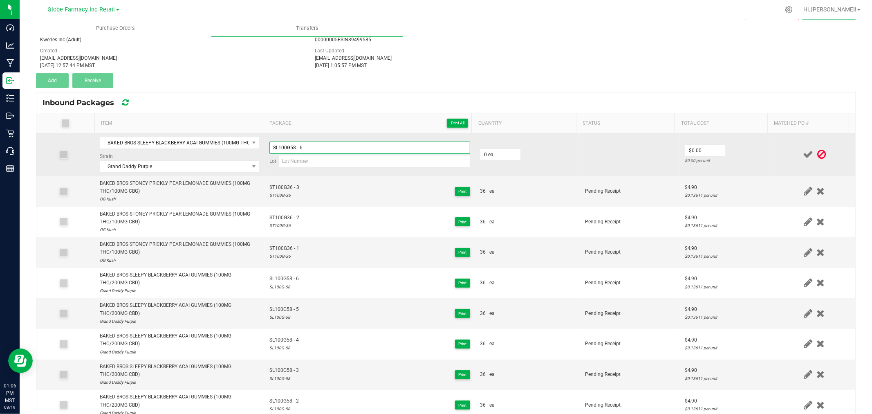
click at [330, 150] on input "SL100G58 - 6" at bounding box center [369, 147] width 201 height 12
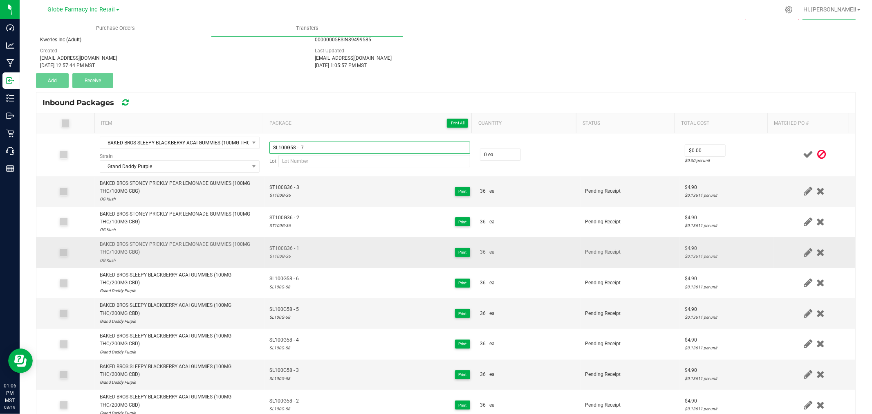
type input "SL100G58 - 7"
click at [279, 256] on div "ST100G-36" at bounding box center [284, 256] width 30 height 8
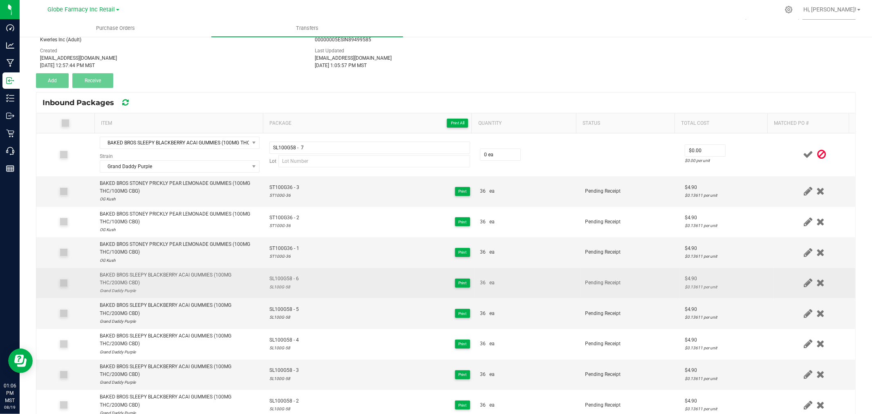
click at [280, 286] on div "SL100G-58" at bounding box center [283, 287] width 29 height 8
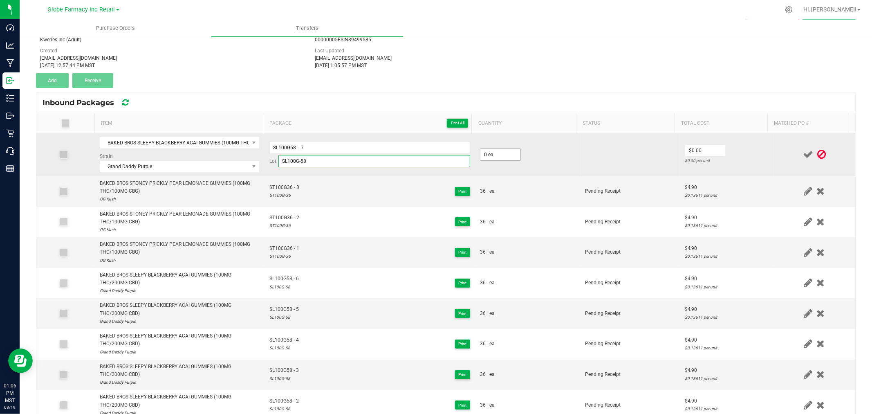
type input "SL100G-58"
click at [497, 158] on input "0" at bounding box center [500, 154] width 40 height 11
type input "36 ea"
type input "$4.90"
click at [774, 145] on td at bounding box center [815, 154] width 82 height 43
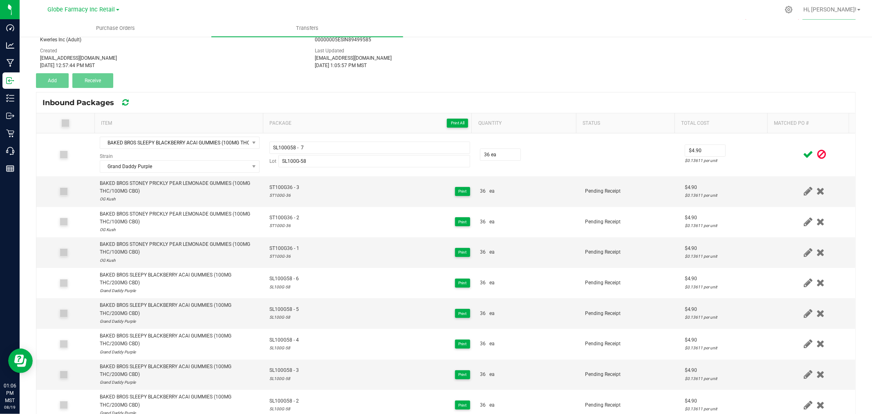
click at [788, 152] on div at bounding box center [815, 154] width 72 height 10
click at [803, 153] on icon at bounding box center [808, 154] width 10 height 10
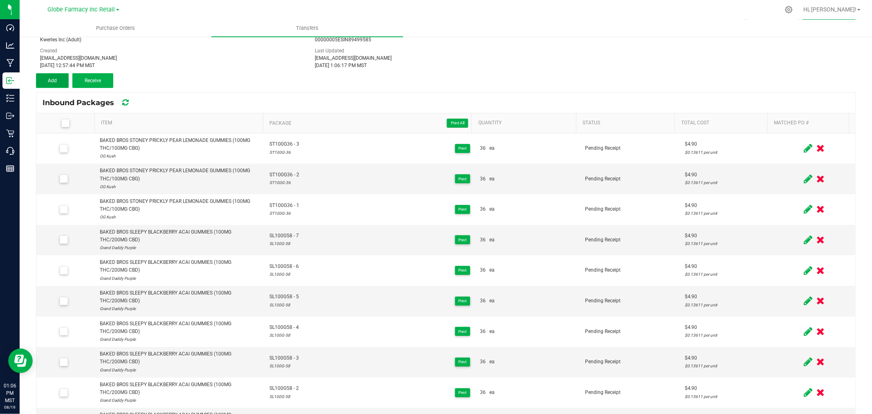
click at [63, 73] on button "Add" at bounding box center [52, 80] width 33 height 15
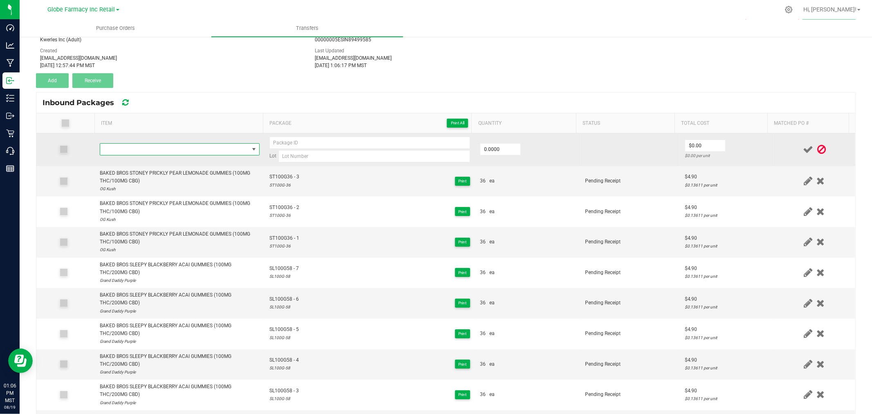
click at [161, 145] on span "NO DATA FOUND" at bounding box center [174, 149] width 149 height 11
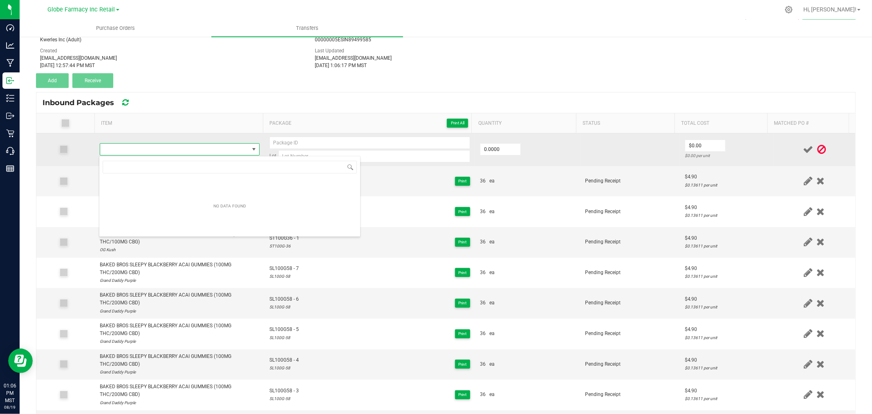
type input "BAKED BROS SLEEPY BLACKBERRY ACAI GUMMIES (100MG THC/200MG CBD)"
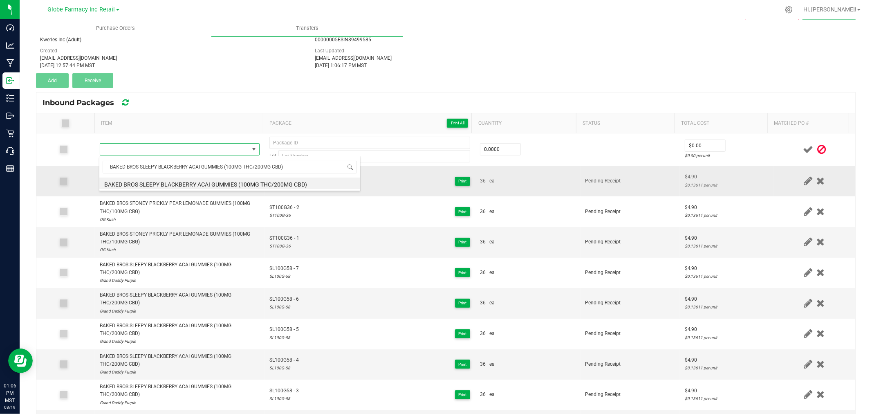
click at [193, 185] on li "BAKED BROS SLEEPY BLACKBERRY ACAI GUMMIES (100MG THC/200MG CBD)" at bounding box center [229, 182] width 261 height 11
type input "0 ea"
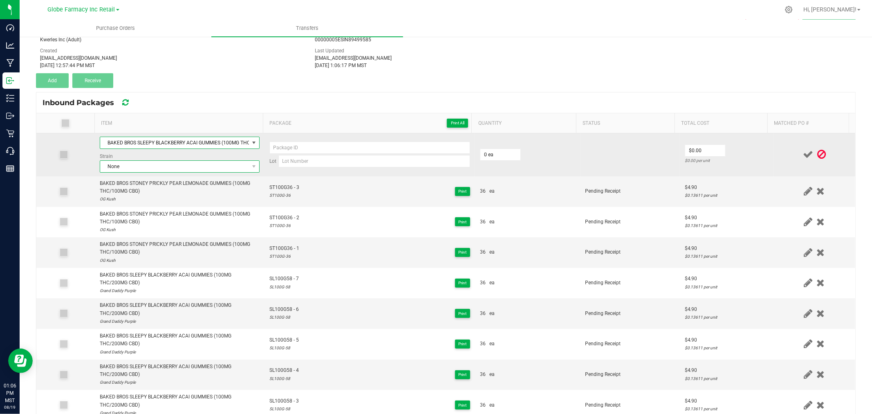
click at [148, 164] on span "None" at bounding box center [174, 166] width 149 height 11
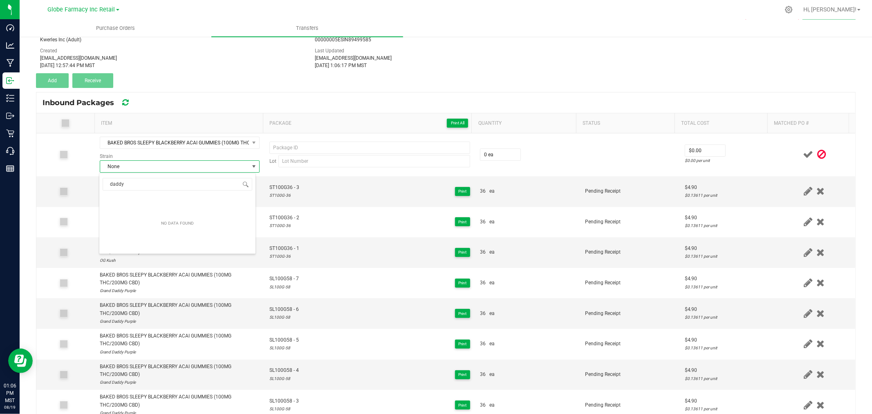
type input "daddy p"
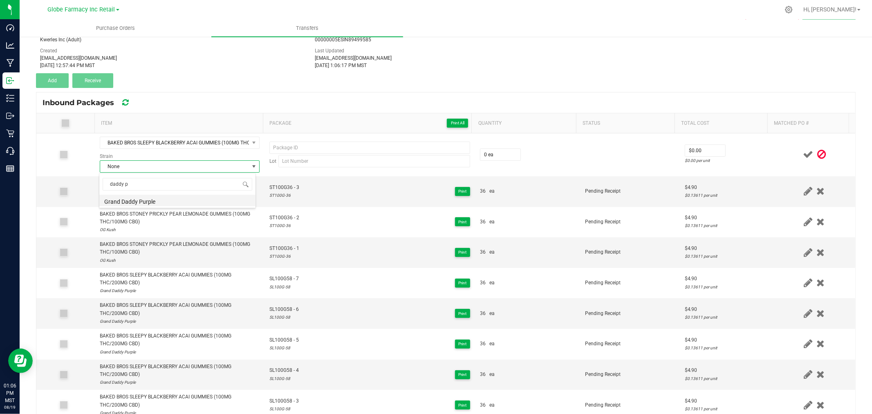
click at [147, 203] on li "Grand Daddy Purple" at bounding box center [177, 200] width 156 height 11
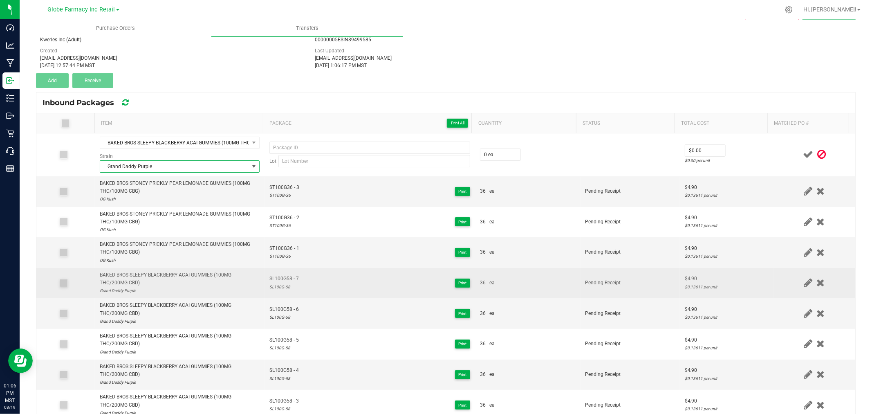
click at [277, 278] on span "SL100G58 - 7" at bounding box center [283, 279] width 29 height 8
type input "SL100G58 - 8"
click at [269, 285] on div "SL100G-58" at bounding box center [283, 287] width 29 height 8
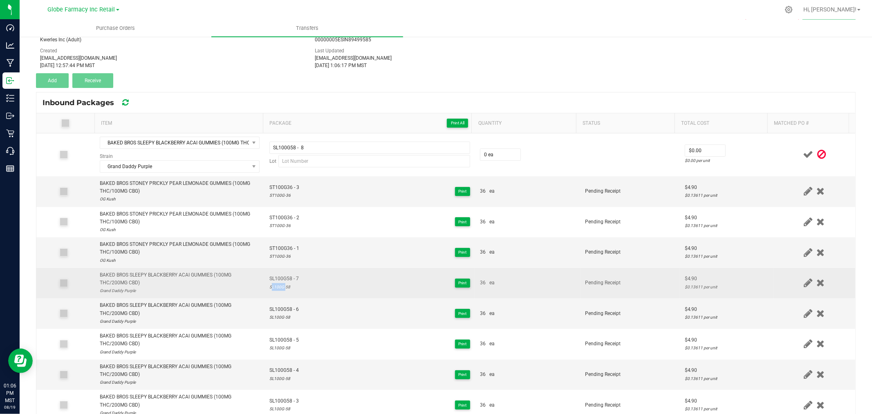
click at [269, 285] on div "SL100G-58" at bounding box center [283, 287] width 29 height 8
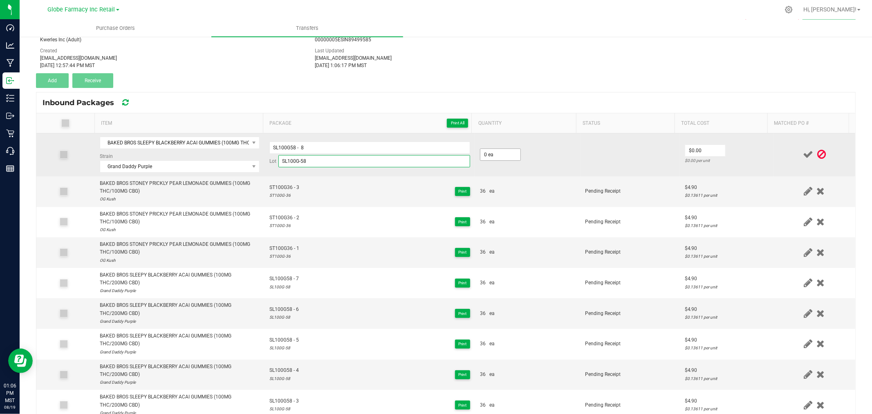
type input "SL100G-58"
drag, startPoint x: 511, startPoint y: 160, endPoint x: 505, endPoint y: 157, distance: 6.8
click at [508, 158] on input "0" at bounding box center [500, 154] width 40 height 11
type input "36 ea"
type input "$4.90"
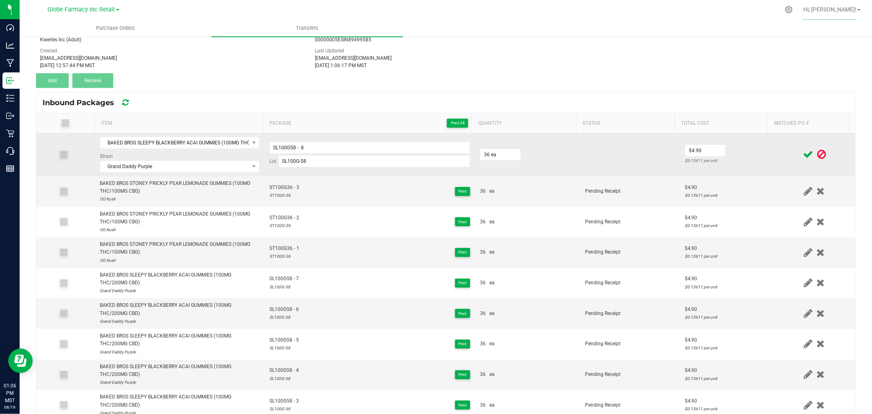
click at [753, 150] on td "$4.90 $0.13611 per unit" at bounding box center [727, 154] width 94 height 43
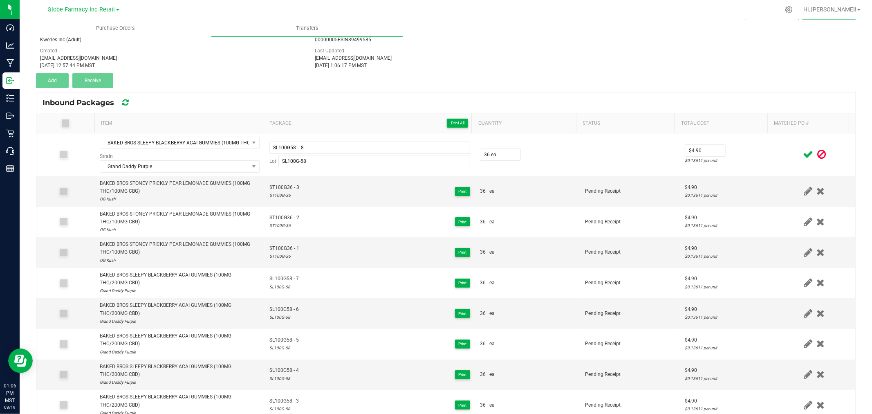
click at [803, 150] on icon at bounding box center [808, 154] width 10 height 10
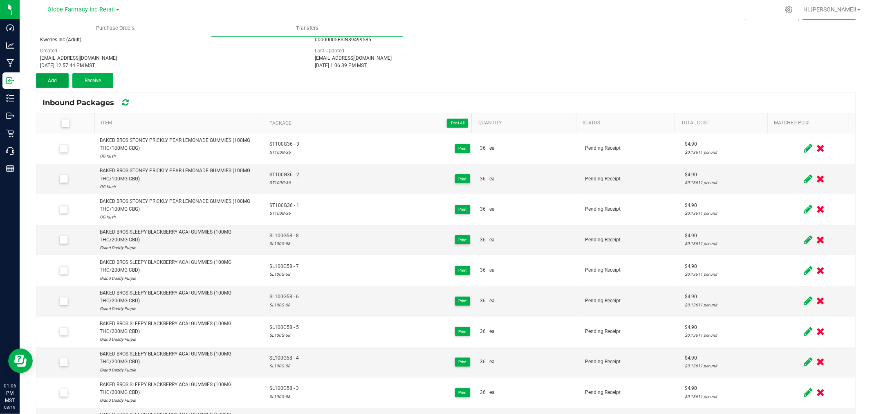
click at [60, 82] on button "Add" at bounding box center [52, 80] width 33 height 15
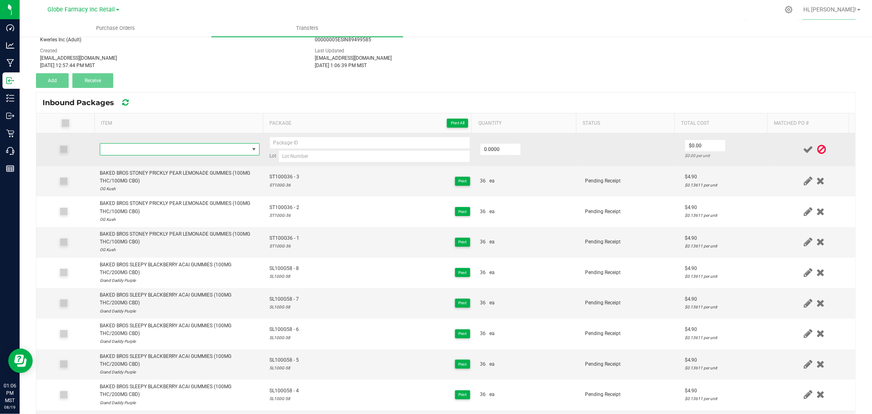
click at [185, 150] on span "NO DATA FOUND" at bounding box center [174, 149] width 149 height 11
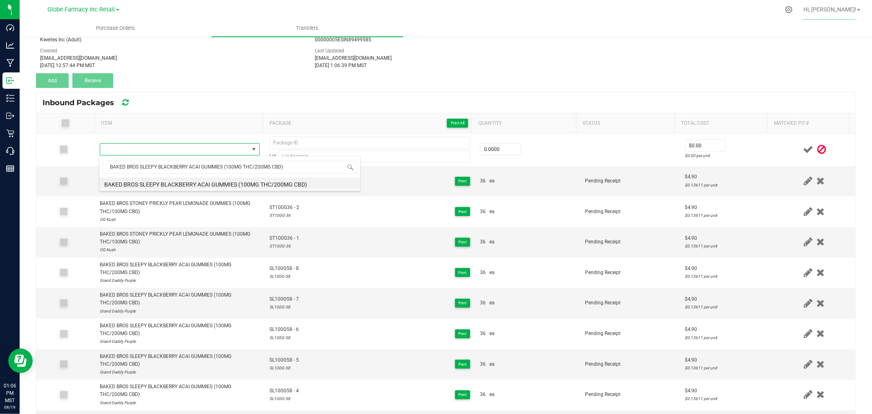
click at [236, 183] on li "BAKED BROS SLEEPY BLACKBERRY ACAI GUMMIES (100MG THC/200MG CBD)" at bounding box center [229, 182] width 261 height 11
type input "0 ea"
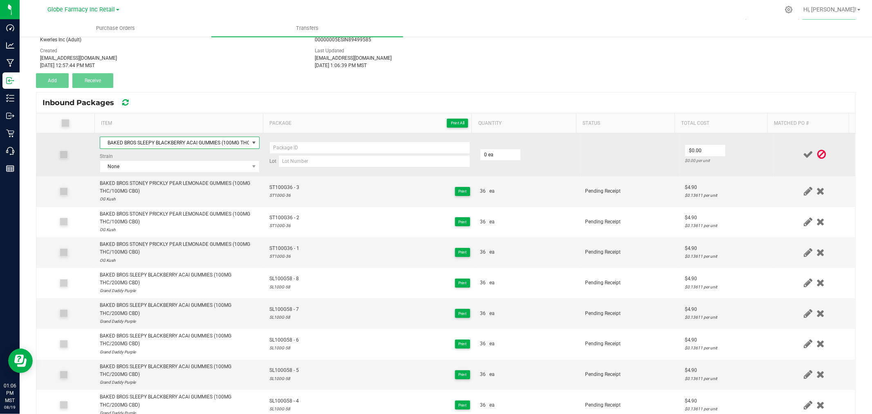
click at [202, 174] on td "BAKED BROS SLEEPY BLACKBERRY ACAI GUMMIES (100MG THC/200MG CBD) Strain None" at bounding box center [180, 154] width 170 height 43
click at [202, 168] on span "None" at bounding box center [174, 166] width 149 height 11
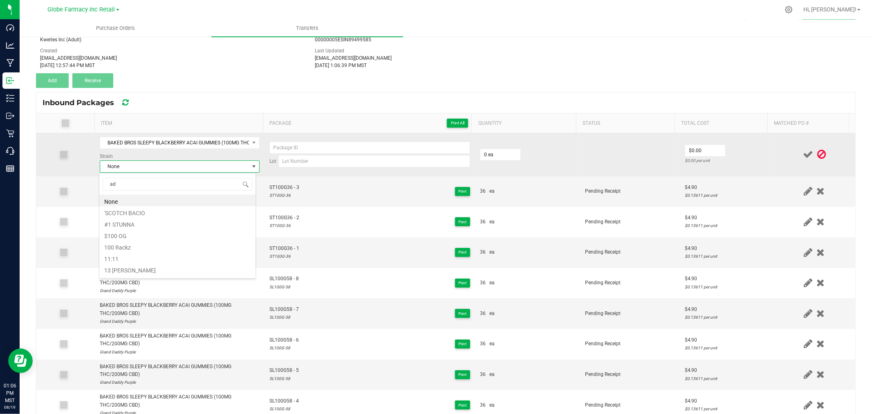
type input "a"
type input "daddy p"
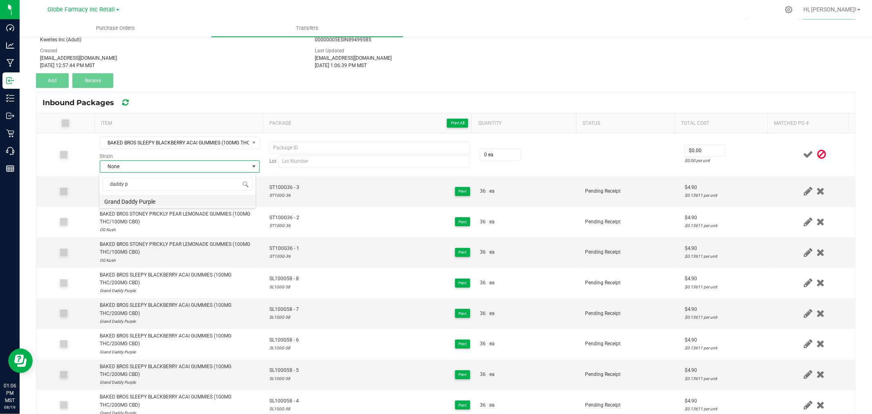
click at [161, 202] on li "Grand Daddy Purple" at bounding box center [177, 200] width 156 height 11
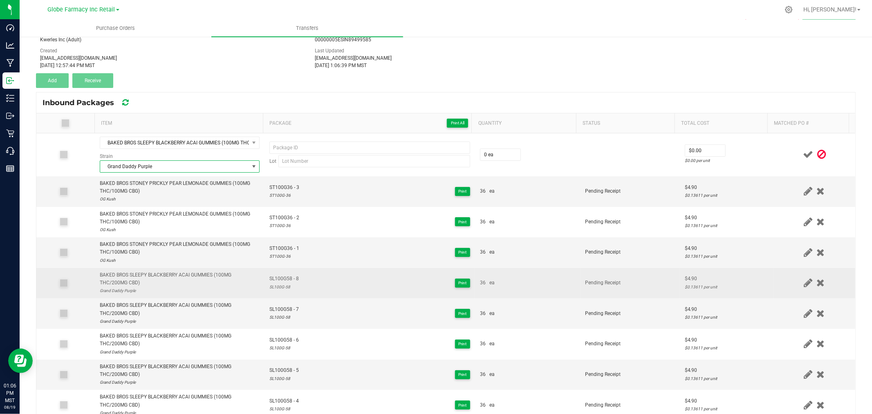
click at [292, 274] on td "SL100G58 - 8 SL100G-58 Print" at bounding box center [370, 283] width 211 height 31
click at [287, 280] on span "SL100G58 - 8" at bounding box center [283, 279] width 29 height 8
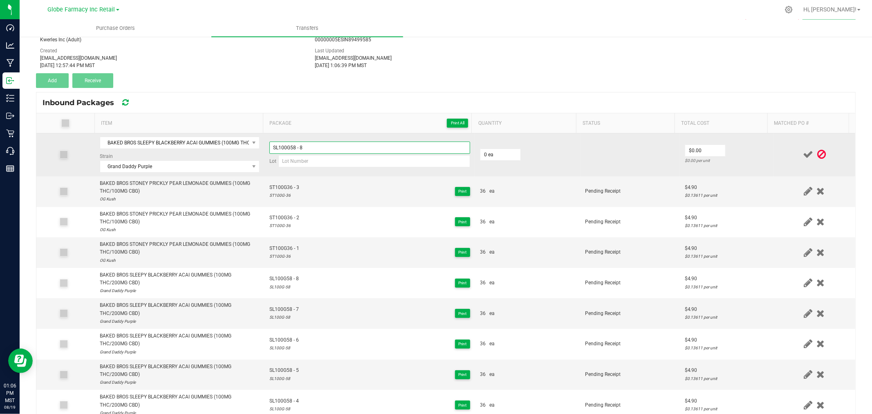
click at [311, 148] on input "SL100G58 - 8" at bounding box center [369, 147] width 201 height 12
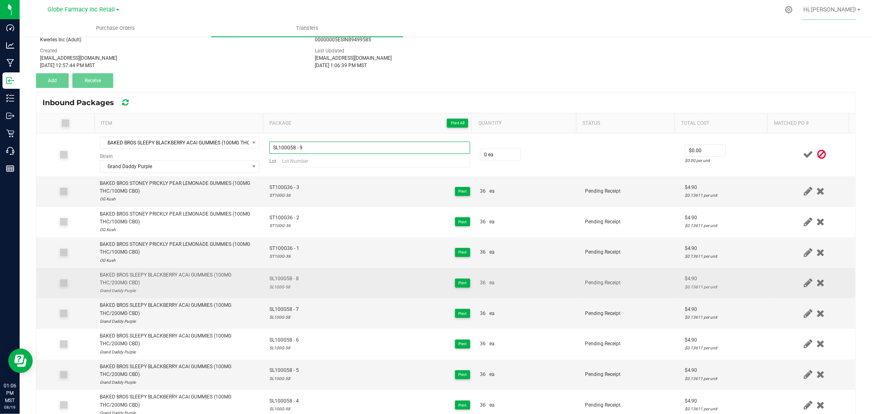
type input "SL100G58 - 9"
click at [280, 287] on div "SL100G-58" at bounding box center [283, 287] width 29 height 8
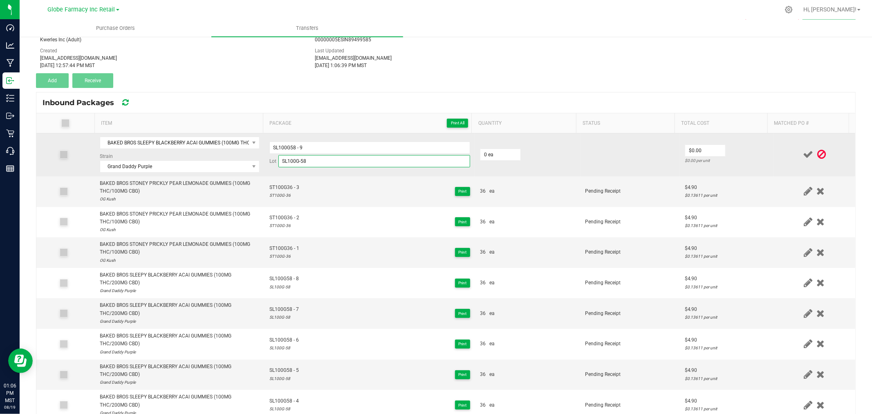
click at [320, 158] on input "SL100G-58" at bounding box center [374, 161] width 192 height 12
type input "SL100G-58"
click at [485, 155] on input "0" at bounding box center [500, 154] width 40 height 11
type input "36 ea"
type input "$4.90"
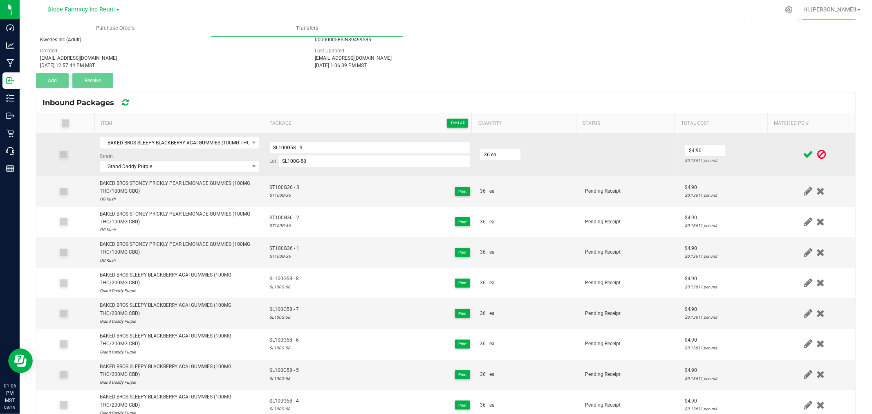
click at [777, 162] on td at bounding box center [815, 154] width 82 height 43
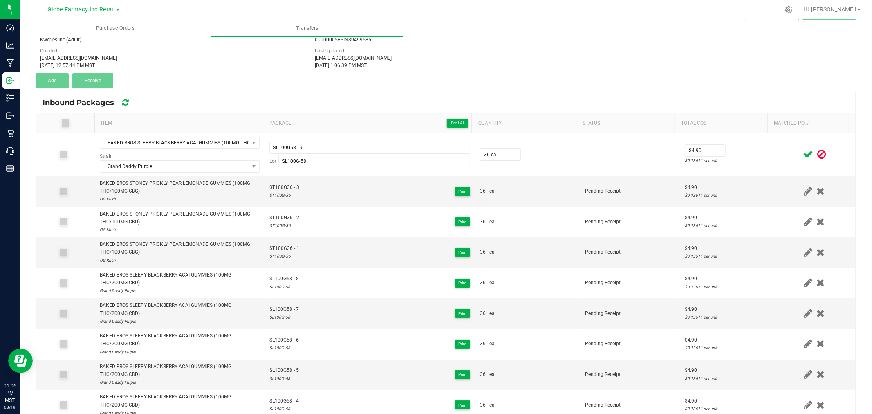
click at [803, 153] on icon at bounding box center [808, 154] width 10 height 10
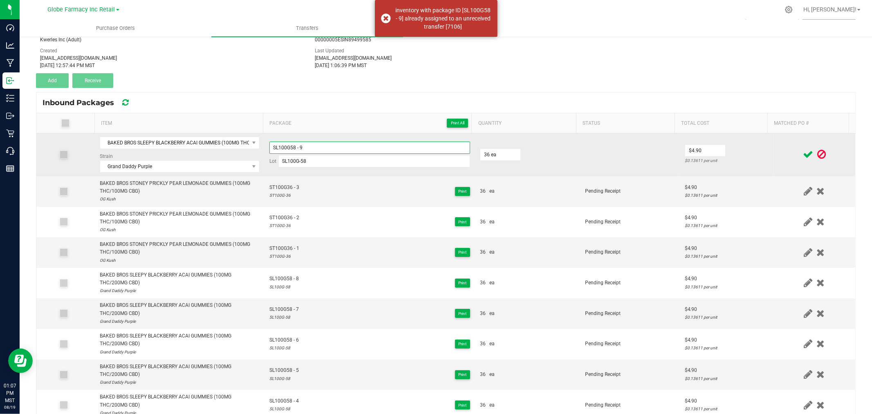
click at [307, 146] on input "SL100G58 - 9" at bounding box center [369, 147] width 201 height 12
type input "SL100G58 - 9"
click at [747, 153] on td "$4.90 $0.13611 per unit" at bounding box center [727, 154] width 94 height 43
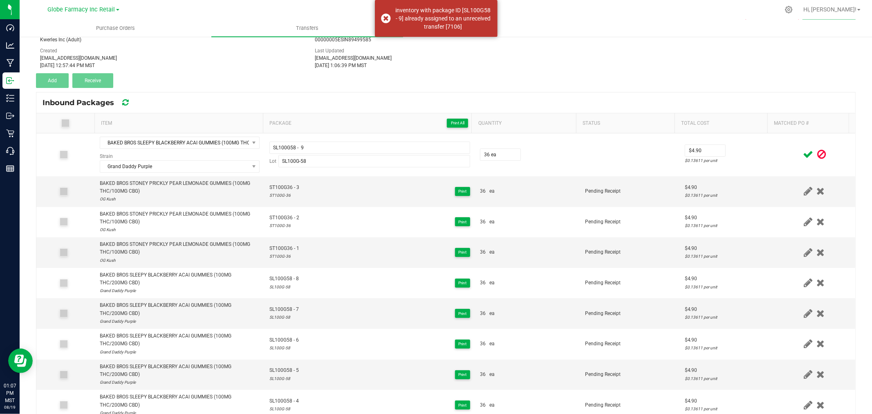
click at [803, 153] on icon at bounding box center [808, 154] width 10 height 10
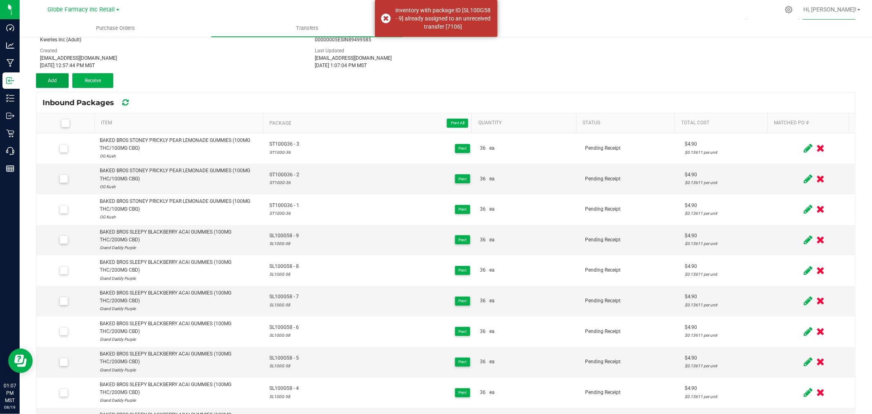
click at [62, 78] on button "Add" at bounding box center [52, 80] width 33 height 15
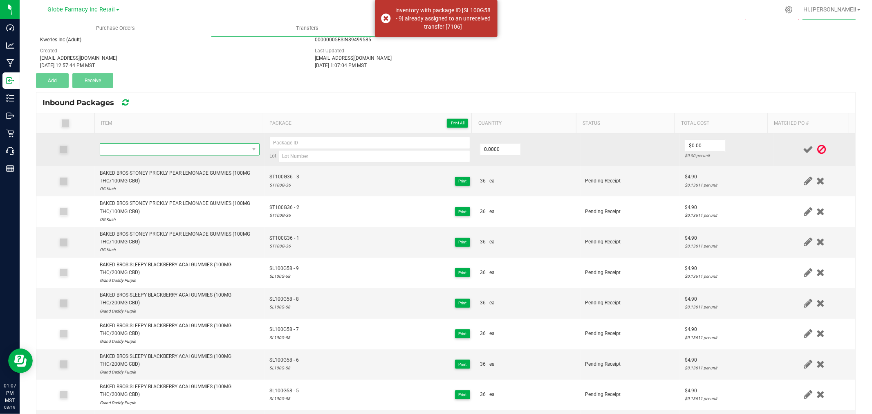
click at [155, 150] on span "NO DATA FOUND" at bounding box center [174, 149] width 149 height 11
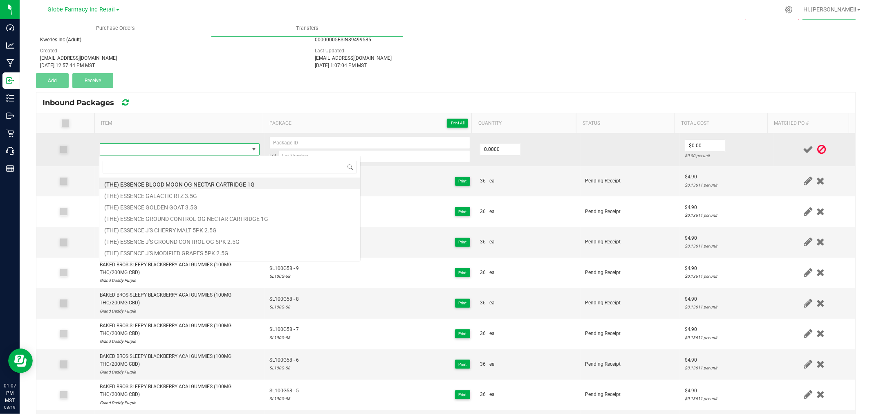
type input "BAKED BROS SLEEPY BLACKBERRY ACAI GUMMIES (100MG THC/200MG CBD)"
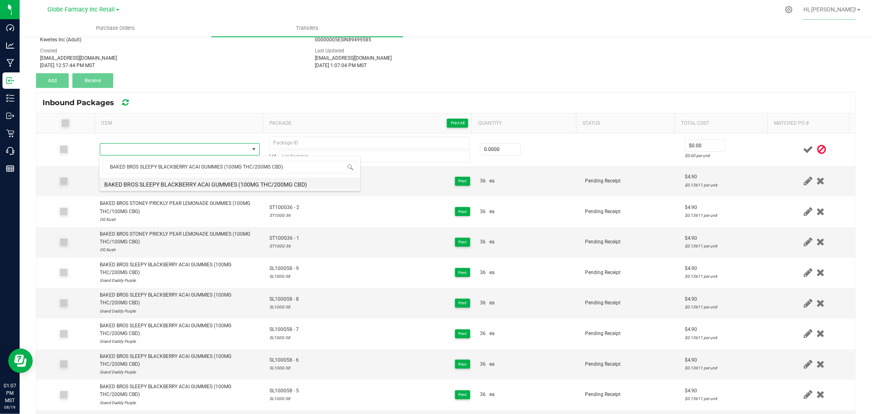
click at [221, 184] on li "BAKED BROS SLEEPY BLACKBERRY ACAI GUMMIES (100MG THC/200MG CBD)" at bounding box center [229, 182] width 261 height 11
type input "0 ea"
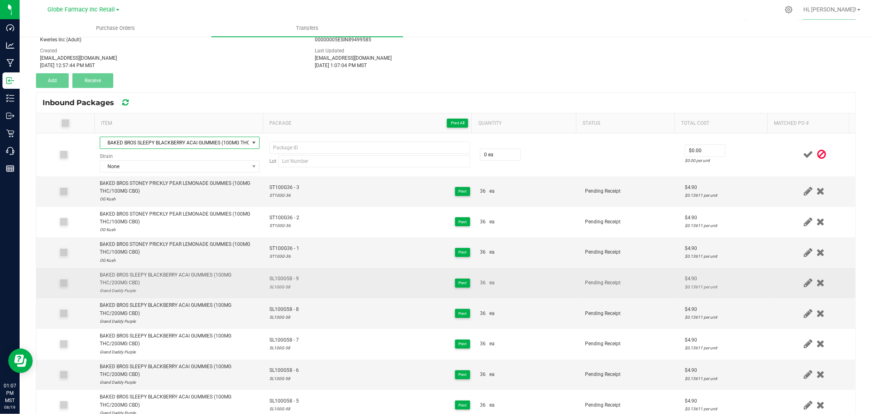
click at [279, 279] on span "SL100G58 - 9" at bounding box center [283, 279] width 29 height 8
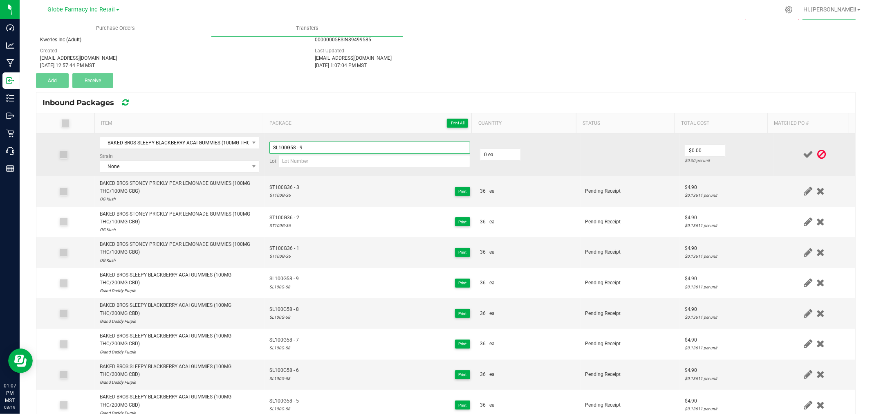
click at [334, 149] on input "SL100G58 - 9" at bounding box center [369, 147] width 201 height 12
type input "SL100G58 - 10"
click at [178, 162] on span "None" at bounding box center [174, 166] width 149 height 11
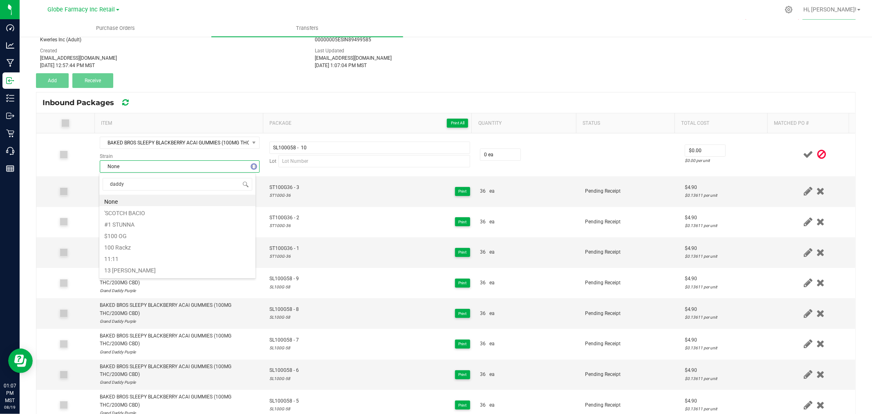
type input "daddy p"
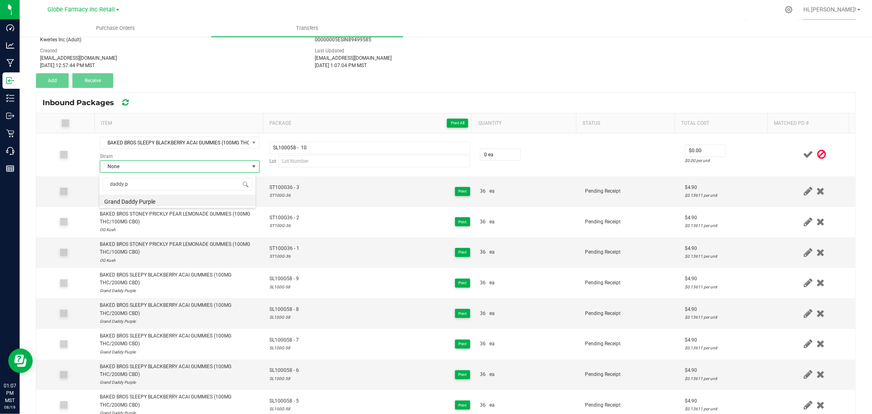
click at [137, 198] on li "Grand Daddy Purple" at bounding box center [177, 200] width 156 height 11
click at [284, 315] on div "SL100G-58" at bounding box center [283, 317] width 29 height 8
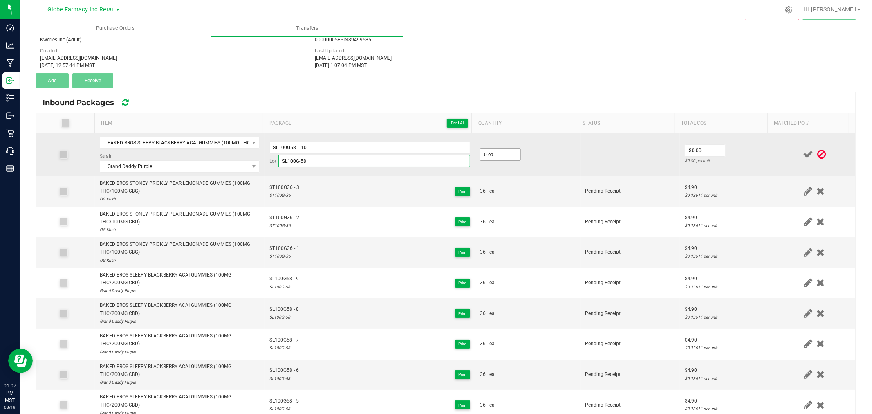
type input "SL100G-58"
click at [505, 153] on input "0" at bounding box center [500, 154] width 40 height 11
type input "36 ea"
type input "$4.90"
drag, startPoint x: 756, startPoint y: 155, endPoint x: 762, endPoint y: 153, distance: 6.3
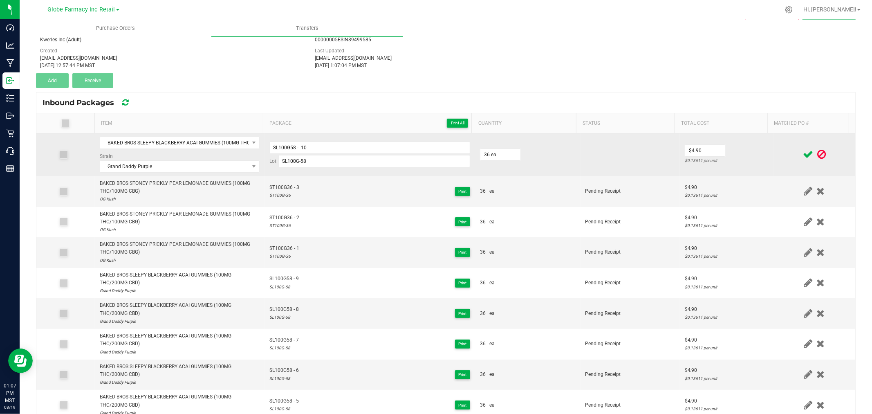
click at [756, 155] on td "$4.90 $0.13611 per unit" at bounding box center [727, 154] width 94 height 43
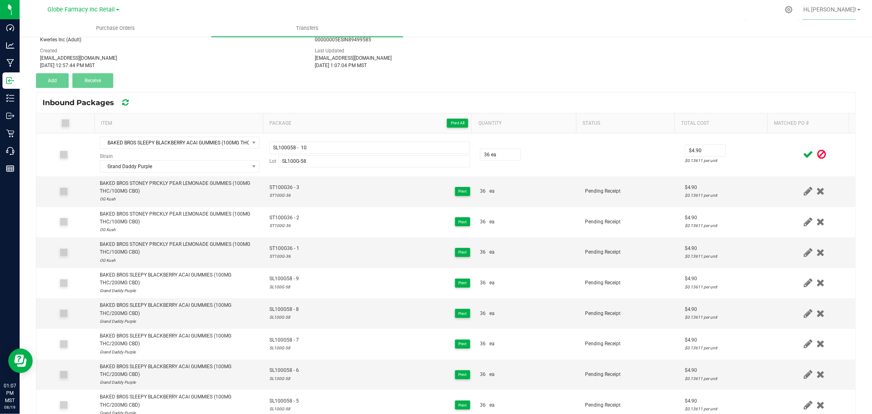
click at [803, 152] on icon at bounding box center [808, 154] width 10 height 10
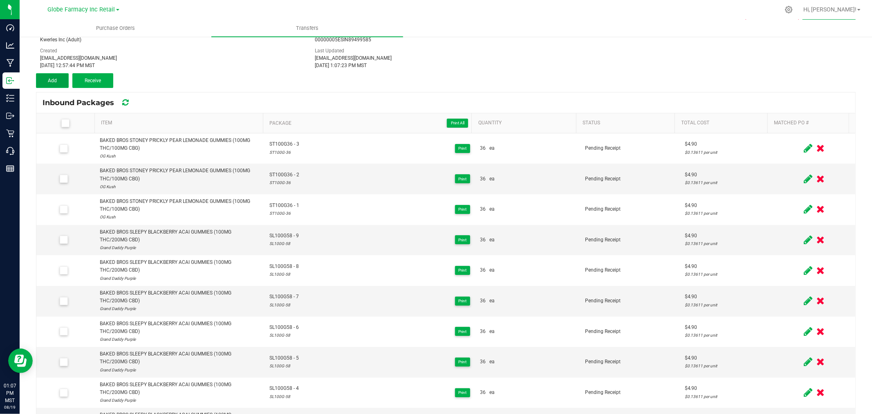
click at [56, 80] on button "Add" at bounding box center [52, 80] width 33 height 15
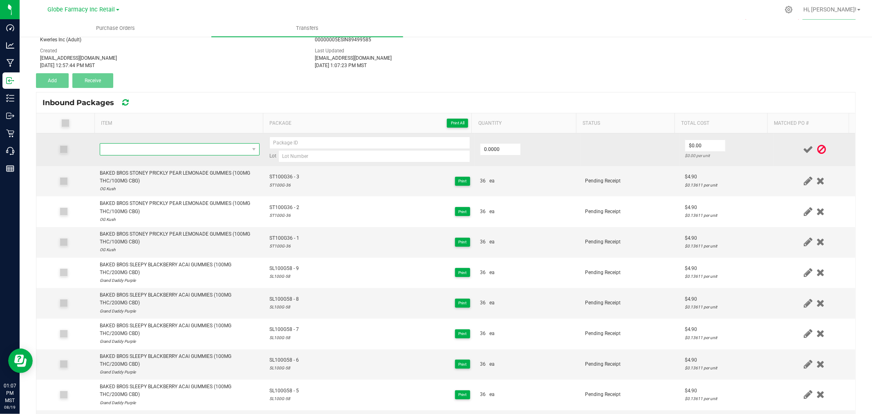
click at [157, 145] on span "NO DATA FOUND" at bounding box center [174, 149] width 149 height 11
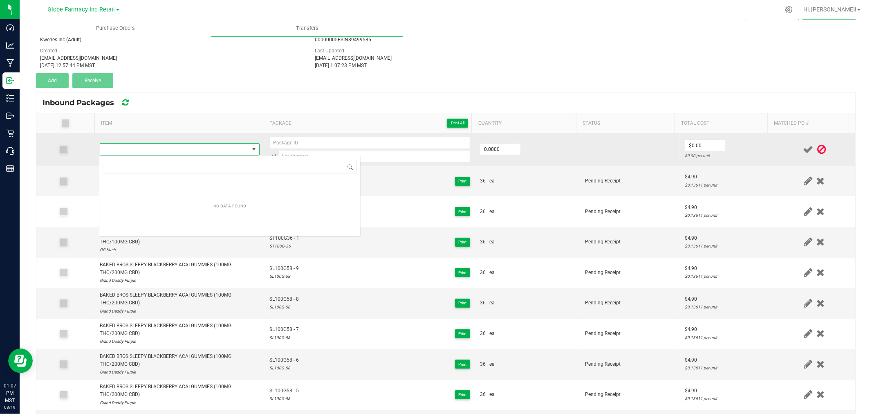
type input "BAKED BROS SLEEPY BLACKBERRY ACAI GUMMIES (100MG THC/200MG CBD)"
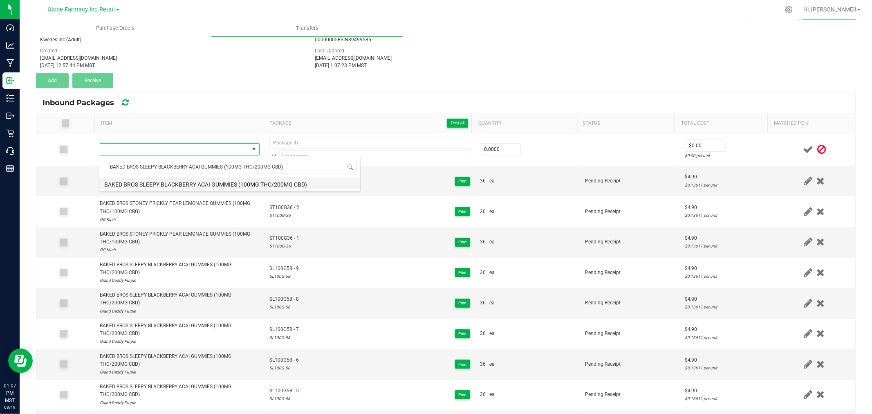
click at [235, 183] on li "BAKED BROS SLEEPY BLACKBERRY ACAI GUMMIES (100MG THC/200MG CBD)" at bounding box center [229, 182] width 261 height 11
type input "0 ea"
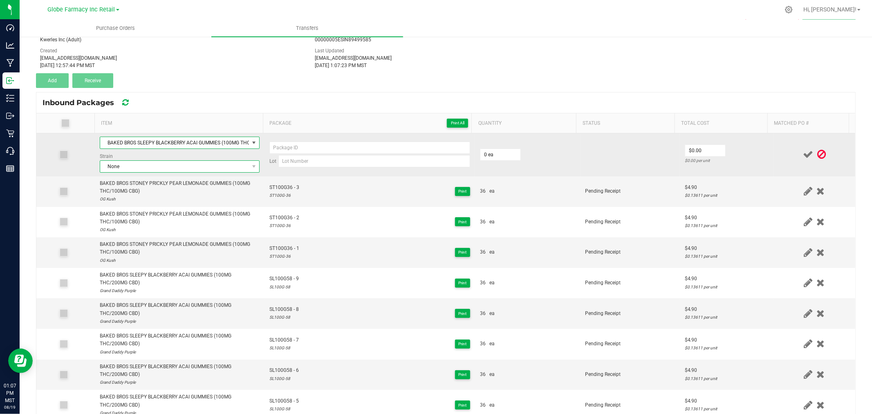
click at [182, 163] on span "None" at bounding box center [174, 166] width 149 height 11
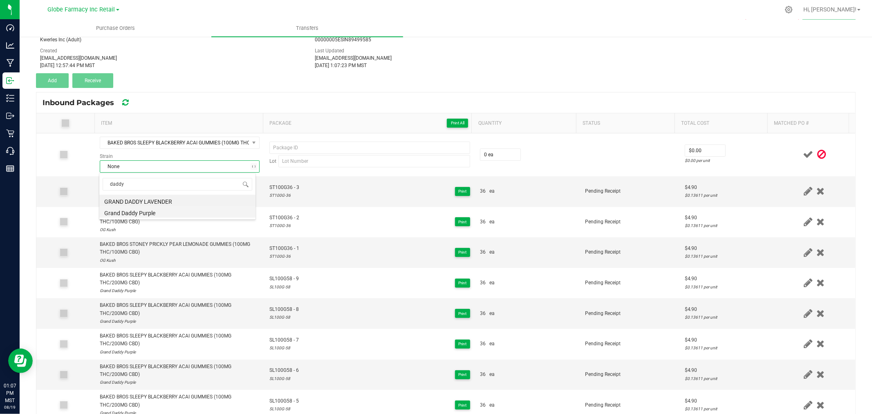
type input "daddy"
click at [154, 212] on li "Grand Daddy Purple" at bounding box center [177, 211] width 156 height 11
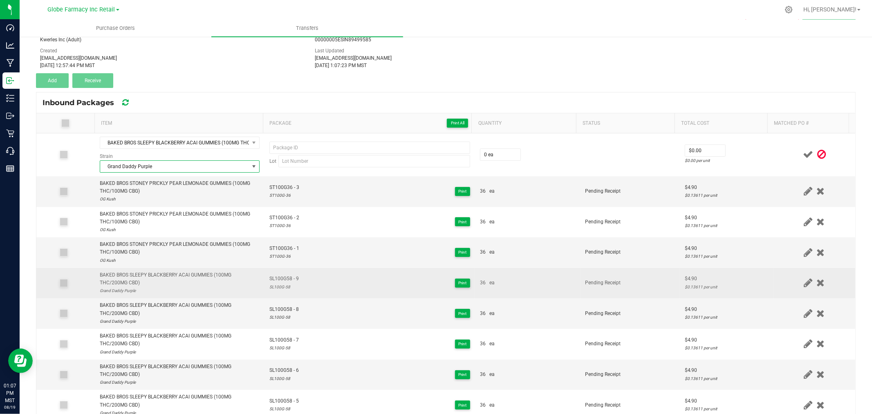
click at [281, 274] on td "SL100G58 - 9 SL100G-58 Print" at bounding box center [370, 283] width 211 height 31
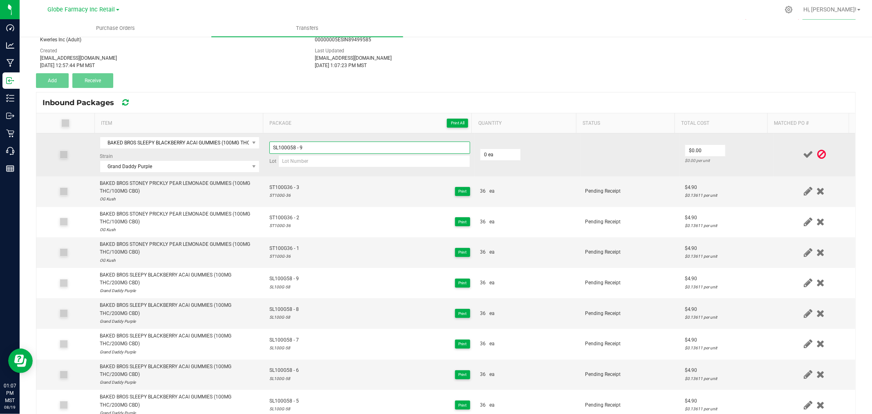
click at [328, 152] on input "SL100G58 - 9" at bounding box center [369, 147] width 201 height 12
type input "SL100G58 - 10"
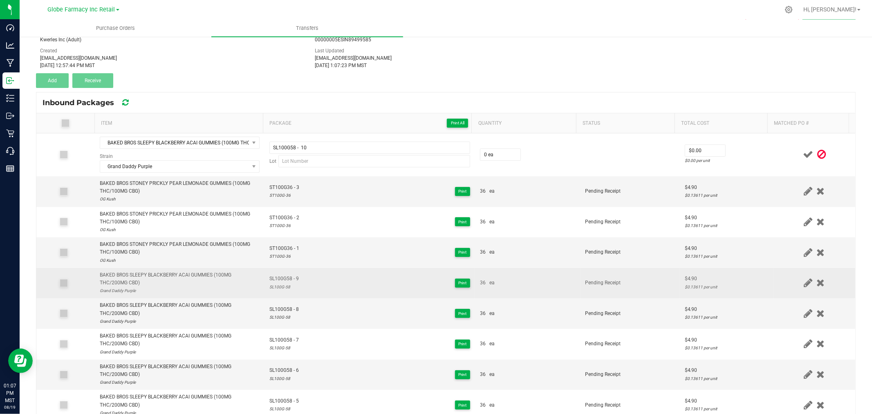
click at [282, 292] on td "SL100G58 - 9 SL100G-58 Print" at bounding box center [370, 283] width 211 height 31
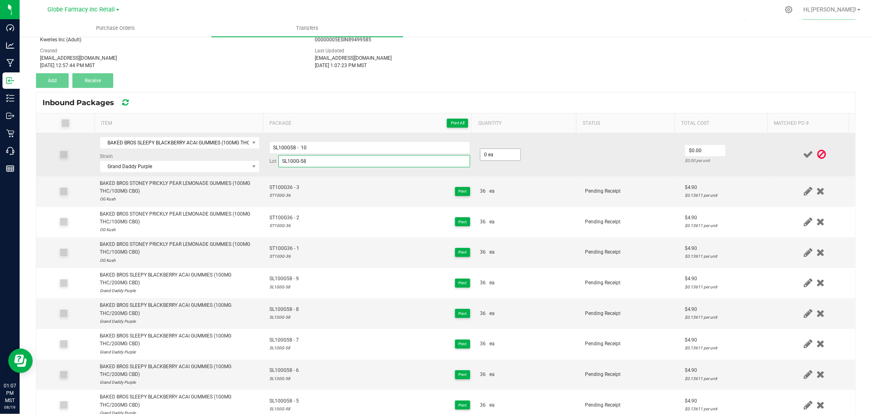
type input "SL100G-58"
click at [488, 157] on input "0" at bounding box center [500, 154] width 40 height 11
type input "36 ea"
click at [697, 150] on input "4.8" at bounding box center [705, 150] width 40 height 11
type input "$4.90"
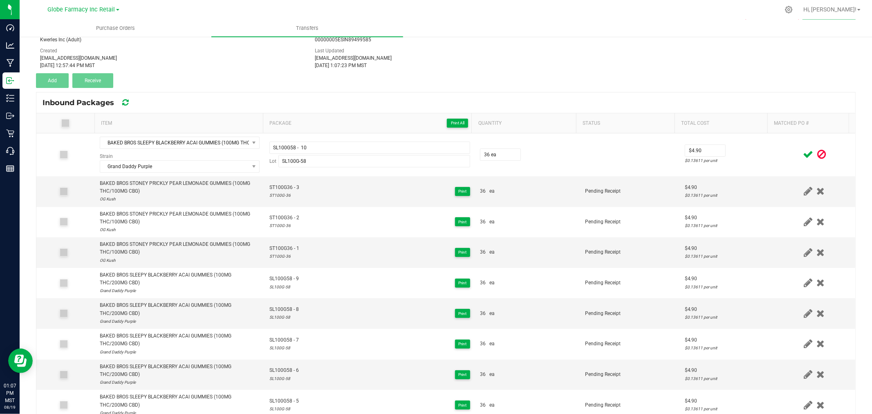
drag, startPoint x: 772, startPoint y: 159, endPoint x: 796, endPoint y: 157, distance: 23.8
click at [774, 160] on td at bounding box center [815, 154] width 82 height 43
click at [803, 155] on icon at bounding box center [808, 154] width 10 height 10
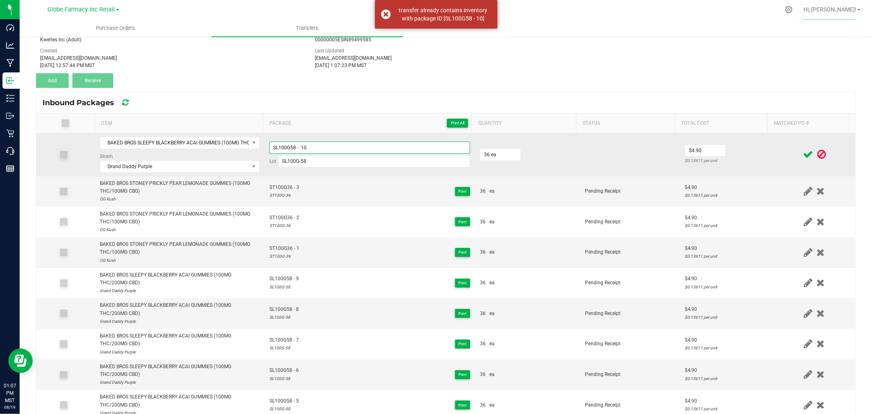
click at [393, 151] on input "SL100G58 - 10" at bounding box center [369, 147] width 201 height 12
type input "SL100G58 - 11"
click at [704, 152] on input "4.9" at bounding box center [705, 150] width 40 height 11
type input "$4.90"
click at [750, 146] on td "$4.90 $0.13611 per unit" at bounding box center [727, 154] width 94 height 43
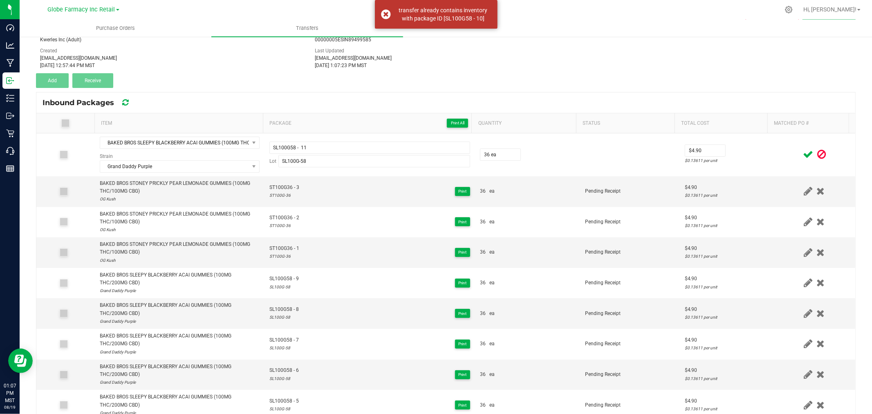
click at [801, 152] on span at bounding box center [808, 154] width 14 height 16
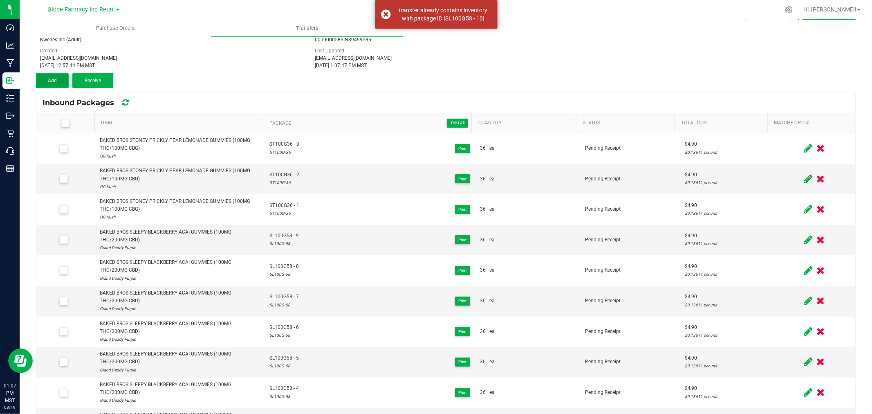
drag, startPoint x: 49, startPoint y: 76, endPoint x: 54, endPoint y: 78, distance: 5.2
click at [49, 76] on button "Add" at bounding box center [52, 80] width 33 height 15
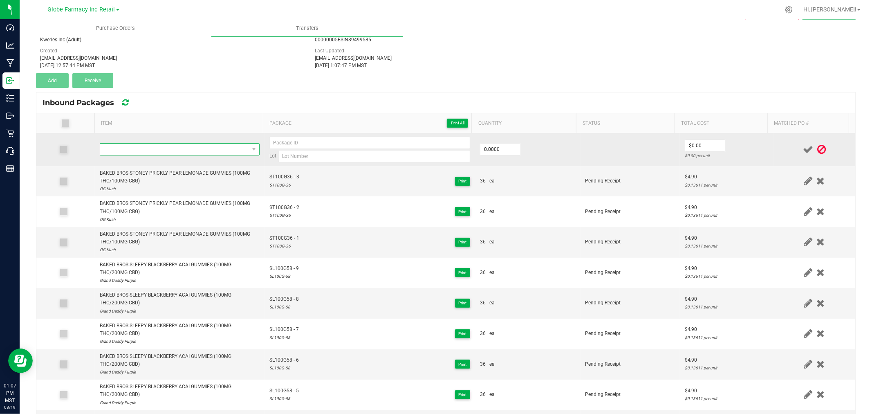
click at [166, 152] on span "NO DATA FOUND" at bounding box center [174, 149] width 149 height 11
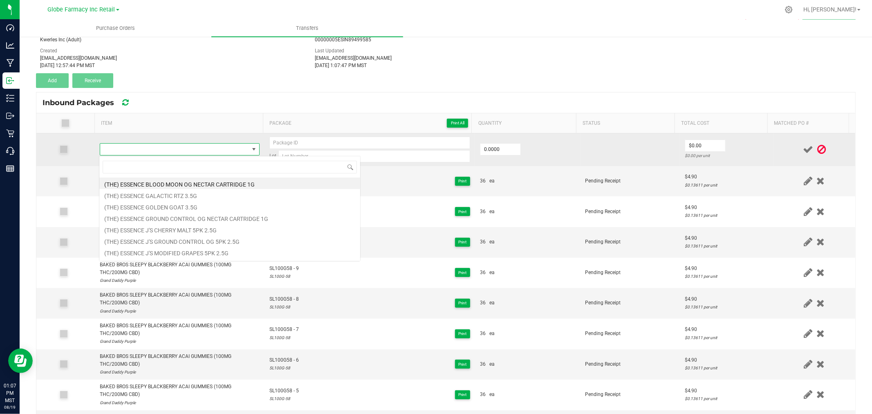
type input "BAKED BROS UNWIND HUCKLEBERRY PUNCH GUMMIES (100MG THC/ 100MG CBG/ 50MG CBC/ 50…"
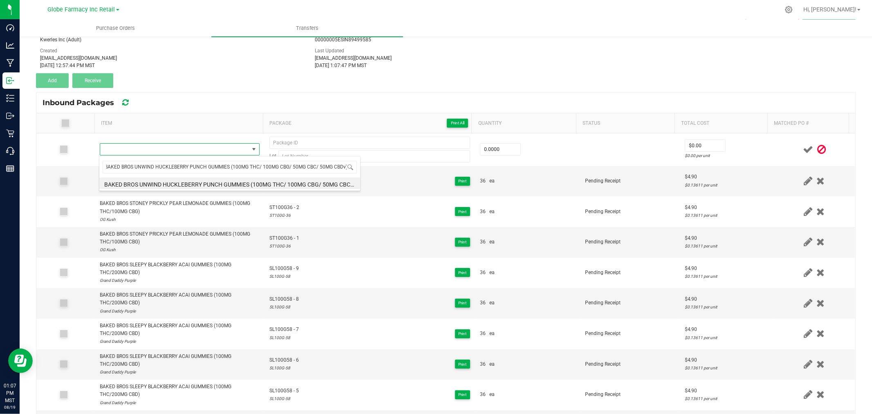
click at [160, 182] on li "BAKED BROS UNWIND HUCKLEBERRY PUNCH GUMMIES (100MG THC/ 100MG CBG/ 50MG CBC/ 50…" at bounding box center [229, 182] width 261 height 11
type input "0 ea"
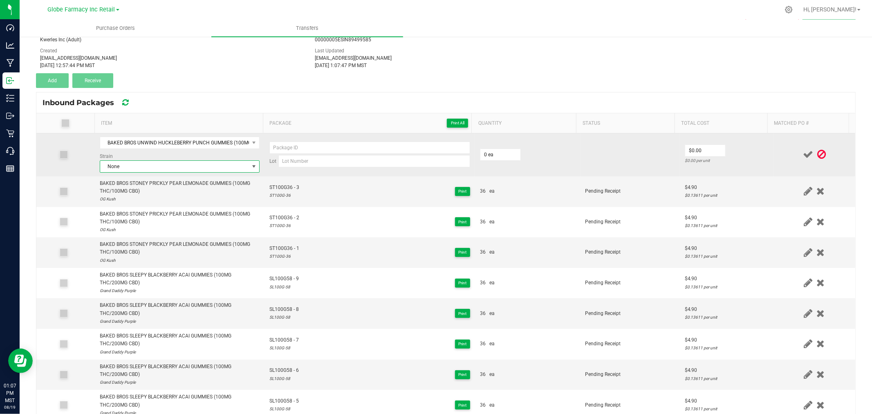
click at [147, 169] on span "None" at bounding box center [174, 166] width 149 height 11
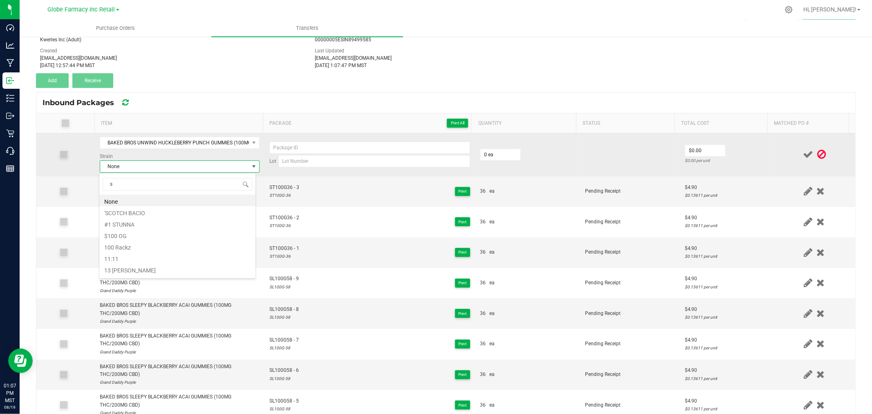
scroll to position [12, 157]
type input "sky w"
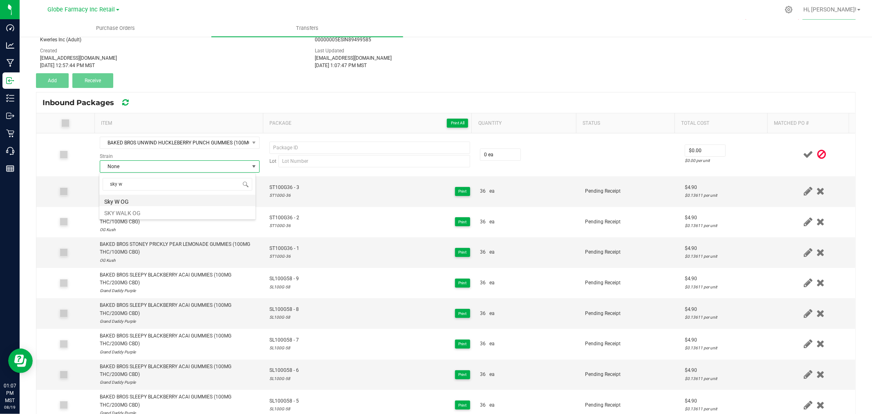
click at [126, 202] on li "Sky W OG" at bounding box center [177, 200] width 156 height 11
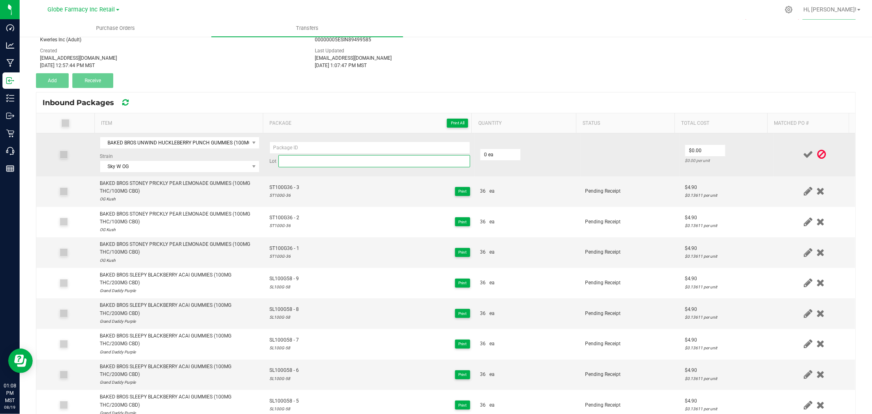
paste input "UW100G-"
click at [330, 156] on input at bounding box center [374, 161] width 192 height 12
type input "UW100G-23"
click at [315, 152] on input at bounding box center [369, 147] width 201 height 12
paste input "UW100G-"
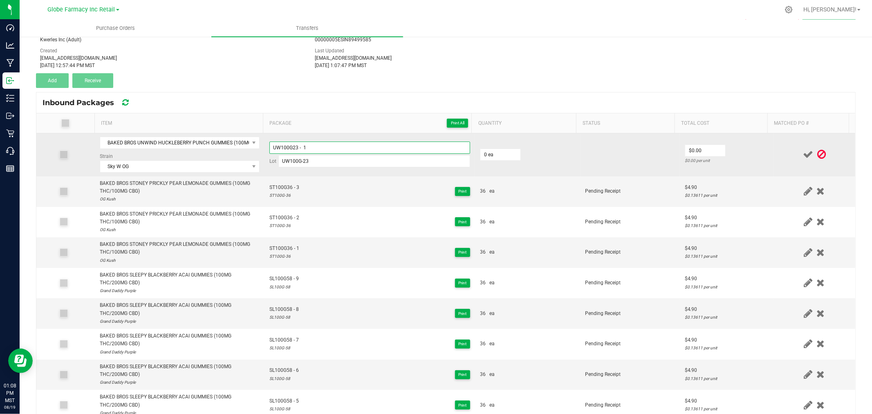
type input "UW100G23 - 1"
click at [481, 144] on td "0 ea" at bounding box center [527, 154] width 105 height 43
click at [488, 151] on input "0" at bounding box center [500, 154] width 40 height 11
type input "36 ea"
type input "$4.90"
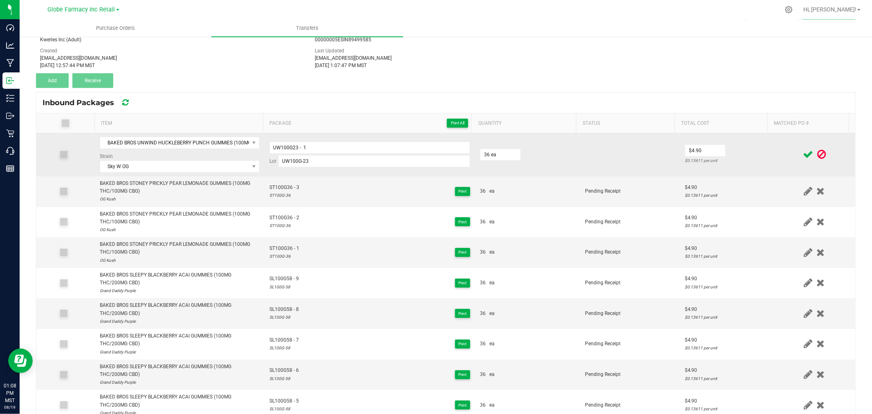
click at [754, 163] on div "$0.13611 per unit" at bounding box center [727, 161] width 84 height 8
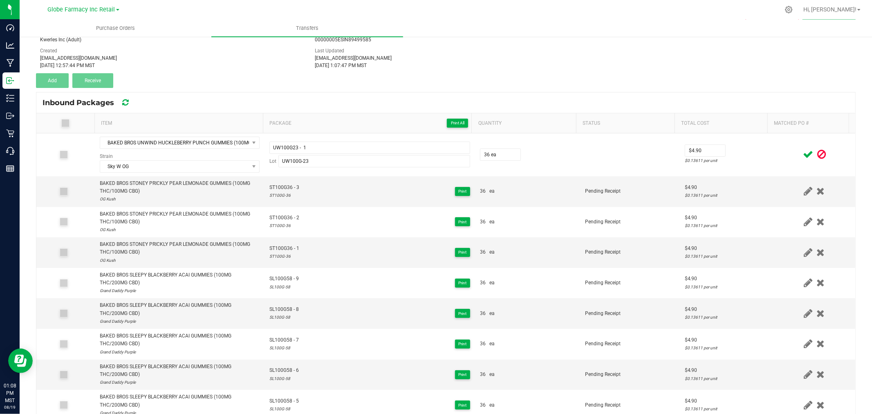
click at [803, 156] on icon at bounding box center [808, 154] width 10 height 10
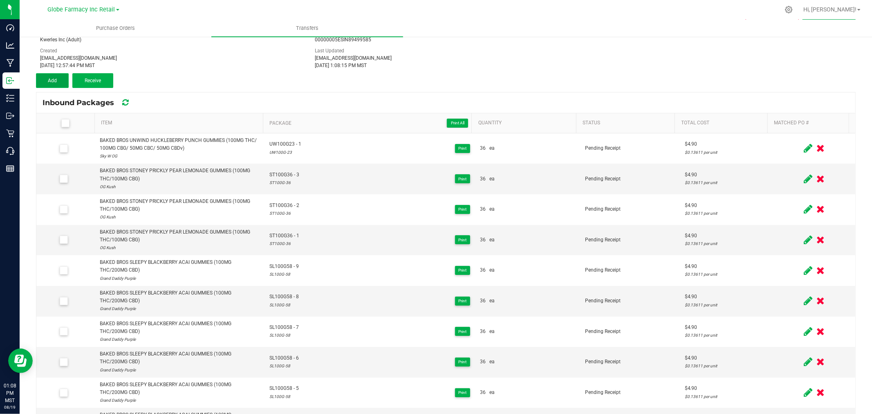
click at [67, 75] on button "Add" at bounding box center [52, 80] width 33 height 15
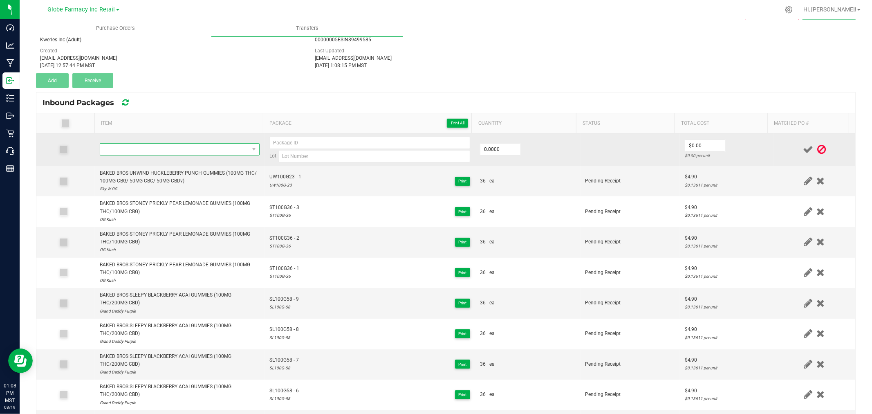
click at [166, 148] on span "NO DATA FOUND" at bounding box center [174, 149] width 149 height 11
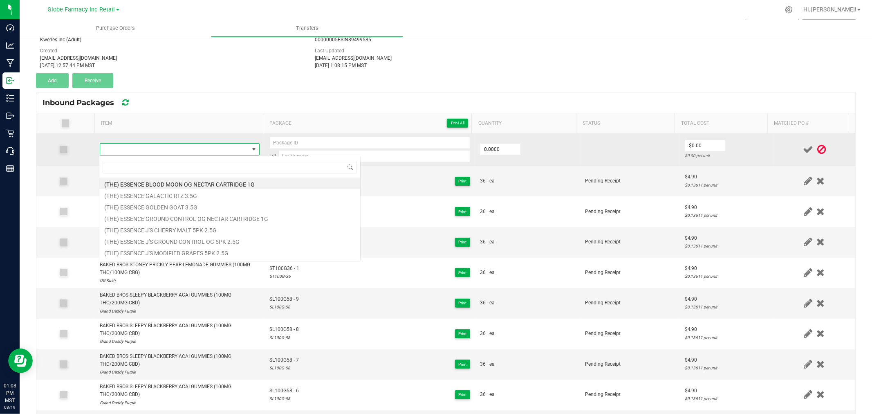
type input "UW100G-"
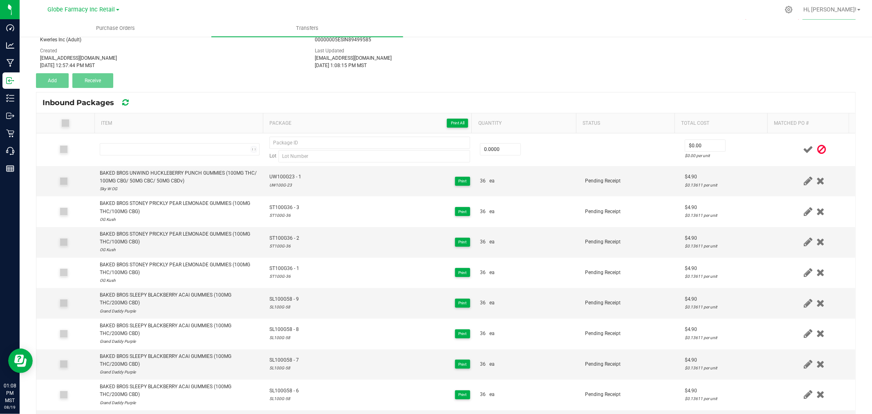
click at [177, 121] on th "Item" at bounding box center [178, 123] width 168 height 20
click at [152, 177] on div "BAKED BROS UNWIND HUCKLEBERRY PUNCH GUMMIES (100MG THC/ 100MG CBG/ 50MG CBC/ 50…" at bounding box center [180, 177] width 160 height 16
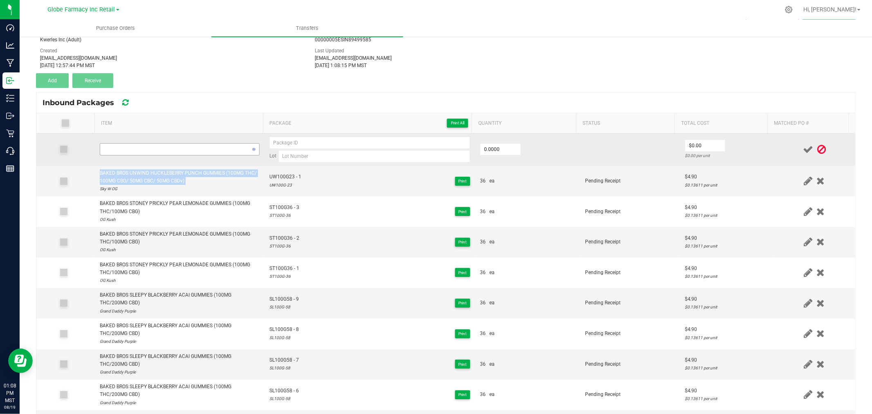
copy div "BAKED BROS UNWIND HUCKLEBERRY PUNCH GUMMIES (100MG THC/ 100MG CBG/ 50MG CBC/ 50…"
click at [177, 148] on span "NO DATA FOUND" at bounding box center [174, 149] width 149 height 11
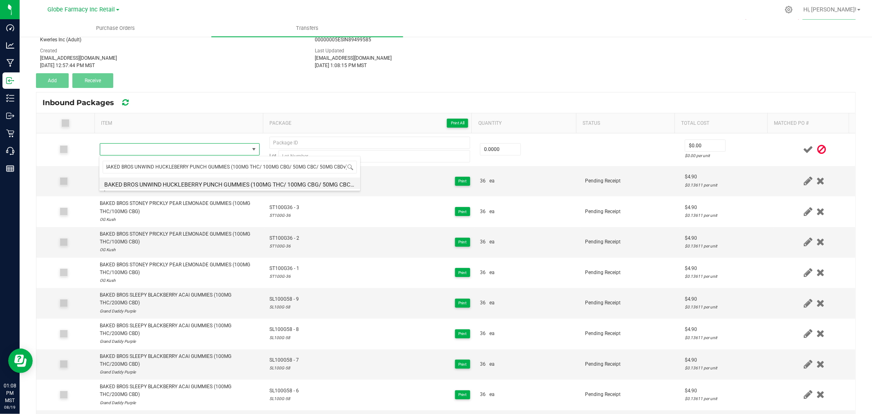
click at [166, 180] on li "BAKED BROS UNWIND HUCKLEBERRY PUNCH GUMMIES (100MG THC/ 100MG CBG/ 50MG CBC/ 50…" at bounding box center [229, 182] width 261 height 11
type input "0 ea"
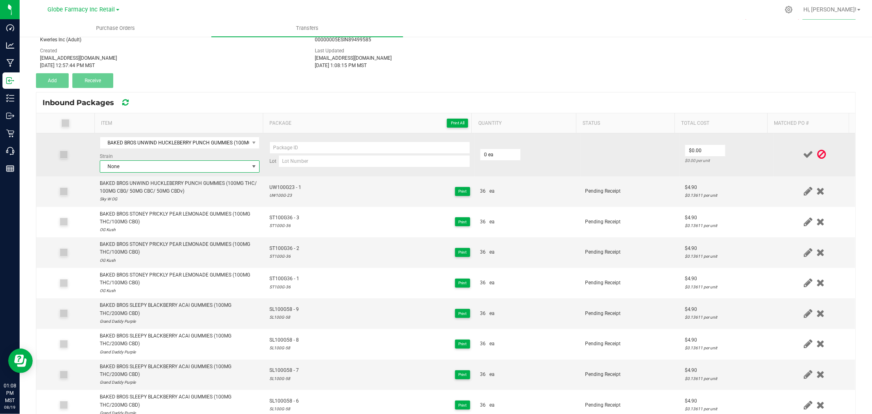
click at [146, 167] on span "None" at bounding box center [174, 166] width 149 height 11
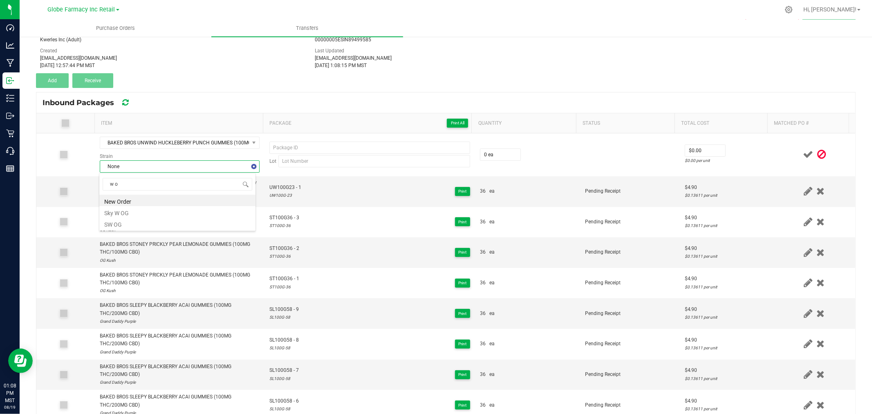
type input "w og"
click at [123, 200] on li "Sky W OG" at bounding box center [177, 200] width 156 height 11
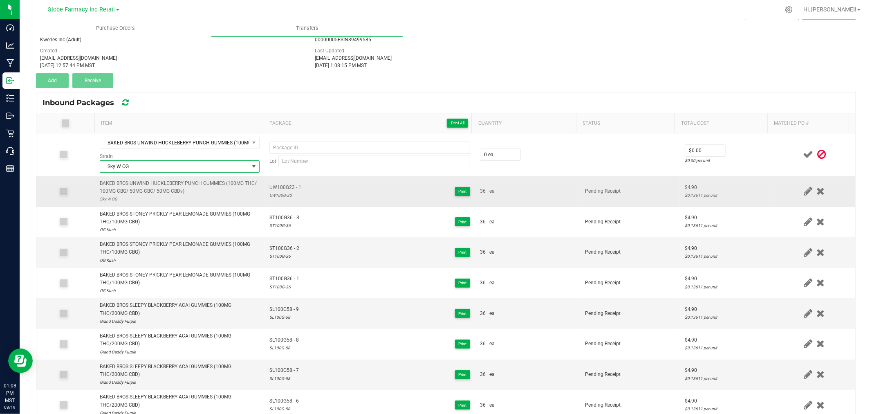
click at [283, 184] on span "UW100G23 - 1" at bounding box center [285, 188] width 32 height 8
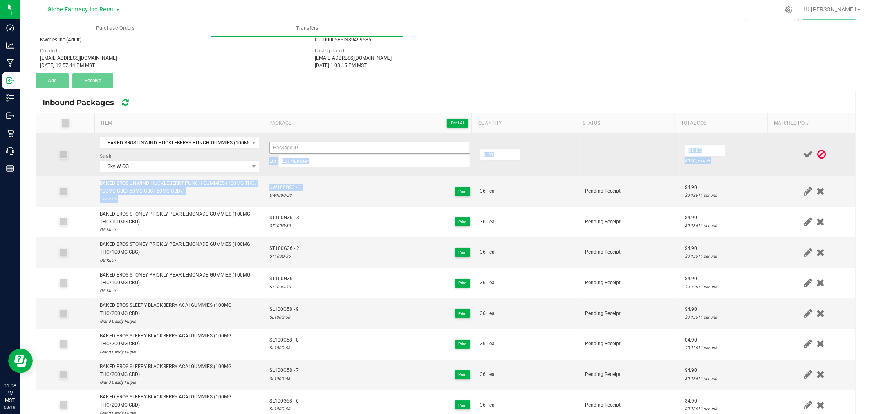
drag, startPoint x: 285, startPoint y: 185, endPoint x: 297, endPoint y: 143, distance: 43.6
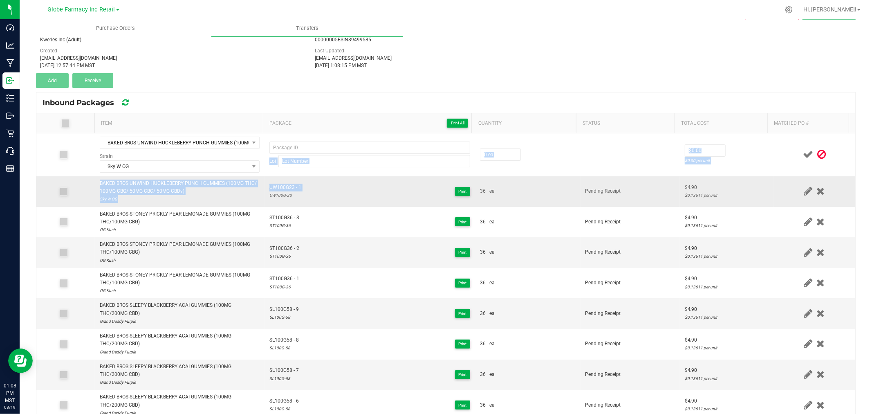
click at [285, 187] on span "UW100G23 - 1" at bounding box center [285, 188] width 32 height 8
click at [284, 187] on span "UW100G23 - 1" at bounding box center [285, 188] width 32 height 8
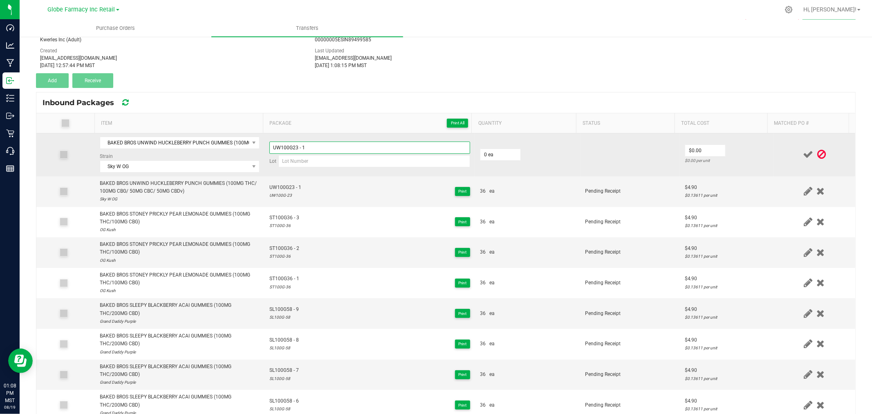
click at [314, 147] on input "UW100G23 - 1" at bounding box center [369, 147] width 201 height 12
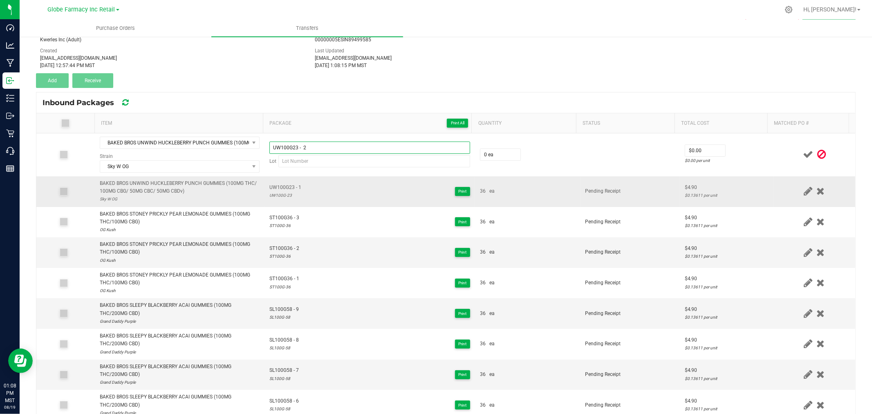
type input "UW100G23 - 2"
click at [283, 198] on div "UW100G-23" at bounding box center [285, 195] width 32 height 8
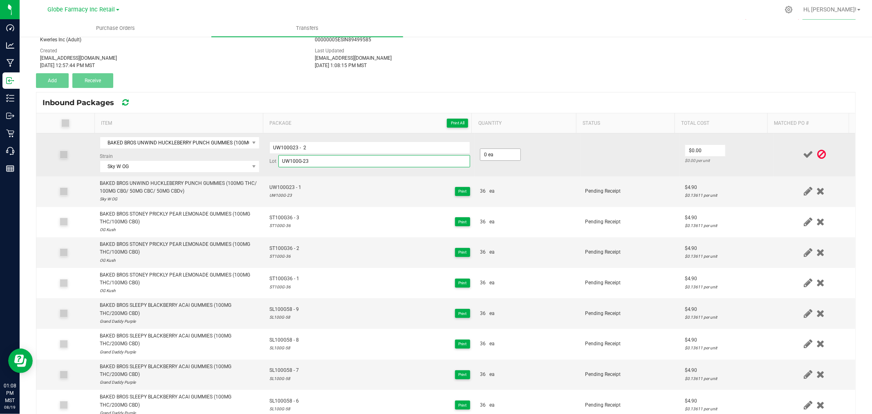
type input "UW100G-23"
click at [493, 156] on input "0" at bounding box center [500, 154] width 40 height 11
type input "36 ea"
click at [700, 149] on input "4.8" at bounding box center [705, 150] width 40 height 11
type input "$4.90"
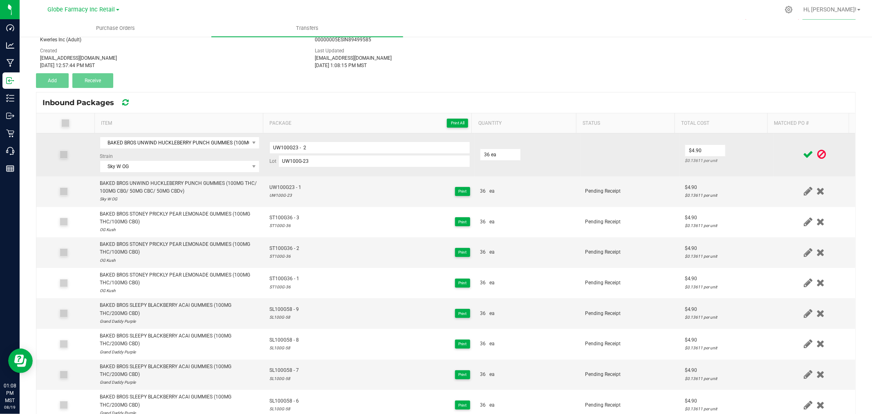
drag, startPoint x: 737, startPoint y: 140, endPoint x: 765, endPoint y: 141, distance: 28.2
click at [738, 141] on td "$4.90 $0.13611 per unit" at bounding box center [727, 154] width 94 height 43
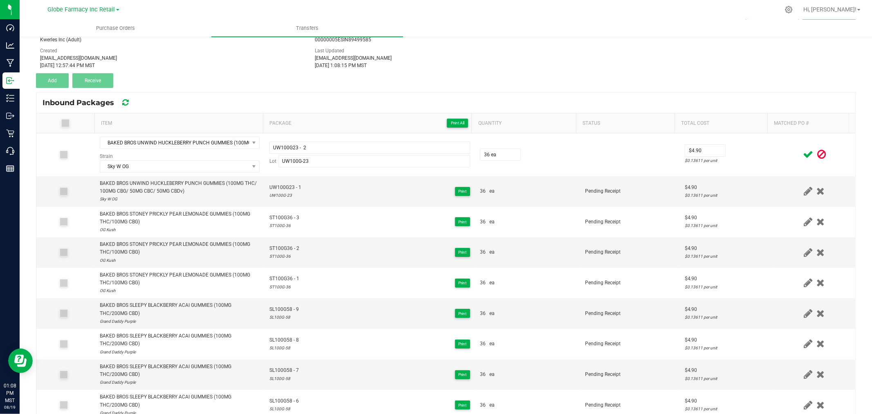
click at [803, 154] on icon at bounding box center [808, 154] width 10 height 10
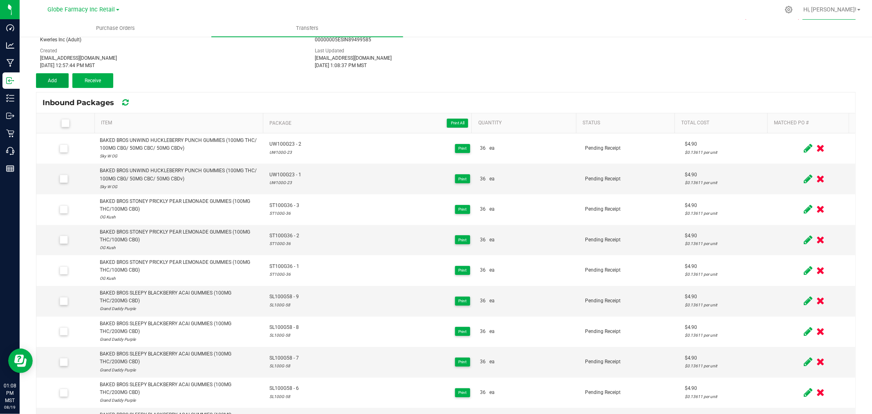
click at [55, 86] on button "Add" at bounding box center [52, 80] width 33 height 15
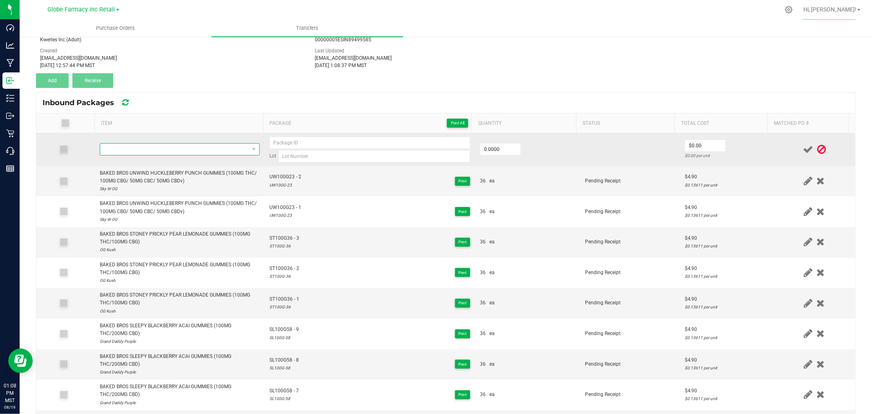
click at [195, 144] on span "NO DATA FOUND" at bounding box center [174, 149] width 149 height 11
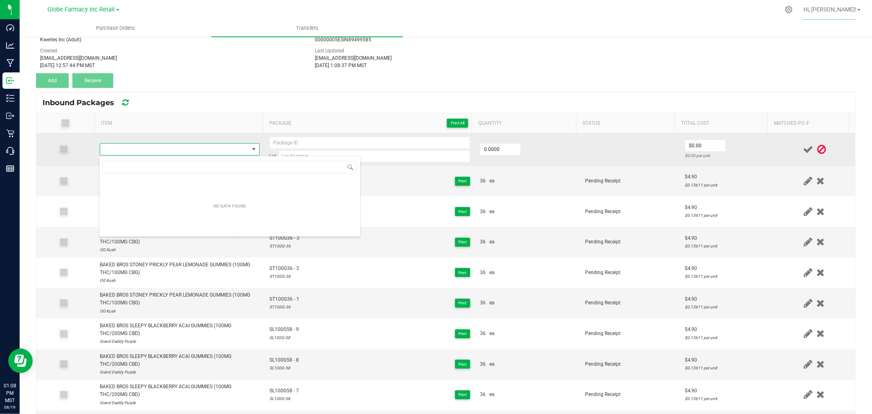
type input "BAKED BROS UNWIND HUCKLEBERRY PUNCH GUMMIES (100MG THC/ 100MG CBG/ 50MG CBC/ 50…"
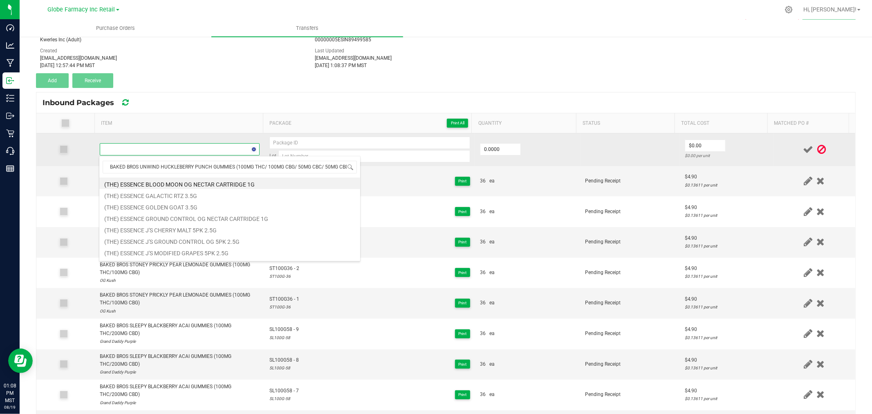
scroll to position [0, 5]
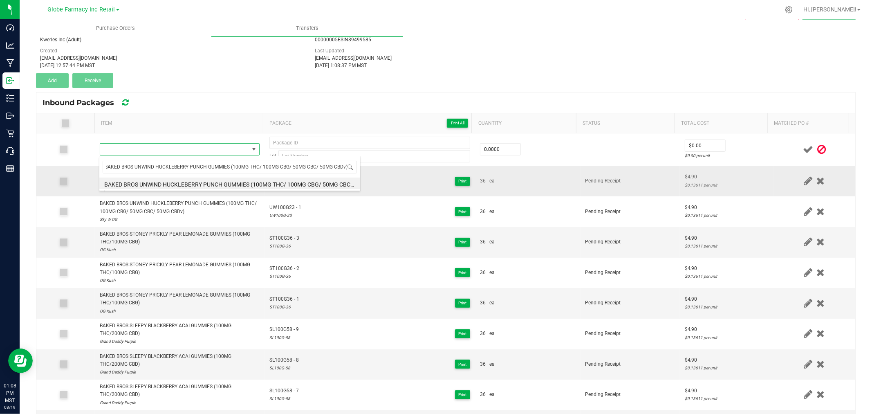
click at [224, 185] on li "BAKED BROS UNWIND HUCKLEBERRY PUNCH GUMMIES (100MG THC/ 100MG CBG/ 50MG CBC/ 50…" at bounding box center [229, 182] width 261 height 11
type input "0 ea"
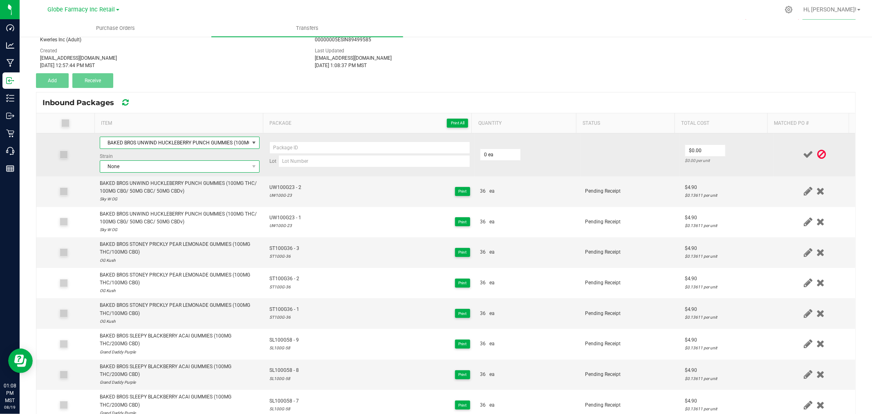
click at [161, 166] on span "None" at bounding box center [174, 166] width 149 height 11
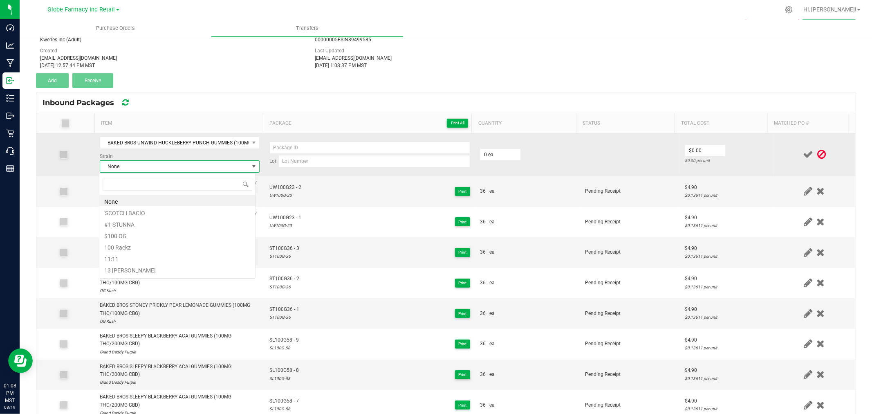
scroll to position [12, 157]
type input "sky w o"
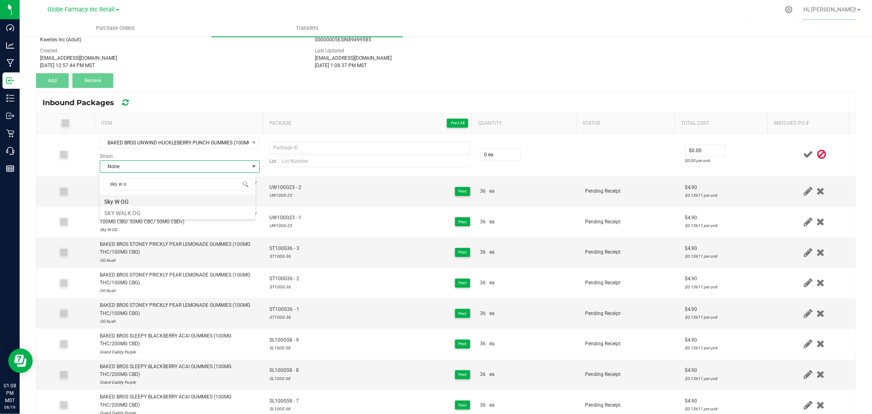
click at [130, 202] on li "Sky W OG" at bounding box center [177, 200] width 156 height 11
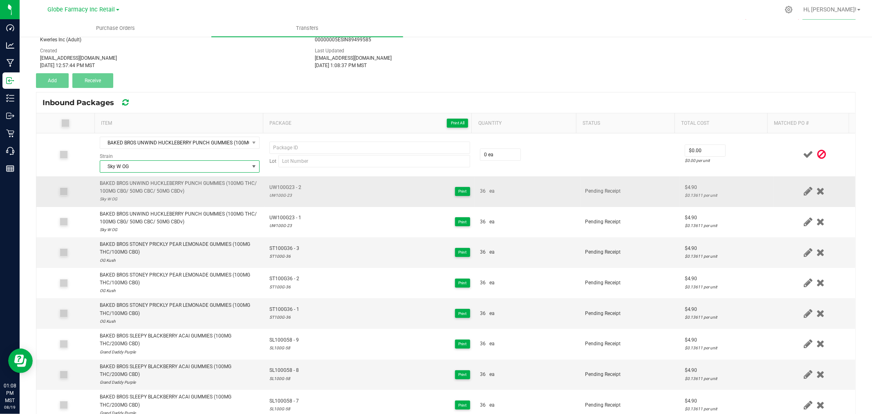
click at [277, 185] on span "UW100G23 - 2" at bounding box center [285, 188] width 32 height 8
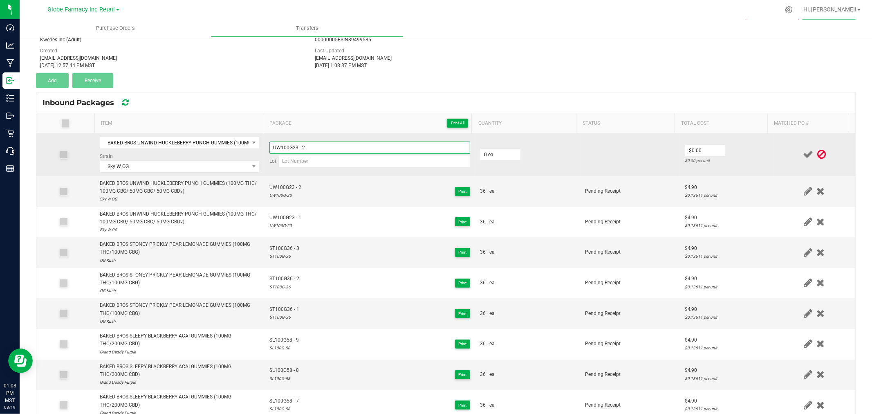
click at [316, 147] on input "UW100G23 - 2" at bounding box center [369, 147] width 201 height 12
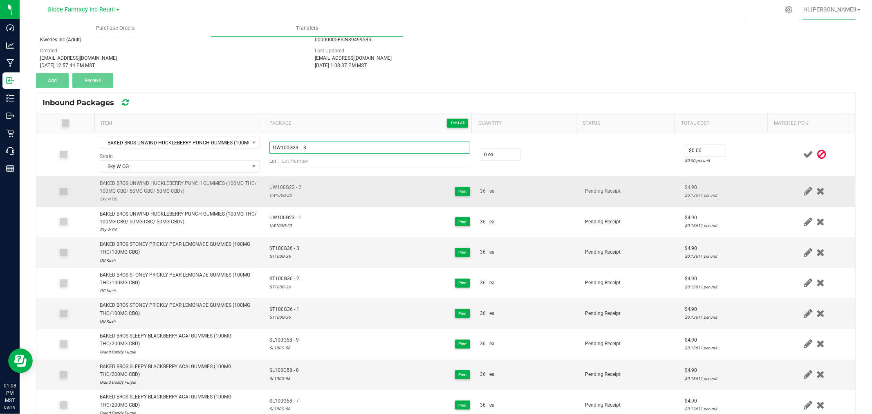
type input "UW100G23 - 3"
click at [283, 196] on div "UW100G-23" at bounding box center [285, 195] width 32 height 8
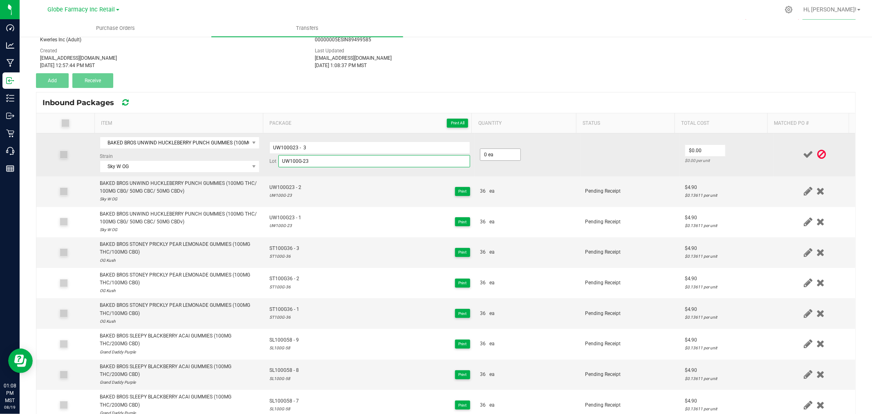
type input "UW100G-23"
click at [507, 156] on input "0" at bounding box center [500, 154] width 40 height 11
type input "36 ea"
type input "$4.90"
click at [774, 150] on td at bounding box center [815, 154] width 82 height 43
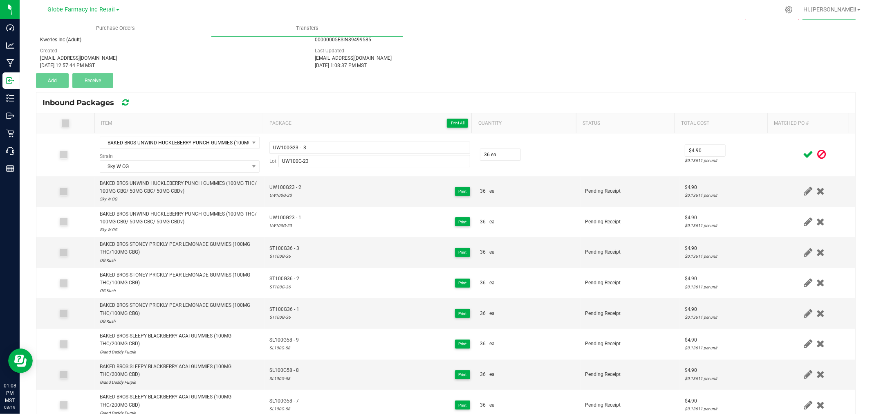
click at [803, 155] on icon at bounding box center [808, 154] width 10 height 10
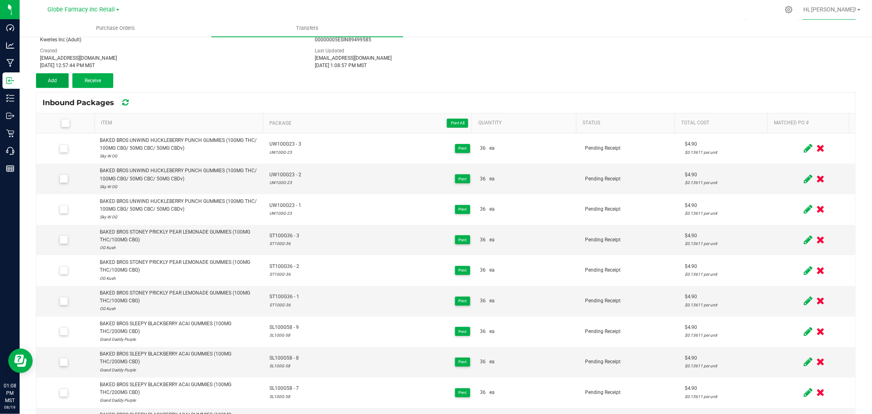
click at [56, 82] on span "Add" at bounding box center [52, 81] width 9 height 6
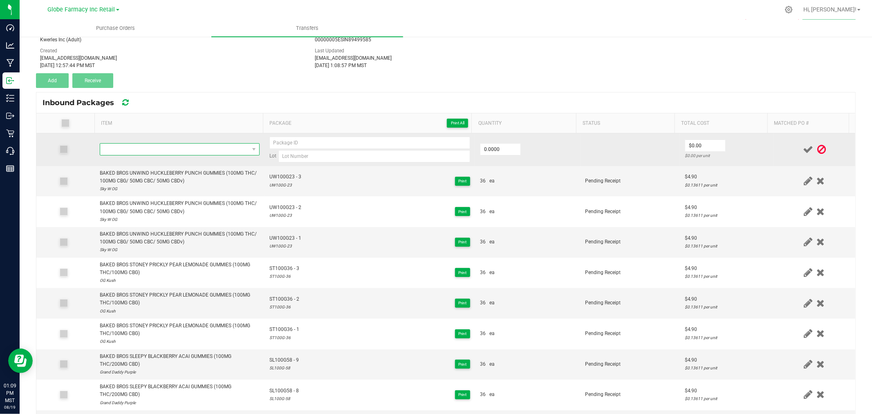
click at [133, 149] on span "NO DATA FOUND" at bounding box center [174, 149] width 149 height 11
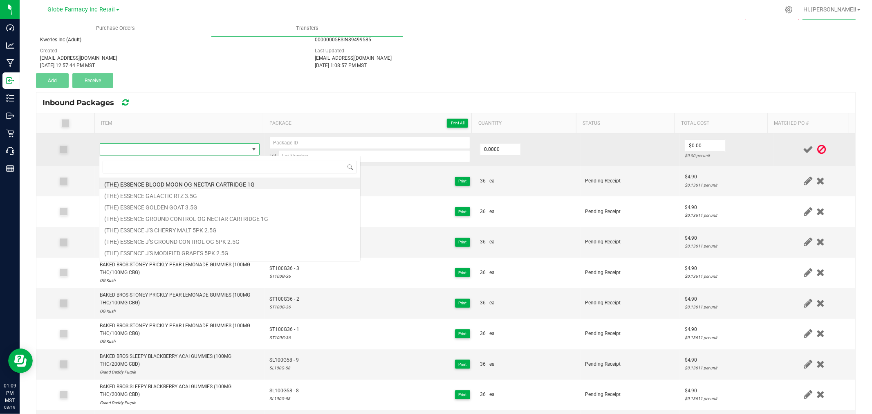
type input "BRIX BLACK RASPBERRY GUMMIES 100MG"
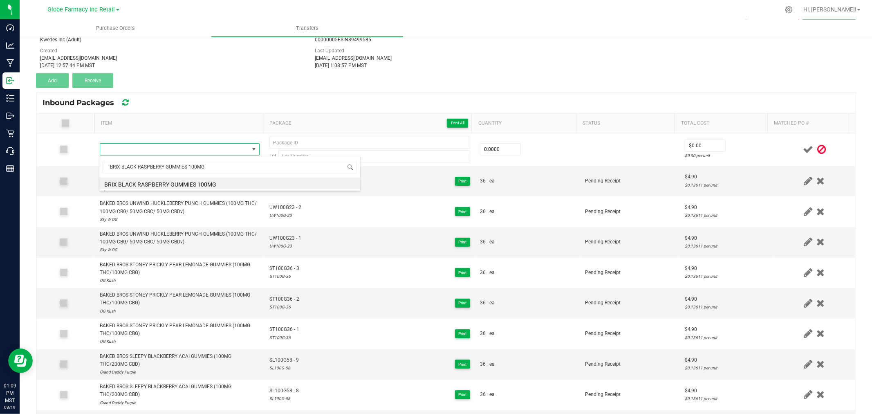
click at [175, 184] on li "BRIX BLACK RASPBERRY GUMMIES 100MG" at bounding box center [229, 182] width 261 height 11
type input "0 ea"
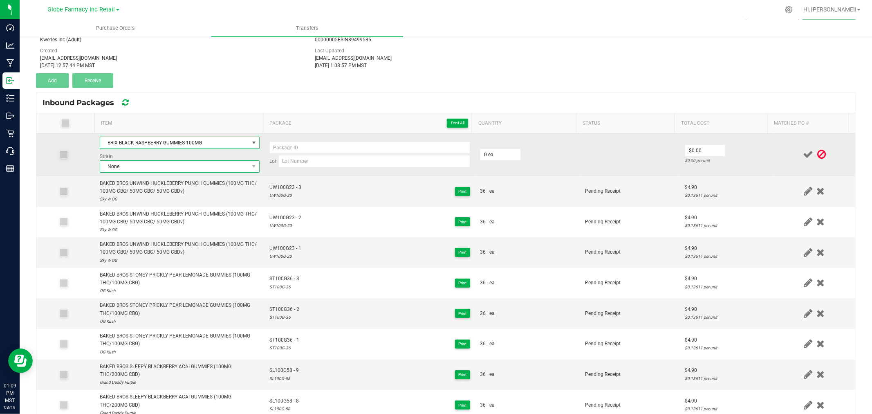
click at [132, 172] on span "None" at bounding box center [174, 166] width 149 height 11
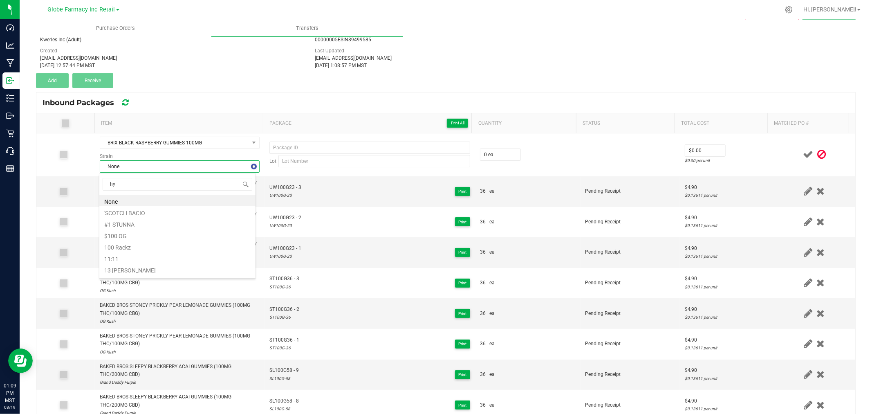
type input "hyb"
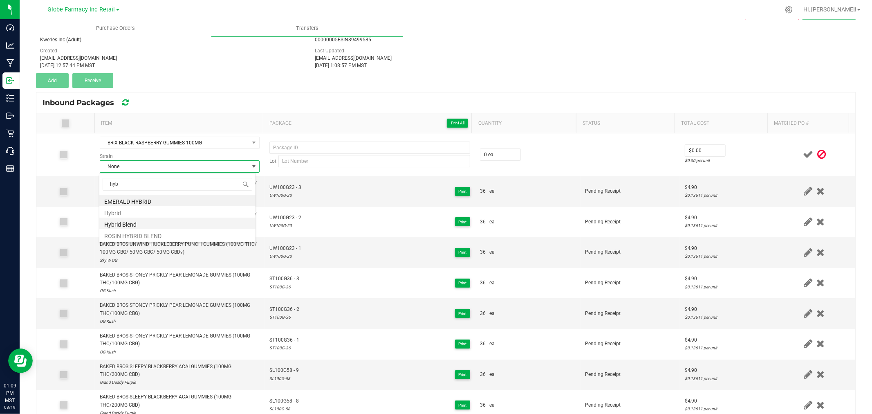
click at [126, 220] on li "Hybrid Blend" at bounding box center [177, 223] width 156 height 11
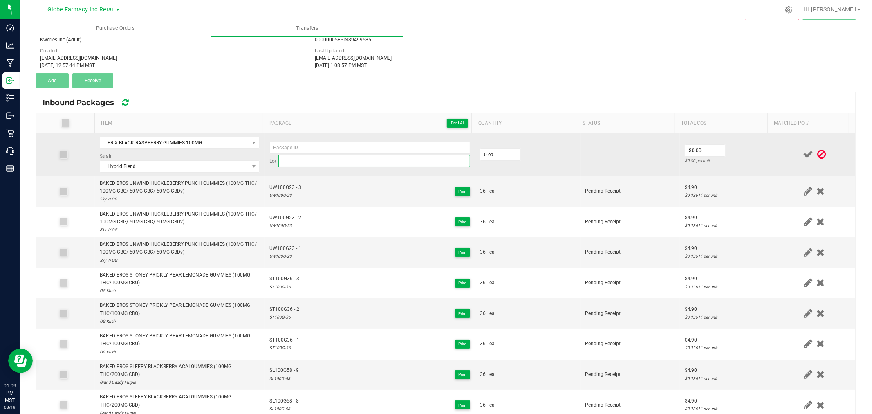
drag, startPoint x: 319, startPoint y: 164, endPoint x: 314, endPoint y: 157, distance: 9.1
click at [319, 164] on input at bounding box center [374, 161] width 192 height 12
paste input "BR100BR- 15"
drag, startPoint x: 300, startPoint y: 162, endPoint x: 313, endPoint y: 162, distance: 13.1
click at [300, 162] on input "BR100BR- 15" at bounding box center [374, 161] width 192 height 12
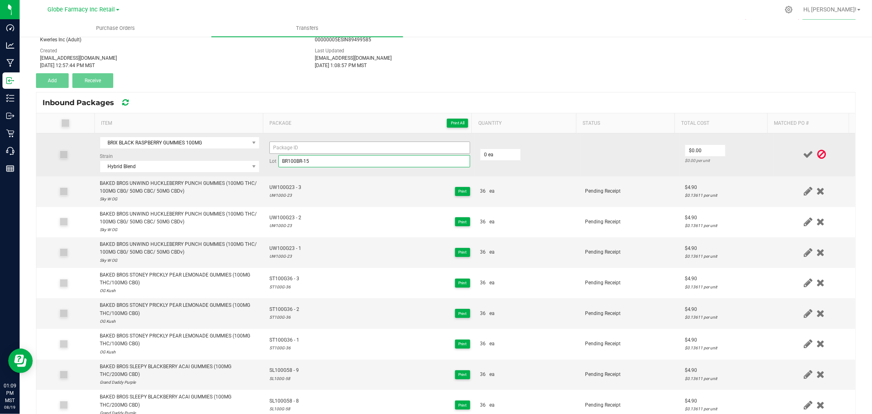
type input "BR100BR-15"
click at [305, 150] on input at bounding box center [369, 147] width 201 height 12
paste input "BR100BR- 15"
type input "BR100BR15 - 1"
type input "50 ea"
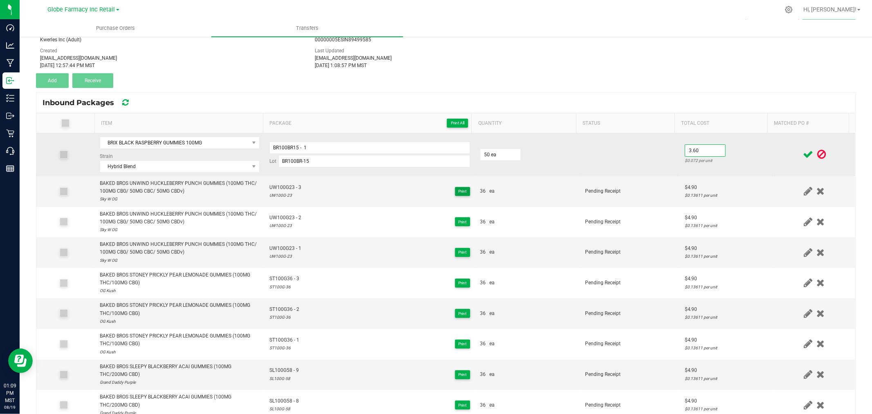
type input "$3.60"
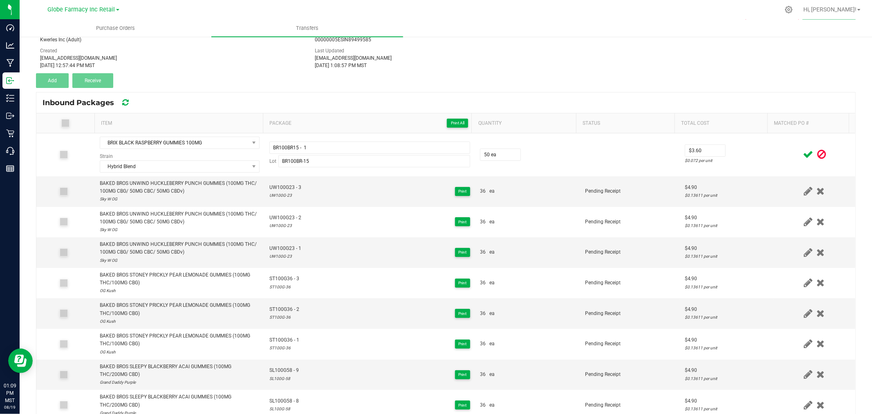
click at [779, 157] on div at bounding box center [815, 154] width 72 height 10
click at [803, 155] on icon at bounding box center [808, 154] width 10 height 10
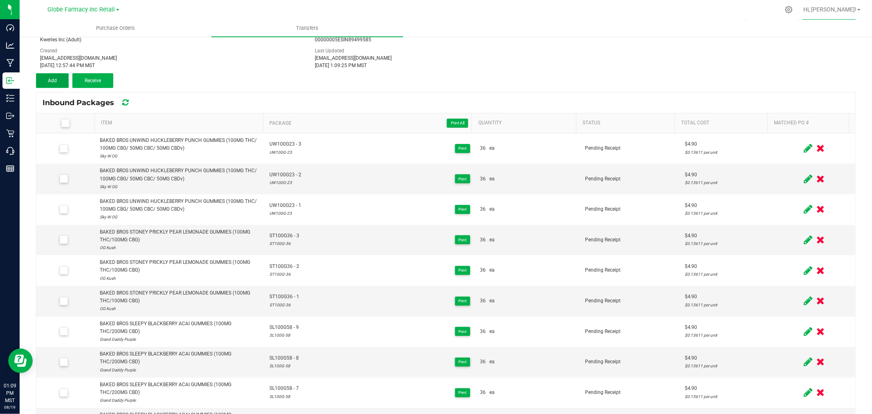
click at [50, 81] on span "Add" at bounding box center [52, 81] width 9 height 6
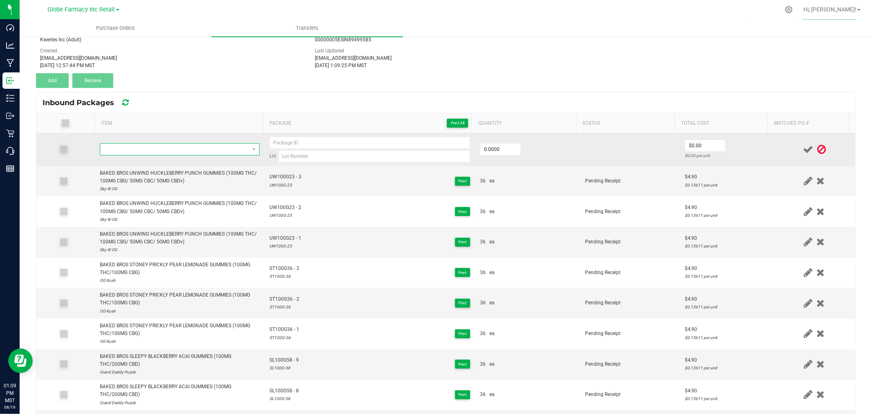
click at [127, 152] on span "NO DATA FOUND" at bounding box center [174, 149] width 149 height 11
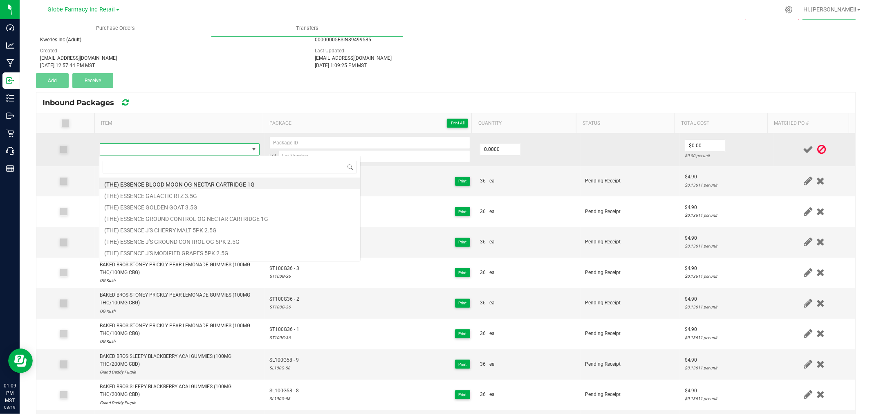
type input "BRIX BLUEBERRY POMEGRANATE GUMMIES 100MG"
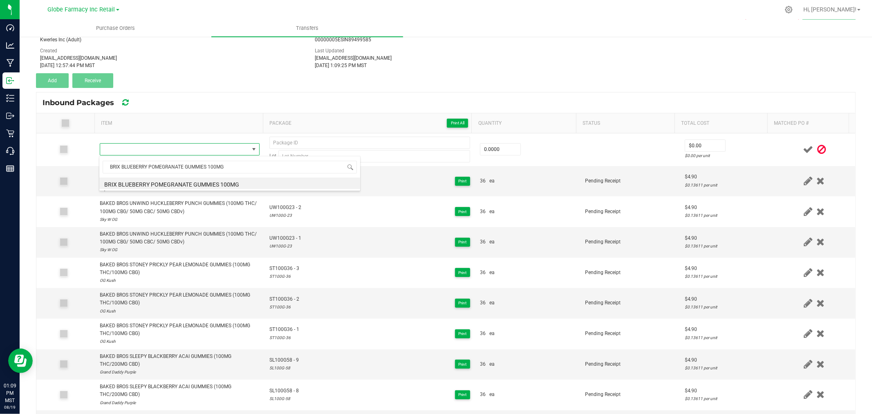
click at [158, 182] on li "BRIX BLUEBERRY POMEGRANATE GUMMIES 100MG" at bounding box center [229, 182] width 261 height 11
type input "0 ea"
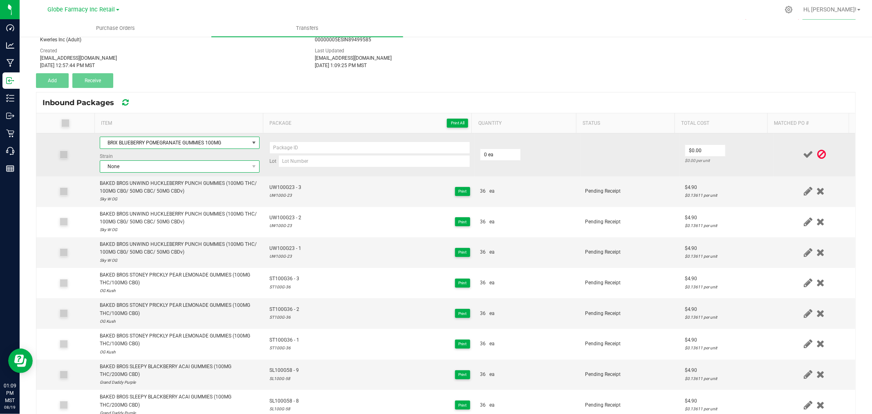
drag, startPoint x: 170, startPoint y: 166, endPoint x: 159, endPoint y: 171, distance: 11.9
click at [170, 166] on span "None" at bounding box center [174, 166] width 149 height 11
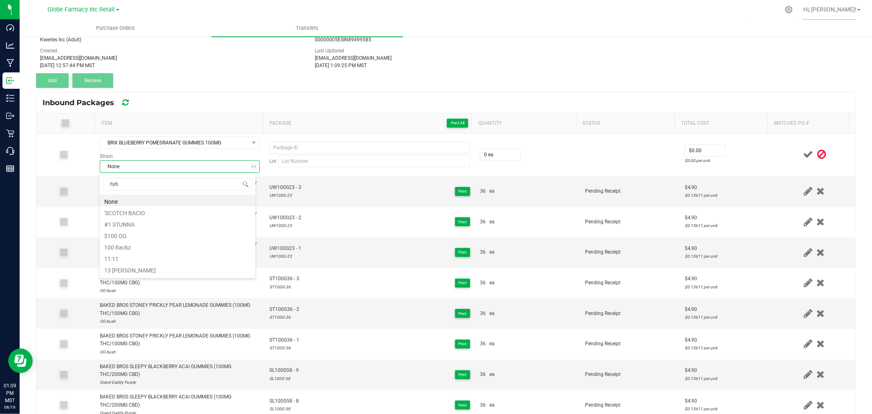
type input "hybr"
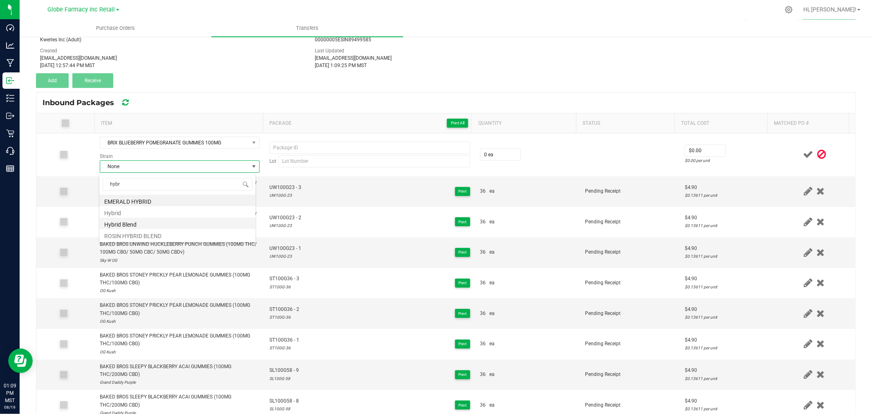
click at [125, 224] on li "Hybrid Blend" at bounding box center [177, 223] width 156 height 11
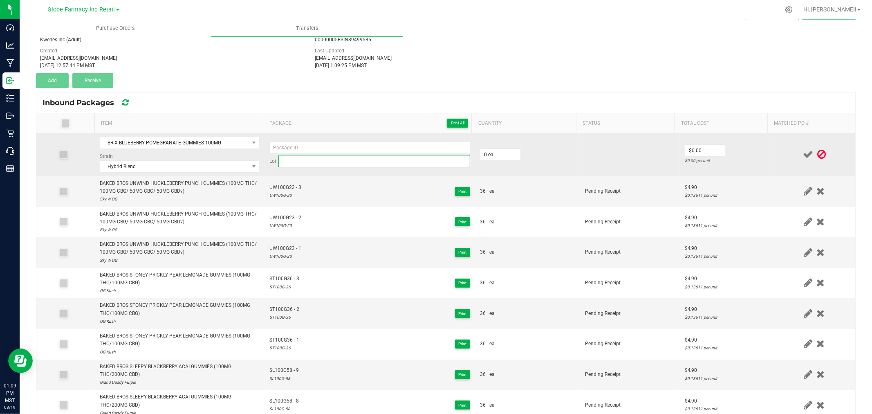
click at [311, 157] on input at bounding box center [374, 161] width 192 height 12
paste input "BR100BP- 13"
click at [320, 156] on input "BR100BP-13" at bounding box center [374, 161] width 192 height 12
type input "BR100BP-13"
click at [320, 147] on input at bounding box center [369, 147] width 201 height 12
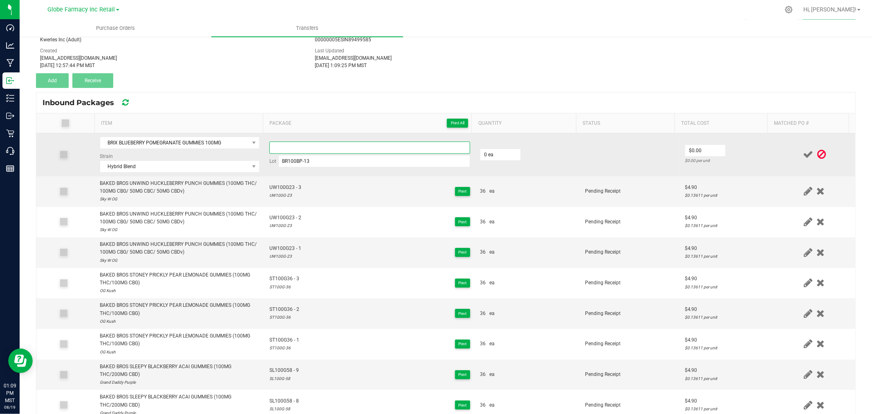
paste input "BR100BP- 13"
click at [292, 145] on input "BR100BP- 13" at bounding box center [369, 147] width 201 height 12
type input "BR100BP13"
click at [489, 153] on input "0" at bounding box center [500, 154] width 40 height 11
type input "50"
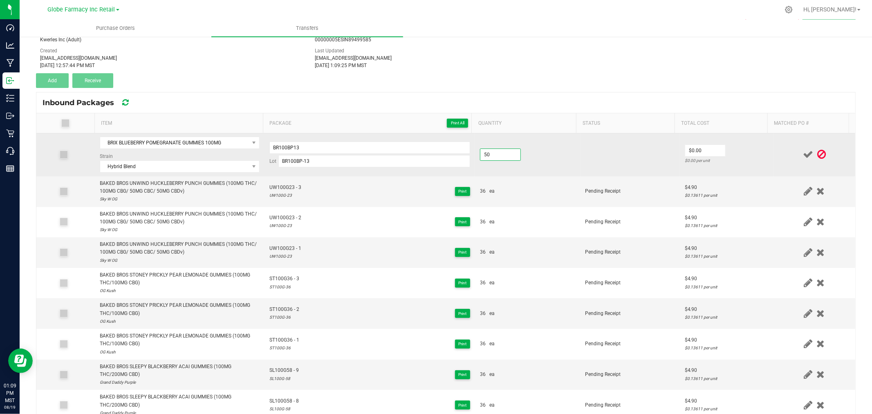
type input "0"
type input "50 ea"
type input "$3.60"
click at [393, 142] on input "BR100BP13" at bounding box center [369, 147] width 201 height 12
type input "BR100BP13 - 1"
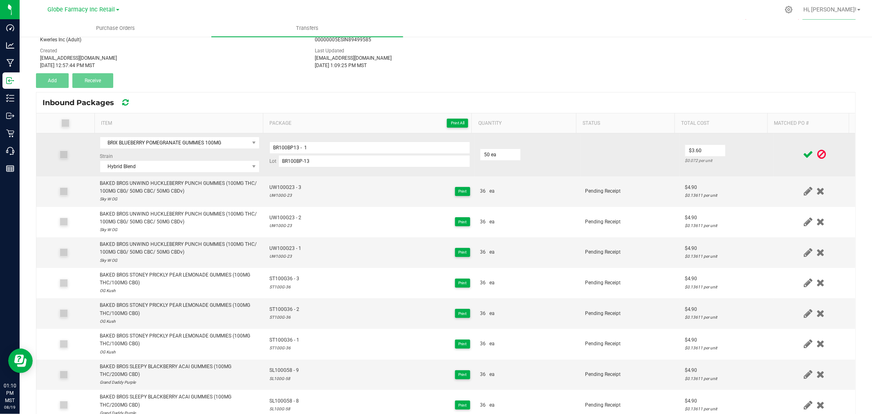
drag, startPoint x: 774, startPoint y: 162, endPoint x: 796, endPoint y: 154, distance: 23.0
click at [775, 162] on td at bounding box center [815, 154] width 82 height 43
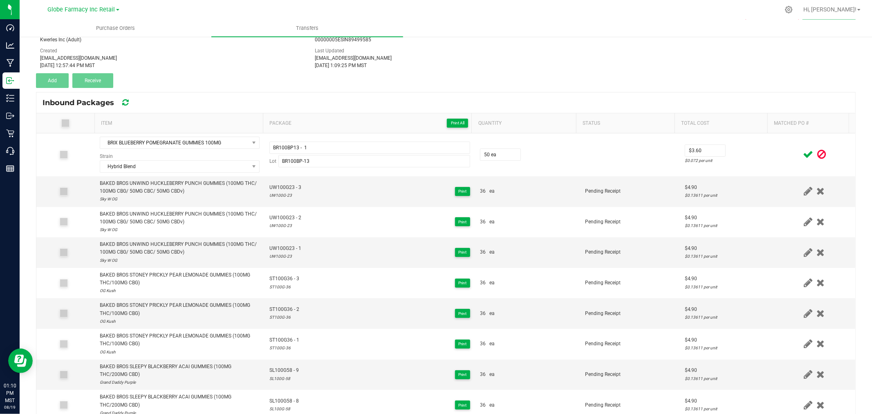
click at [803, 153] on icon at bounding box center [808, 154] width 10 height 10
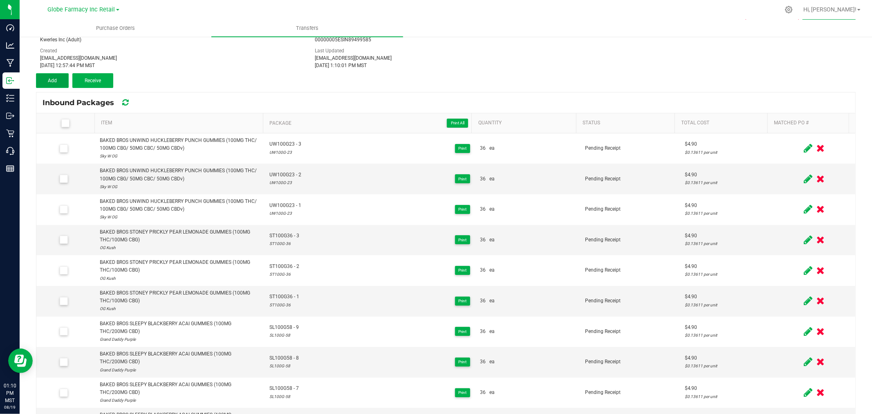
click at [38, 77] on button "Add" at bounding box center [52, 80] width 33 height 15
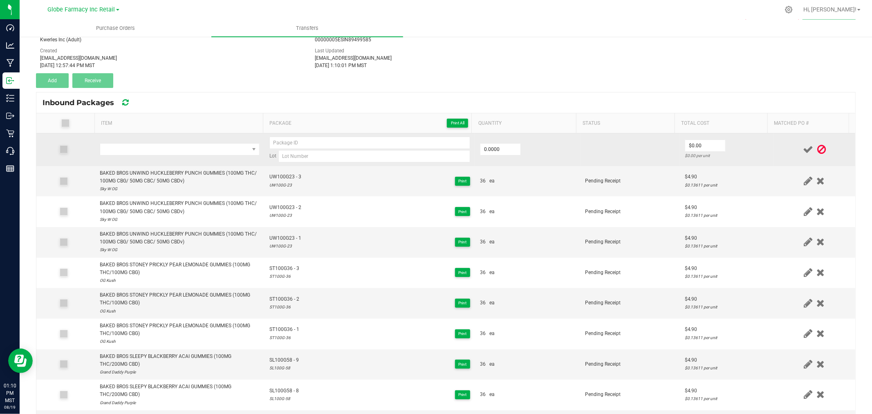
click at [157, 159] on td at bounding box center [180, 149] width 170 height 33
click at [155, 150] on span "NO DATA FOUND" at bounding box center [174, 149] width 149 height 11
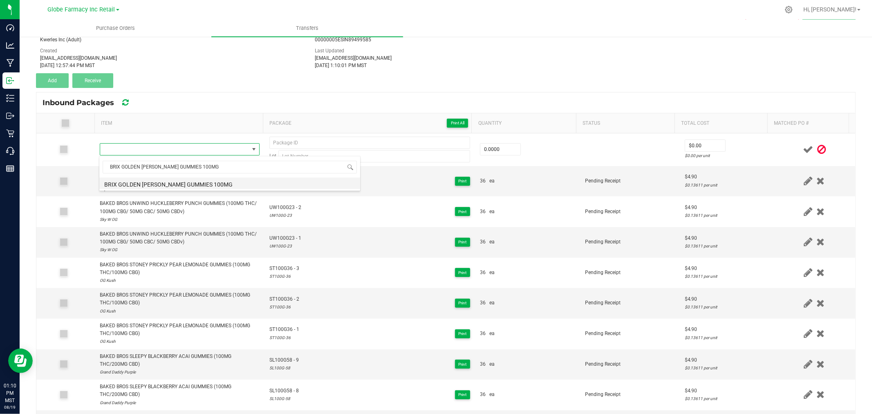
click at [165, 183] on li "BRIX GOLDEN [PERSON_NAME] GUMMIES 100MG" at bounding box center [229, 182] width 261 height 11
type input "0 ea"
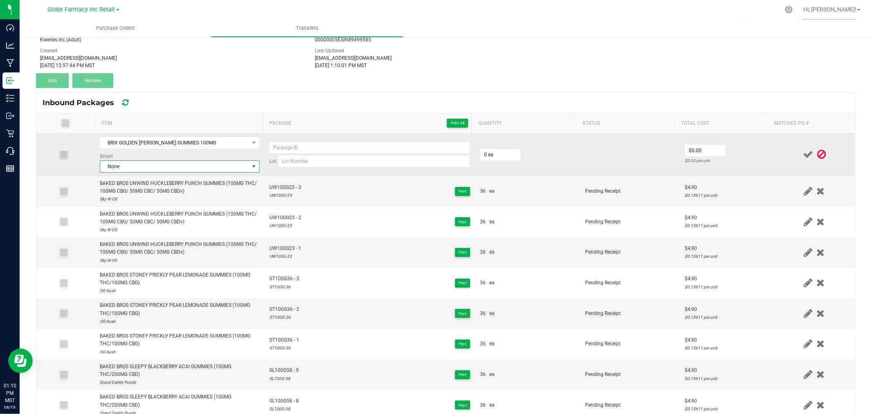
click at [154, 166] on span "None" at bounding box center [174, 166] width 149 height 11
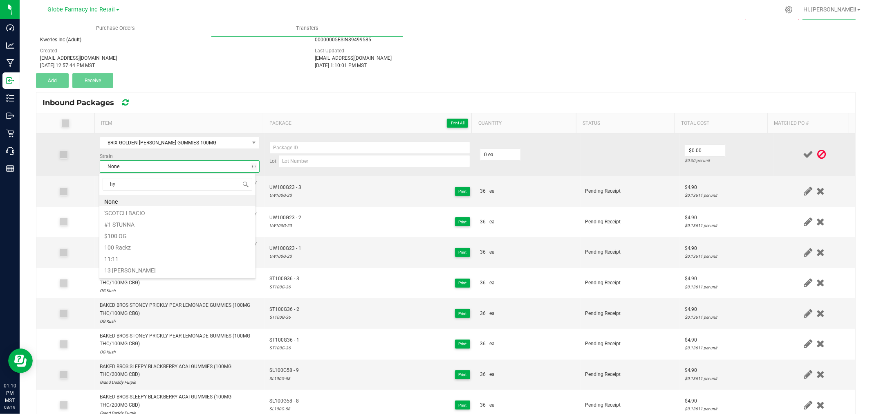
type input "hyb"
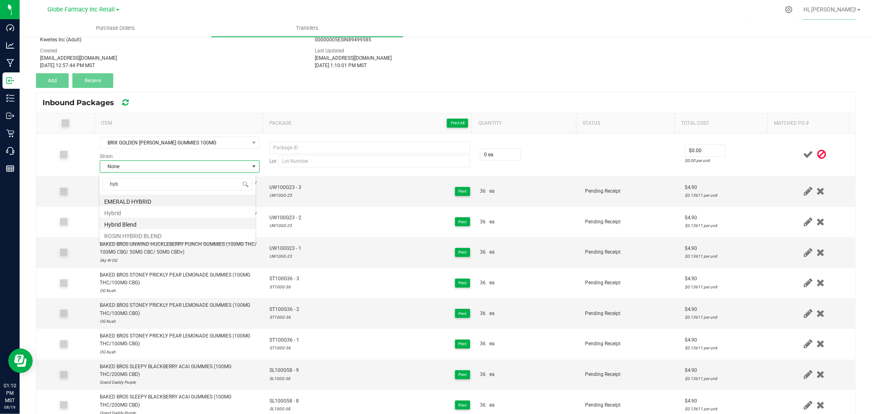
click at [128, 226] on li "Hybrid Blend" at bounding box center [177, 223] width 156 height 11
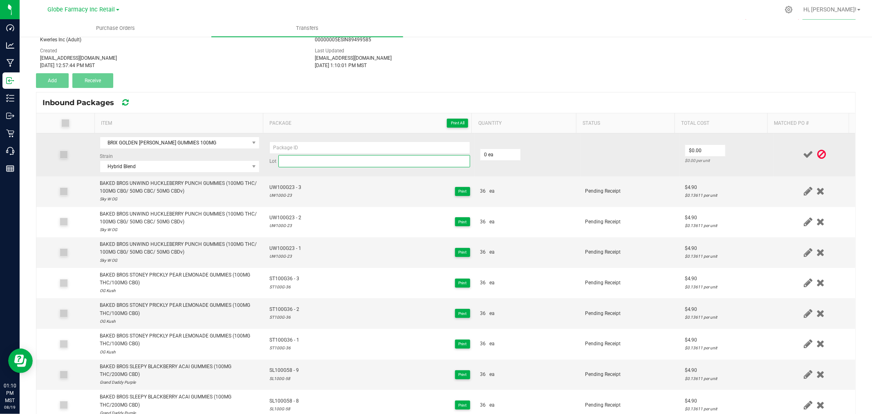
drag, startPoint x: 369, startPoint y: 166, endPoint x: 360, endPoint y: 161, distance: 10.2
click at [369, 166] on input at bounding box center [374, 161] width 192 height 12
paste input "BR100GB- 12"
type input "BR100GB- 12"
click at [318, 147] on input at bounding box center [369, 147] width 201 height 12
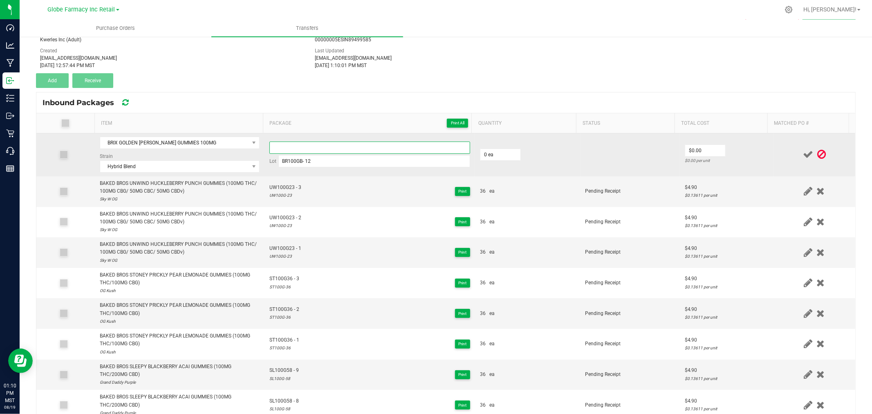
paste input "BR100GB- 12"
type input "BR100GB12 - 1"
click at [303, 159] on input "BR100GB- 12" at bounding box center [374, 161] width 192 height 12
type input "BR100GB-12"
click at [491, 152] on input "0" at bounding box center [500, 154] width 40 height 11
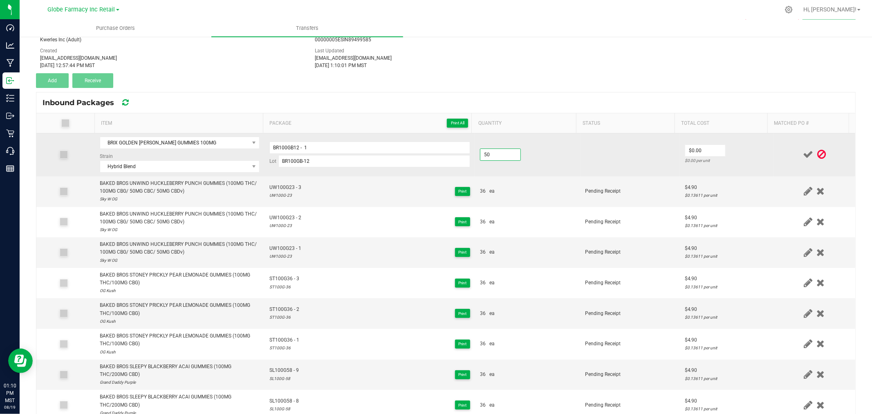
type input "50 ea"
type input "$3.60"
click at [752, 155] on td "$3.60 $0.072 per unit" at bounding box center [727, 154] width 94 height 43
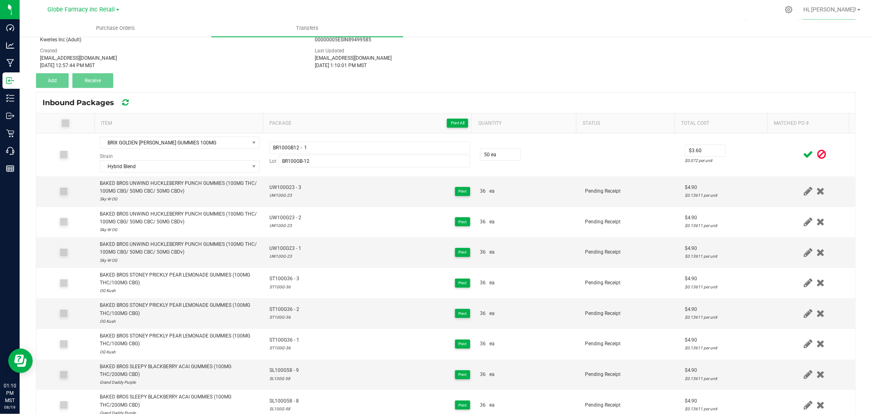
click at [803, 152] on icon at bounding box center [808, 154] width 10 height 10
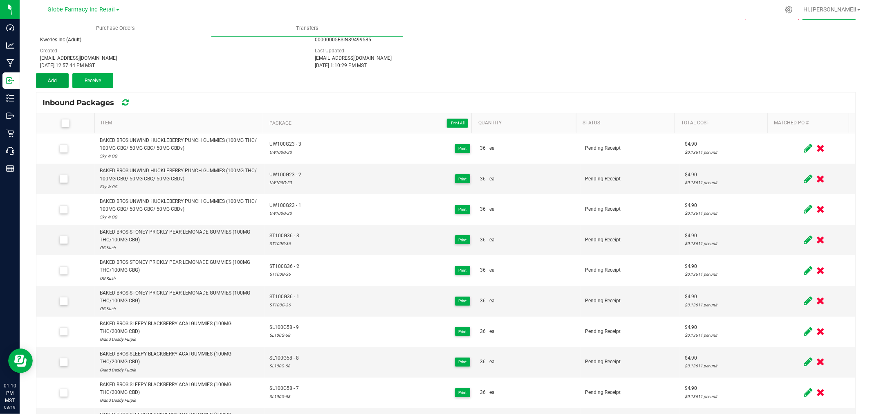
drag, startPoint x: 50, startPoint y: 79, endPoint x: 87, endPoint y: 101, distance: 42.5
click at [50, 79] on span "Add" at bounding box center [52, 81] width 9 height 6
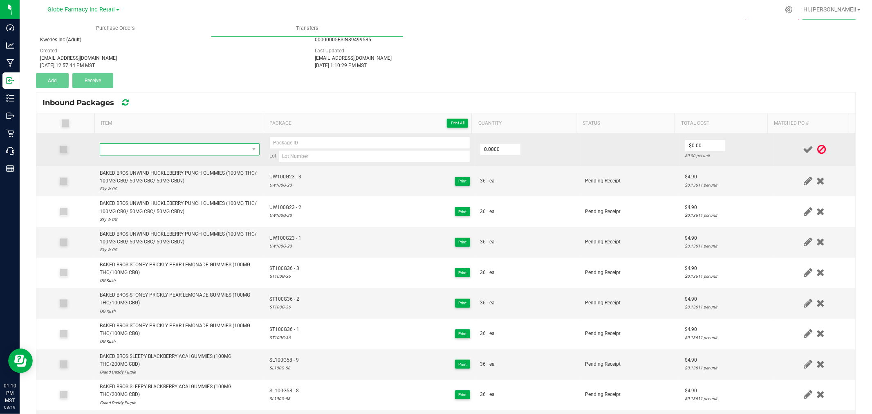
click at [132, 148] on span "NO DATA FOUND" at bounding box center [174, 149] width 149 height 11
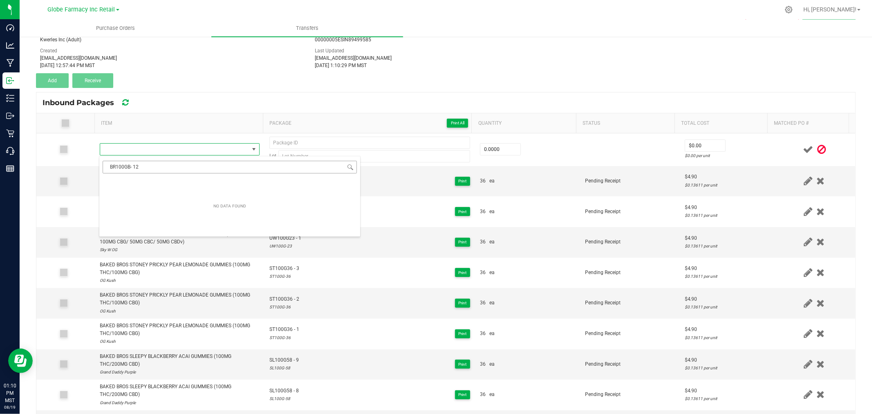
click at [134, 164] on input "BR100GB- 12" at bounding box center [230, 167] width 254 height 13
type input "BR100GB-12"
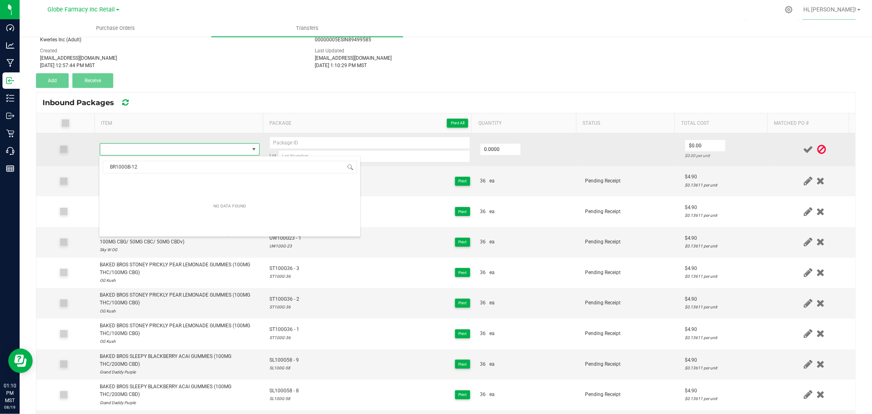
click at [315, 133] on td "Lot" at bounding box center [370, 149] width 211 height 33
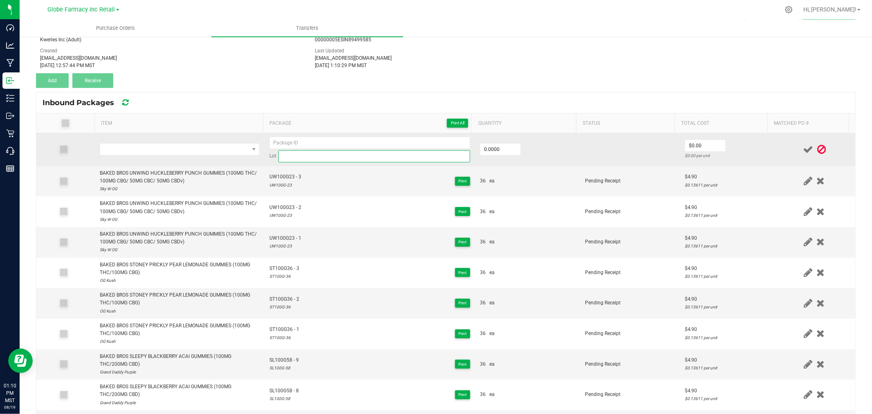
click at [317, 151] on input at bounding box center [374, 156] width 192 height 12
paste input "BR100GB- 12"
click at [303, 155] on input "BR100GB- 12" at bounding box center [374, 156] width 192 height 12
type input "BR100GB-12"
click at [352, 145] on input at bounding box center [369, 143] width 201 height 12
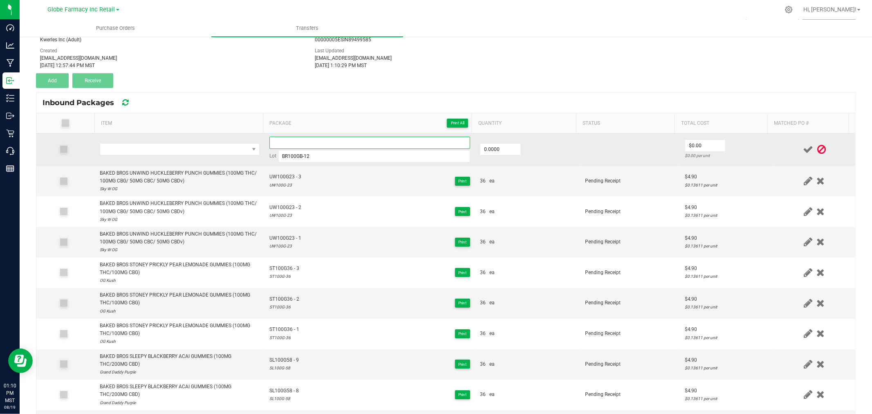
paste input "BR100GB- 12"
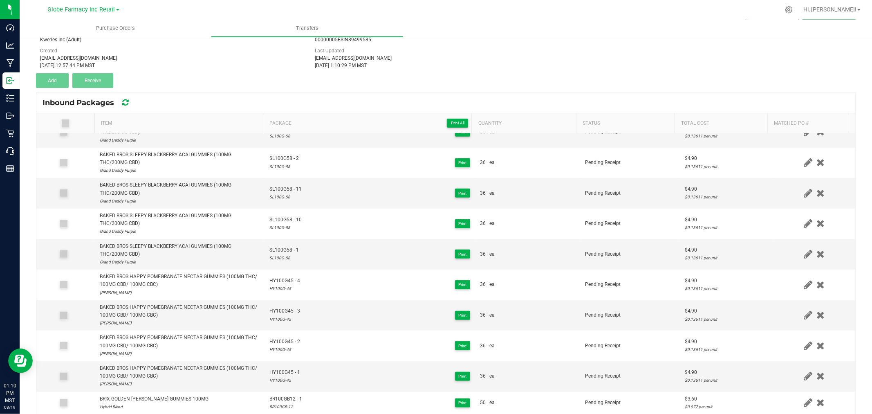
scroll to position [422, 0]
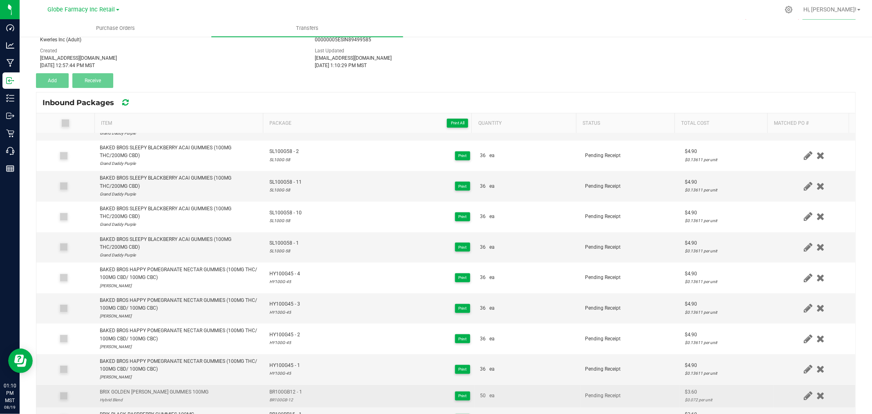
type input "BR100GB12 - 2"
click at [162, 391] on div "BRIX GOLDEN [PERSON_NAME] GUMMIES 100MG" at bounding box center [154, 392] width 109 height 8
copy div "BRIX GOLDEN [PERSON_NAME] GUMMIES 100MG"
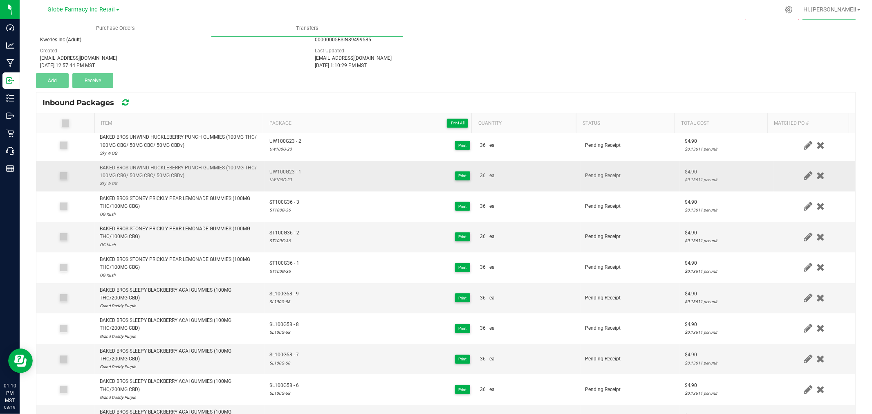
scroll to position [0, 0]
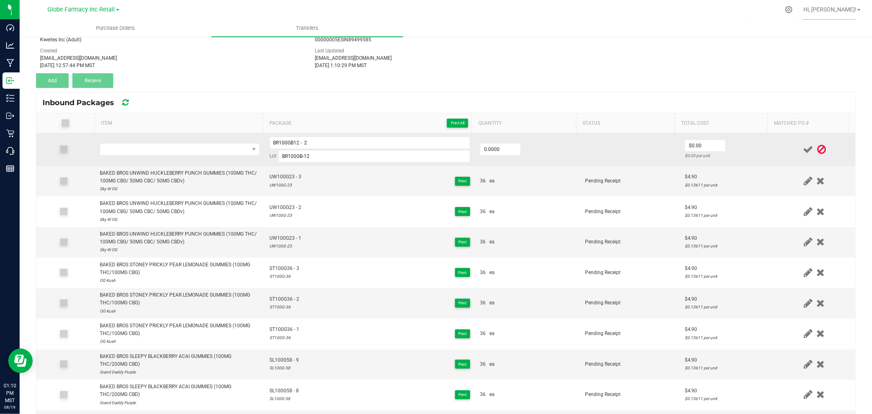
click at [166, 157] on td at bounding box center [180, 149] width 170 height 33
click at [168, 148] on span "NO DATA FOUND" at bounding box center [174, 149] width 149 height 11
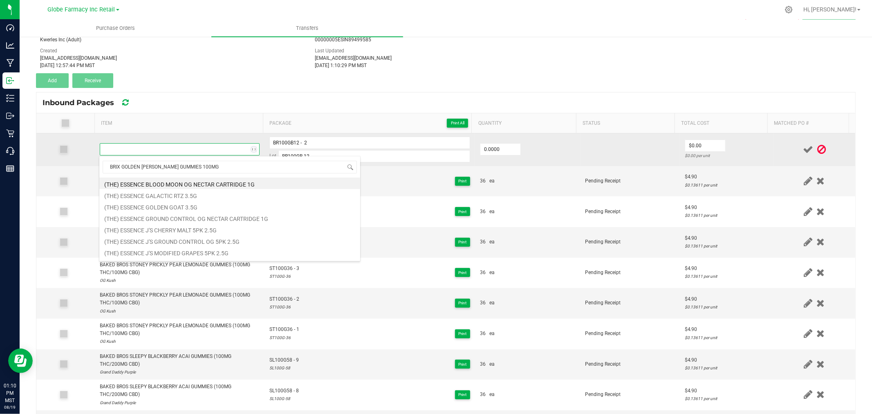
scroll to position [12, 157]
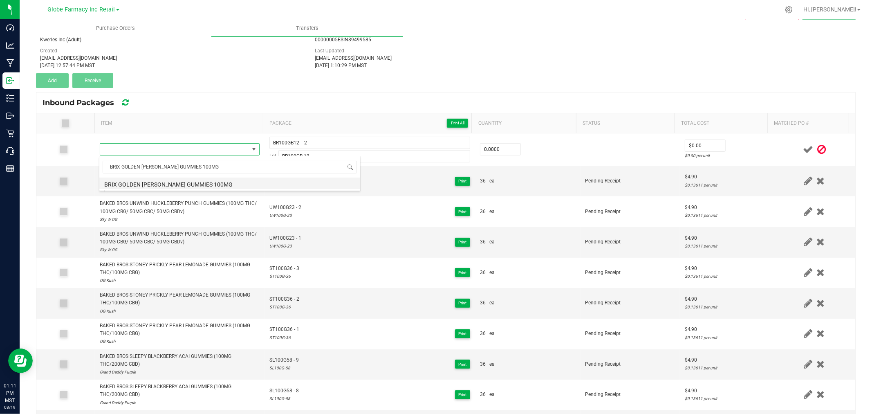
click at [184, 183] on li "BRIX GOLDEN [PERSON_NAME] GUMMIES 100MG" at bounding box center [229, 182] width 261 height 11
type input "0 ea"
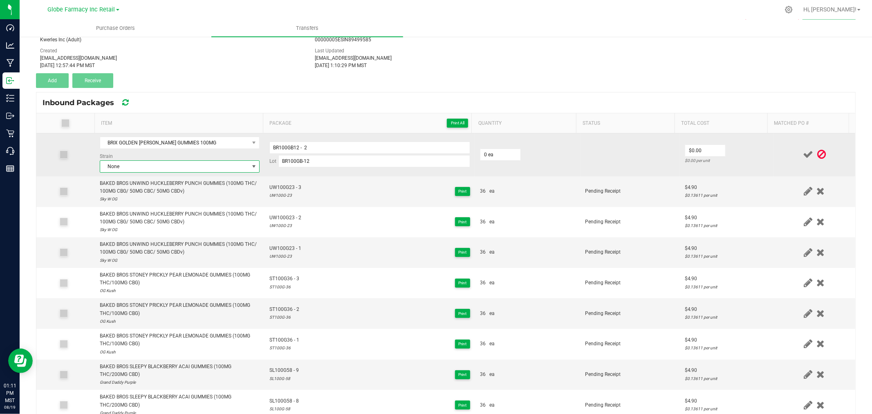
click at [152, 168] on span "None" at bounding box center [174, 166] width 149 height 11
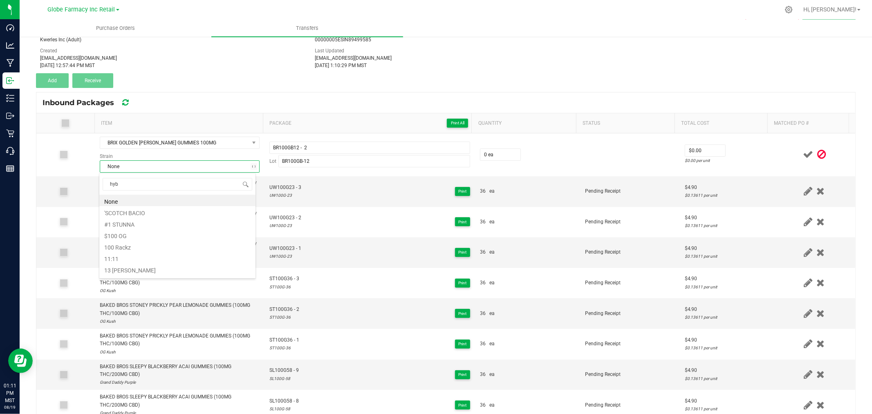
type input "hybr"
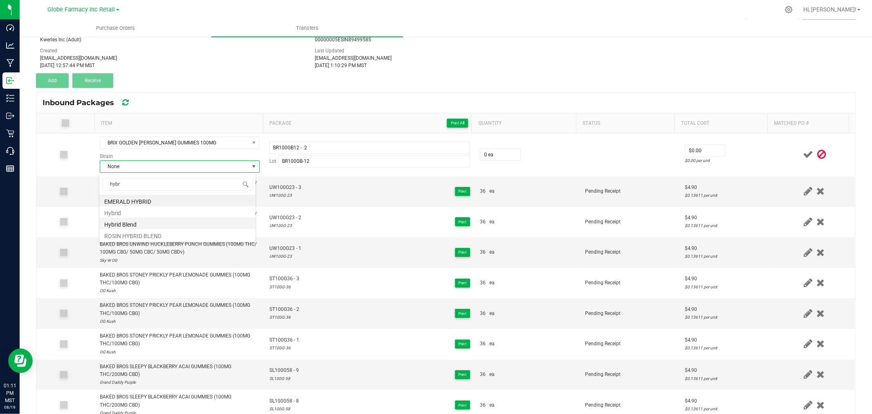
click at [122, 222] on li "Hybrid Blend" at bounding box center [177, 223] width 156 height 11
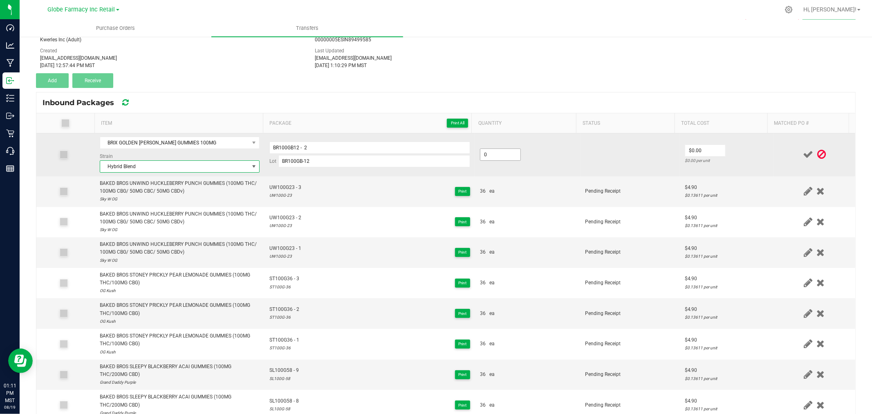
click at [480, 150] on input "0" at bounding box center [500, 154] width 40 height 11
type input "50 ea"
type input "$3.60"
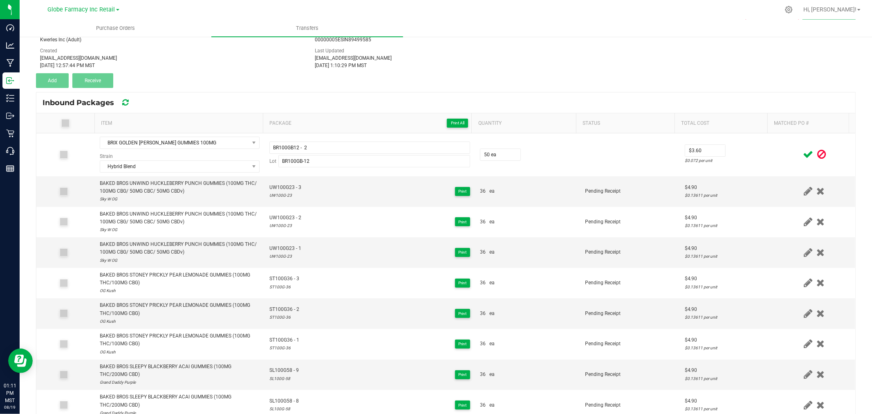
click at [779, 157] on div at bounding box center [815, 154] width 72 height 10
click at [803, 152] on icon at bounding box center [808, 154] width 10 height 10
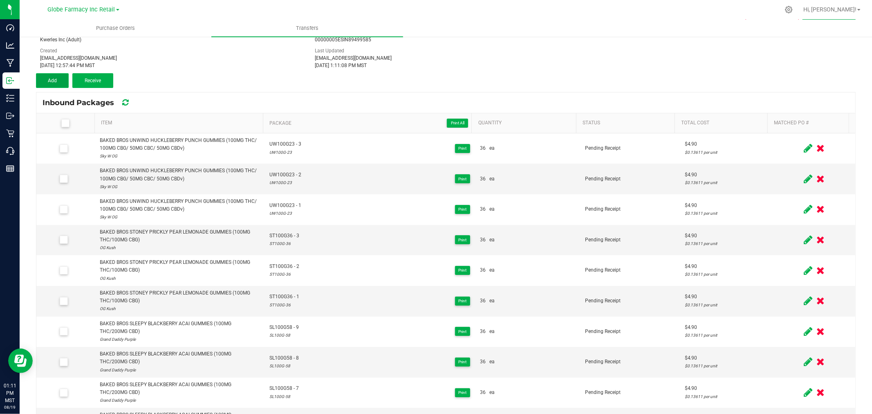
click at [55, 83] on button "Add" at bounding box center [52, 80] width 33 height 15
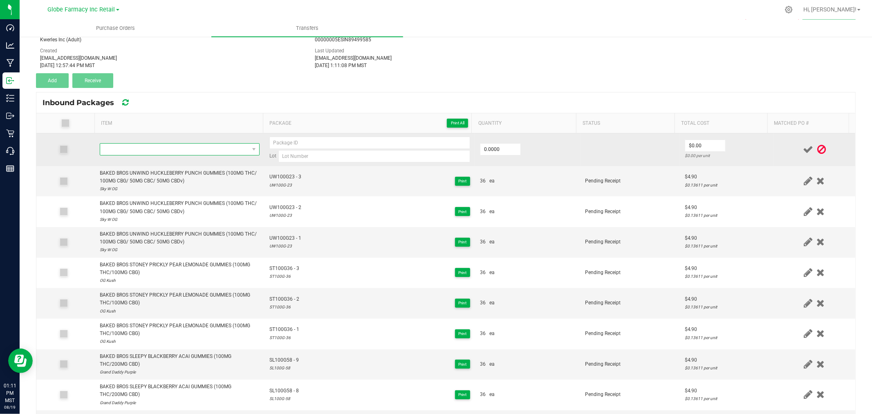
click at [140, 150] on span "NO DATA FOUND" at bounding box center [174, 149] width 149 height 11
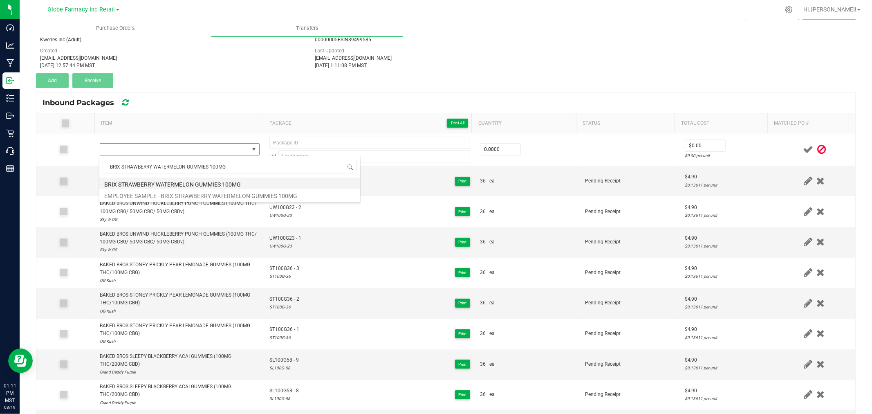
click at [163, 183] on li "BRIX STRAWBERRY WATERMELON GUMMIES 100MG" at bounding box center [229, 182] width 261 height 11
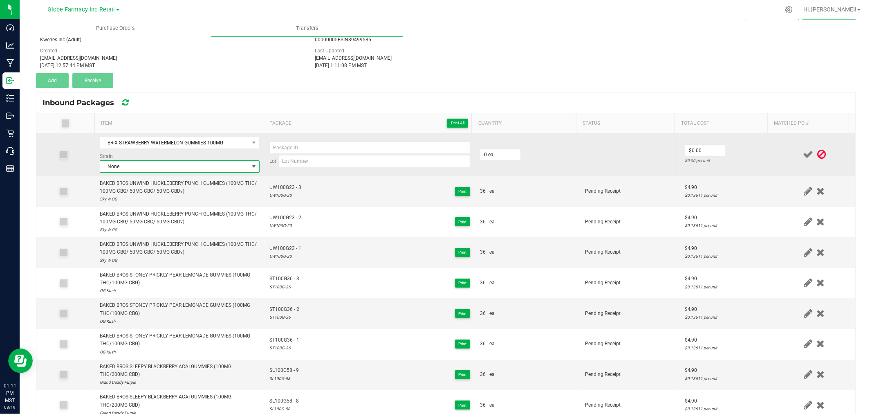
click at [129, 168] on span "None" at bounding box center [174, 166] width 149 height 11
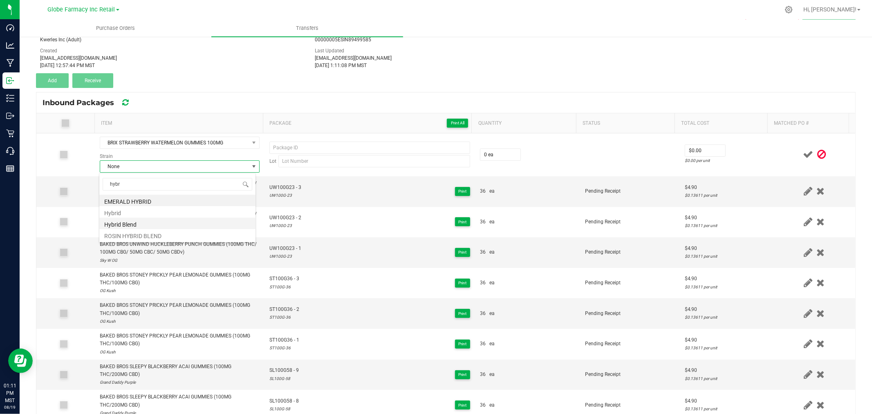
click at [127, 222] on li "Hybrid Blend" at bounding box center [177, 223] width 156 height 11
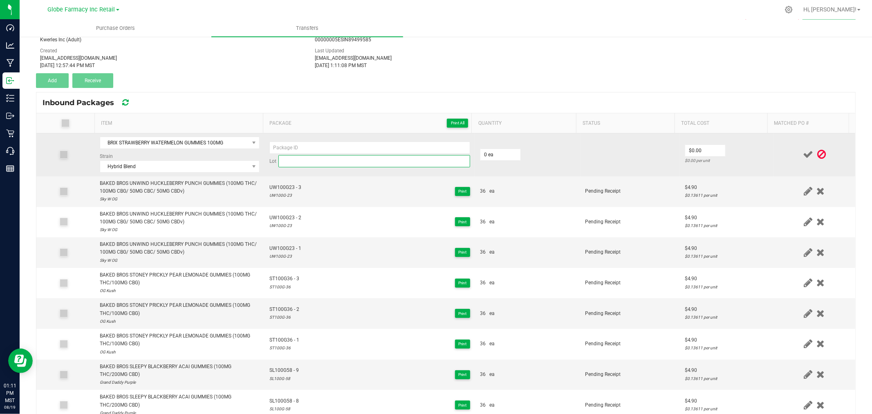
paste input "BR100SW- 17"
drag, startPoint x: 306, startPoint y: 162, endPoint x: 305, endPoint y: 154, distance: 8.2
click at [306, 162] on input at bounding box center [374, 161] width 192 height 12
click at [303, 142] on td "Lot BR100SW- 17" at bounding box center [370, 154] width 211 height 43
click at [303, 145] on input at bounding box center [369, 147] width 201 height 12
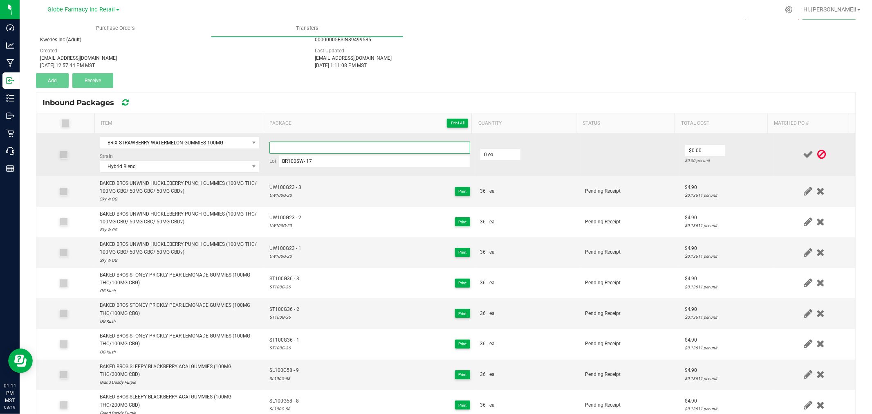
paste input "BR100SW- 17"
click at [303, 161] on input "BR100SW- 17" at bounding box center [374, 161] width 192 height 12
click at [494, 154] on input "0" at bounding box center [500, 154] width 40 height 11
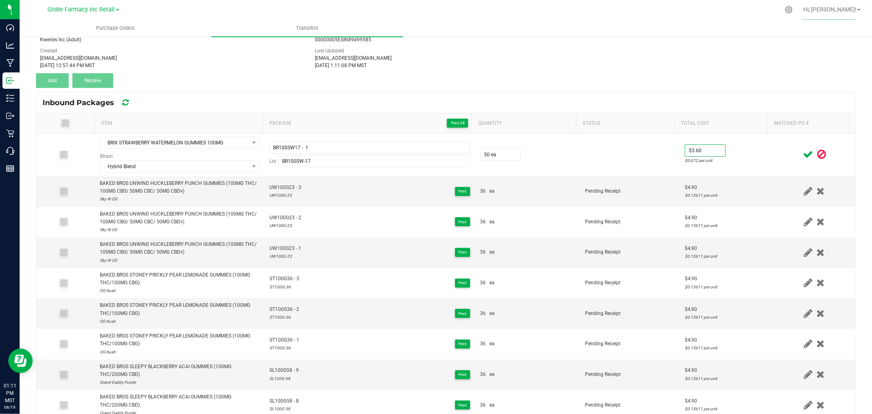
click at [803, 153] on icon at bounding box center [808, 154] width 10 height 10
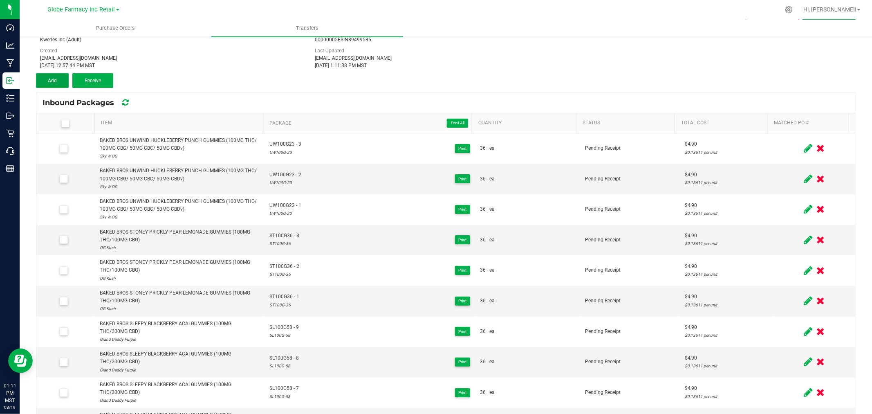
click at [59, 82] on button "Add" at bounding box center [52, 80] width 33 height 15
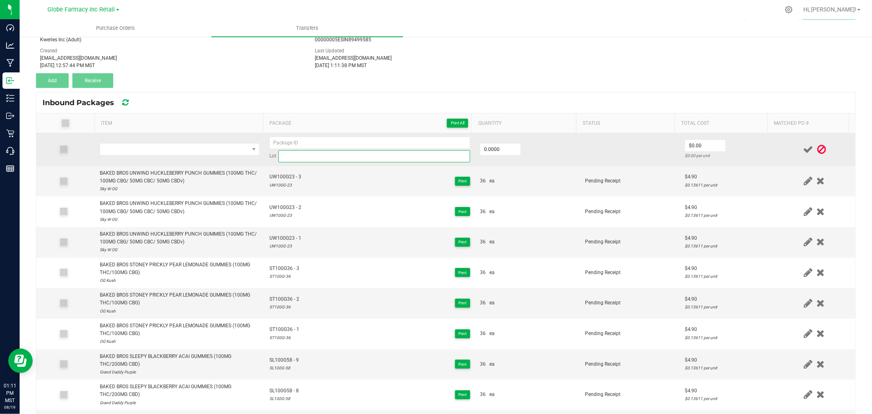
click at [295, 156] on input at bounding box center [374, 156] width 192 height 12
paste input "BR100SW- 17"
click at [303, 141] on input at bounding box center [369, 143] width 201 height 12
paste input "BR100SW- 17"
click at [303, 154] on input "BR100SW- 17" at bounding box center [374, 156] width 192 height 12
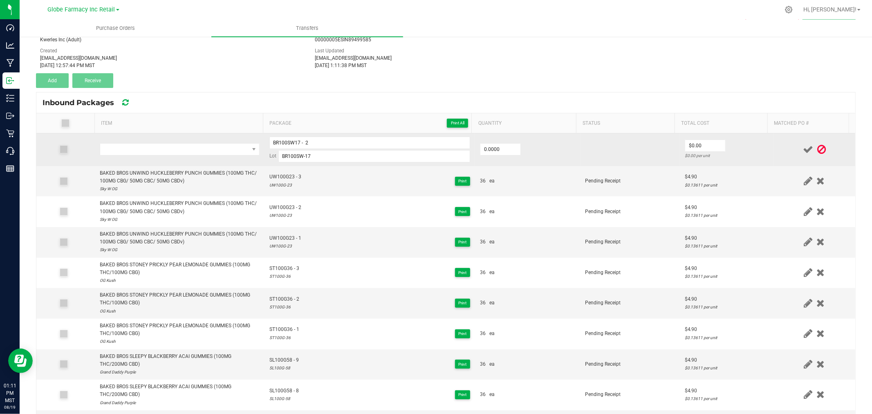
click at [155, 161] on td at bounding box center [180, 149] width 170 height 33
click at [153, 155] on span "NO DATA FOUND" at bounding box center [180, 149] width 160 height 12
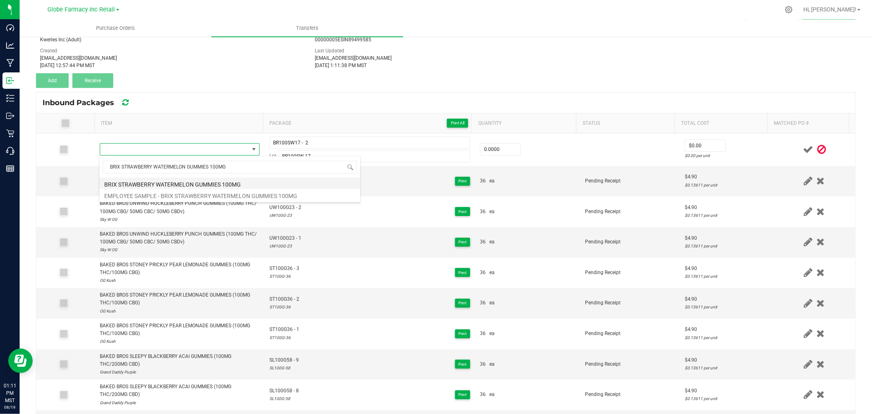
click at [202, 181] on li "BRIX STRAWBERRY WATERMELON GUMMIES 100MG" at bounding box center [229, 182] width 261 height 11
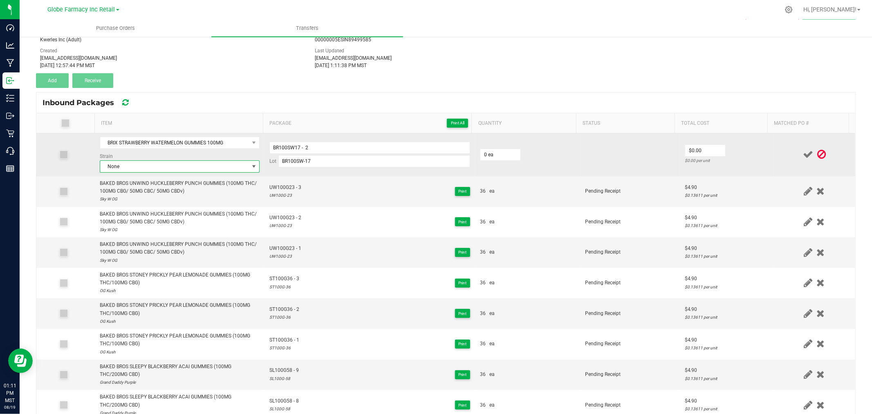
click at [177, 164] on span "None" at bounding box center [174, 166] width 149 height 11
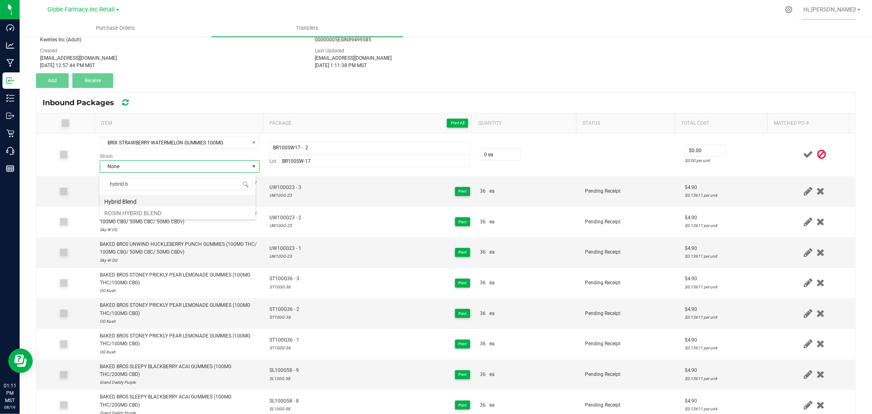
click at [137, 199] on li "Hybrid Blend" at bounding box center [177, 200] width 156 height 11
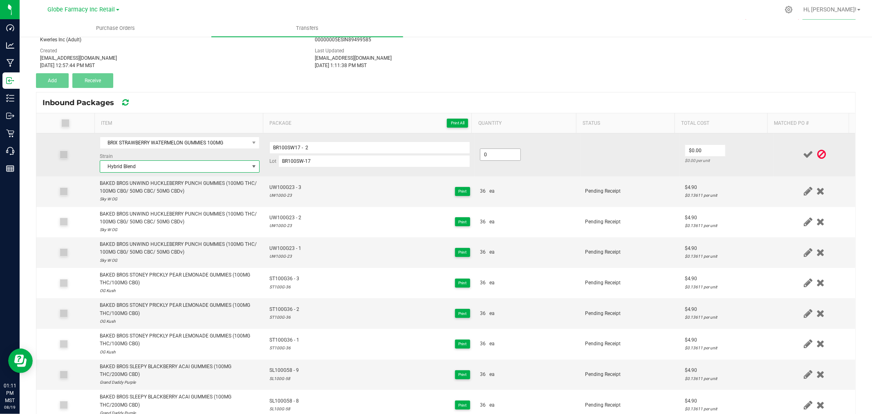
click at [505, 157] on input "0" at bounding box center [500, 154] width 40 height 11
click at [735, 155] on td "$3.60 $0.072 per unit" at bounding box center [727, 154] width 94 height 43
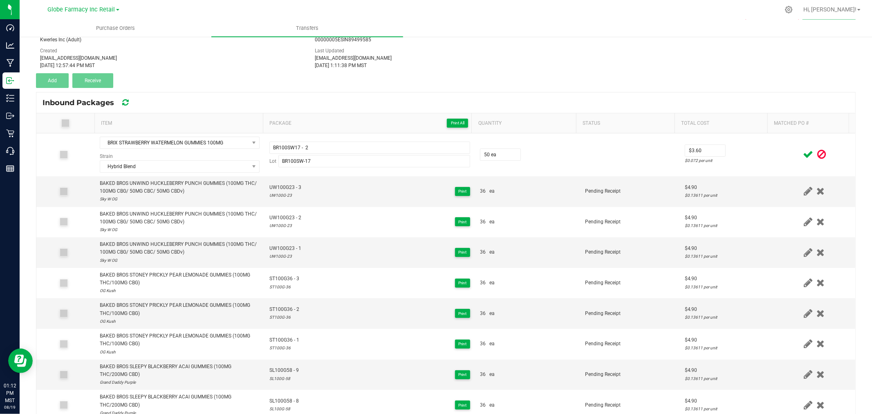
click at [803, 157] on icon at bounding box center [808, 154] width 10 height 10
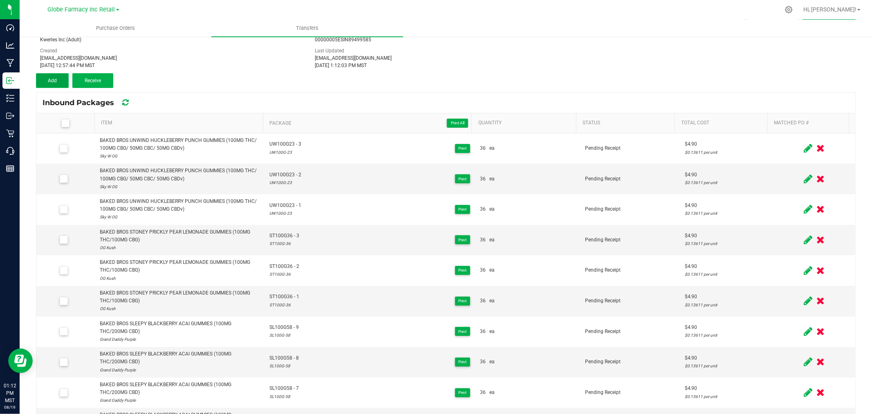
click at [48, 82] on span "Add" at bounding box center [52, 81] width 9 height 6
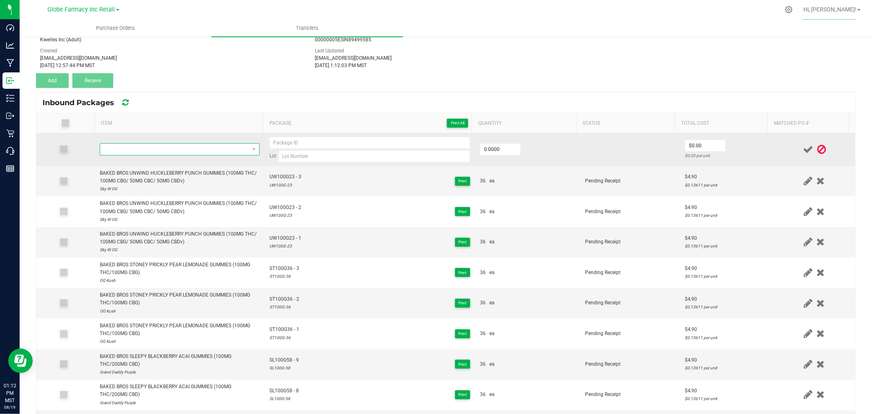
click at [166, 150] on span "NO DATA FOUND" at bounding box center [174, 149] width 149 height 11
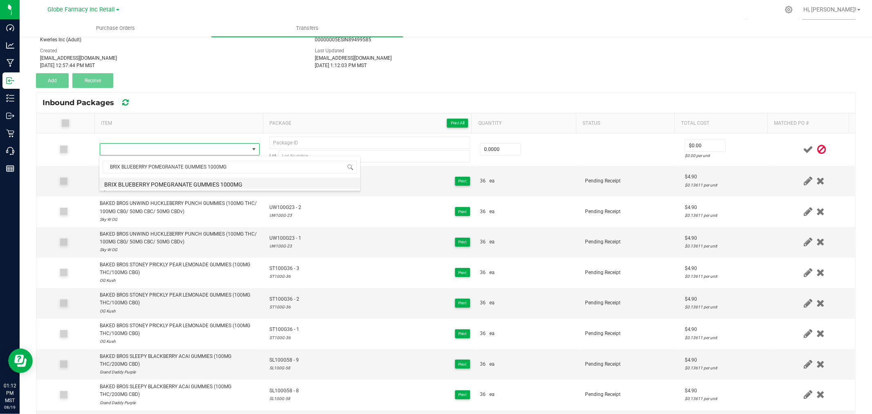
click at [165, 183] on li "BRIX BLUEBERRY POMEGRANATE GUMMIES 1000MG" at bounding box center [229, 182] width 261 height 11
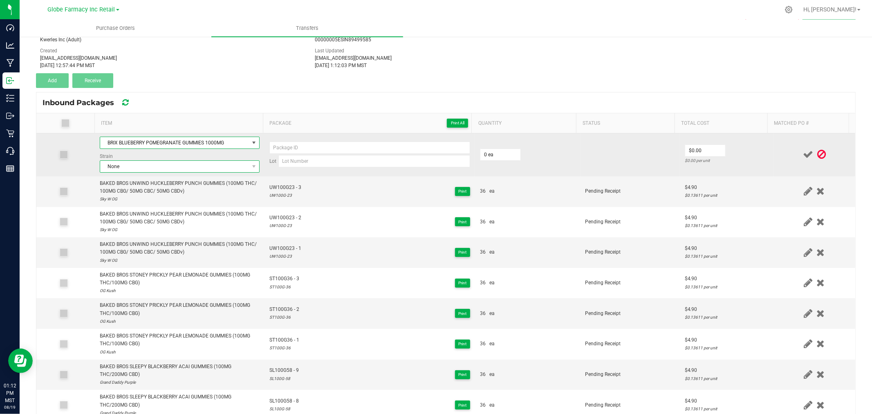
click at [135, 163] on span "None" at bounding box center [174, 166] width 149 height 11
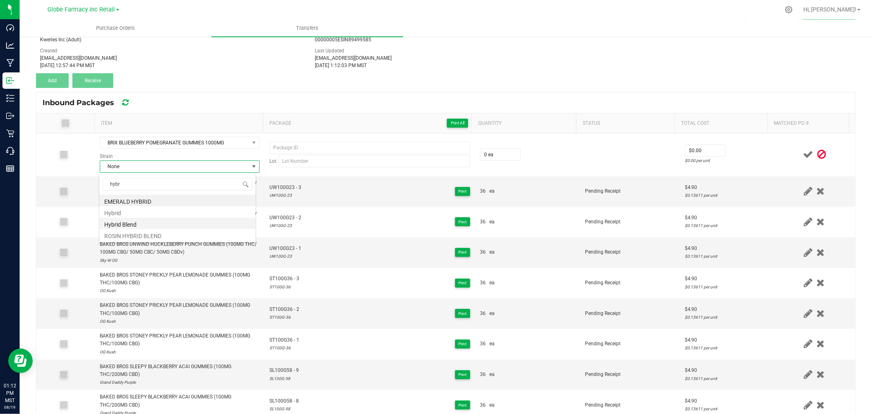
click at [121, 224] on li "Hybrid Blend" at bounding box center [177, 223] width 156 height 11
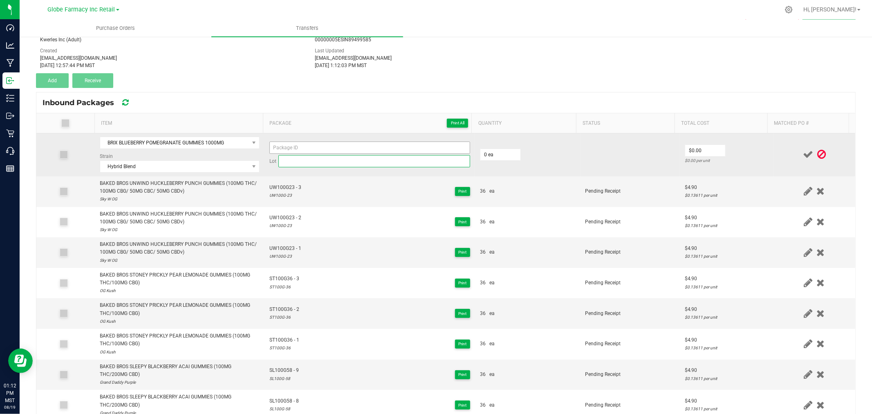
drag, startPoint x: 314, startPoint y: 162, endPoint x: 313, endPoint y: 150, distance: 12.7
click at [314, 162] on input at bounding box center [374, 161] width 192 height 12
paste input "BR1KBP-7"
click at [313, 144] on input at bounding box center [369, 147] width 201 height 12
paste input "BR1KBP-7"
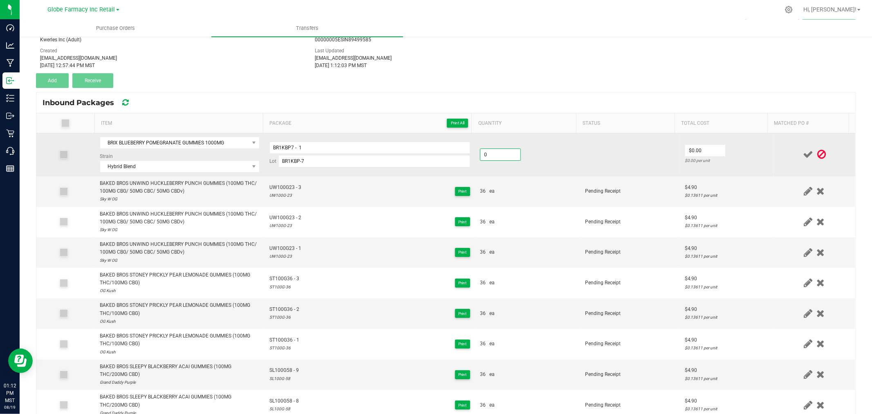
click at [504, 153] on input "0" at bounding box center [500, 154] width 40 height 11
click at [757, 141] on td "$22.50 $1.125 per unit" at bounding box center [727, 154] width 94 height 43
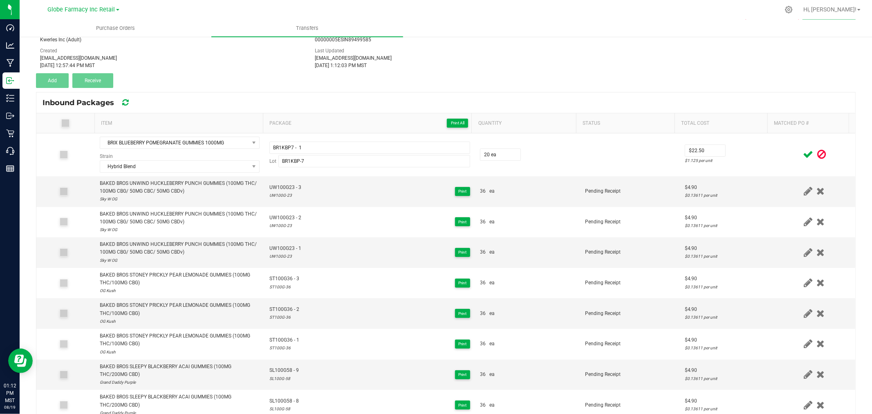
click at [801, 151] on span at bounding box center [808, 154] width 14 height 16
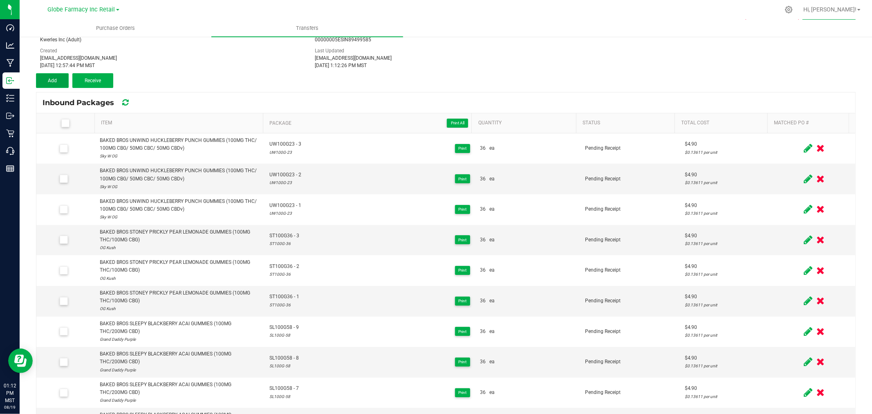
click at [38, 79] on button "Add" at bounding box center [52, 80] width 33 height 15
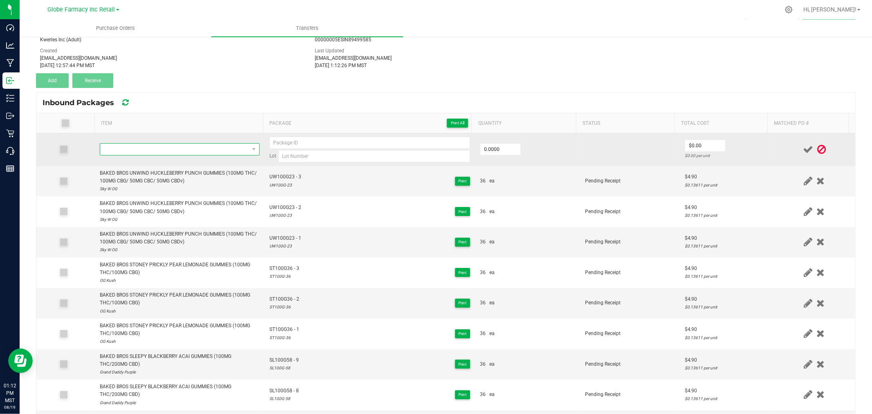
click at [195, 146] on span "NO DATA FOUND" at bounding box center [174, 149] width 149 height 11
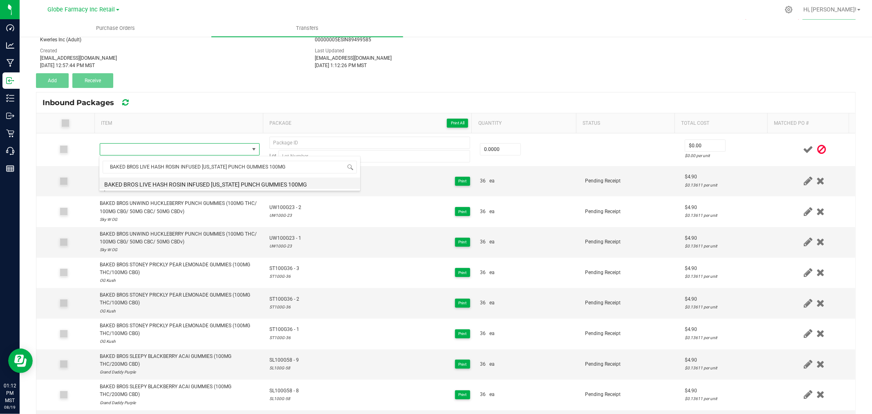
click at [183, 182] on li "BAKED BROS LIVE HASH ROSIN INFUSED [US_STATE] PUNCH GUMMIES 100MG" at bounding box center [229, 182] width 261 height 11
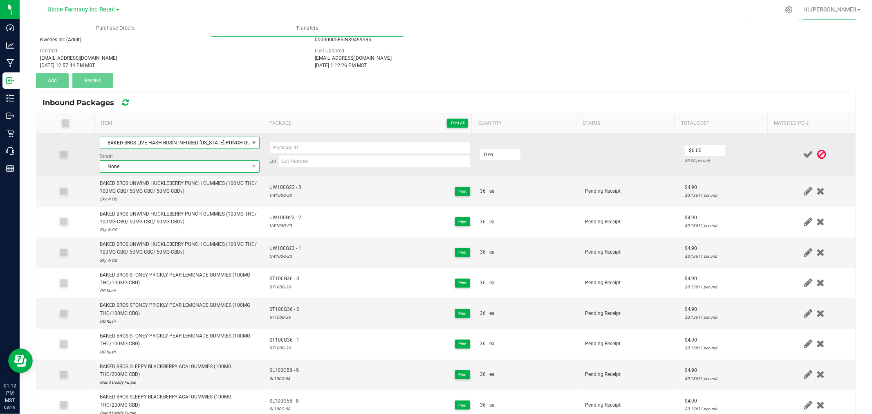
click at [135, 162] on span "None" at bounding box center [174, 166] width 149 height 11
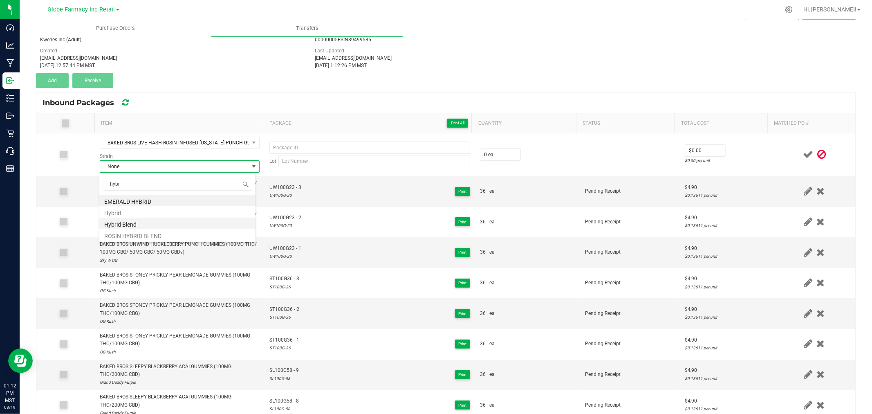
click at [141, 221] on li "Hybrid Blend" at bounding box center [177, 223] width 156 height 11
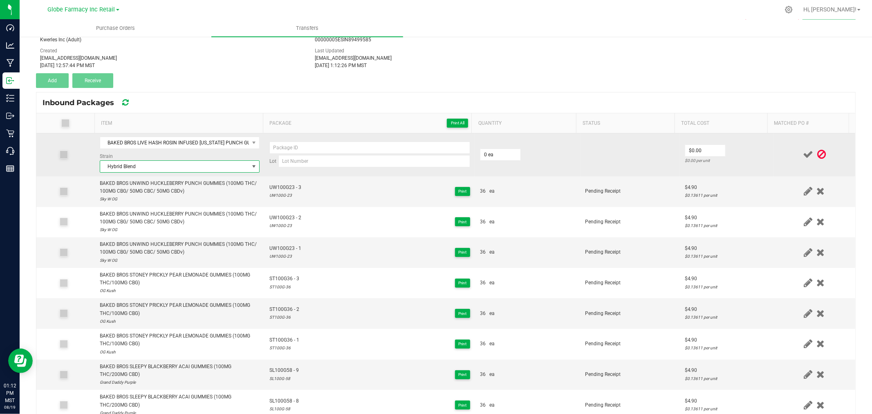
click at [148, 168] on span "Hybrid Blend" at bounding box center [174, 166] width 149 height 11
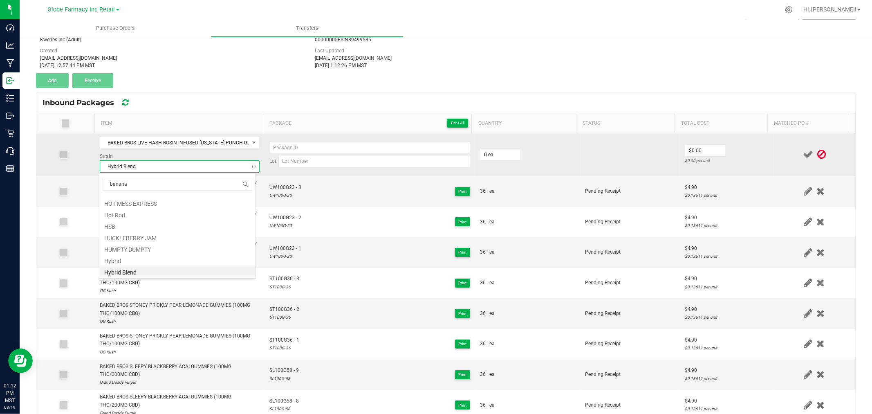
scroll to position [0, 0]
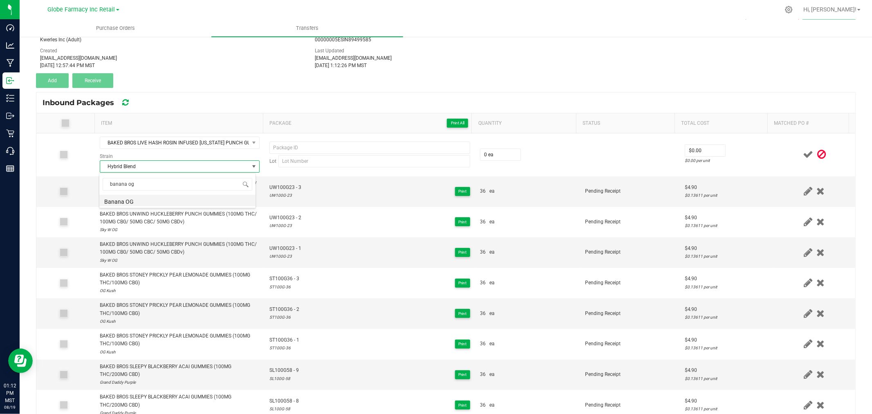
click at [152, 198] on li "Banana OG" at bounding box center [177, 200] width 156 height 11
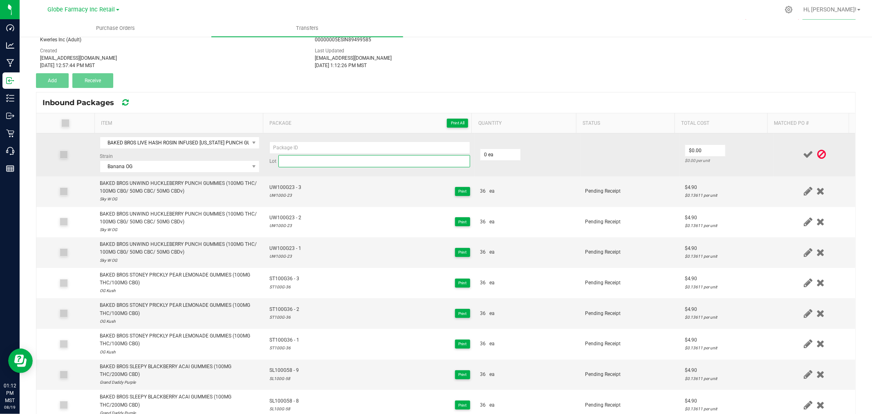
paste input "LHR100AP-"
click at [357, 162] on input at bounding box center [374, 161] width 192 height 12
click at [340, 149] on input at bounding box center [369, 147] width 201 height 12
paste input "LHR100AP-"
click at [329, 166] on input "LHR100AP-" at bounding box center [374, 161] width 192 height 12
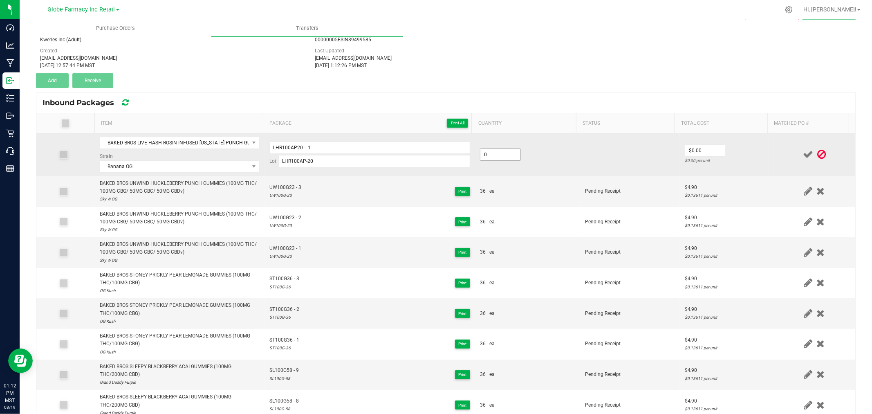
click at [488, 154] on input "0" at bounding box center [500, 154] width 40 height 11
click at [750, 154] on td "$6.16 $0.25667 per unit" at bounding box center [727, 154] width 94 height 43
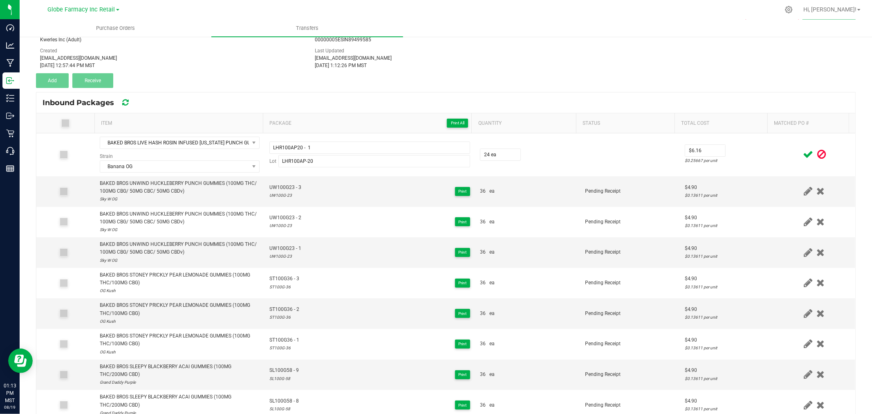
click at [803, 156] on icon at bounding box center [808, 154] width 10 height 10
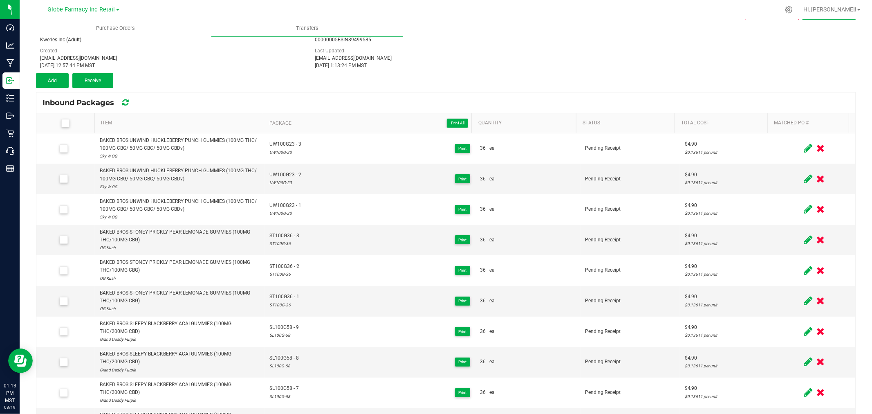
click at [743, 119] on th "Total Cost" at bounding box center [721, 123] width 93 height 20
click at [540, 122] on link "Quantity" at bounding box center [525, 123] width 95 height 7
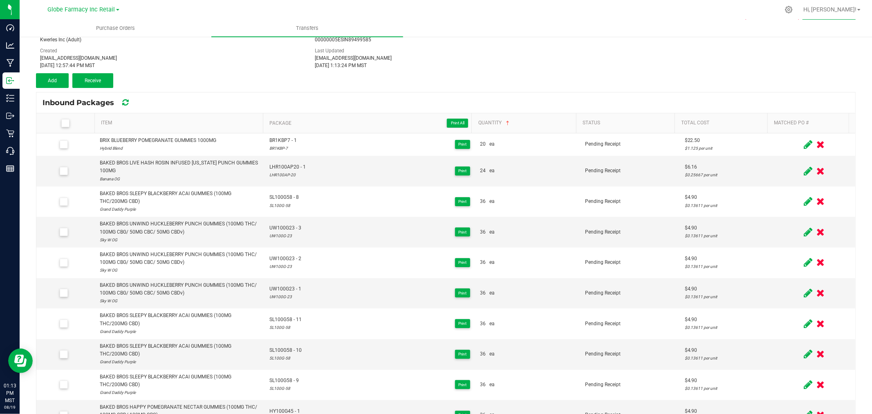
click at [51, 72] on div "Transfer #7152 Pending Receipt Void Edit Shipper Name Kwerles Inc (Adult) Shipp…" at bounding box center [446, 47] width 820 height 82
drag, startPoint x: 58, startPoint y: 79, endPoint x: 119, endPoint y: 116, distance: 72.3
click at [58, 79] on button "Add" at bounding box center [52, 80] width 33 height 15
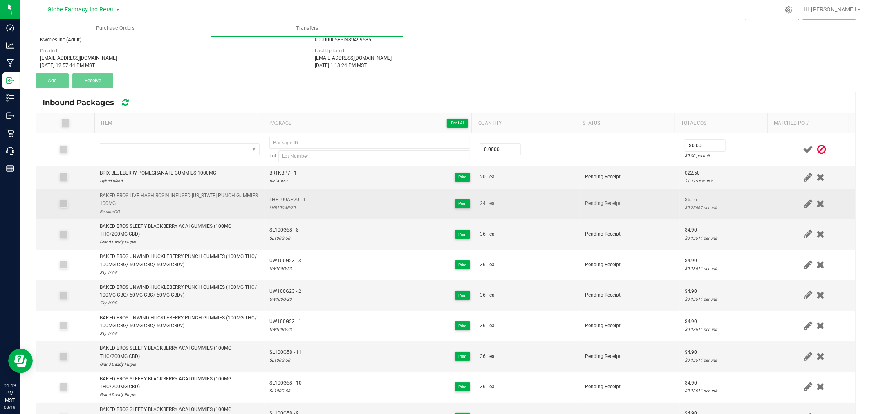
click at [197, 198] on div "BAKED BROS LIVE HASH ROSIN INFUSED [US_STATE] PUNCH GUMMIES 100MG" at bounding box center [180, 200] width 160 height 16
copy div "BAKED BROS LIVE HASH ROSIN INFUSED [US_STATE] PUNCH GUMMIES 100MG"
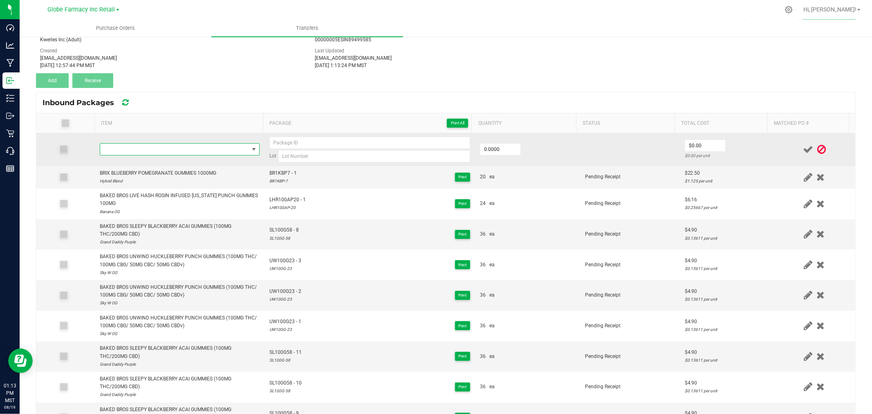
click at [159, 150] on span "NO DATA FOUND" at bounding box center [174, 149] width 149 height 11
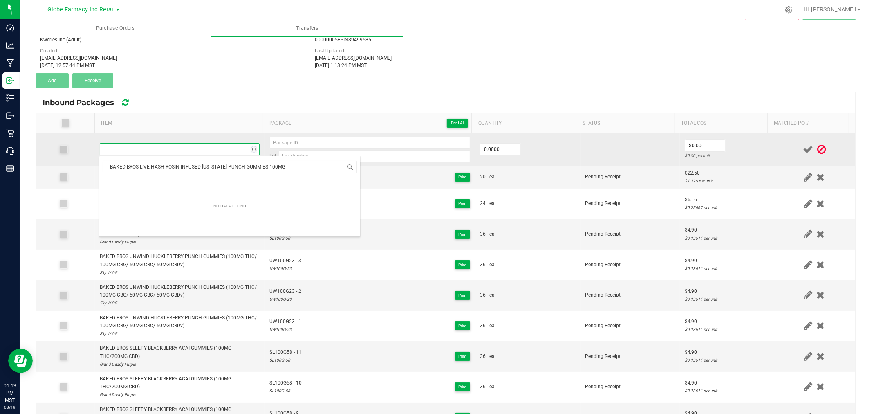
scroll to position [12, 157]
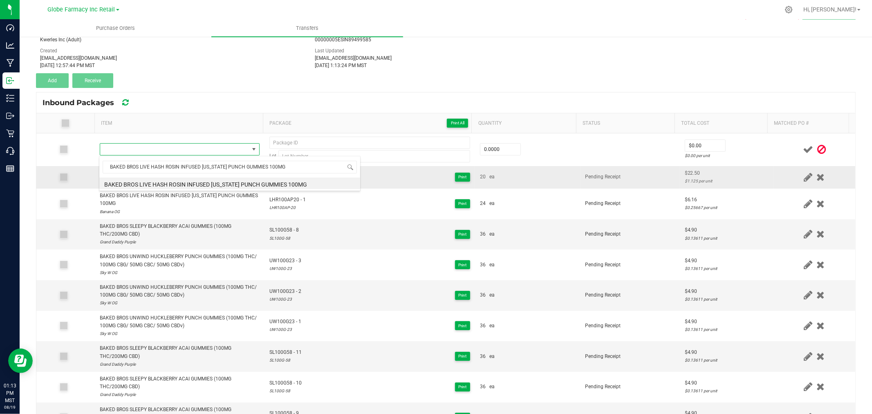
click at [191, 183] on li "BAKED BROS LIVE HASH ROSIN INFUSED [US_STATE] PUNCH GUMMIES 100MG" at bounding box center [229, 182] width 261 height 11
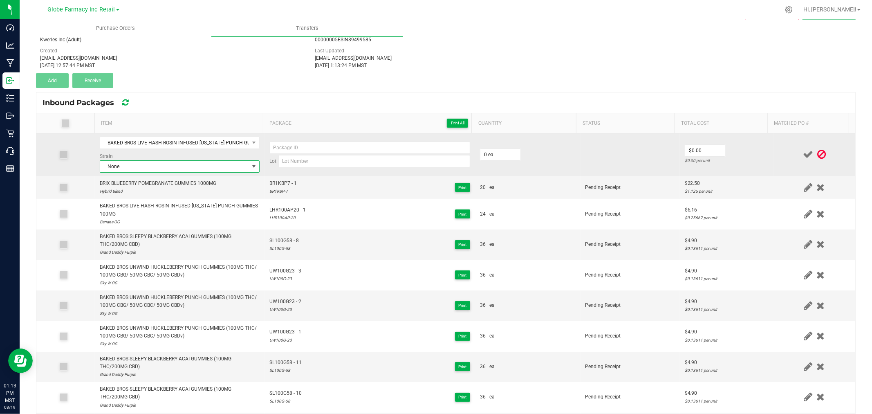
click at [201, 166] on span "None" at bounding box center [174, 166] width 149 height 11
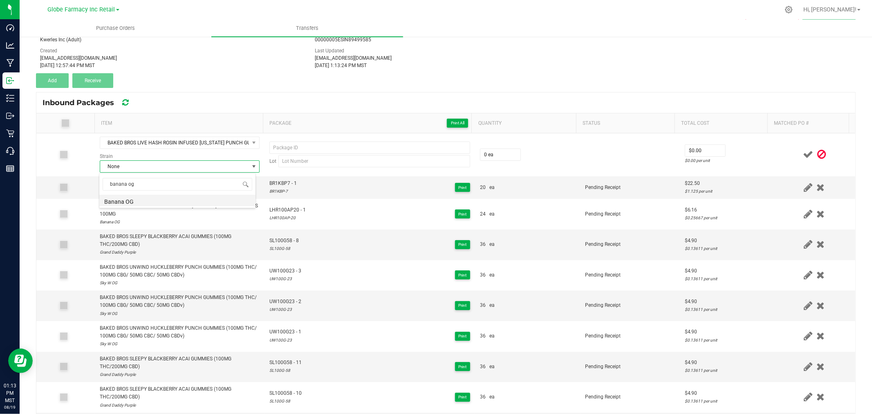
click at [132, 199] on li "Banana OG" at bounding box center [177, 200] width 156 height 11
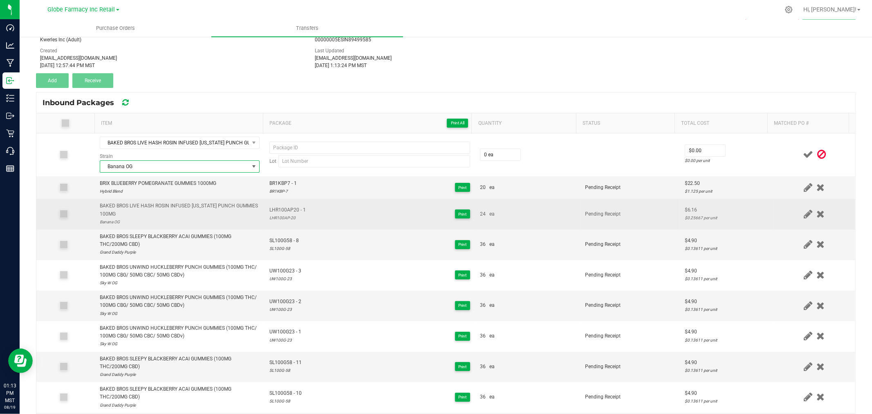
click at [280, 209] on span "LHR100AP20 - 1" at bounding box center [287, 210] width 36 height 8
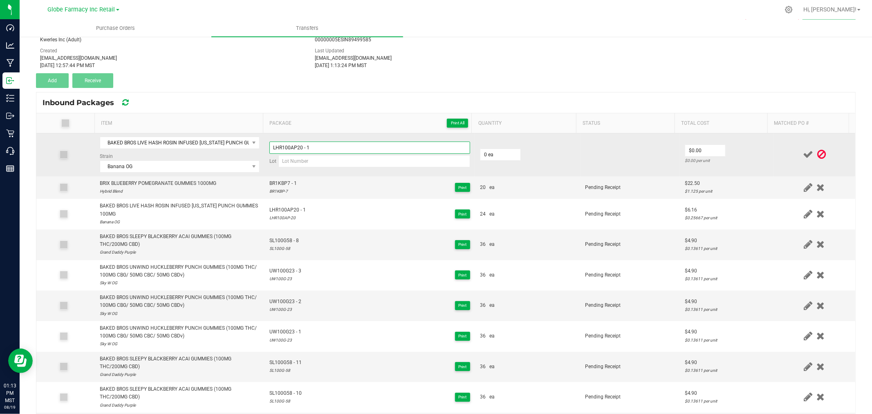
click at [300, 148] on input "LHR100AP20 - 1" at bounding box center [369, 147] width 201 height 12
click at [304, 148] on input "LHR100AP20 - 1" at bounding box center [369, 147] width 201 height 12
click at [303, 147] on input "LHR100AP20 - 1" at bounding box center [369, 147] width 201 height 12
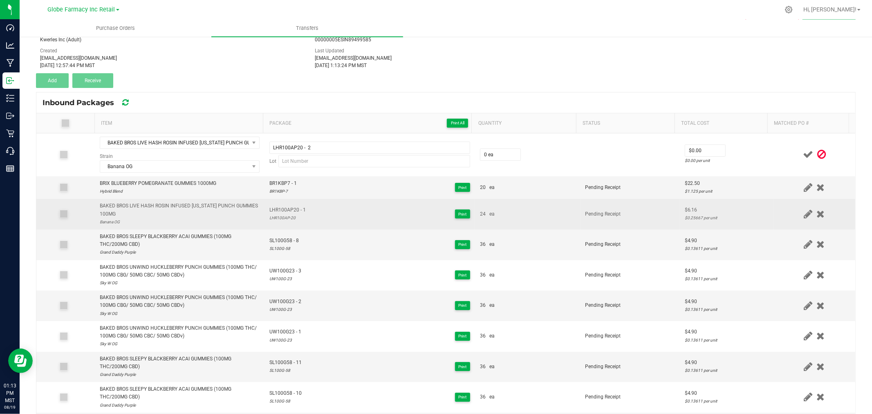
click at [276, 214] on div "LHR100AP-20" at bounding box center [287, 218] width 36 height 8
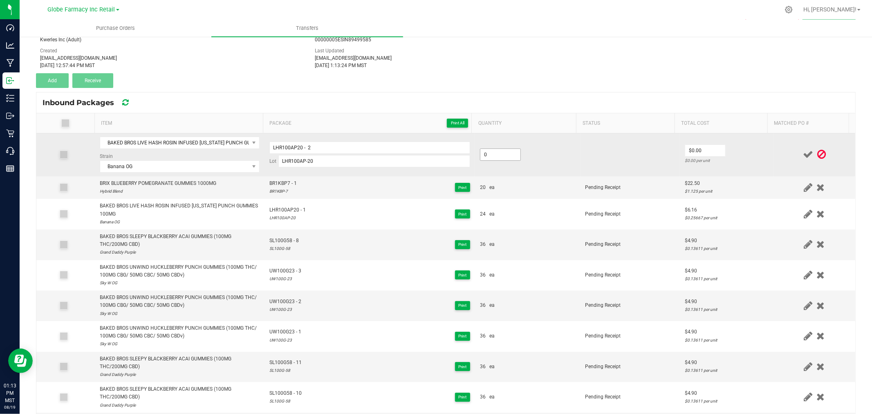
click at [504, 154] on input "0" at bounding box center [500, 154] width 40 height 11
drag, startPoint x: 739, startPoint y: 146, endPoint x: 767, endPoint y: 148, distance: 27.9
click at [740, 146] on td "$6.16 $0.25667 per unit" at bounding box center [727, 154] width 94 height 43
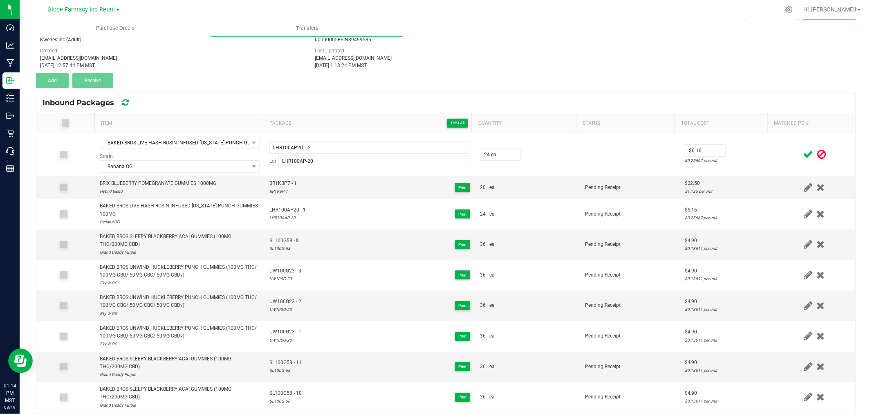
click at [803, 155] on icon at bounding box center [808, 154] width 10 height 10
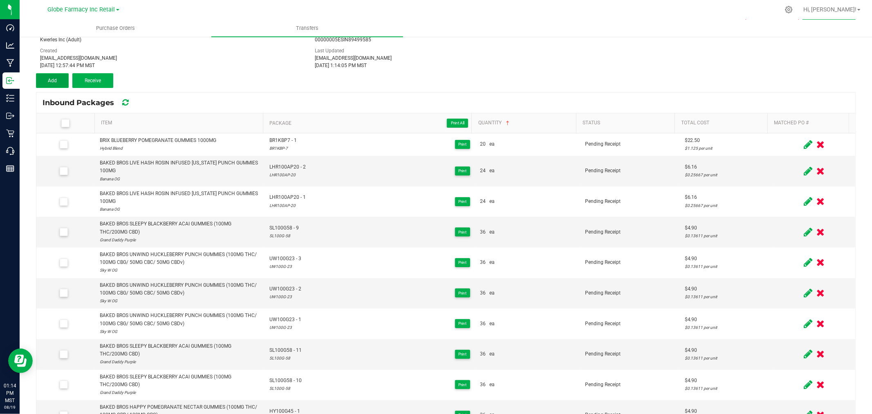
click at [43, 78] on button "Add" at bounding box center [52, 80] width 33 height 15
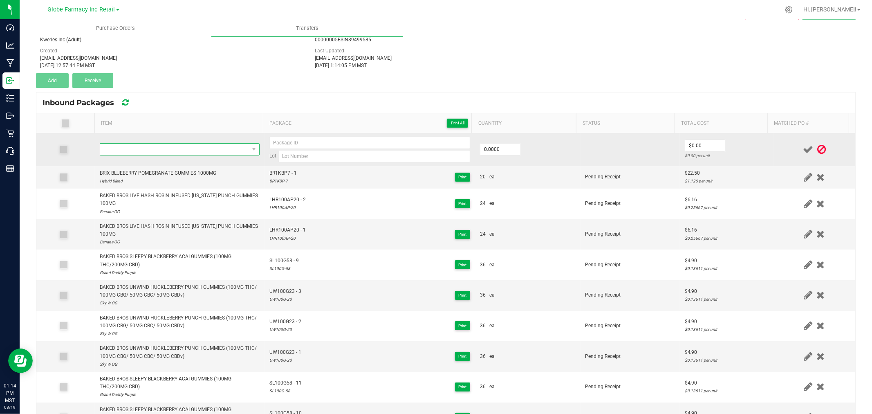
click at [165, 150] on span "NO DATA FOUND" at bounding box center [174, 149] width 149 height 11
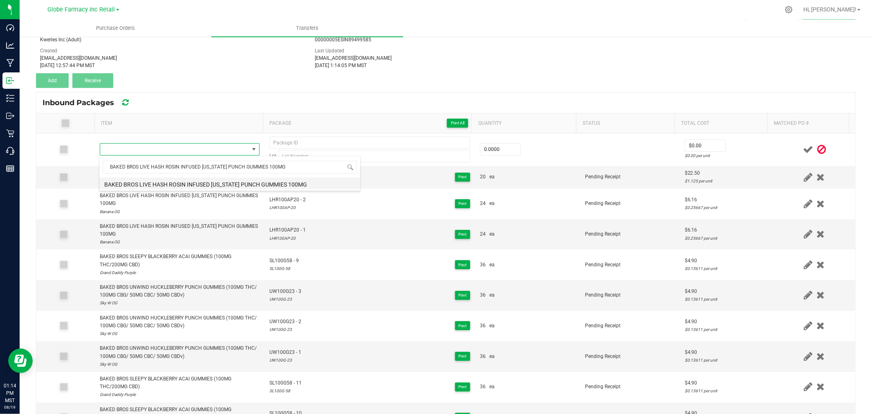
click at [198, 182] on li "BAKED BROS LIVE HASH ROSIN INFUSED [US_STATE] PUNCH GUMMIES 100MG" at bounding box center [229, 182] width 261 height 11
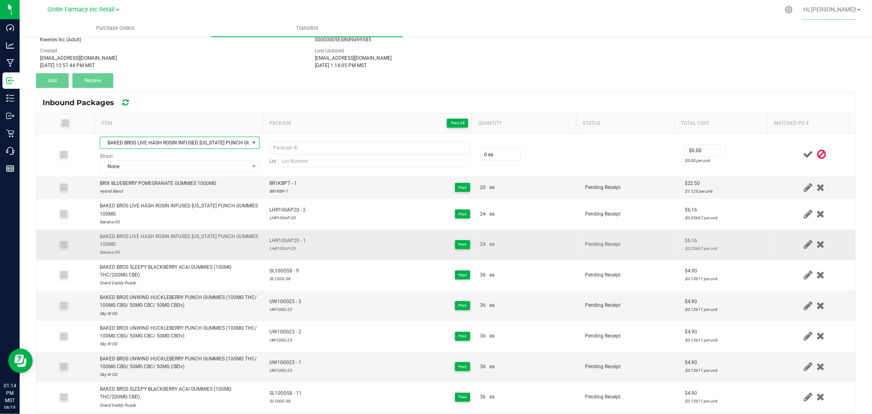
click at [279, 238] on span "LHR100AP20 - 1" at bounding box center [287, 241] width 36 height 8
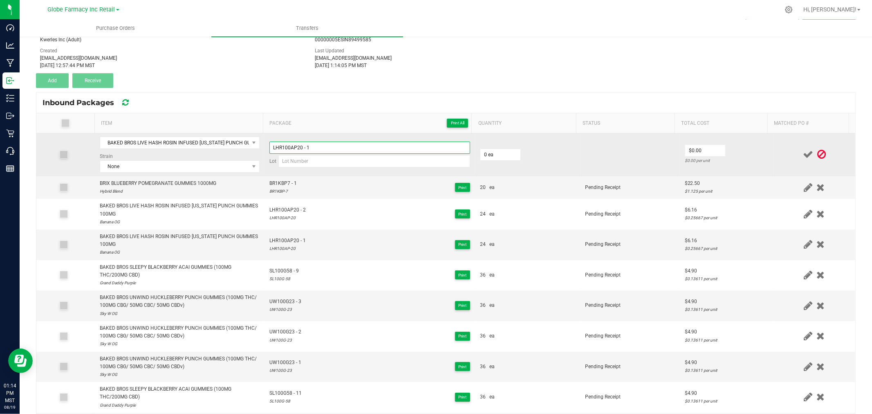
click at [323, 146] on input "LHR100AP20 - 1" at bounding box center [369, 147] width 201 height 12
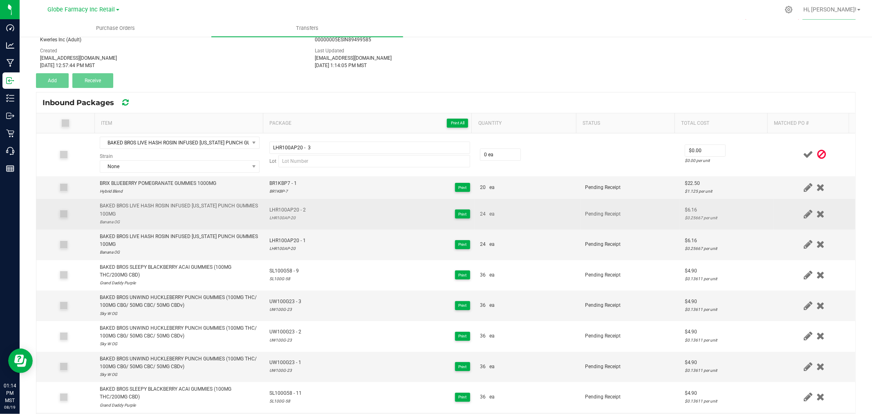
click at [283, 215] on div "LHR100AP-20" at bounding box center [287, 218] width 36 height 8
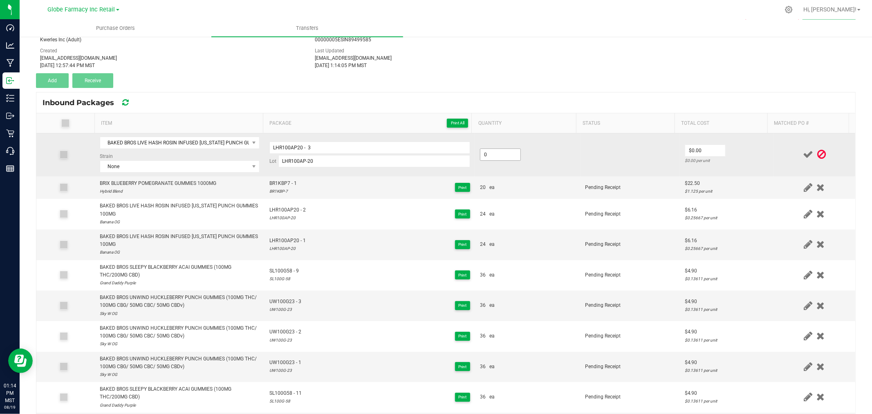
click at [502, 155] on input "0" at bounding box center [500, 154] width 40 height 11
click at [747, 145] on td "$6.16 $0.25667 per unit" at bounding box center [727, 154] width 94 height 43
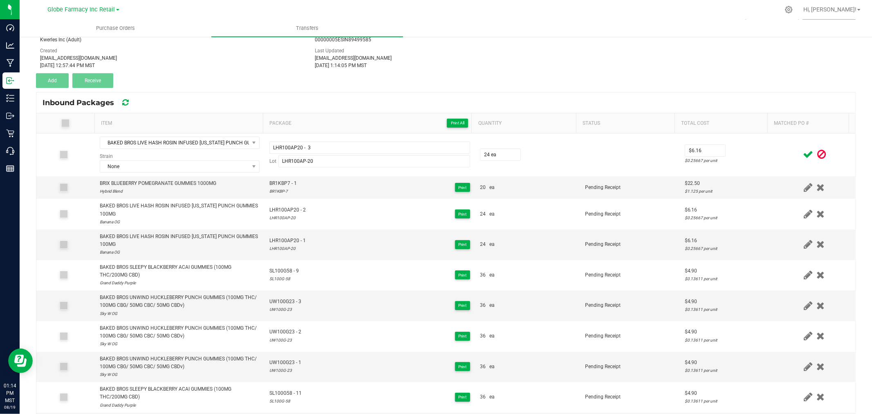
click at [803, 149] on icon at bounding box center [808, 154] width 10 height 10
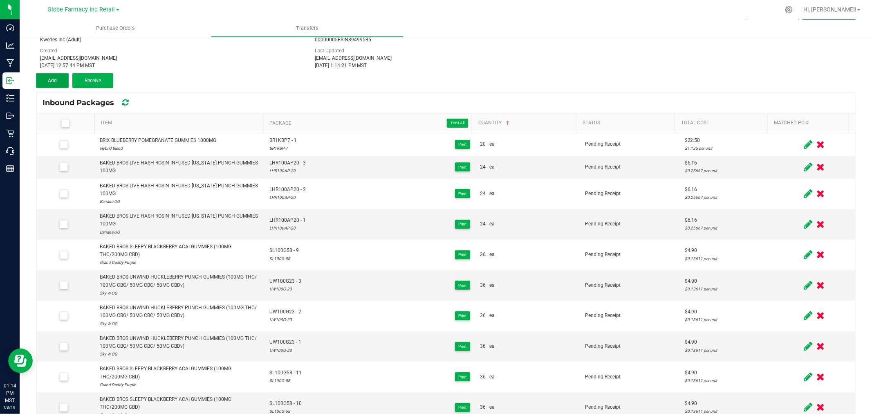
click at [52, 80] on span "Add" at bounding box center [52, 81] width 9 height 6
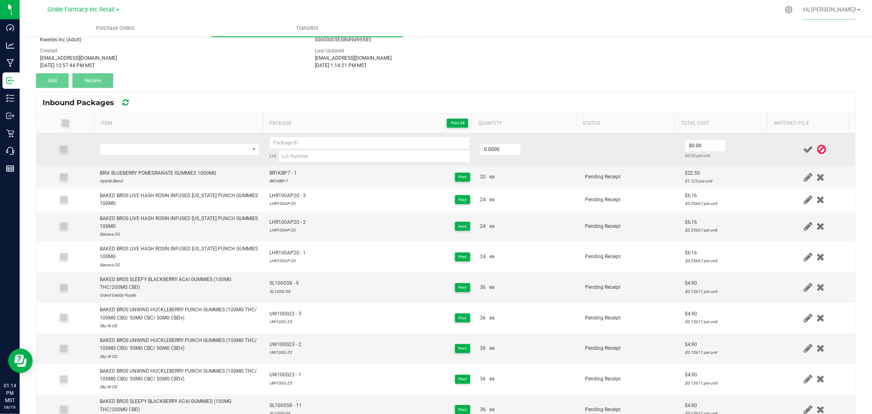
click at [157, 159] on td at bounding box center [180, 149] width 170 height 33
click at [163, 151] on span "NO DATA FOUND" at bounding box center [174, 149] width 149 height 11
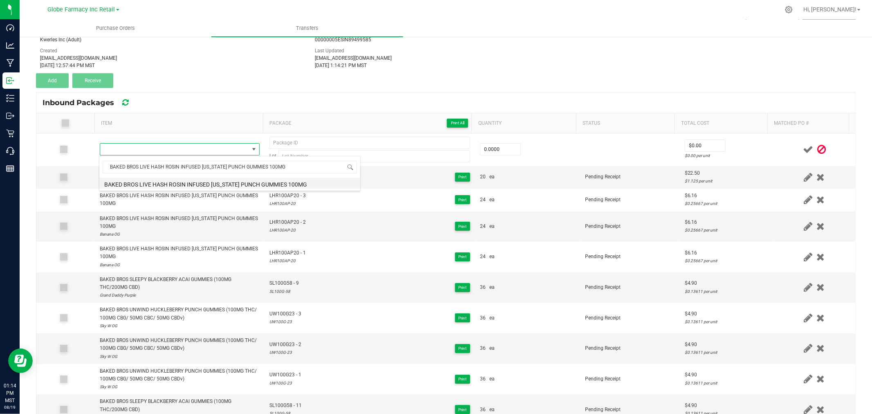
click at [206, 179] on li "BAKED BROS LIVE HASH ROSIN INFUSED [US_STATE] PUNCH GUMMIES 100MG" at bounding box center [229, 182] width 261 height 11
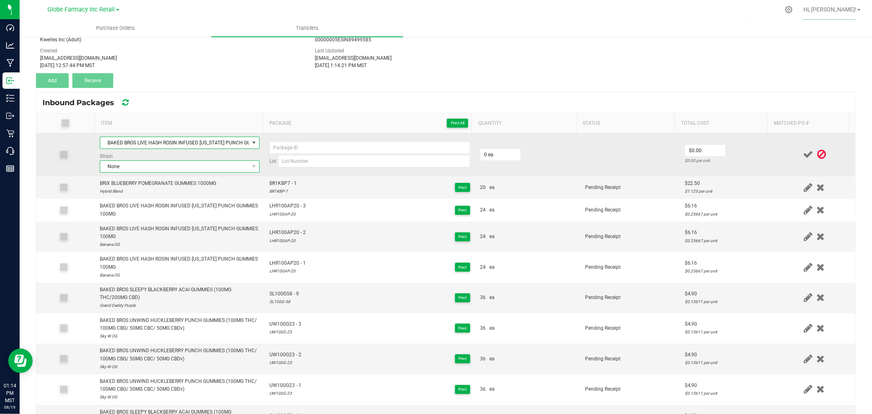
click at [192, 169] on span "None" at bounding box center [174, 166] width 149 height 11
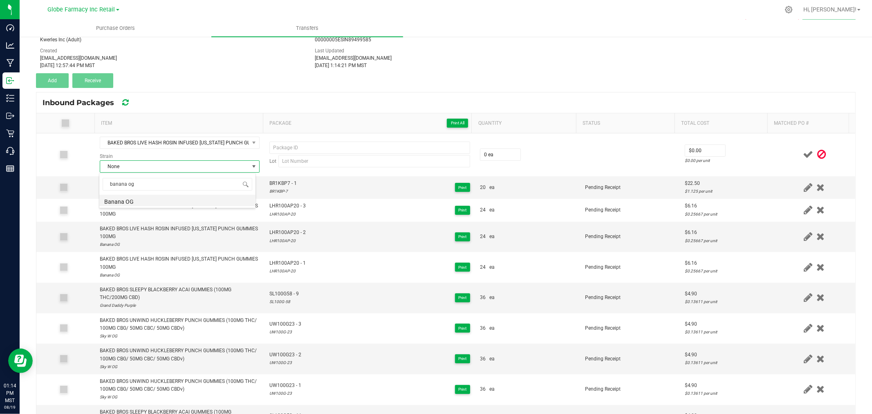
click at [145, 199] on li "Banana OG" at bounding box center [177, 200] width 156 height 11
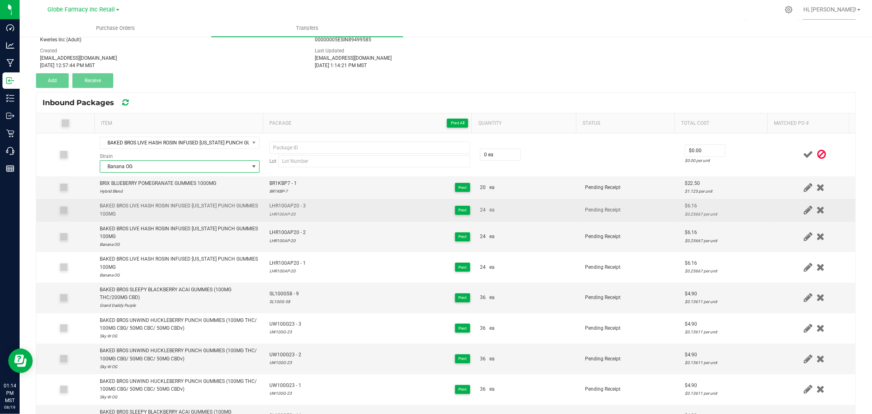
click at [289, 206] on span "LHR100AP20 - 3" at bounding box center [287, 206] width 36 height 8
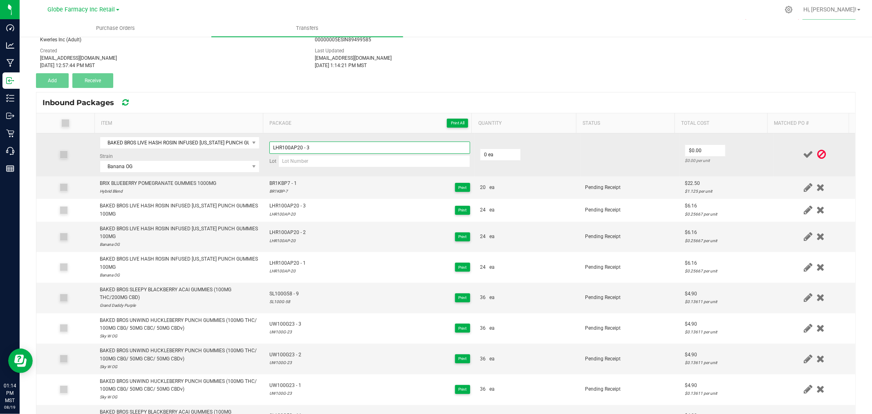
click at [337, 145] on input "LHR100AP20 - 3" at bounding box center [369, 147] width 201 height 12
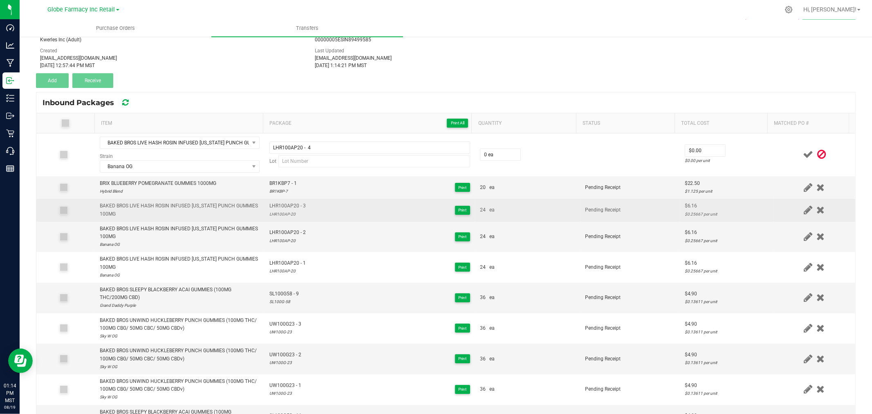
click at [285, 212] on div "LHR100AP-20" at bounding box center [287, 214] width 36 height 8
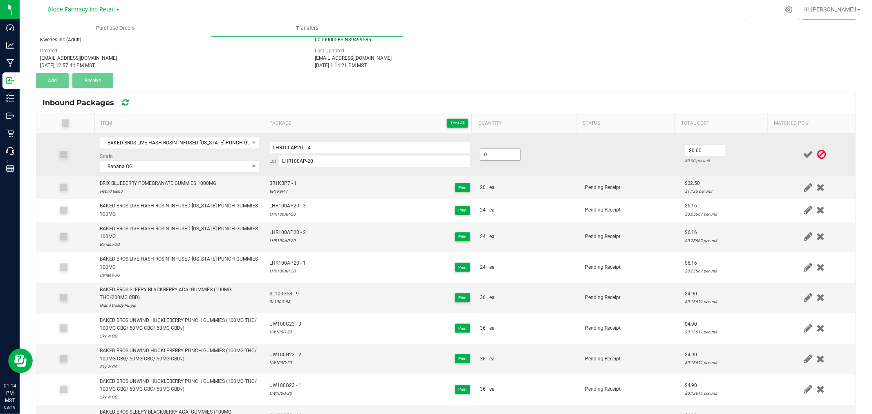
click at [492, 155] on input "0" at bounding box center [500, 154] width 40 height 11
drag, startPoint x: 749, startPoint y: 160, endPoint x: 772, endPoint y: 159, distance: 22.5
click at [752, 160] on div "$0.25667 per unit" at bounding box center [727, 161] width 84 height 8
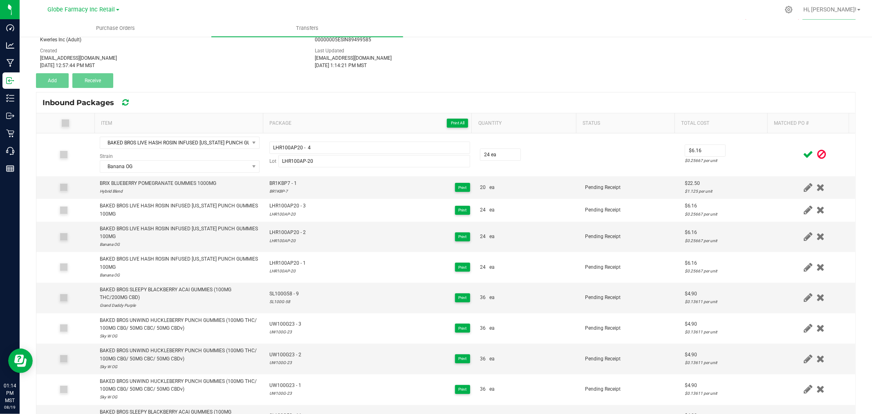
click at [803, 155] on icon at bounding box center [808, 154] width 10 height 10
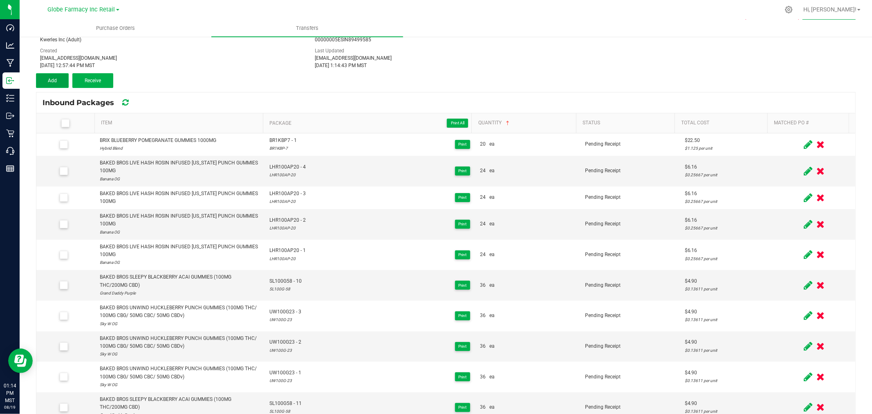
click at [57, 79] on button "Add" at bounding box center [52, 80] width 33 height 15
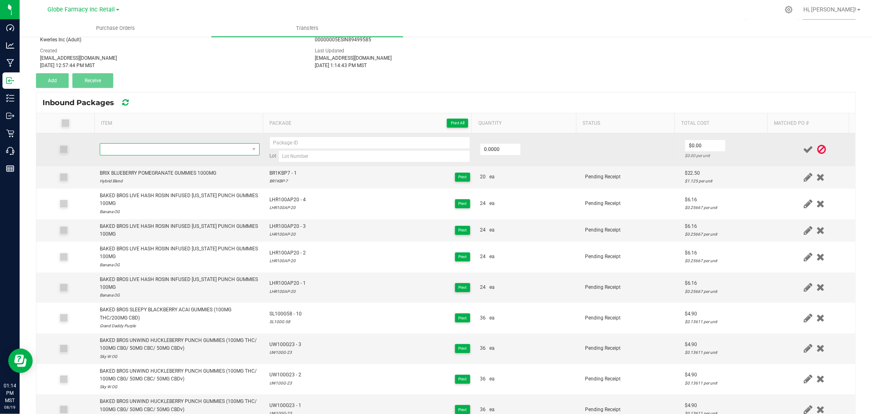
click at [183, 149] on span "NO DATA FOUND" at bounding box center [174, 149] width 149 height 11
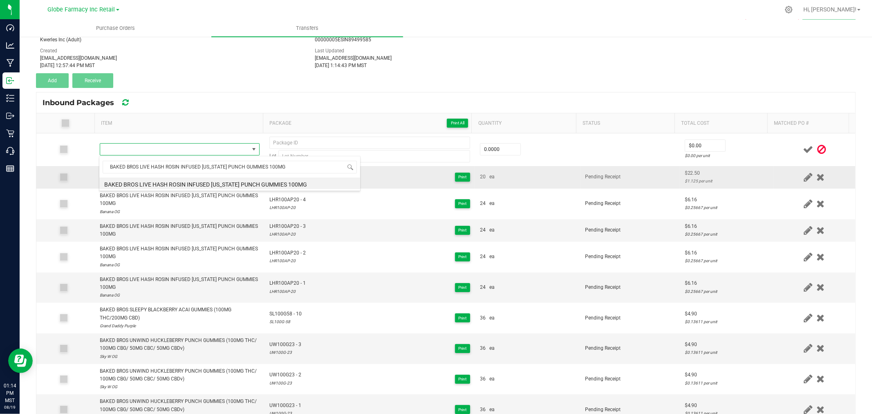
click at [200, 180] on li "BAKED BROS LIVE HASH ROSIN INFUSED [US_STATE] PUNCH GUMMIES 100MG" at bounding box center [229, 182] width 261 height 11
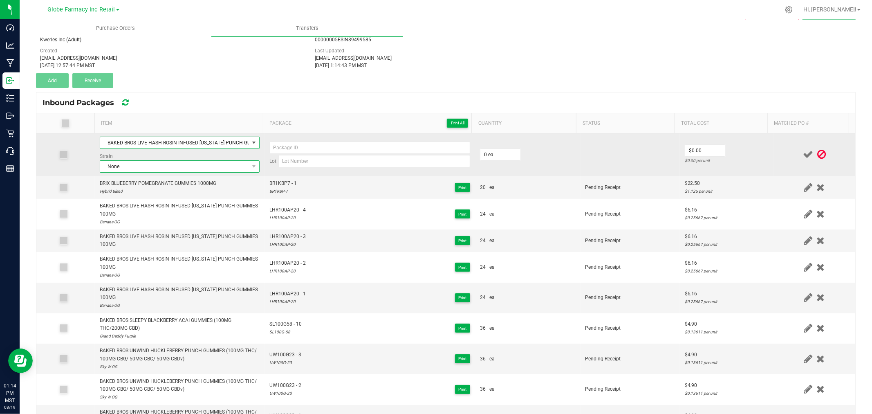
click at [191, 168] on span "None" at bounding box center [174, 166] width 149 height 11
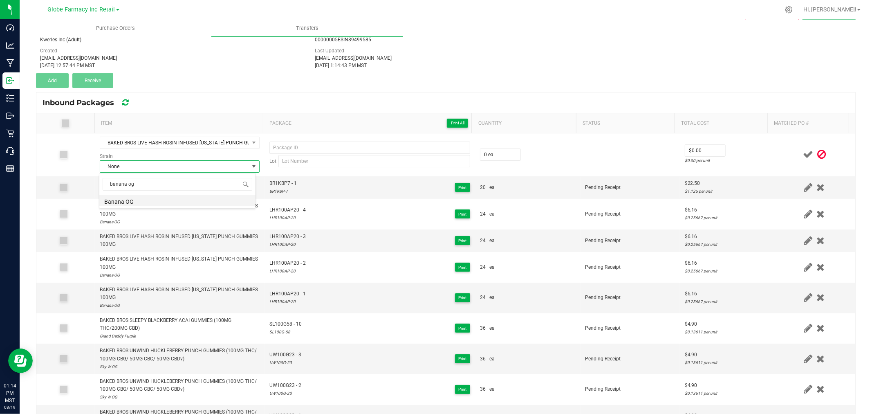
click at [134, 201] on li "Banana OG" at bounding box center [177, 200] width 156 height 11
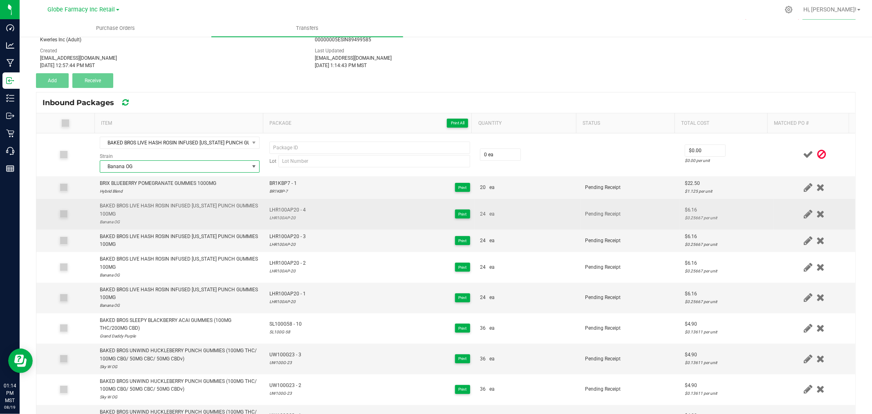
click at [285, 213] on span "LHR100AP20 - 4" at bounding box center [287, 210] width 36 height 8
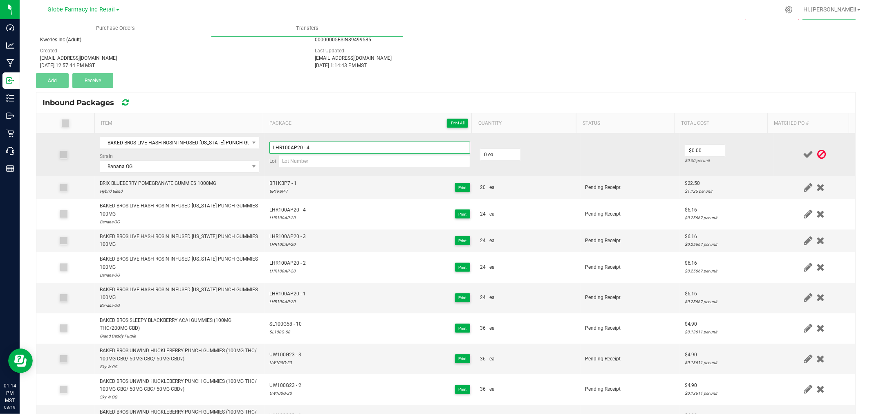
click at [338, 145] on input "LHR100AP20 - 4" at bounding box center [369, 147] width 201 height 12
click at [304, 147] on input "LHR100AP20 - 5" at bounding box center [369, 147] width 201 height 12
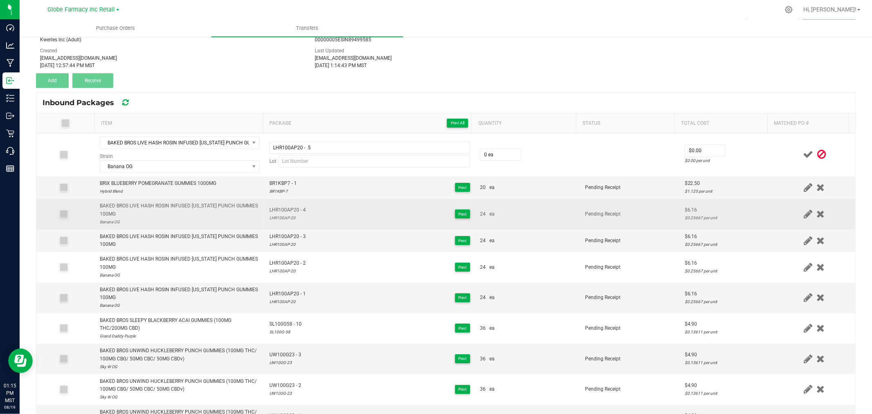
click at [281, 217] on div "LHR100AP-20" at bounding box center [287, 218] width 36 height 8
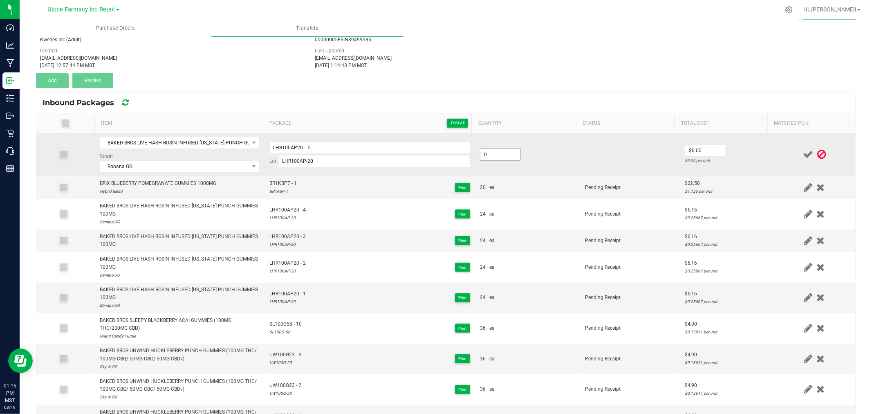
click at [495, 155] on input "0" at bounding box center [500, 154] width 40 height 11
click at [737, 165] on td "$6.16 $0.25667 per unit" at bounding box center [727, 154] width 94 height 43
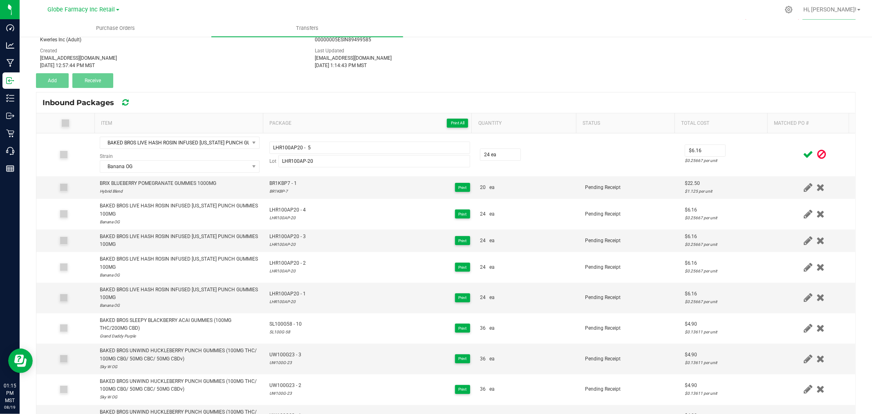
click at [803, 150] on icon at bounding box center [808, 154] width 10 height 10
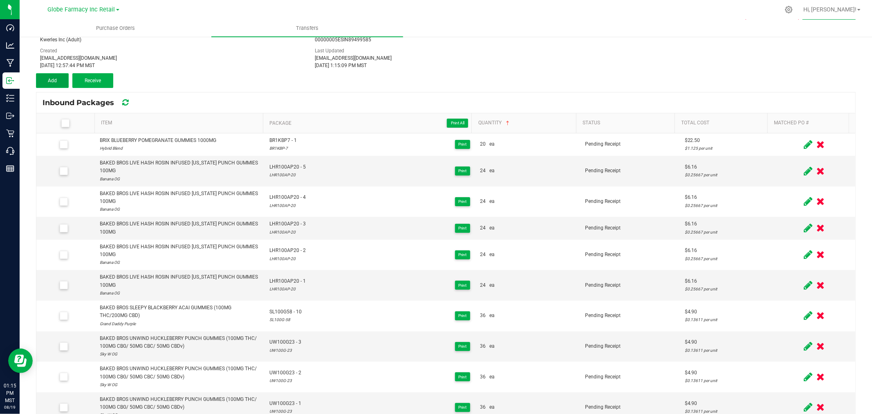
click at [54, 73] on button "Add" at bounding box center [52, 80] width 33 height 15
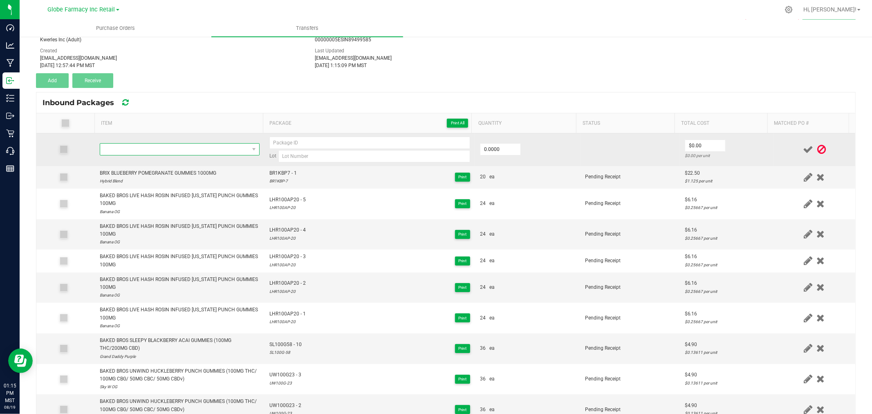
click at [125, 146] on span "NO DATA FOUND" at bounding box center [174, 149] width 149 height 11
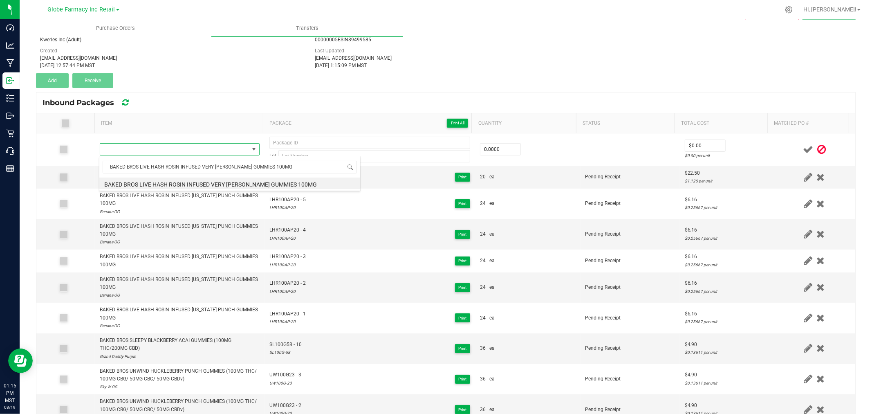
click at [214, 181] on li "BAKED BROS LIVE HASH ROSIN INFUSED VERY [PERSON_NAME] GUMMIES 100MG" at bounding box center [229, 182] width 261 height 11
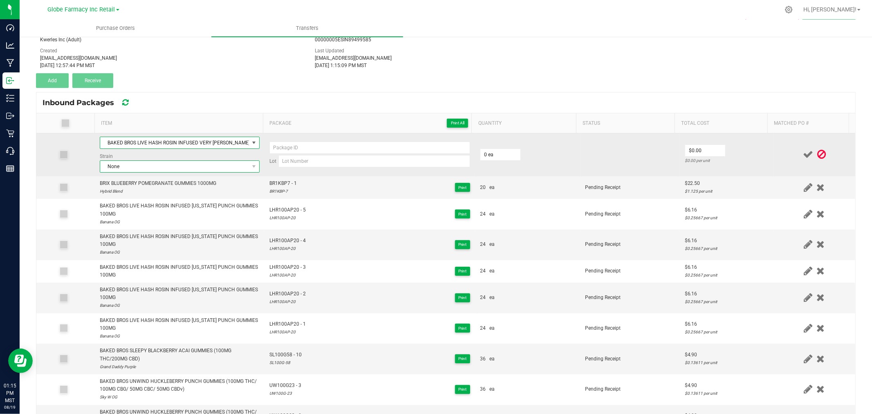
click at [202, 166] on span "None" at bounding box center [174, 166] width 149 height 11
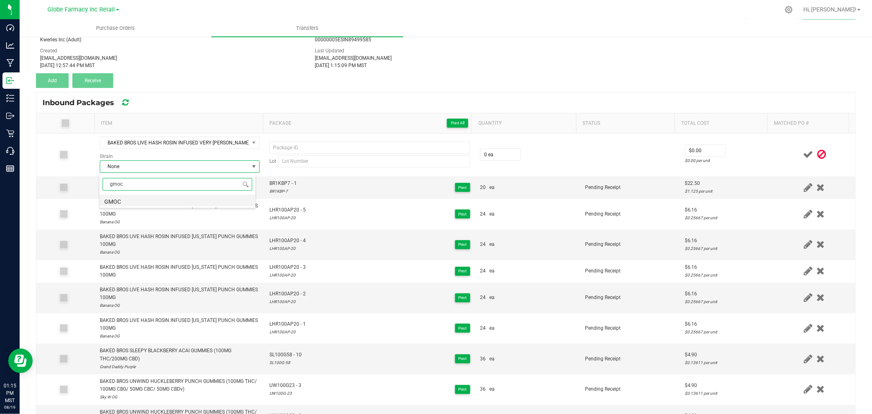
click at [128, 201] on li "GMOC" at bounding box center [177, 200] width 156 height 11
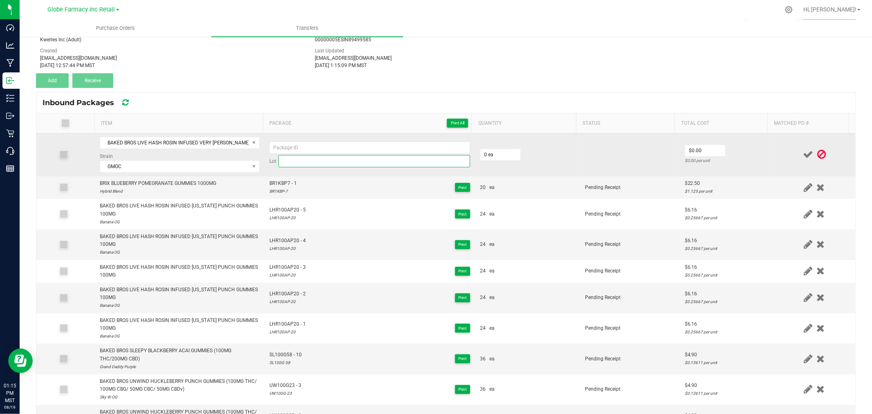
click at [309, 165] on input at bounding box center [374, 161] width 192 height 12
paste input "LHR100VB- 14"
click at [303, 160] on input "LHR100VB- 14" at bounding box center [374, 161] width 192 height 12
click at [313, 141] on input at bounding box center [369, 147] width 201 height 12
paste input "LHR100VB-14"
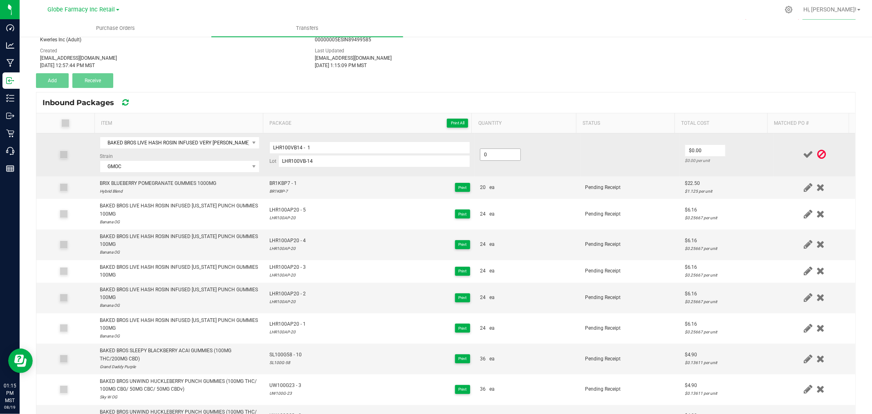
click at [498, 157] on input "0" at bounding box center [500, 154] width 40 height 11
click at [749, 164] on div "$0.25667 per unit" at bounding box center [727, 161] width 84 height 8
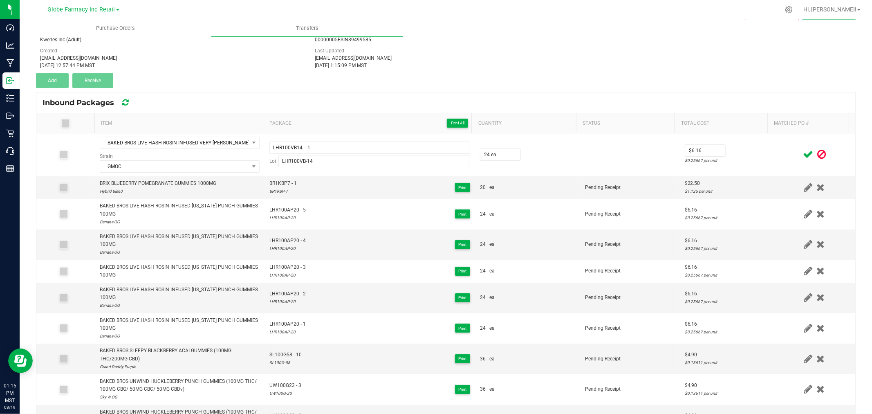
click at [803, 154] on icon at bounding box center [808, 154] width 10 height 10
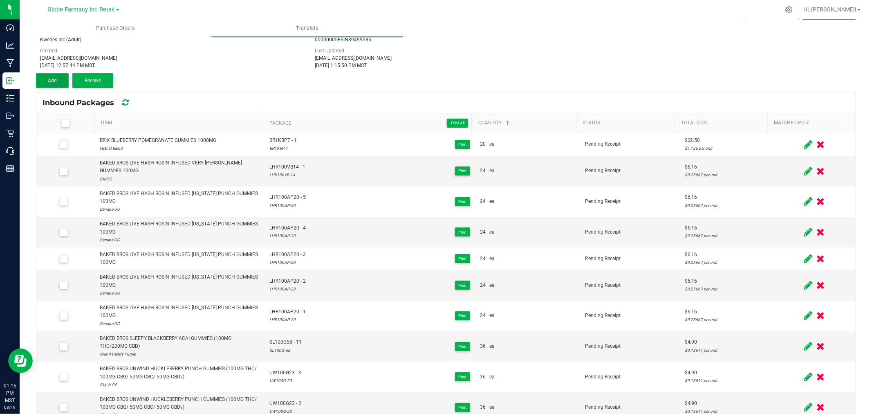
click at [56, 81] on span "Add" at bounding box center [52, 81] width 9 height 6
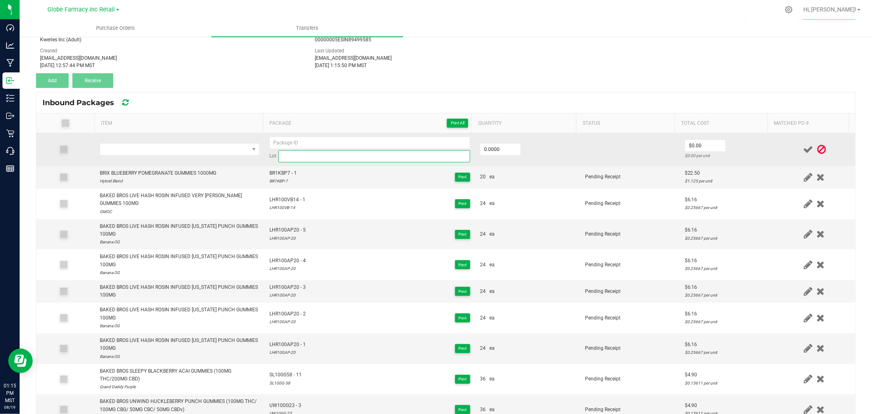
click at [321, 151] on input at bounding box center [374, 156] width 192 height 12
paste input "LHR100VB-14"
click at [296, 139] on input at bounding box center [369, 143] width 201 height 12
click at [146, 145] on span "NO DATA FOUND" at bounding box center [174, 149] width 149 height 11
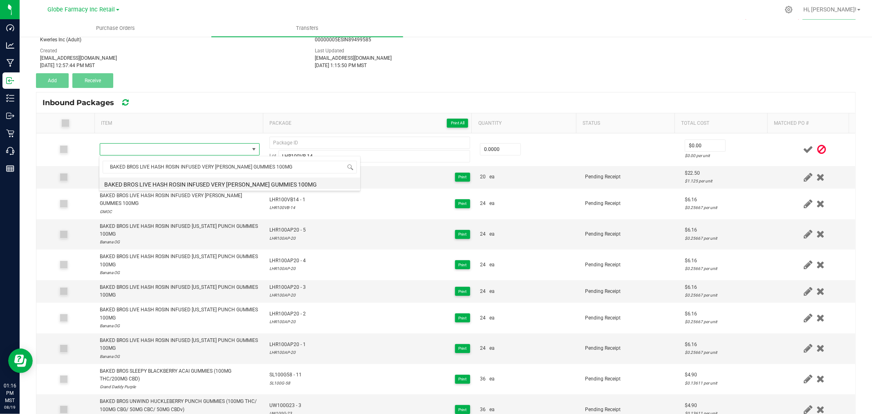
click at [242, 182] on li "BAKED BROS LIVE HASH ROSIN INFUSED VERY [PERSON_NAME] GUMMIES 100MG" at bounding box center [229, 182] width 261 height 11
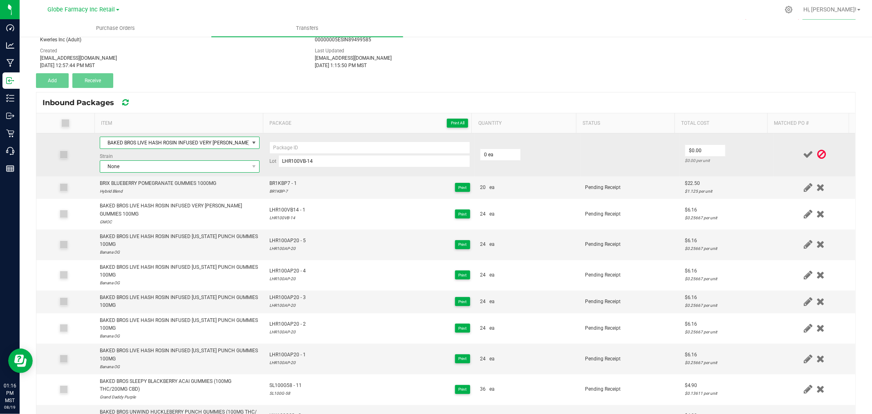
click at [149, 162] on span "None" at bounding box center [174, 166] width 149 height 11
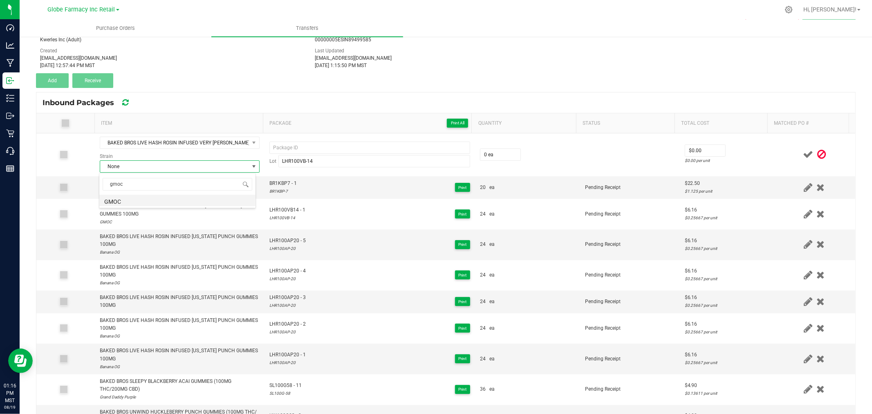
click at [127, 198] on li "GMOC" at bounding box center [177, 200] width 156 height 11
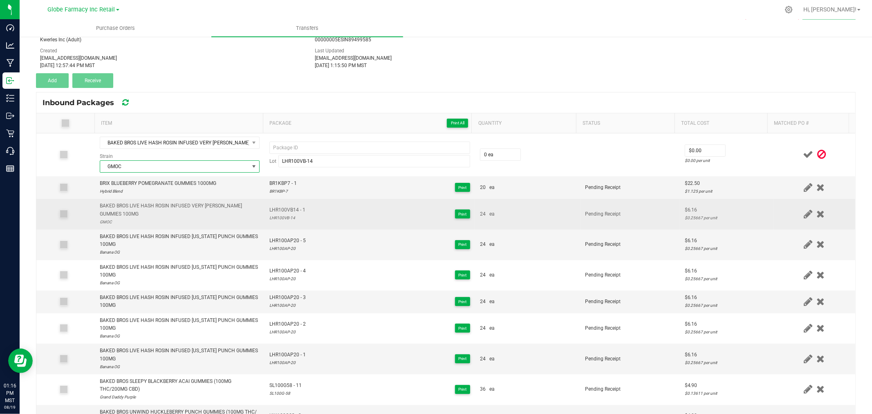
click at [289, 210] on span "LHR100VB14 - 1" at bounding box center [287, 210] width 36 height 8
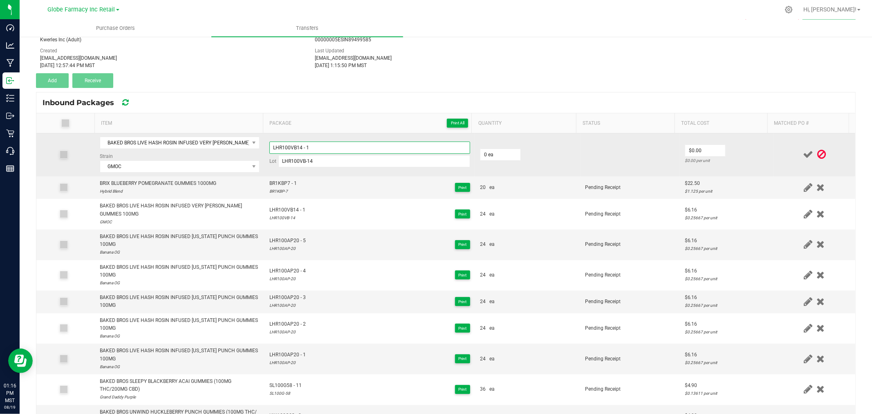
click at [327, 148] on input "LHR100VB14 - 1" at bounding box center [369, 147] width 201 height 12
click at [495, 156] on input "0" at bounding box center [500, 154] width 40 height 11
click at [751, 147] on td "$6.16 $0.25667 per unit" at bounding box center [727, 154] width 94 height 43
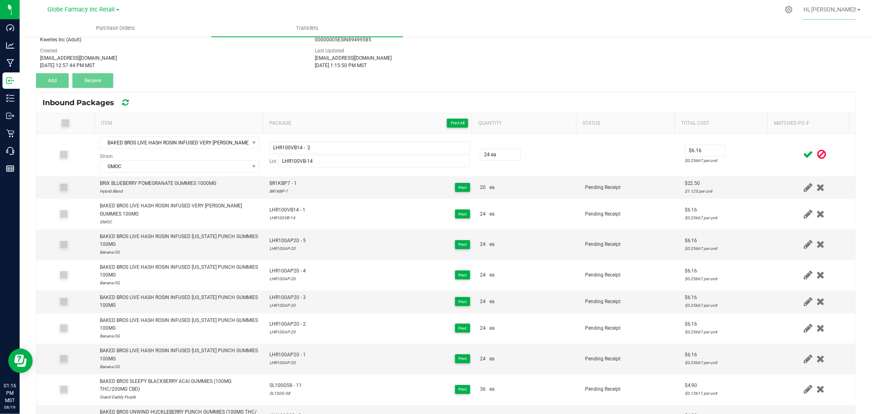
click at [803, 155] on icon at bounding box center [808, 154] width 10 height 10
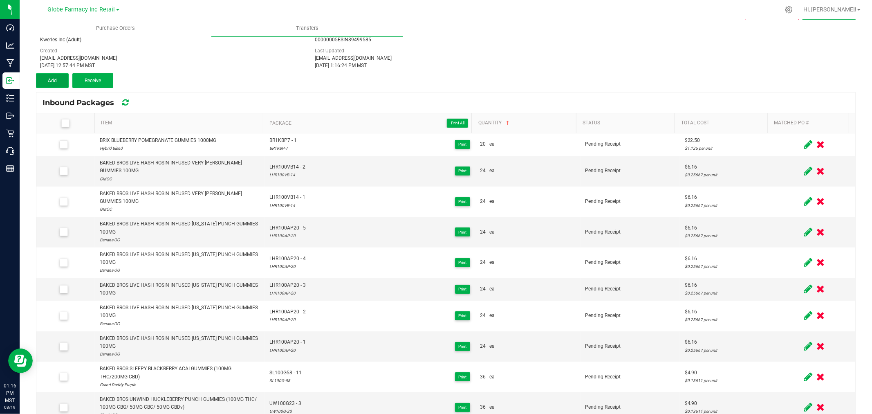
click at [60, 83] on button "Add" at bounding box center [52, 80] width 33 height 15
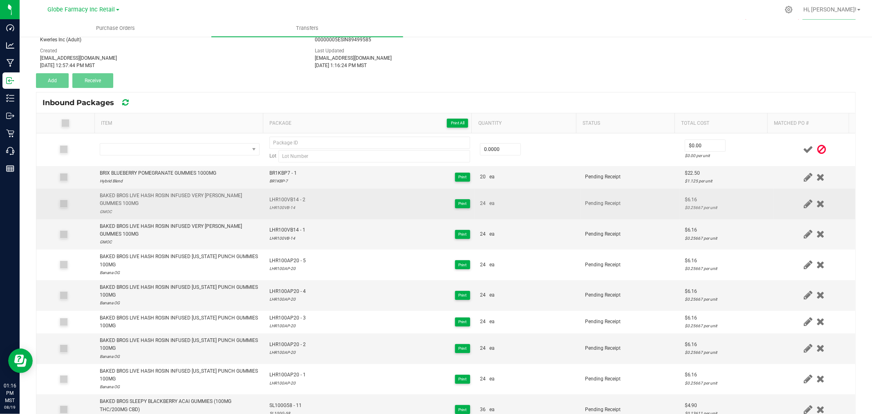
click at [191, 191] on td "BAKED BROS LIVE HASH ROSIN INFUSED VERY [PERSON_NAME] GUMMIES 100MG GMOC" at bounding box center [180, 203] width 170 height 31
copy div "BAKED BROS LIVE HASH ROSIN INFUSED VERY [PERSON_NAME] GUMMIES 100MG"
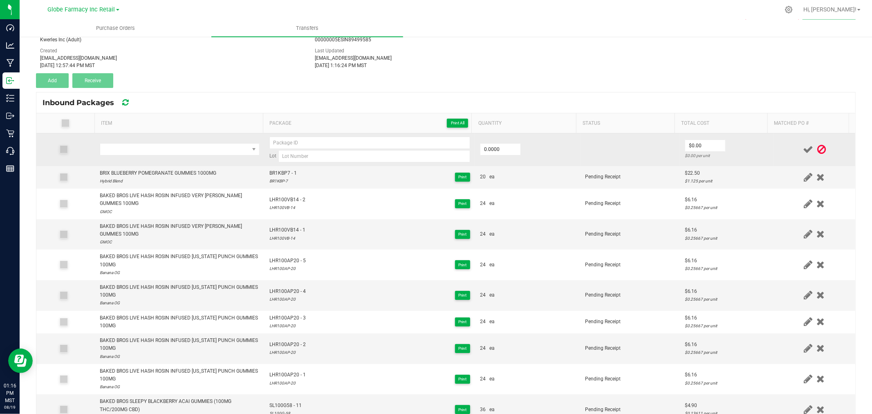
click at [177, 141] on td at bounding box center [180, 149] width 170 height 33
click at [181, 146] on span "NO DATA FOUND" at bounding box center [174, 149] width 149 height 11
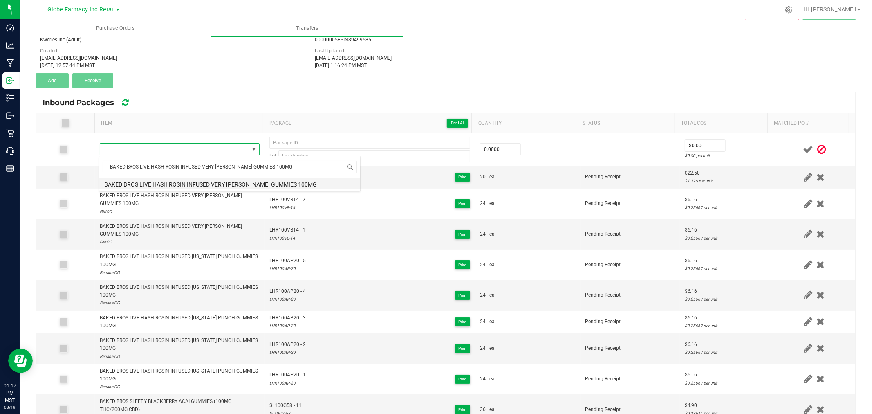
click at [206, 182] on li "BAKED BROS LIVE HASH ROSIN INFUSED VERY [PERSON_NAME] GUMMIES 100MG" at bounding box center [229, 182] width 261 height 11
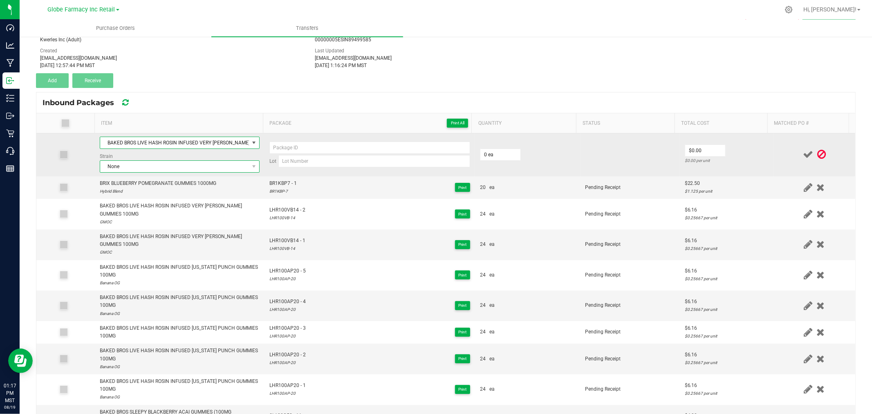
click at [139, 166] on span "None" at bounding box center [174, 166] width 149 height 11
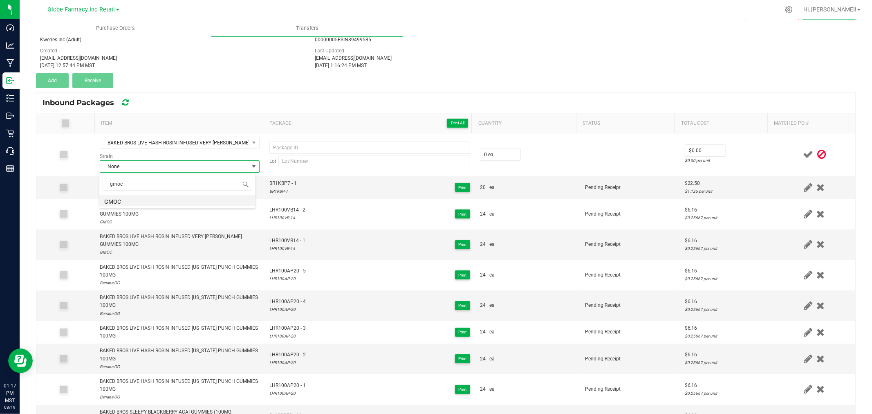
click at [124, 203] on li "GMOC" at bounding box center [177, 200] width 156 height 11
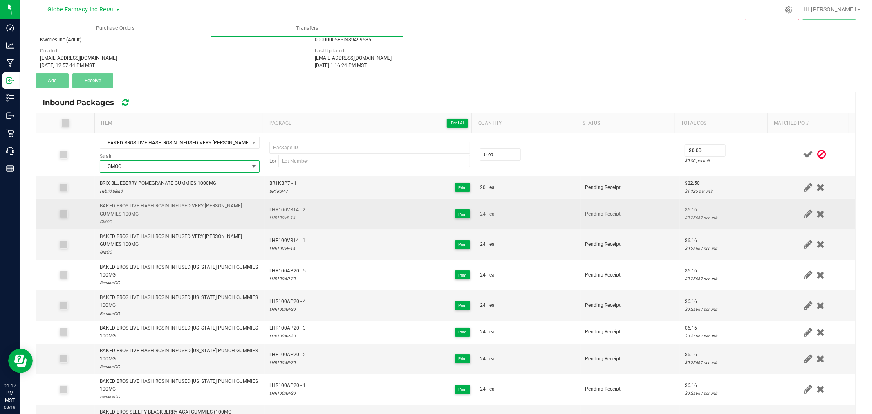
click at [289, 210] on span "LHR100VB14 - 2" at bounding box center [287, 210] width 36 height 8
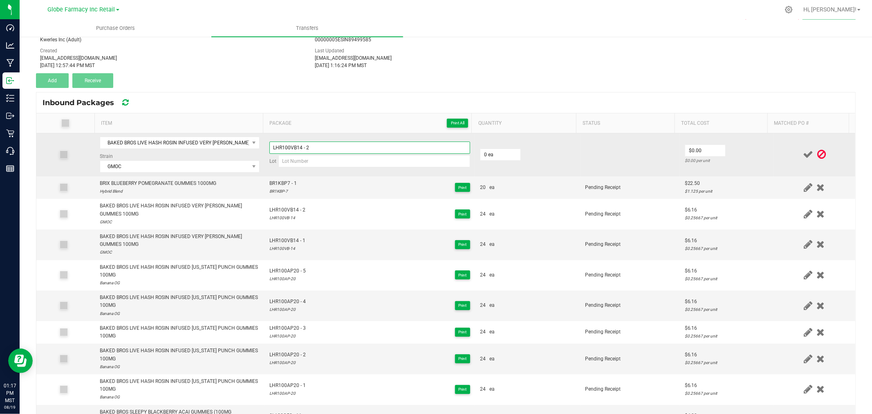
click at [322, 149] on input "LHR100VB14 - 2" at bounding box center [369, 147] width 201 height 12
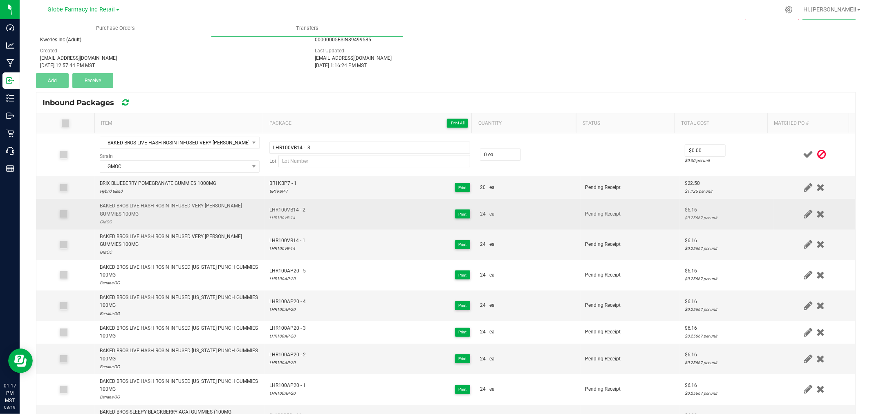
click at [272, 220] on div "LHR100VB-14" at bounding box center [287, 218] width 36 height 8
click at [272, 219] on div "LHR100VB-14" at bounding box center [287, 218] width 36 height 8
click at [273, 219] on div "LHR100VB-14" at bounding box center [287, 218] width 36 height 8
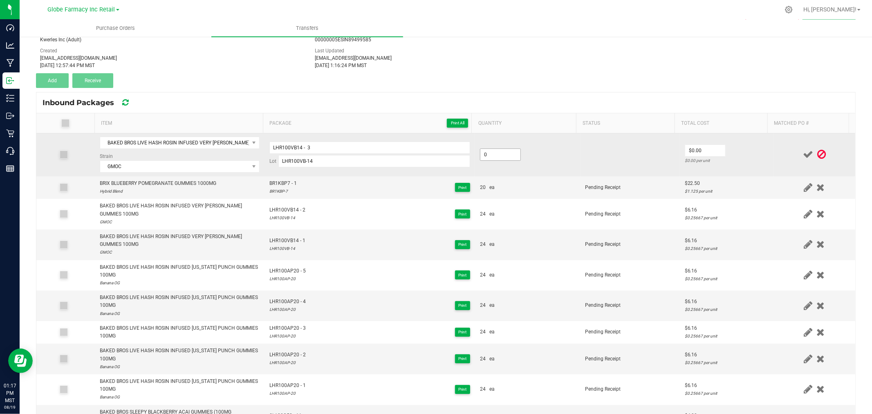
drag, startPoint x: 499, startPoint y: 150, endPoint x: 501, endPoint y: 154, distance: 4.2
click at [501, 154] on input "0" at bounding box center [500, 154] width 40 height 11
drag, startPoint x: 755, startPoint y: 150, endPoint x: 778, endPoint y: 156, distance: 23.4
click at [755, 150] on td "$6.16 $0.25667 per unit" at bounding box center [727, 154] width 94 height 43
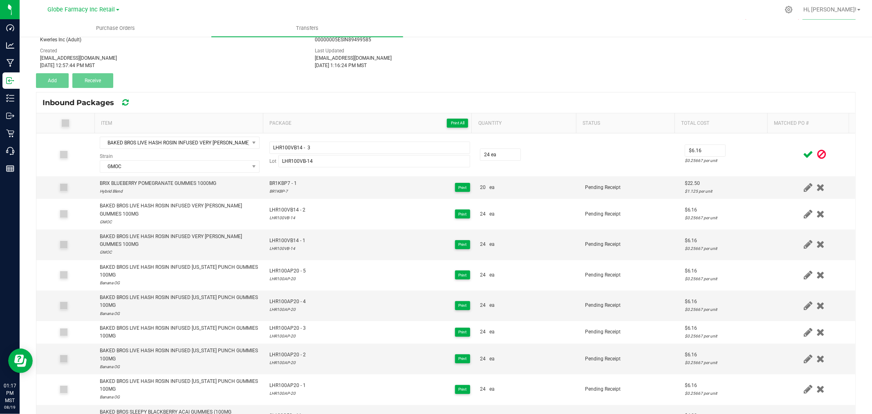
click at [801, 160] on span at bounding box center [808, 154] width 14 height 16
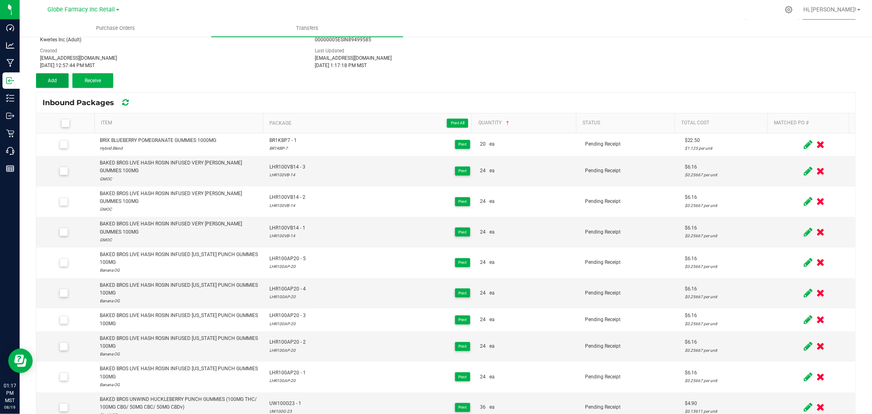
drag, startPoint x: 54, startPoint y: 74, endPoint x: 59, endPoint y: 75, distance: 4.6
click at [55, 74] on button "Add" at bounding box center [52, 80] width 33 height 15
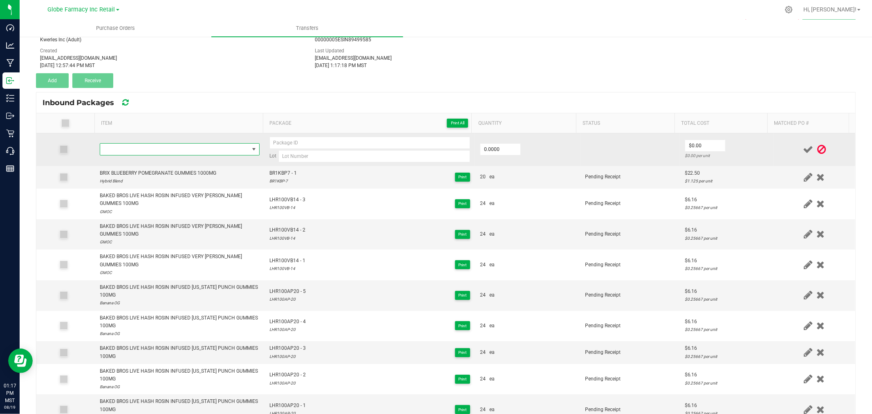
click at [151, 152] on span "NO DATA FOUND" at bounding box center [174, 149] width 149 height 11
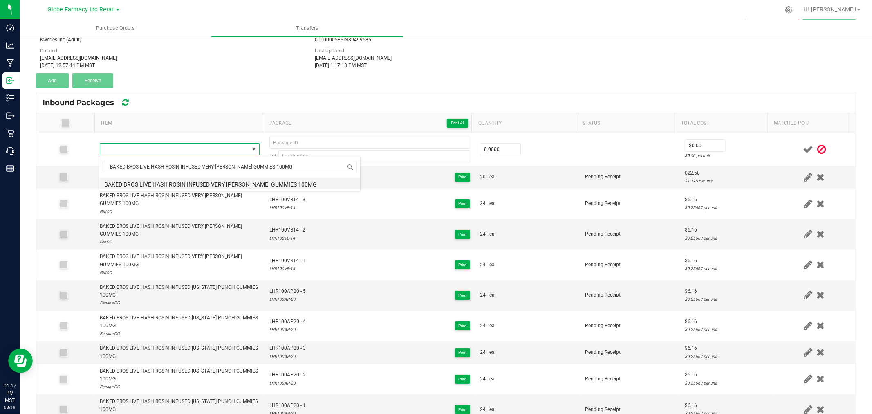
click at [212, 185] on li "BAKED BROS LIVE HASH ROSIN INFUSED VERY [PERSON_NAME] GUMMIES 100MG" at bounding box center [229, 182] width 261 height 11
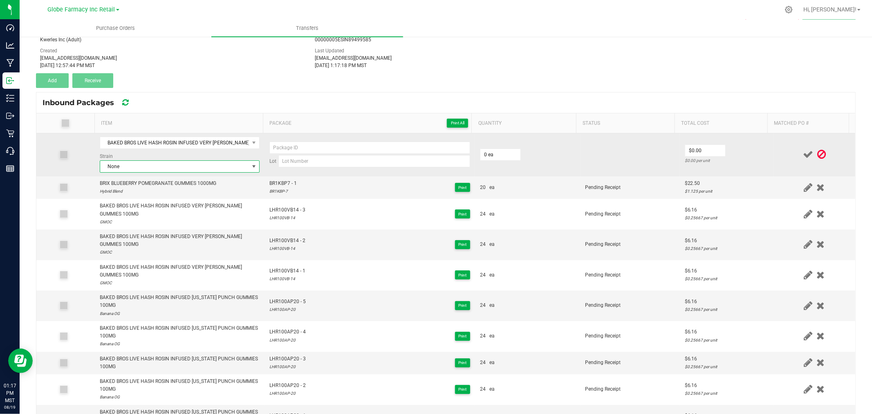
click at [214, 169] on span "None" at bounding box center [174, 166] width 149 height 11
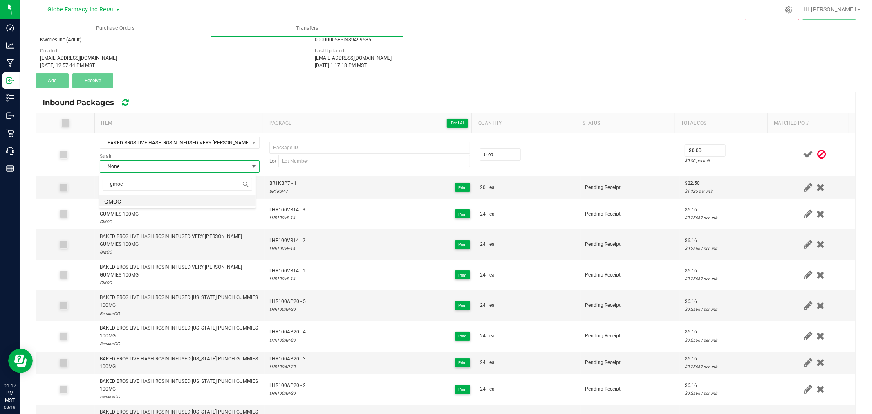
click at [142, 197] on li "GMOC" at bounding box center [177, 200] width 156 height 11
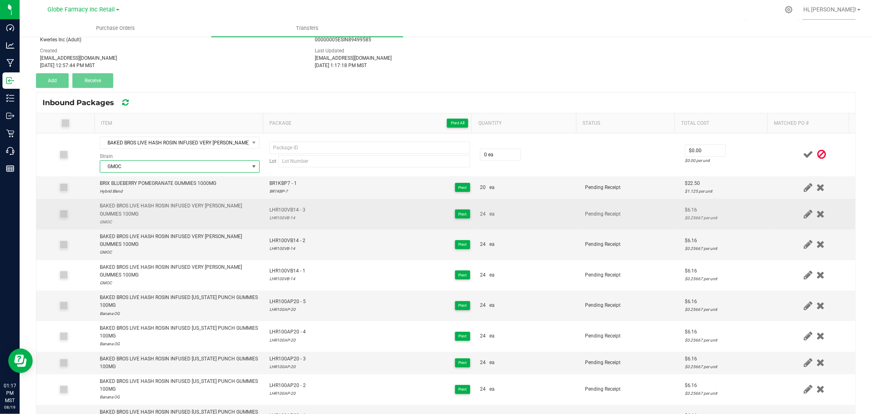
click at [285, 206] on td "LHR100VB14 - 3 LHR100VB-14 Print" at bounding box center [370, 214] width 211 height 31
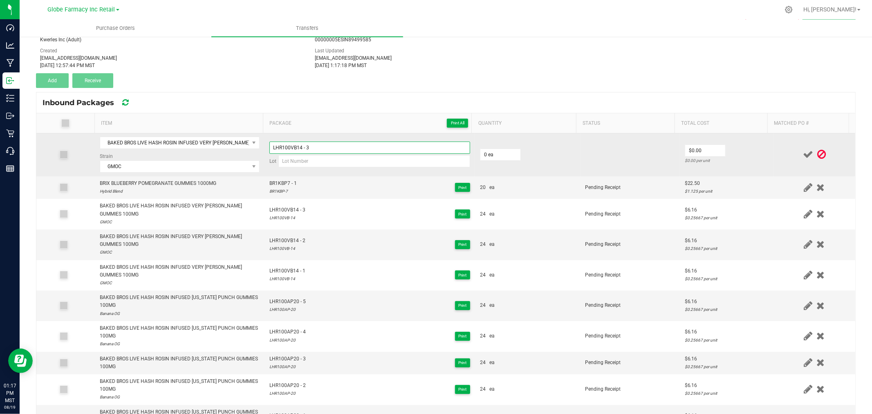
click at [323, 145] on input "LHR100VB14 - 3" at bounding box center [369, 147] width 201 height 12
click at [334, 149] on input "LHR100VB14 - 3" at bounding box center [369, 147] width 201 height 12
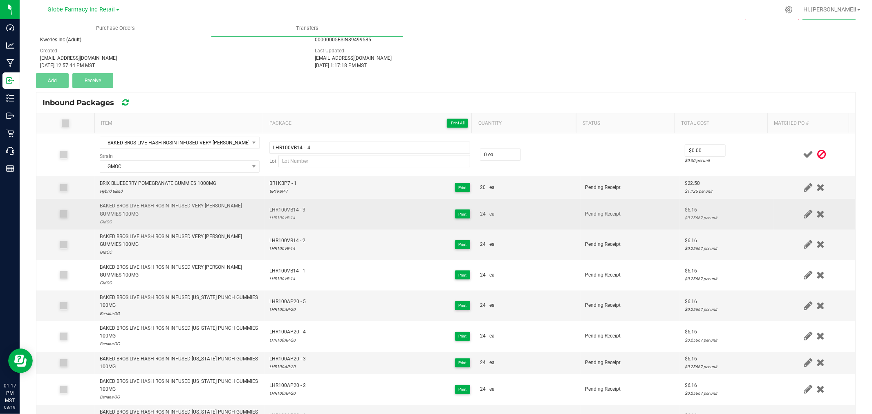
click at [278, 217] on div "LHR100VB-14" at bounding box center [287, 218] width 36 height 8
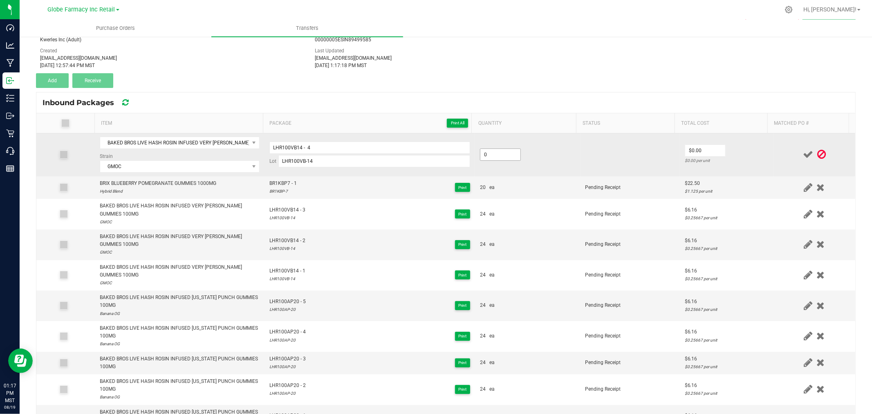
click at [491, 154] on input "0" at bounding box center [500, 154] width 40 height 11
click at [303, 146] on input "LHR100VB14 - 4" at bounding box center [369, 147] width 201 height 12
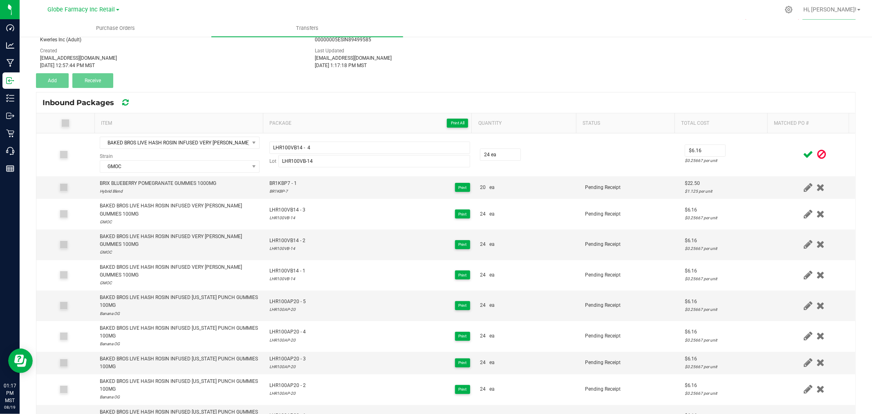
click at [803, 153] on icon at bounding box center [808, 154] width 10 height 10
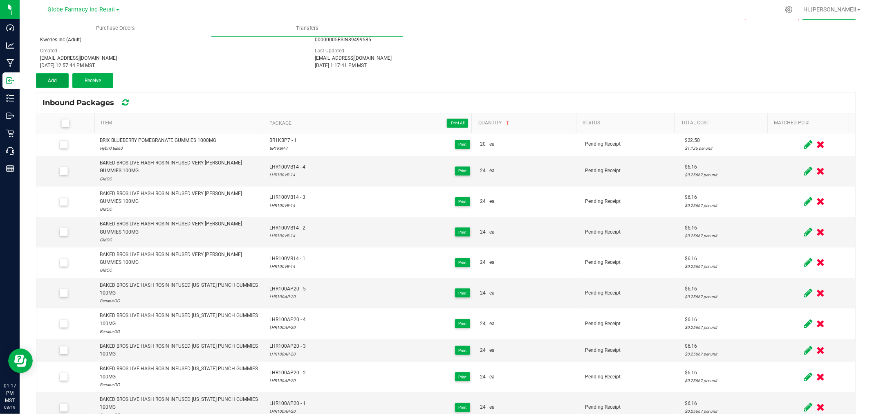
click at [61, 76] on button "Add" at bounding box center [52, 80] width 33 height 15
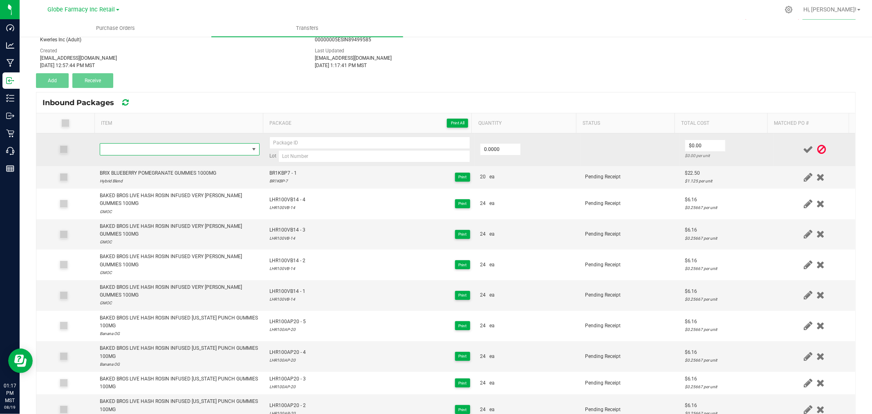
click at [199, 149] on span "NO DATA FOUND" at bounding box center [174, 149] width 149 height 11
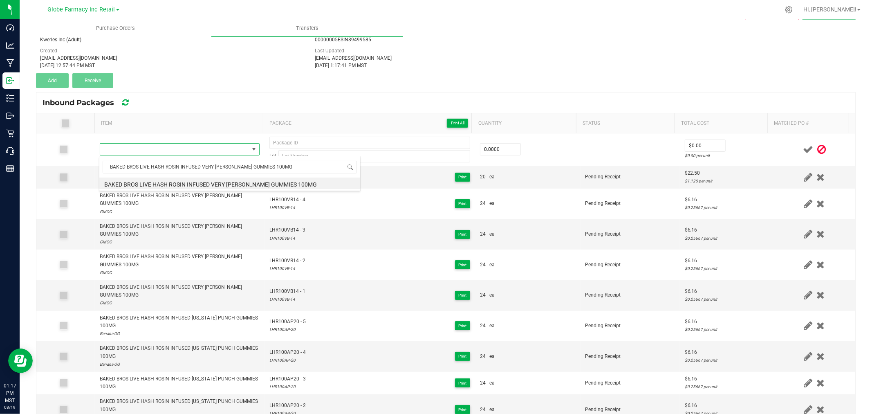
click at [229, 183] on li "BAKED BROS LIVE HASH ROSIN INFUSED VERY [PERSON_NAME] GUMMIES 100MG" at bounding box center [229, 182] width 261 height 11
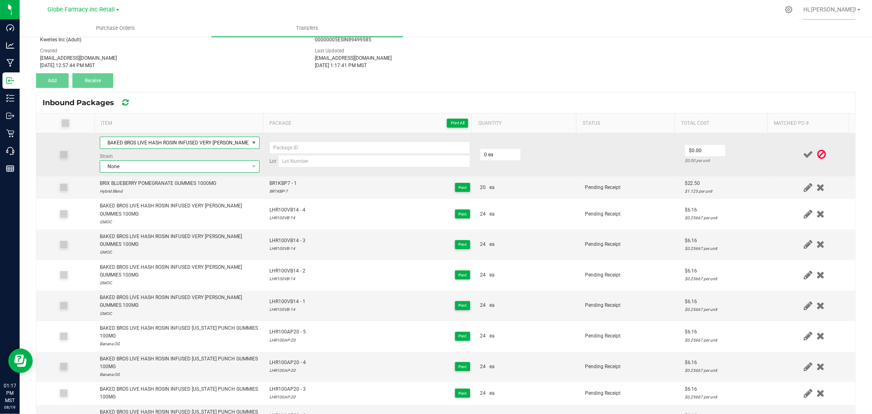
click at [176, 167] on span "None" at bounding box center [174, 166] width 149 height 11
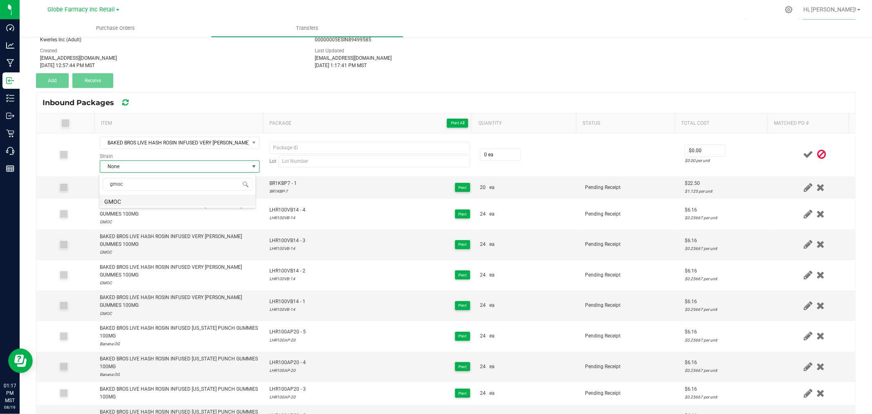
click at [142, 200] on li "GMOC" at bounding box center [177, 200] width 156 height 11
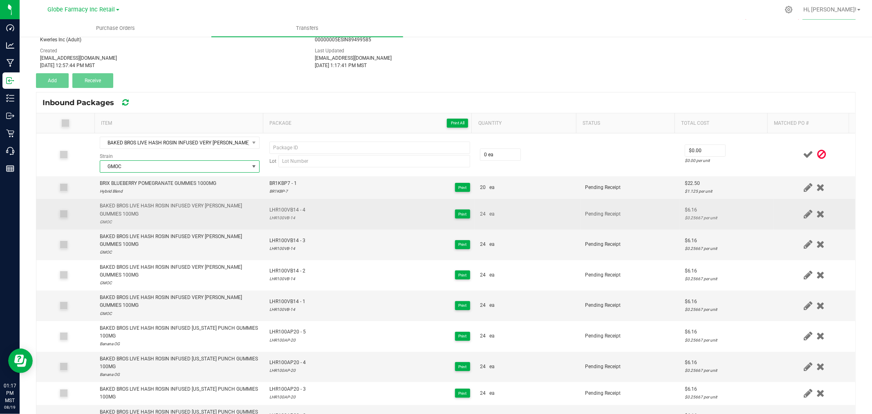
click at [276, 211] on span "LHR100VB14 - 4" at bounding box center [287, 210] width 36 height 8
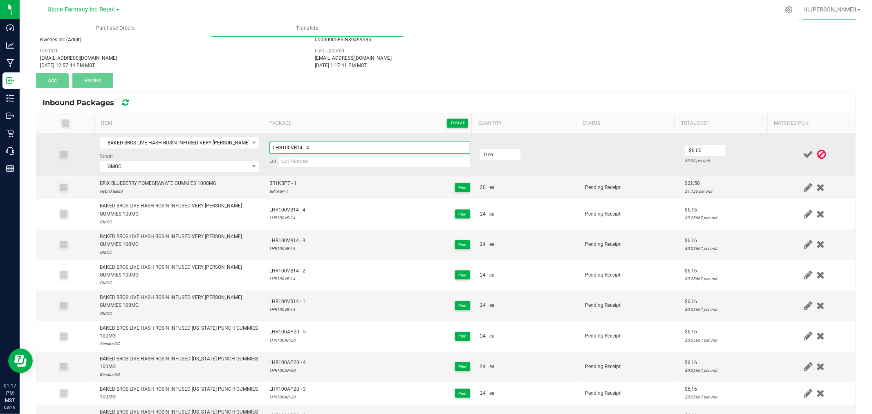
click at [333, 146] on input "LHR100VB14 - 4" at bounding box center [369, 147] width 201 height 12
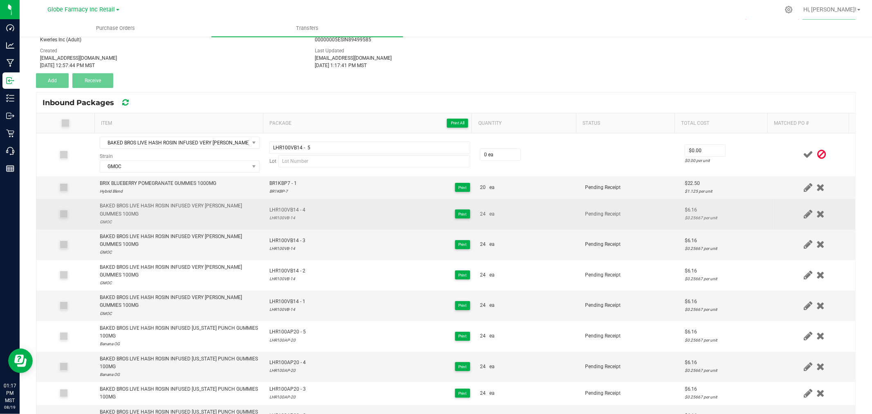
click at [280, 220] on div "LHR100VB-14" at bounding box center [287, 218] width 36 height 8
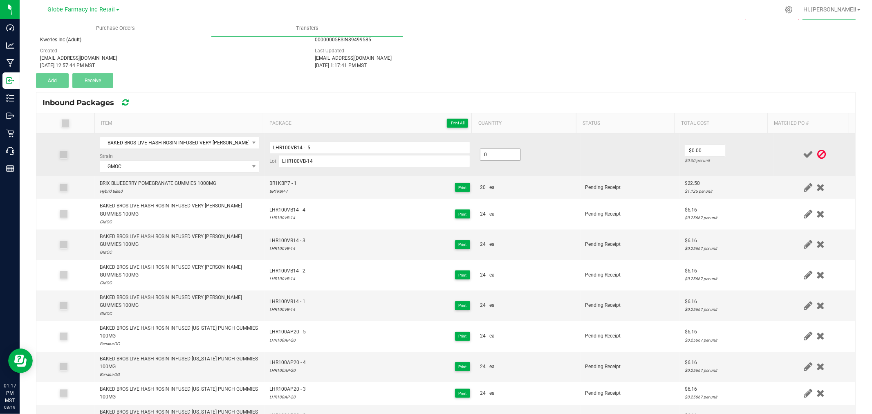
click at [492, 156] on input "0" at bounding box center [500, 154] width 40 height 11
click at [753, 161] on div "$0.25667 per unit" at bounding box center [727, 161] width 84 height 8
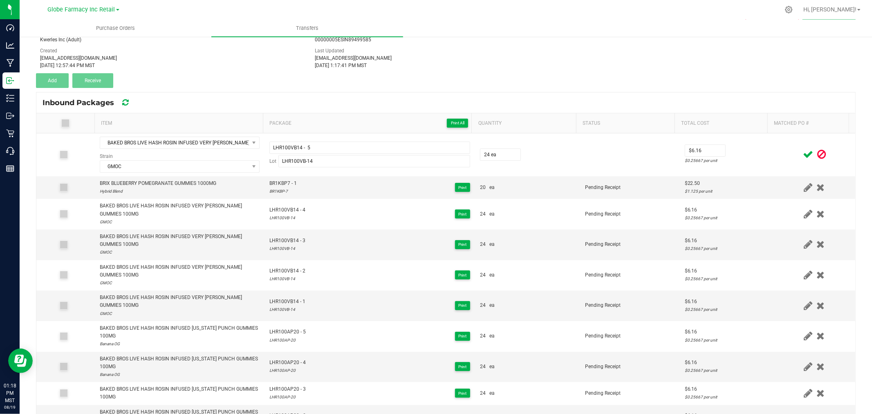
click at [803, 154] on icon at bounding box center [808, 154] width 10 height 10
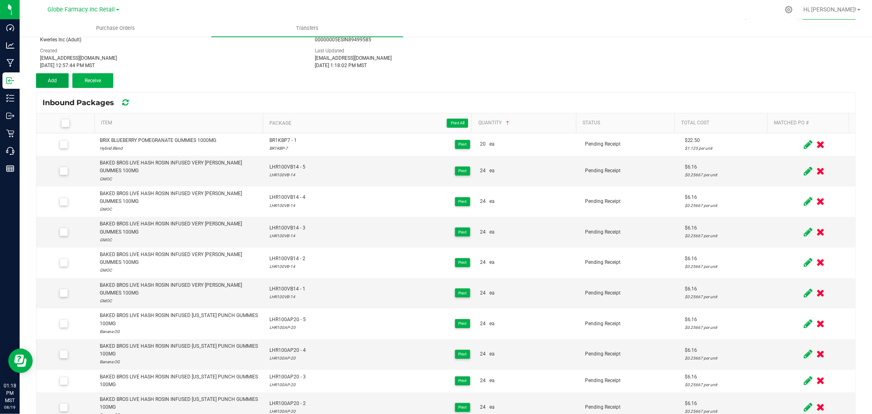
click at [61, 83] on button "Add" at bounding box center [52, 80] width 33 height 15
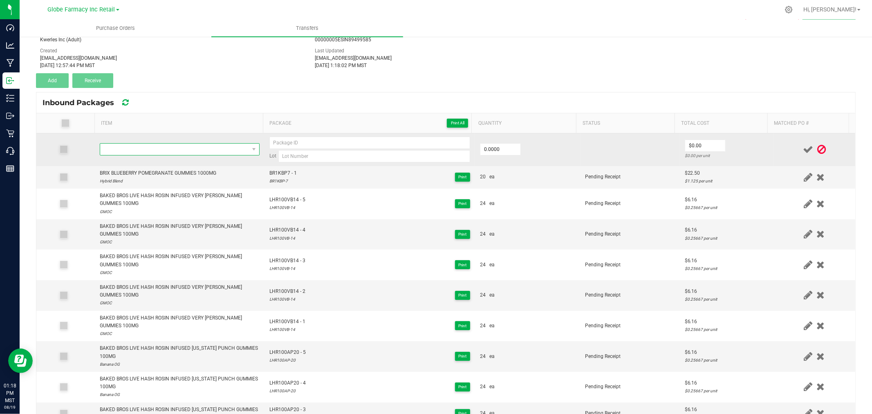
click at [193, 153] on span "NO DATA FOUND" at bounding box center [174, 149] width 149 height 11
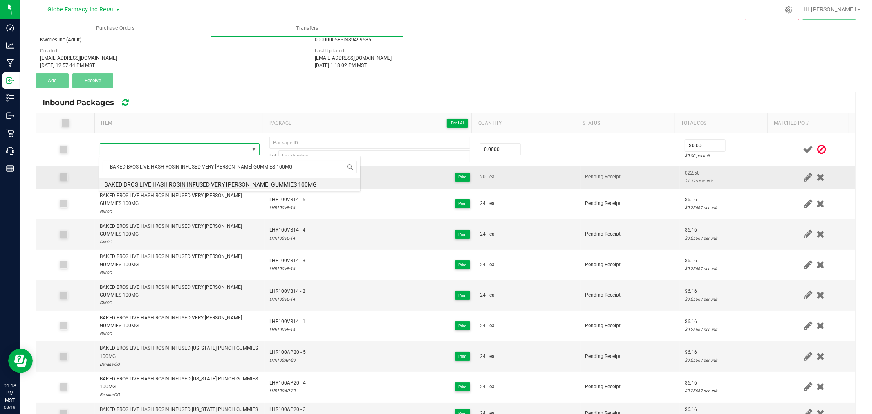
click at [205, 186] on li "BAKED BROS LIVE HASH ROSIN INFUSED VERY [PERSON_NAME] GUMMIES 100MG" at bounding box center [229, 182] width 261 height 11
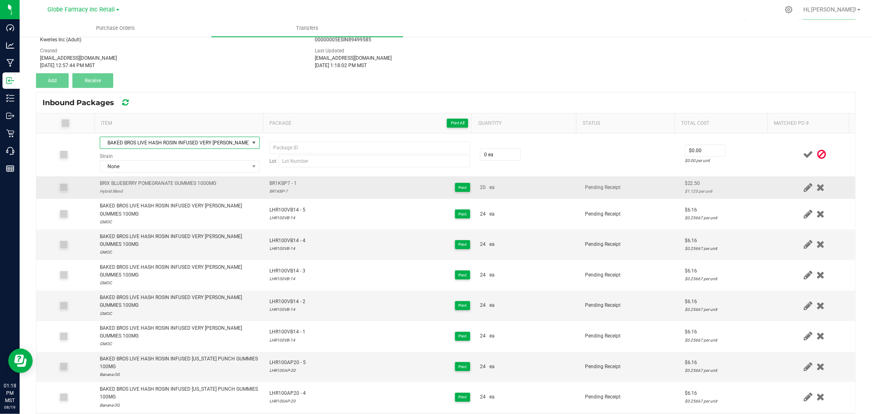
click at [208, 176] on td "BRIX BLUEBERRY POMEGRANATE GUMMIES 1000MG Hybrid Blend" at bounding box center [180, 187] width 170 height 22
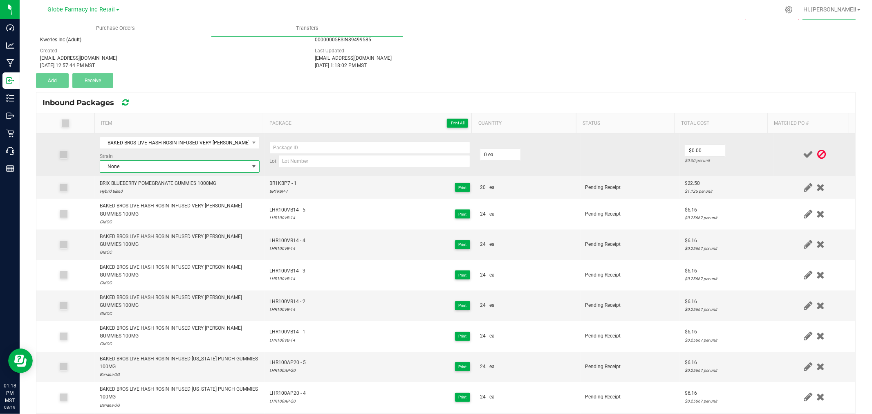
click at [207, 166] on span "None" at bounding box center [174, 166] width 149 height 11
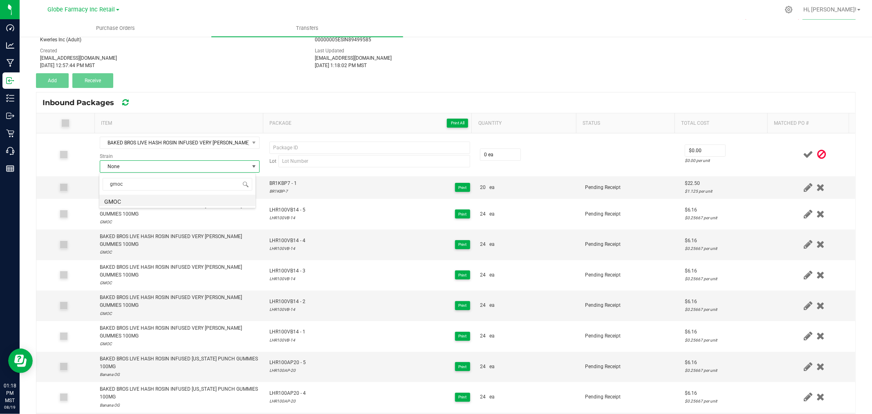
click at [132, 198] on li "GMOC" at bounding box center [177, 200] width 156 height 11
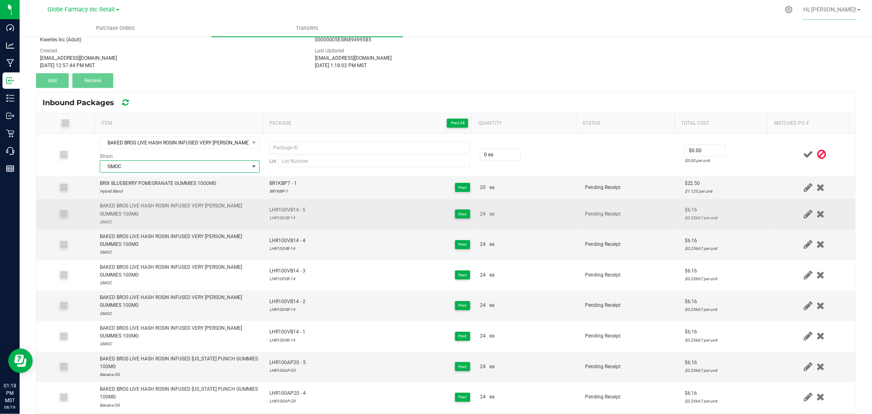
click at [283, 205] on td "LHR100VB14 - 5 LHR100VB-14 Print" at bounding box center [370, 214] width 211 height 31
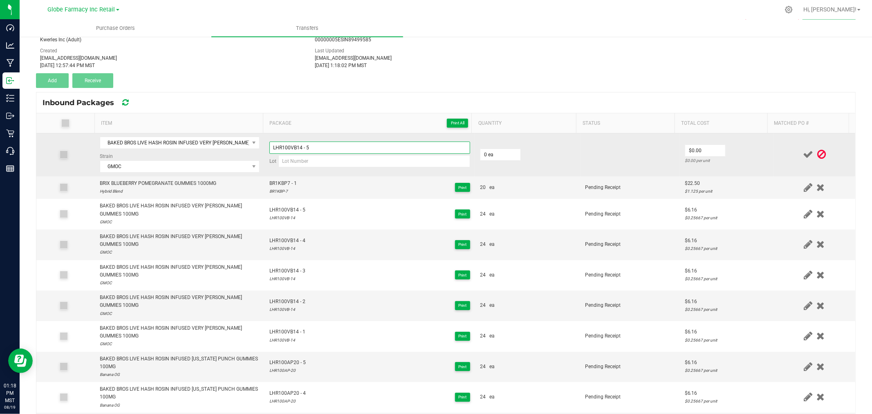
click at [338, 148] on input "LHR100VB14 - 5" at bounding box center [369, 147] width 201 height 12
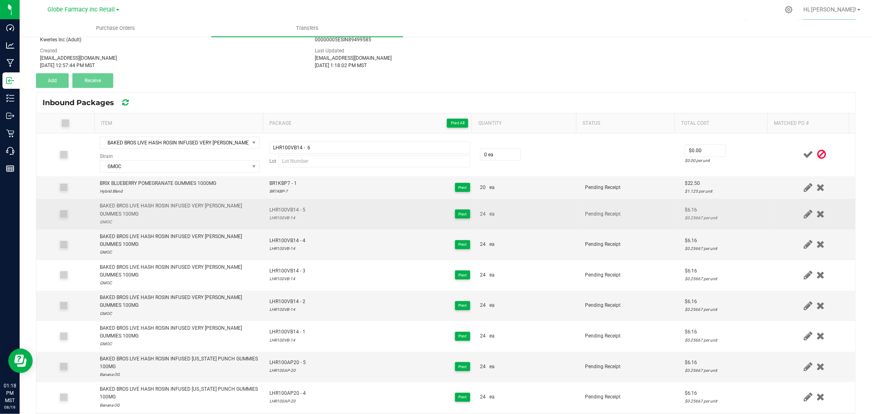
click at [284, 216] on div "LHR100VB-14" at bounding box center [287, 218] width 36 height 8
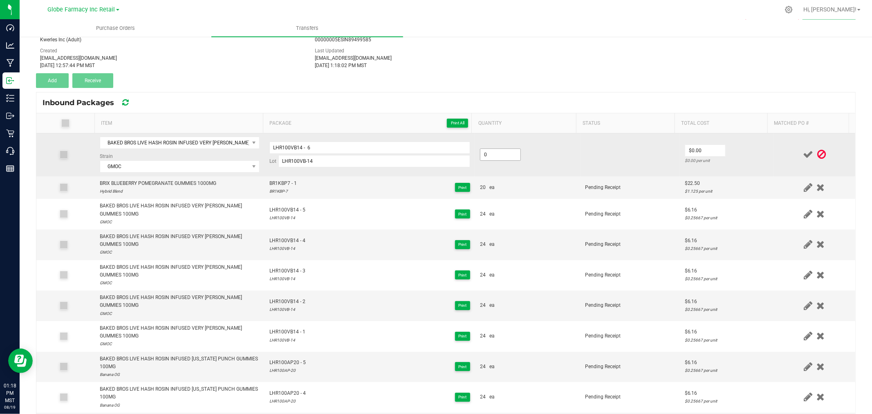
click at [496, 155] on input "0" at bounding box center [500, 154] width 40 height 11
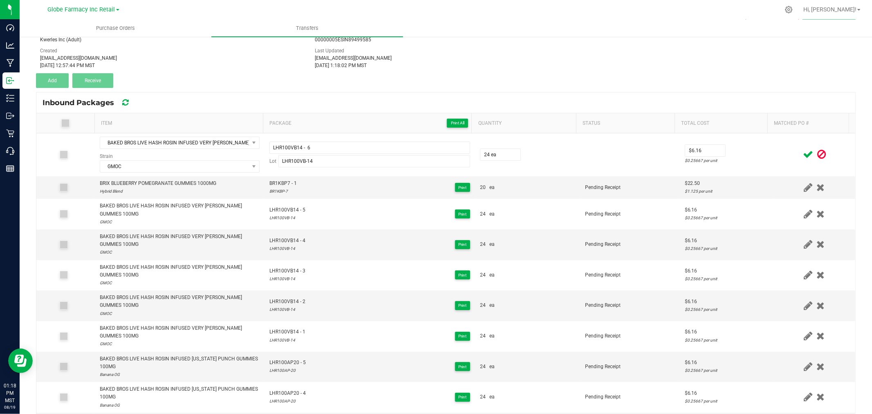
click at [801, 149] on span at bounding box center [808, 154] width 14 height 16
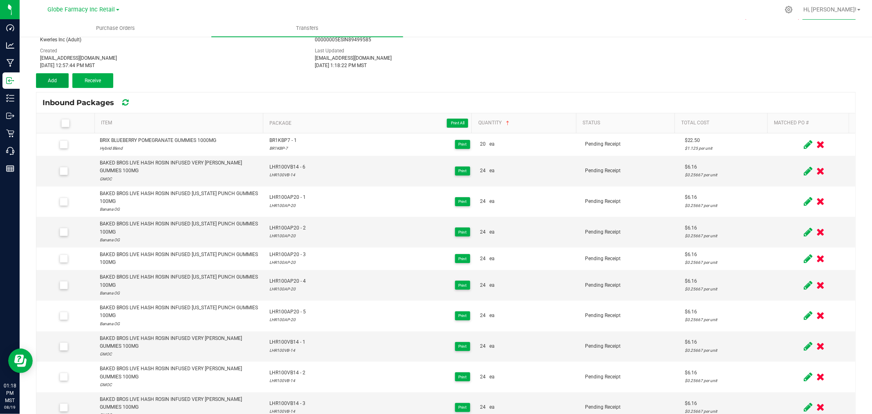
drag, startPoint x: 58, startPoint y: 75, endPoint x: 60, endPoint y: 83, distance: 7.9
click at [58, 78] on button "Add" at bounding box center [52, 80] width 33 height 15
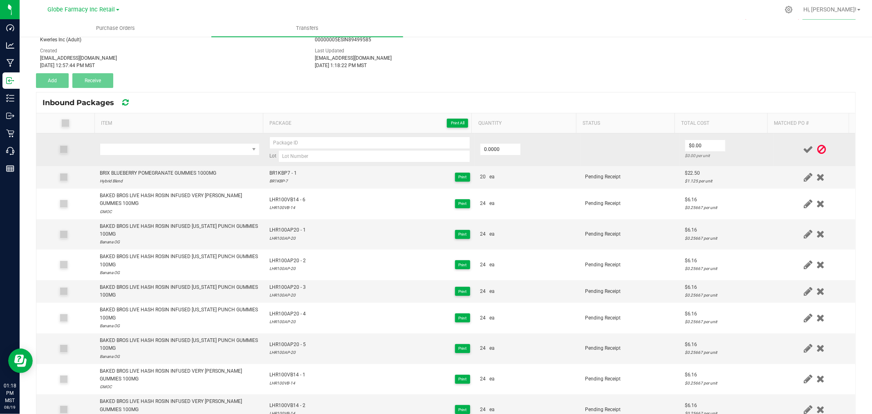
drag, startPoint x: 168, startPoint y: 133, endPoint x: 174, endPoint y: 140, distance: 9.0
click at [173, 138] on td at bounding box center [180, 149] width 170 height 33
click at [183, 150] on span "NO DATA FOUND" at bounding box center [174, 149] width 149 height 11
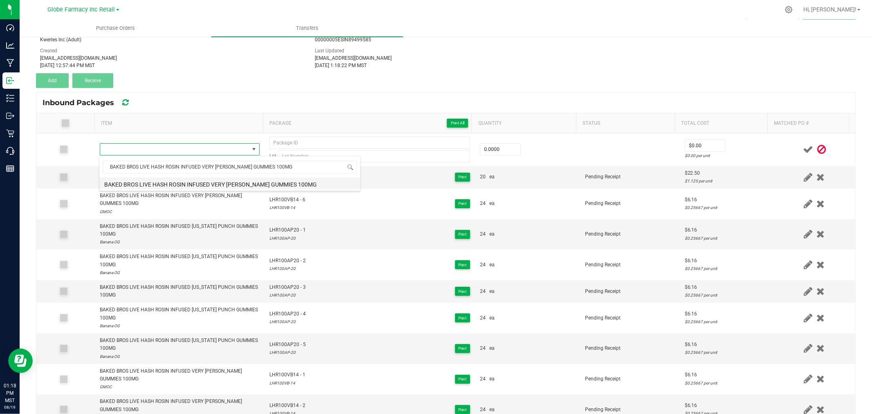
click at [229, 182] on li "BAKED BROS LIVE HASH ROSIN INFUSED VERY [PERSON_NAME] GUMMIES 100MG" at bounding box center [229, 182] width 261 height 11
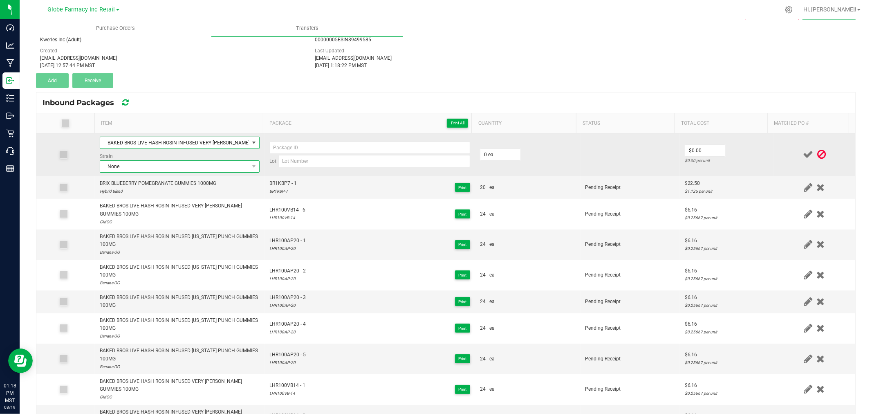
click at [162, 169] on span "None" at bounding box center [174, 166] width 149 height 11
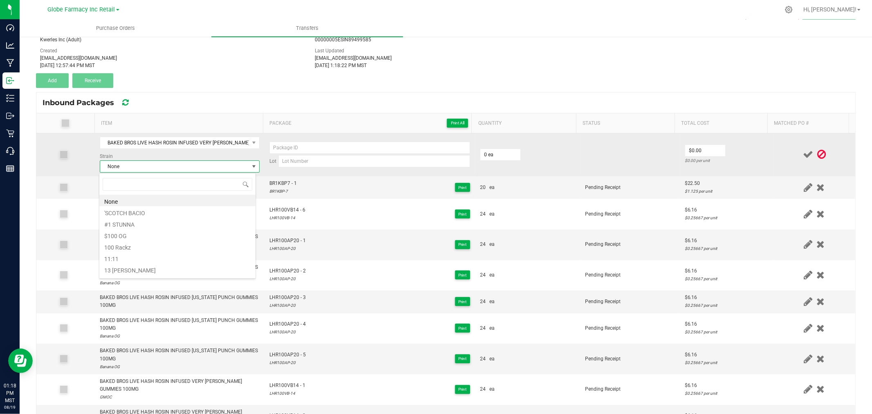
click at [162, 169] on span "None" at bounding box center [174, 166] width 149 height 11
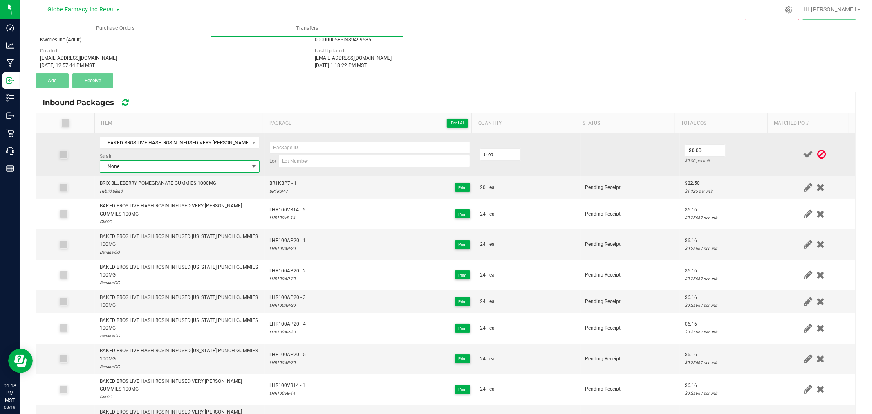
click at [162, 169] on span "None" at bounding box center [174, 166] width 149 height 11
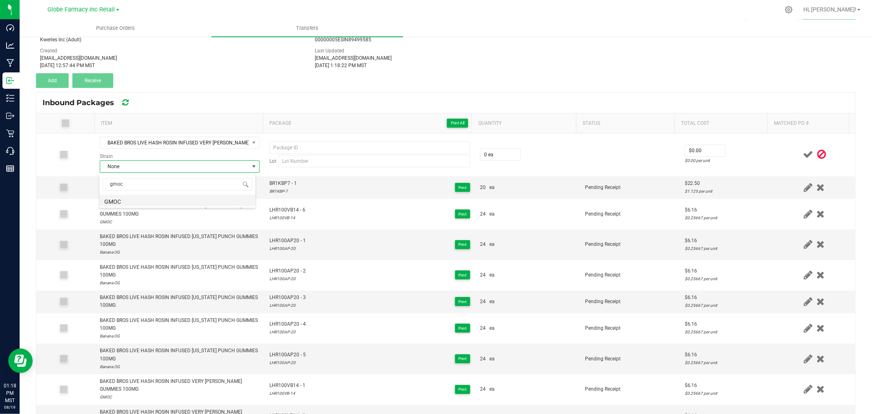
click at [134, 202] on li "GMOC" at bounding box center [177, 200] width 156 height 11
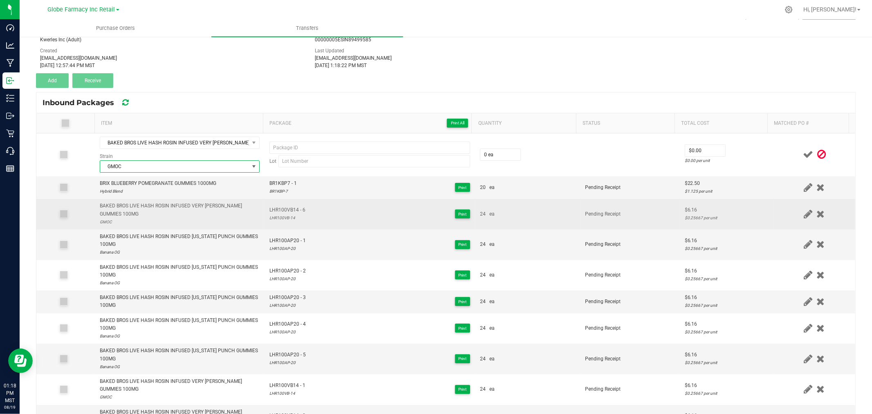
click at [283, 209] on span "LHR100VB14 - 6" at bounding box center [287, 210] width 36 height 8
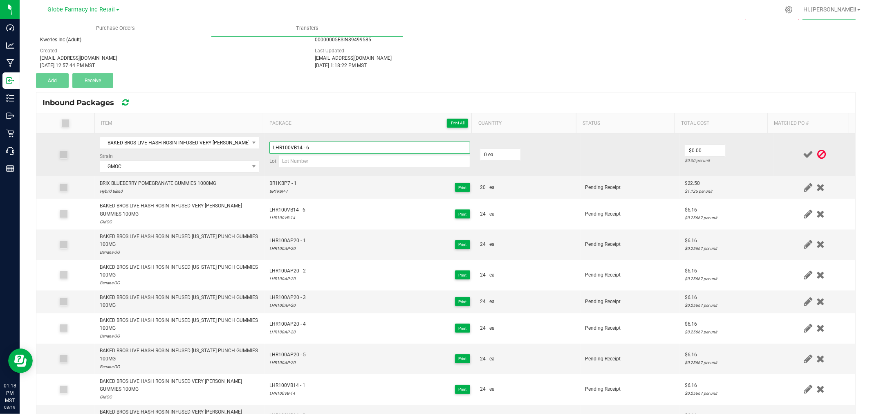
click at [325, 144] on input "LHR100VB14 - 6" at bounding box center [369, 147] width 201 height 12
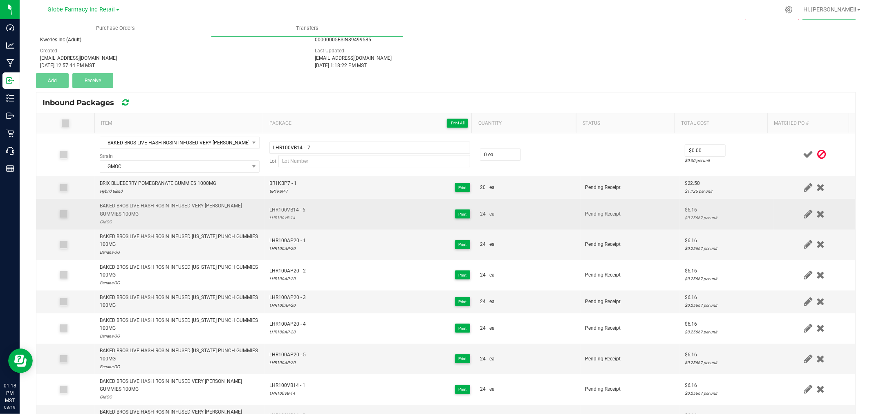
click at [280, 221] on div "LHR100VB-14" at bounding box center [287, 218] width 36 height 8
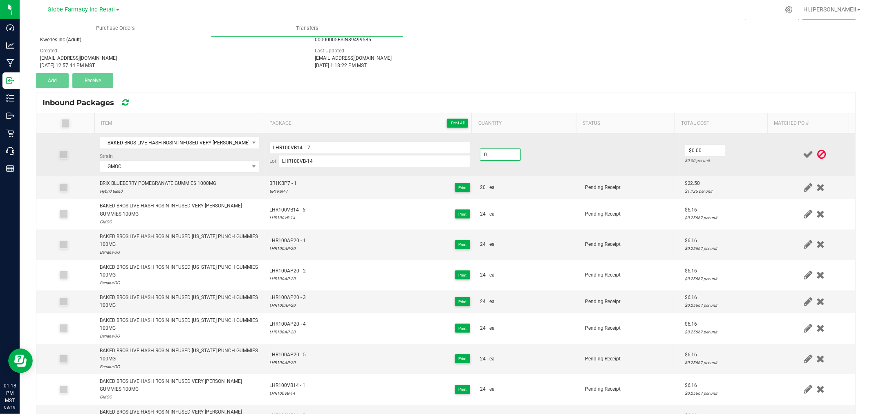
click at [480, 155] on input "0" at bounding box center [500, 154] width 40 height 11
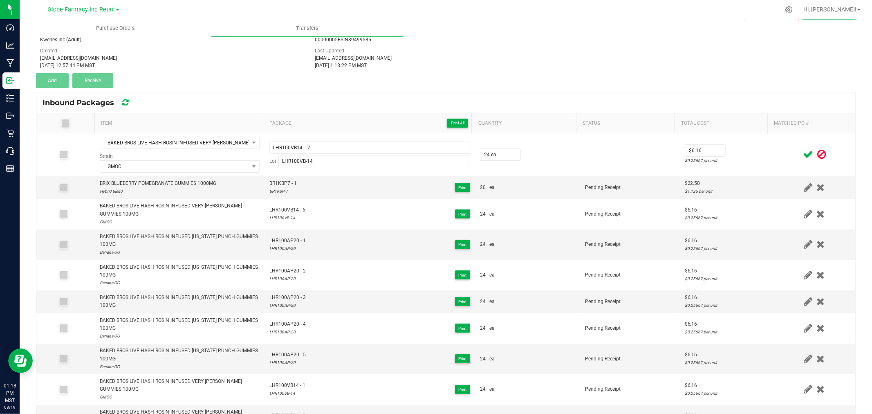
click at [779, 157] on div at bounding box center [815, 154] width 72 height 10
click at [803, 155] on icon at bounding box center [808, 154] width 10 height 10
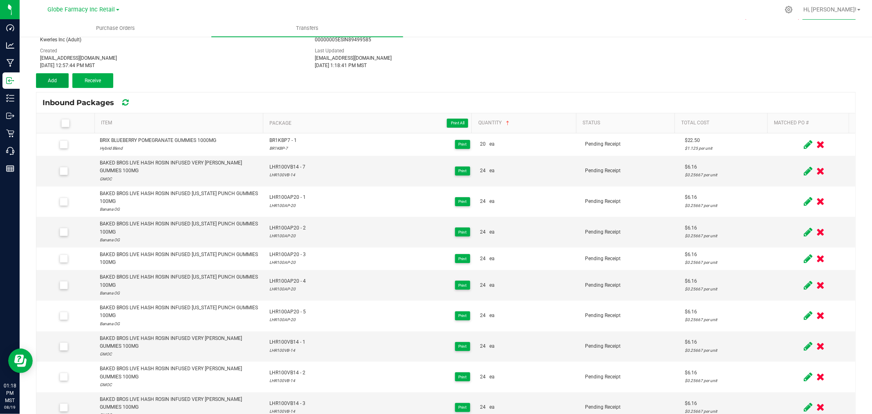
click at [58, 84] on button "Add" at bounding box center [52, 80] width 33 height 15
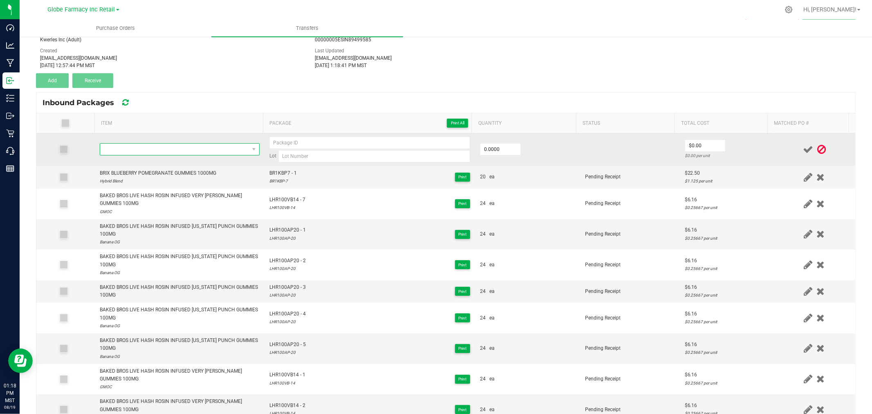
click at [153, 151] on span "NO DATA FOUND" at bounding box center [174, 149] width 149 height 11
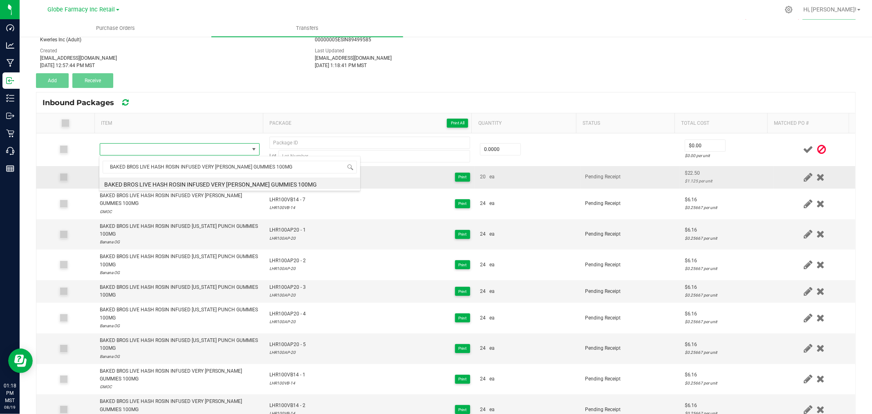
click at [222, 182] on li "BAKED BROS LIVE HASH ROSIN INFUSED VERY [PERSON_NAME] GUMMIES 100MG" at bounding box center [229, 182] width 261 height 11
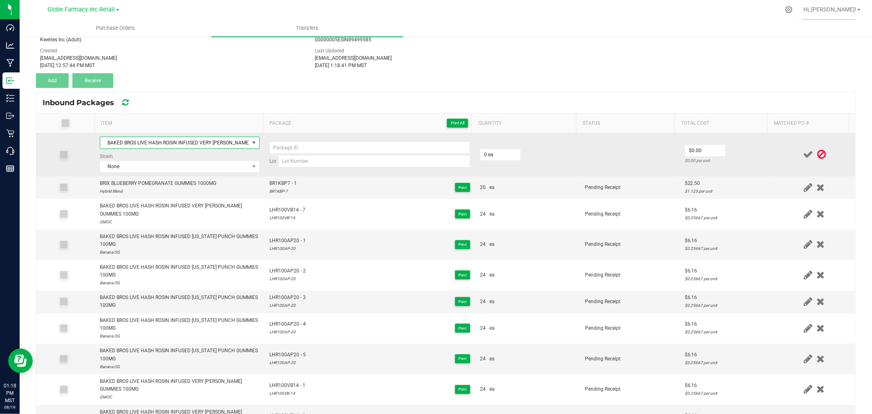
click at [184, 159] on div "Strain None" at bounding box center [180, 163] width 160 height 20
click at [183, 164] on span "None" at bounding box center [174, 166] width 149 height 11
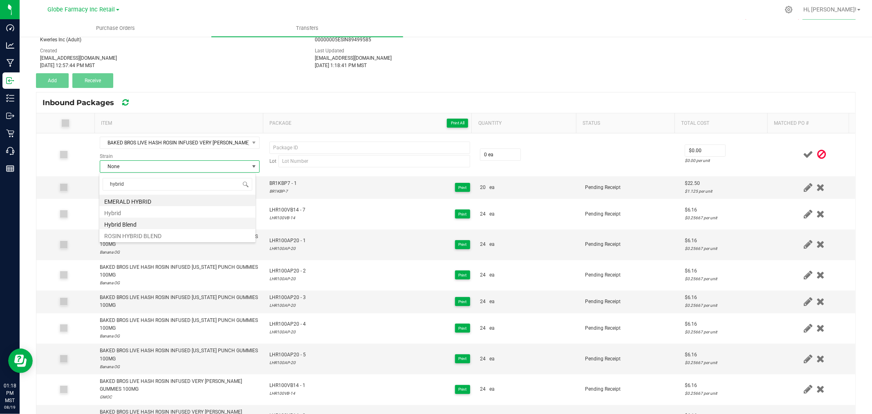
click at [128, 224] on li "Hybrid Blend" at bounding box center [177, 223] width 156 height 11
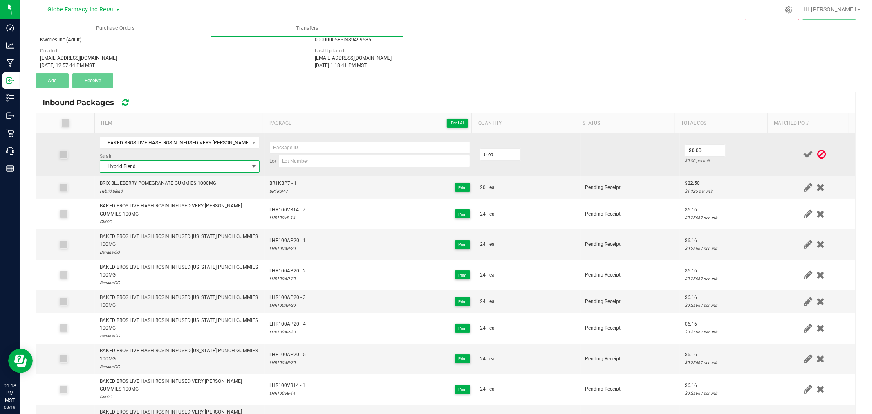
click at [203, 157] on div "Strain Hybrid Blend" at bounding box center [180, 163] width 160 height 20
click at [200, 164] on span "Hybrid Blend" at bounding box center [174, 166] width 149 height 11
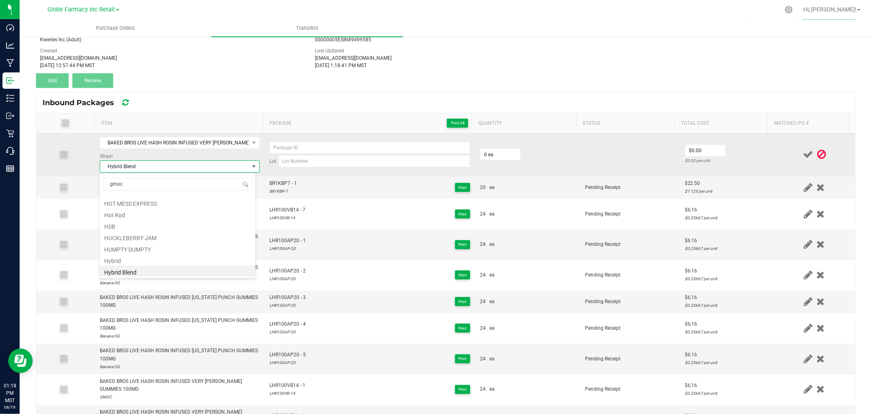
scroll to position [0, 0]
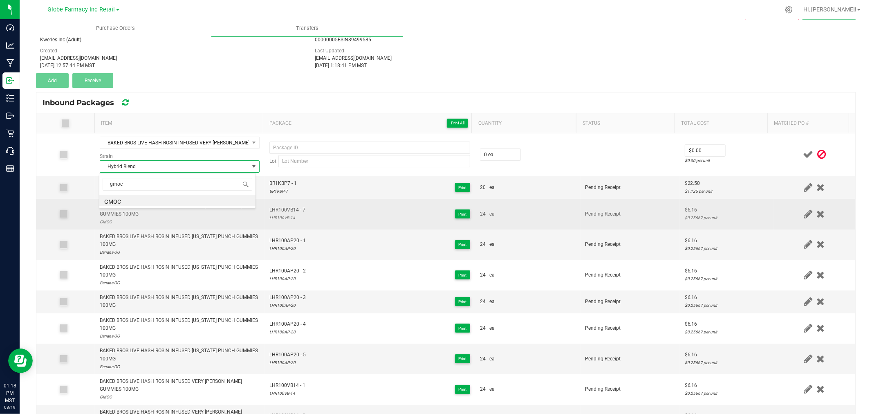
click at [119, 200] on li "GMOC" at bounding box center [177, 200] width 156 height 11
click at [284, 207] on span "LHR100VB14 - 7" at bounding box center [287, 210] width 36 height 8
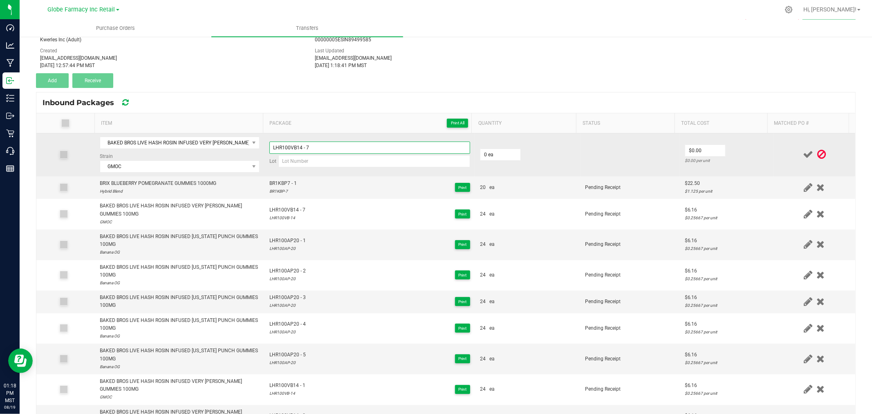
click at [316, 145] on input "LHR100VB14 - 7" at bounding box center [369, 147] width 201 height 12
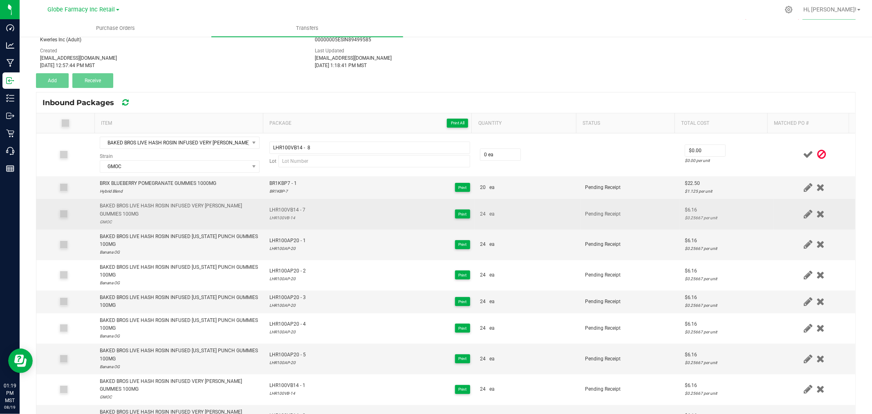
click at [278, 217] on div "LHR100VB-14" at bounding box center [287, 218] width 36 height 8
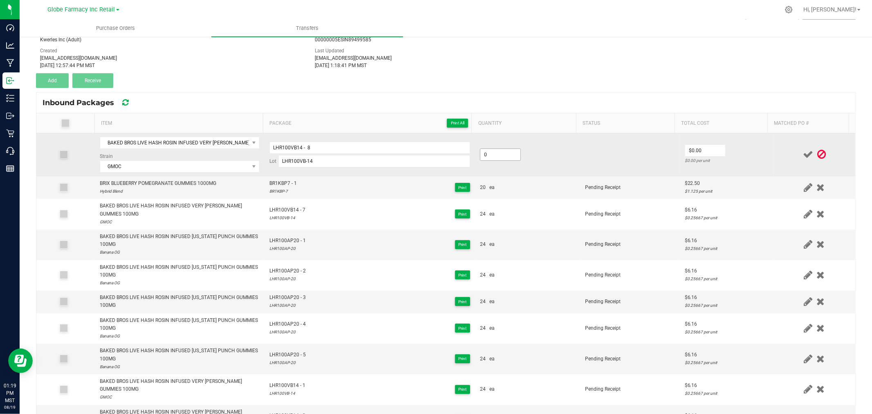
click at [500, 155] on input "0" at bounding box center [500, 154] width 40 height 11
drag, startPoint x: 740, startPoint y: 148, endPoint x: 765, endPoint y: 149, distance: 25.4
click at [740, 148] on td "$6.16 $0.25667 per unit" at bounding box center [727, 154] width 94 height 43
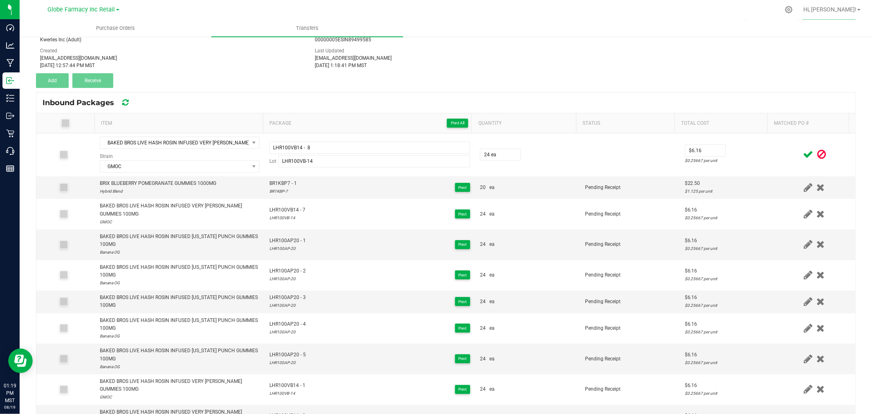
click at [803, 157] on icon at bounding box center [808, 154] width 10 height 10
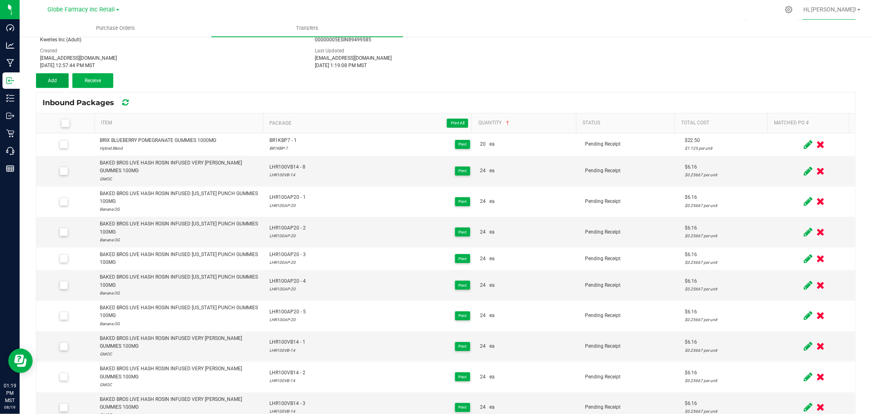
click at [50, 79] on span "Add" at bounding box center [52, 81] width 9 height 6
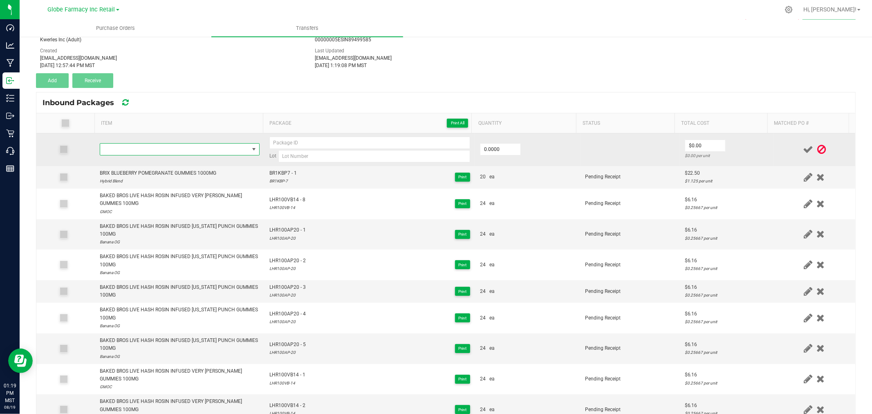
click at [169, 147] on span "NO DATA FOUND" at bounding box center [174, 149] width 149 height 11
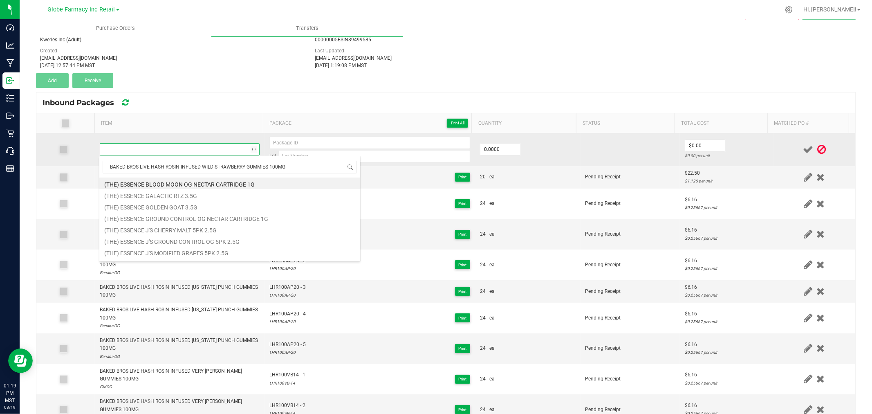
scroll to position [12, 157]
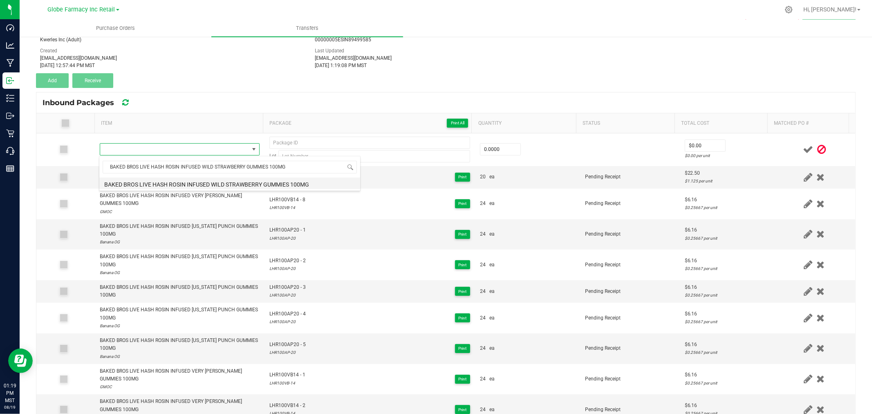
click at [180, 179] on li "BAKED BROS LIVE HASH ROSIN INFUSED WILD STRAWBERRY GUMMIES 100MG" at bounding box center [229, 182] width 261 height 11
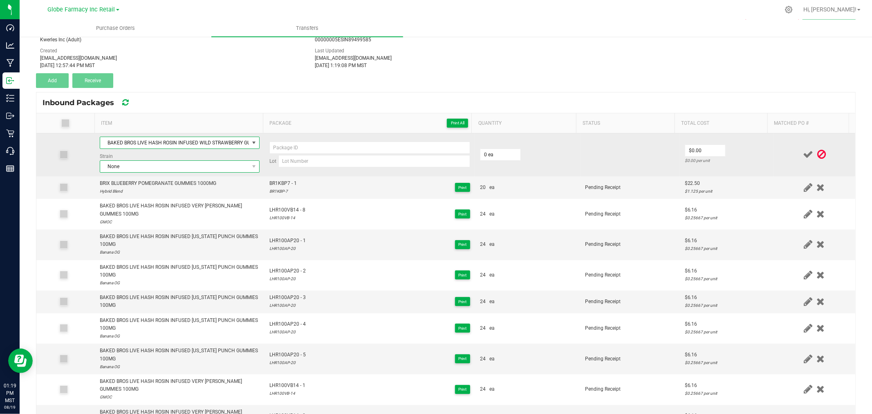
click at [175, 168] on span "None" at bounding box center [174, 166] width 149 height 11
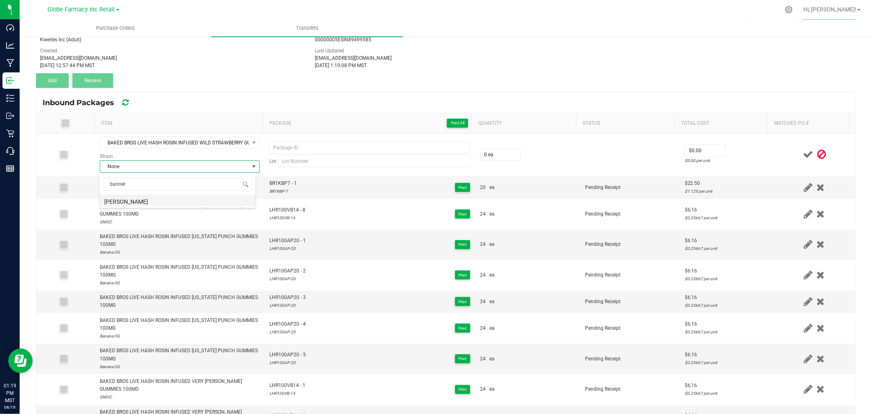
click at [148, 197] on li "[PERSON_NAME]" at bounding box center [177, 200] width 156 height 11
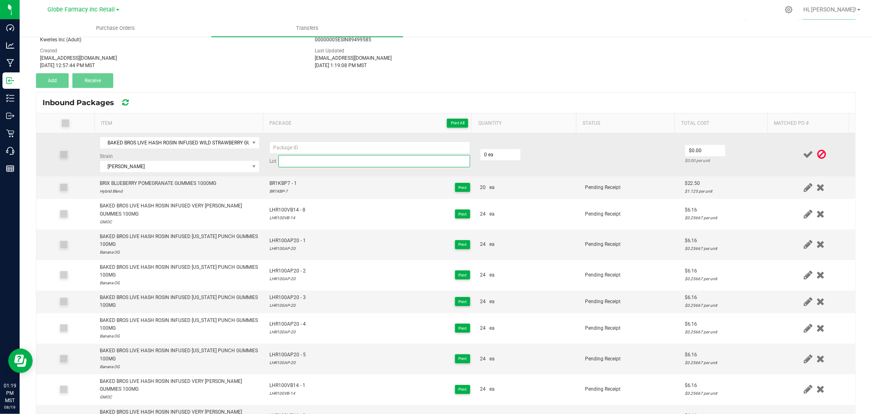
click at [329, 162] on input at bounding box center [374, 161] width 192 height 12
paste input "LHR100WS- 18"
click at [331, 140] on td "Lot LHR100WS-18" at bounding box center [370, 154] width 211 height 43
click at [330, 142] on input at bounding box center [369, 147] width 201 height 12
paste input "LHR100WS-18"
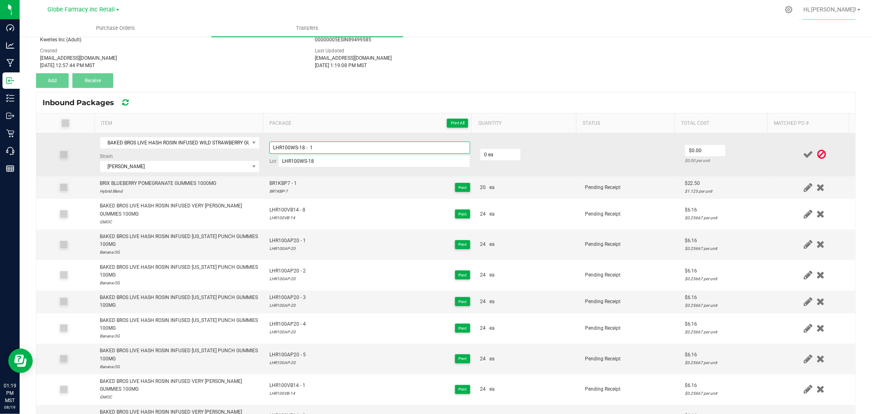
click at [298, 150] on input "LHR100WS-18 - 1" at bounding box center [369, 147] width 201 height 12
click at [494, 156] on input "0" at bounding box center [500, 154] width 40 height 11
click at [774, 149] on td at bounding box center [815, 154] width 82 height 43
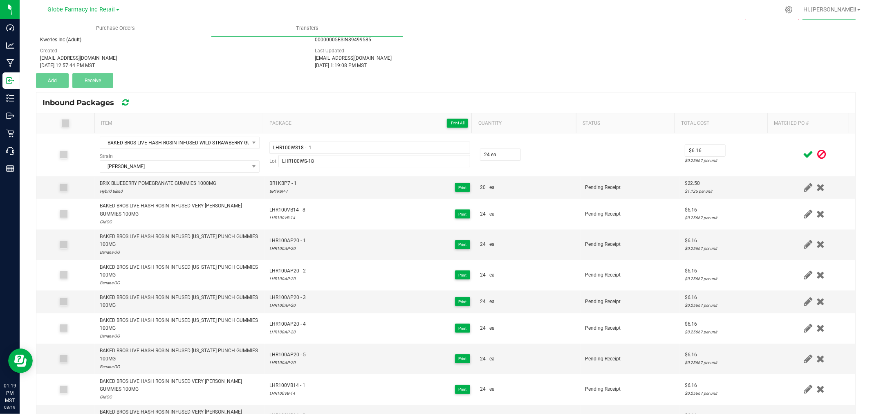
click at [803, 150] on icon at bounding box center [808, 154] width 10 height 10
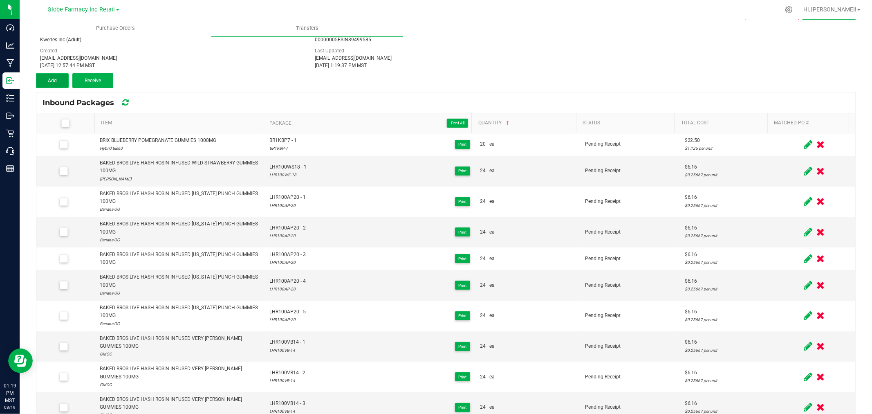
click at [65, 77] on button "Add" at bounding box center [52, 80] width 33 height 15
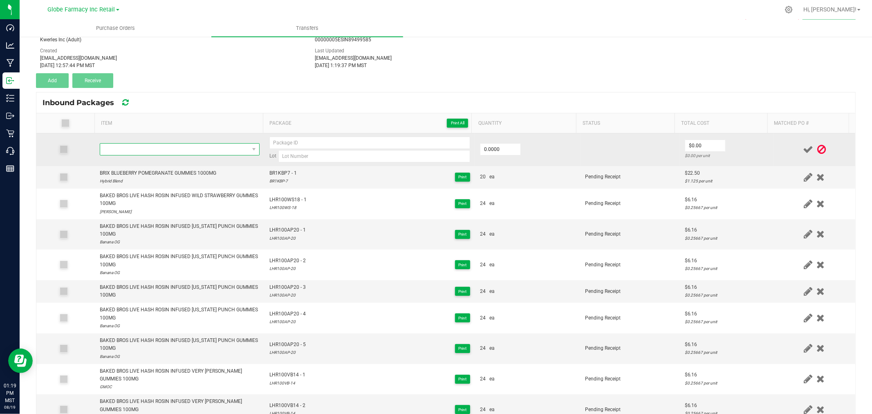
click at [150, 155] on span "NO DATA FOUND" at bounding box center [174, 149] width 149 height 11
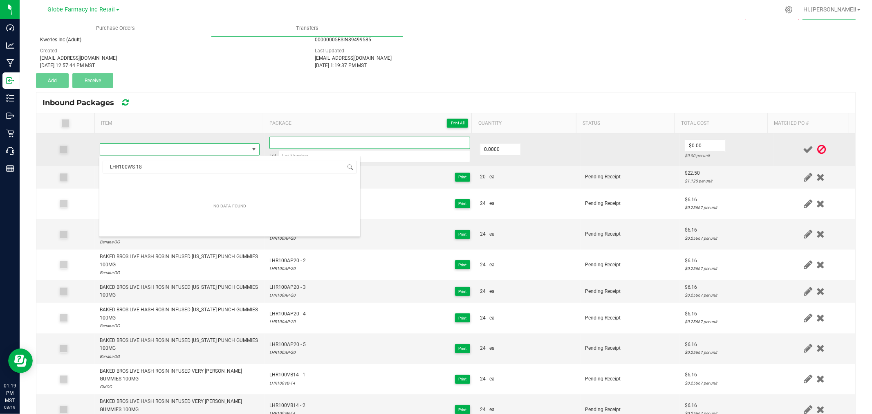
click at [303, 144] on input at bounding box center [369, 143] width 201 height 12
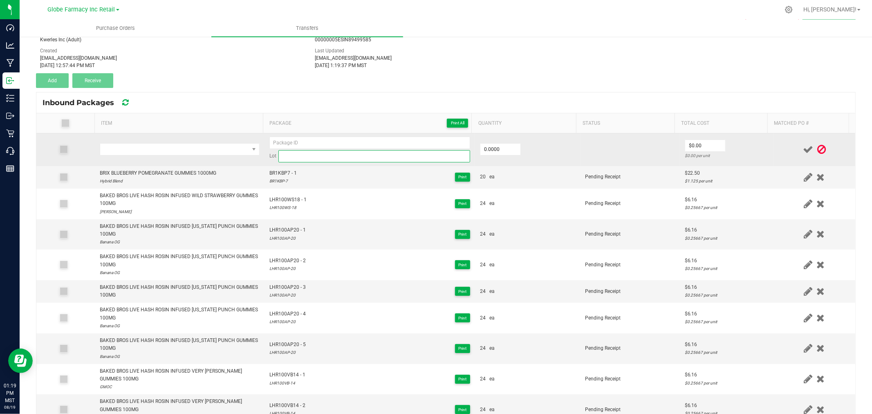
click at [301, 156] on input at bounding box center [374, 156] width 192 height 12
paste input "LHR100WS-18"
click at [292, 146] on input at bounding box center [369, 143] width 201 height 12
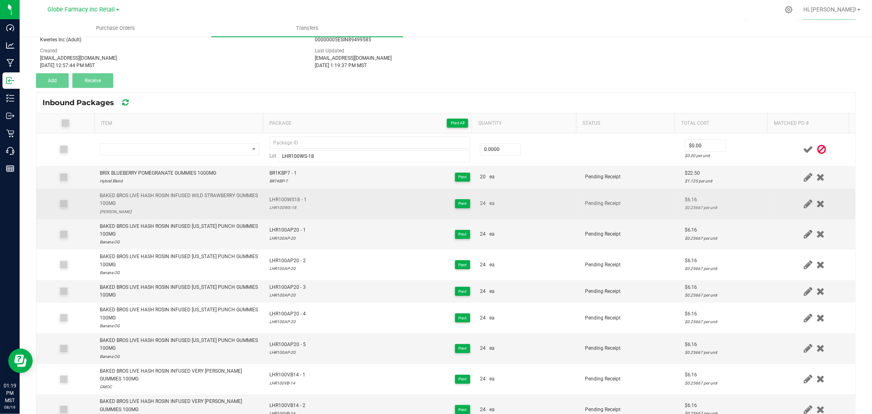
click at [285, 194] on td "LHR100WS18 - 1 LHR100WS-18 Print" at bounding box center [370, 203] width 211 height 31
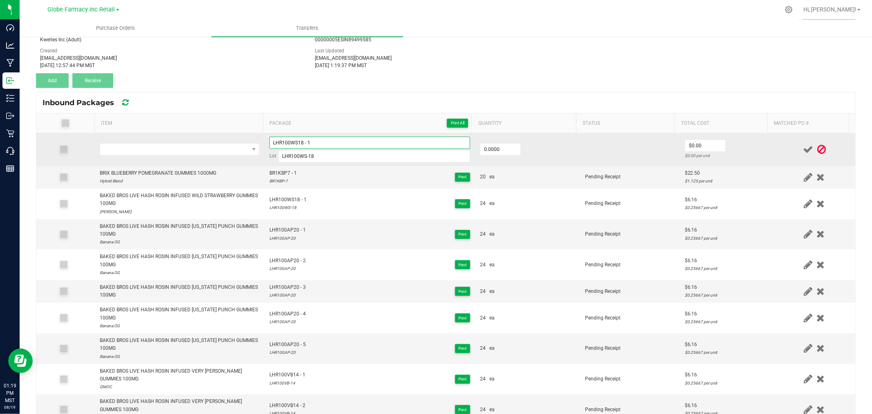
click at [316, 138] on input "LHR100WS18 - 1" at bounding box center [369, 143] width 201 height 12
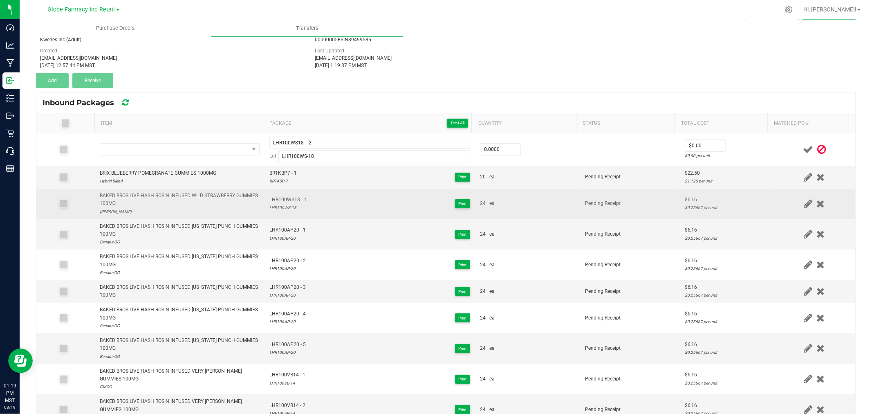
click at [156, 197] on div "BAKED BROS LIVE HASH ROSIN INFUSED WILD STRAWBERRY GUMMIES 100MG" at bounding box center [180, 200] width 160 height 16
click
copy div "BAKED BROS LIVE HASH ROSIN INFUSED WILD STRAWBERRY GUMMIES 100MG"
